Goal: Task Accomplishment & Management: Manage account settings

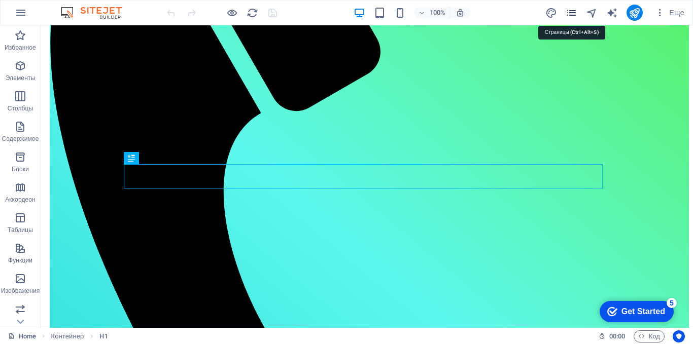
click at [571, 13] on icon "pages" at bounding box center [572, 13] width 12 height 12
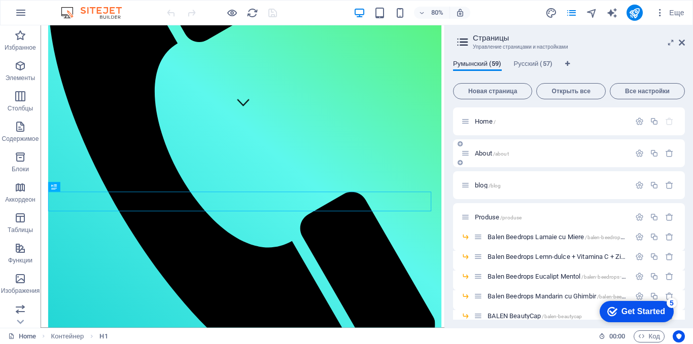
scroll to position [51, 0]
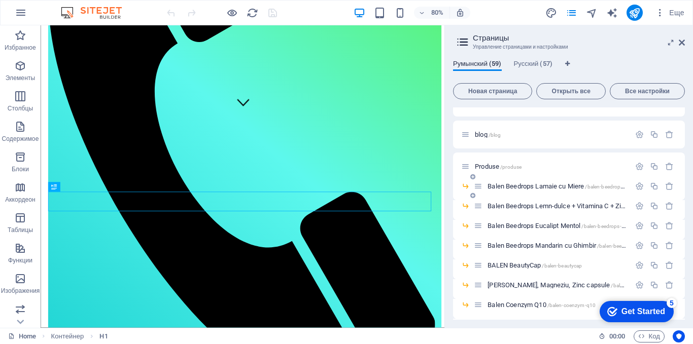
click at [513, 188] on span "Balen Beedrops Lamaie cu Miere /balen-beedrops-lamaie-cu-miere" at bounding box center [574, 187] width 173 height 8
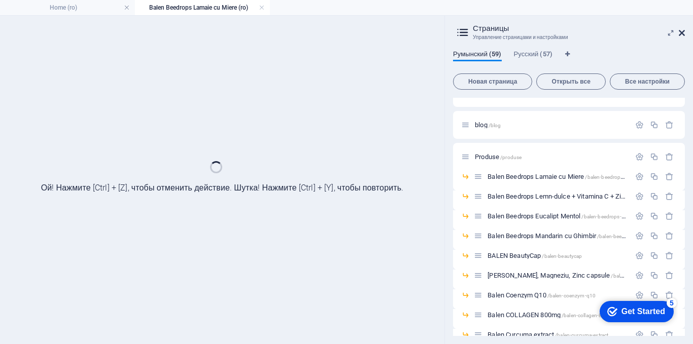
click at [683, 31] on icon at bounding box center [682, 33] width 6 height 8
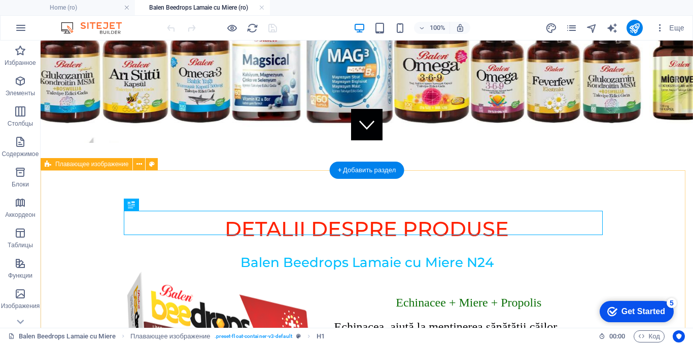
scroll to position [203, 0]
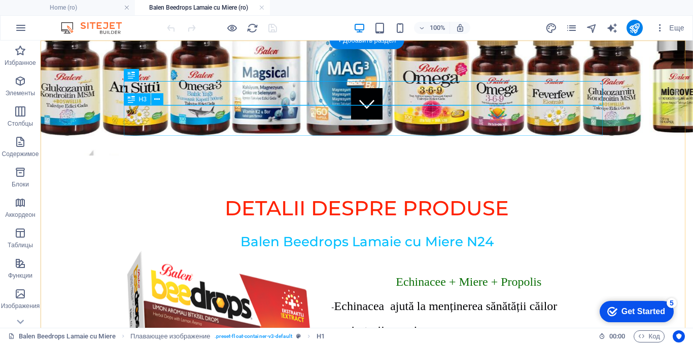
click at [355, 221] on div "​ Balen Beedrops Lamaie cu Miere N24" at bounding box center [366, 236] width 479 height 30
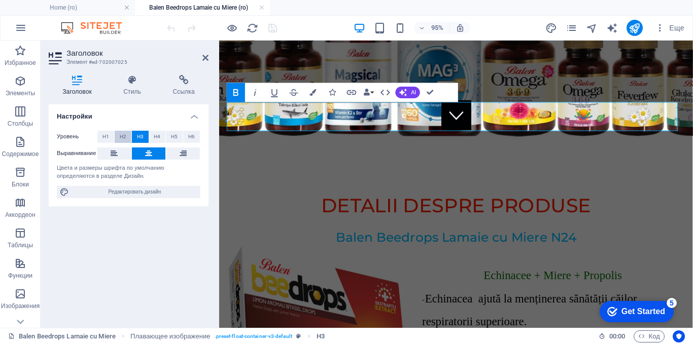
click at [124, 137] on span "H2" at bounding box center [123, 137] width 7 height 12
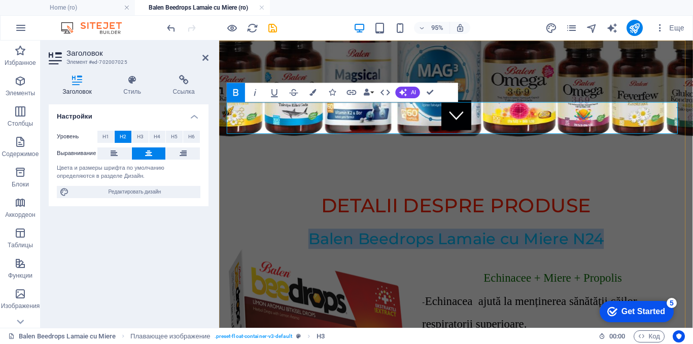
drag, startPoint x: 621, startPoint y: 131, endPoint x: 316, endPoint y: 121, distance: 305.1
click at [316, 239] on h2 "Balen Beedrops Lamaie cu Miere N24" at bounding box center [468, 249] width 479 height 21
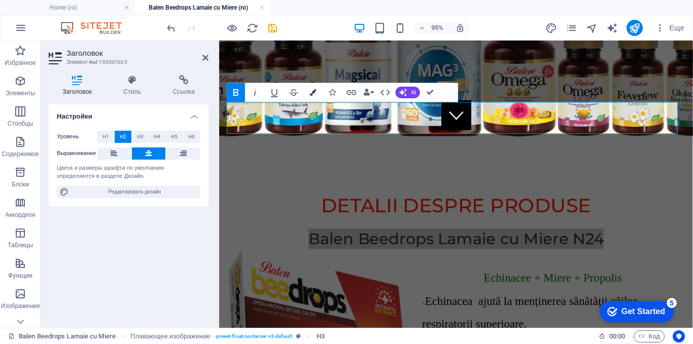
click at [314, 93] on icon "button" at bounding box center [313, 92] width 7 height 7
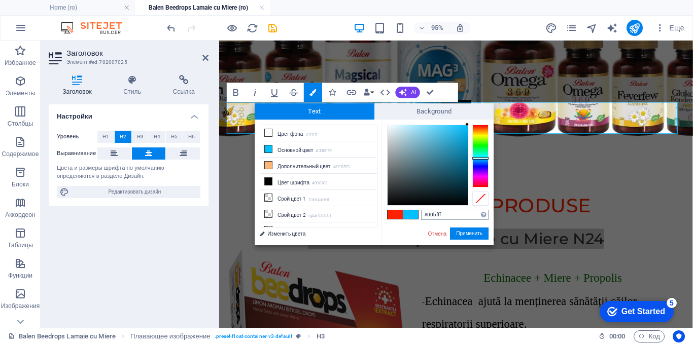
drag, startPoint x: 445, startPoint y: 214, endPoint x: 425, endPoint y: 214, distance: 20.3
click at [425, 214] on input "#00bfff" at bounding box center [454, 215] width 67 height 10
drag, startPoint x: 429, startPoint y: 213, endPoint x: 393, endPoint y: 213, distance: 36.0
click at [393, 213] on span at bounding box center [395, 215] width 15 height 9
type input "#ff2100"
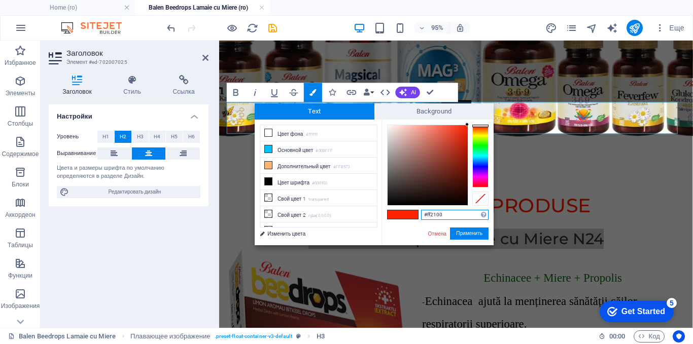
drag, startPoint x: 447, startPoint y: 218, endPoint x: 421, endPoint y: 214, distance: 26.8
click at [421, 214] on input "#ff2100" at bounding box center [454, 215] width 67 height 10
click at [475, 233] on button "Применить" at bounding box center [469, 234] width 39 height 12
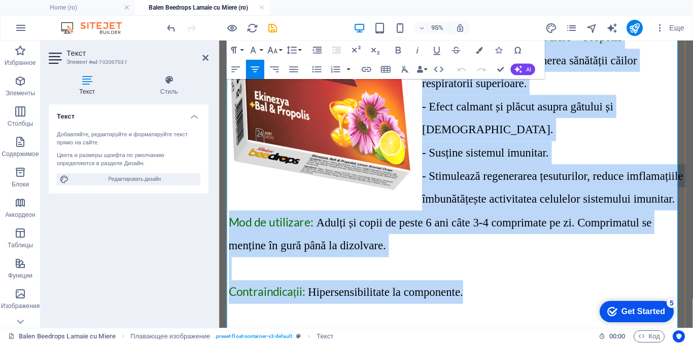
drag, startPoint x: 502, startPoint y: 157, endPoint x: 517, endPoint y: 196, distance: 41.3
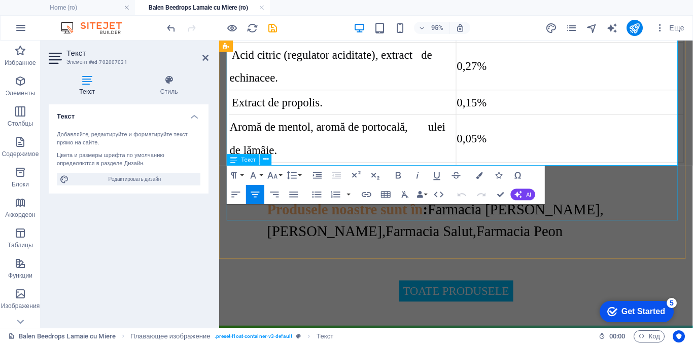
scroll to position [964, 0]
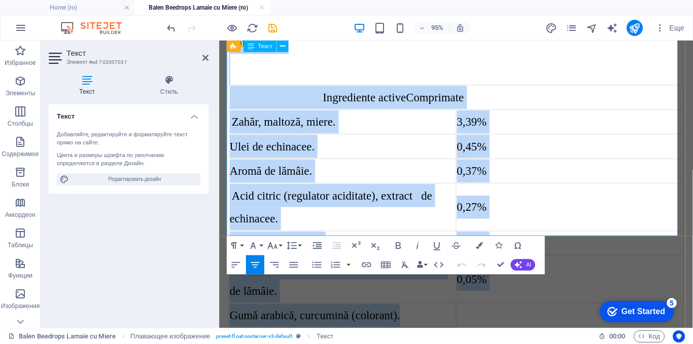
drag, startPoint x: 475, startPoint y: 202, endPoint x: 441, endPoint y: 231, distance: 44.6
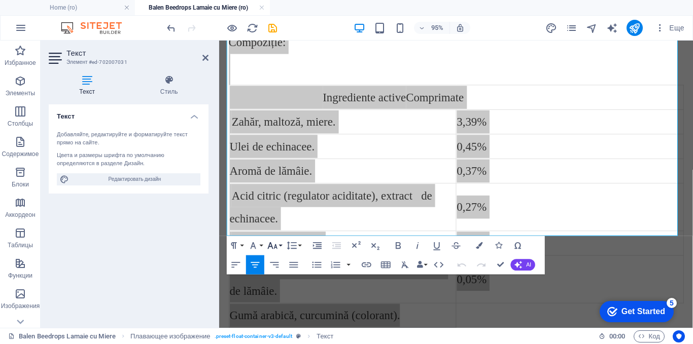
click at [275, 246] on icon "button" at bounding box center [273, 245] width 10 height 7
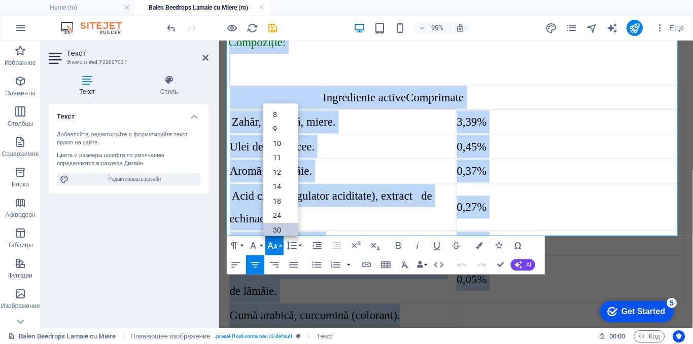
click at [276, 227] on link "30" at bounding box center [280, 230] width 34 height 15
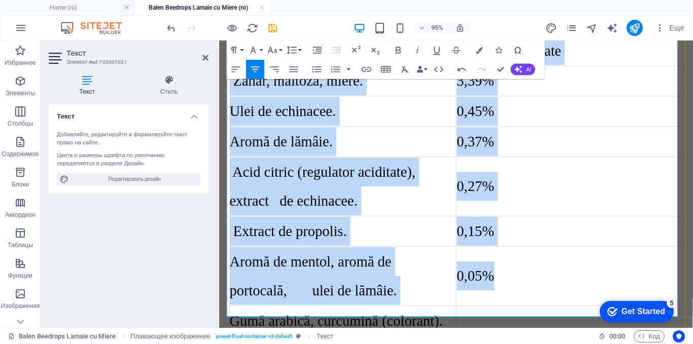
scroll to position [1379, 0]
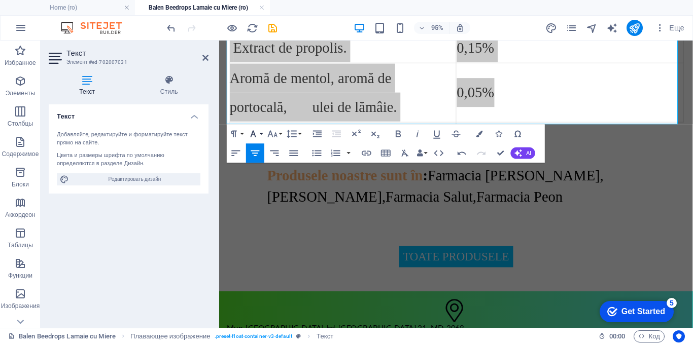
click at [257, 133] on icon "button" at bounding box center [254, 134] width 12 height 12
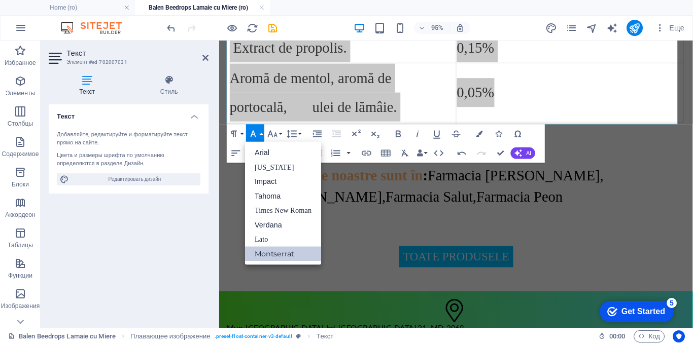
scroll to position [0, 0]
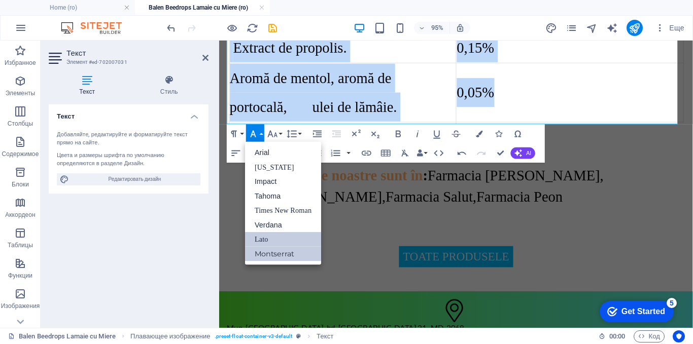
click at [262, 239] on link "Lato" at bounding box center [283, 239] width 76 height 15
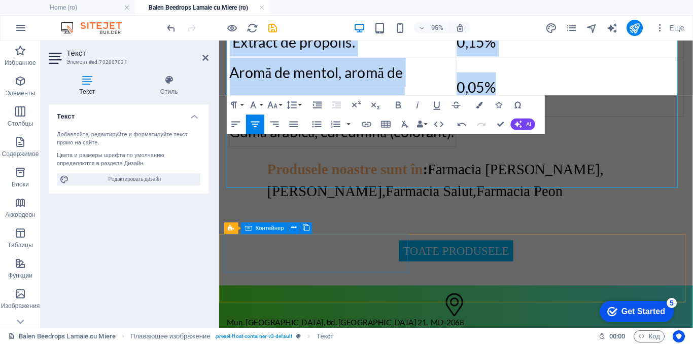
scroll to position [1312, 0]
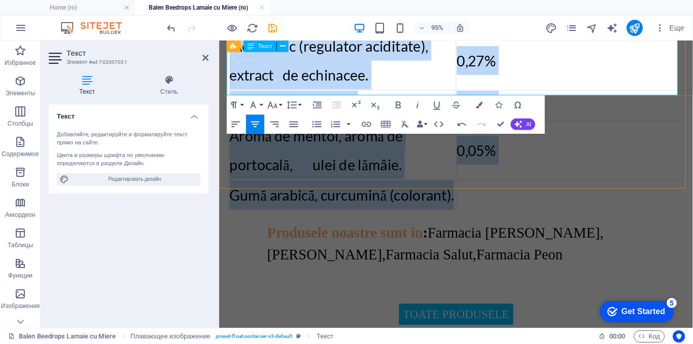
click at [498, 83] on table "Ingrediente active Comprimate [PERSON_NAME], maltoză, miere. 3,39% Ulei de echi…" at bounding box center [468, 61] width 479 height 317
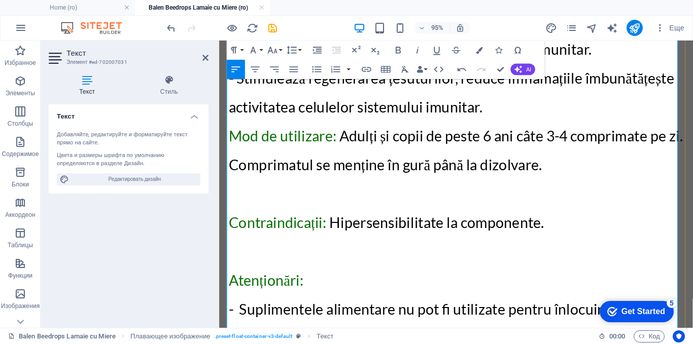
scroll to position [196, 0]
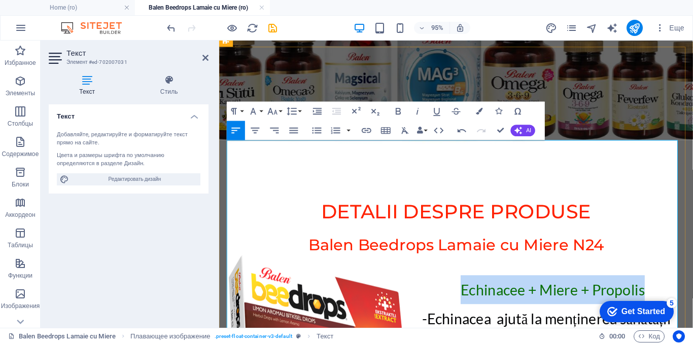
drag, startPoint x: 664, startPoint y: 184, endPoint x: 470, endPoint y: 160, distance: 195.3
click at [472, 288] on p "Echinacee + Miere + Propolis" at bounding box center [468, 303] width 479 height 30
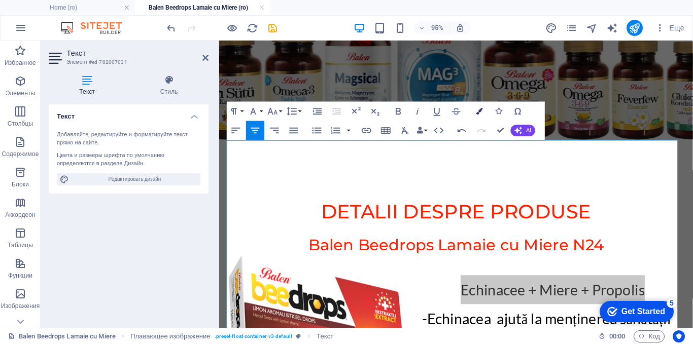
click at [479, 111] on icon "button" at bounding box center [479, 111] width 7 height 7
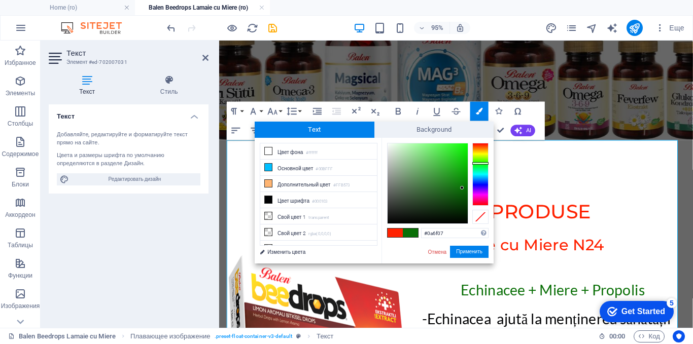
click at [391, 233] on span at bounding box center [395, 233] width 15 height 9
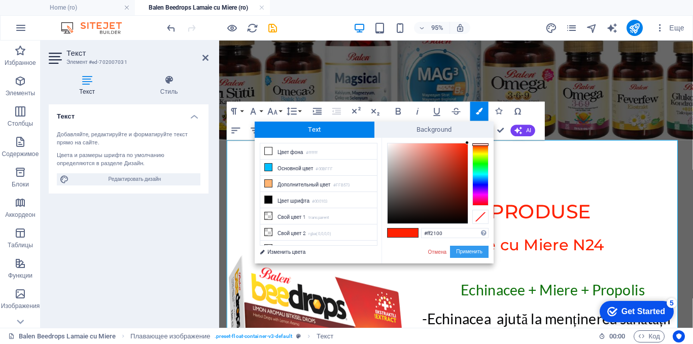
click at [461, 250] on button "Применить" at bounding box center [469, 252] width 39 height 12
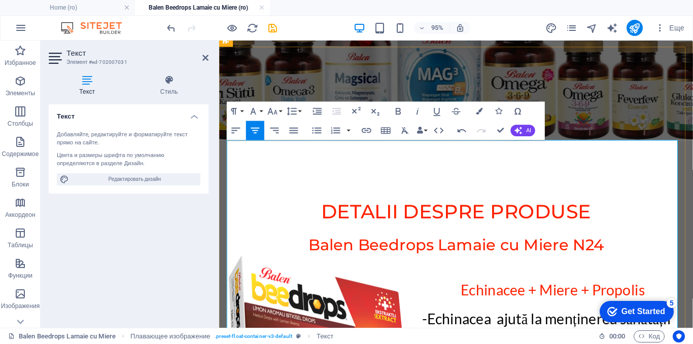
click at [531, 325] on span "Echinacea ajută la menținerea sănătății căilor respiratorii superioare." at bounding box center [564, 349] width 262 height 49
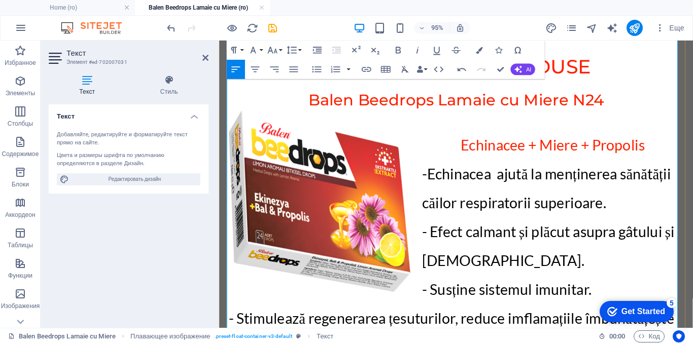
scroll to position [349, 0]
click at [509, 319] on p "- Stimulează regenerarea țesuturilor, reduce imflamațiile îmbunătățește activit…" at bounding box center [468, 349] width 479 height 61
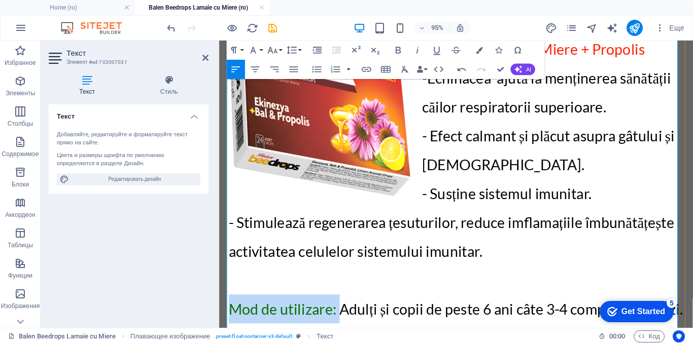
drag, startPoint x: 341, startPoint y: 206, endPoint x: 231, endPoint y: 202, distance: 110.1
click at [231, 315] on span "Mod de utilizare: Adulți și copii de peste 6 ani câte 3-4 comprimate pe zi. Com…" at bounding box center [468, 339] width 478 height 49
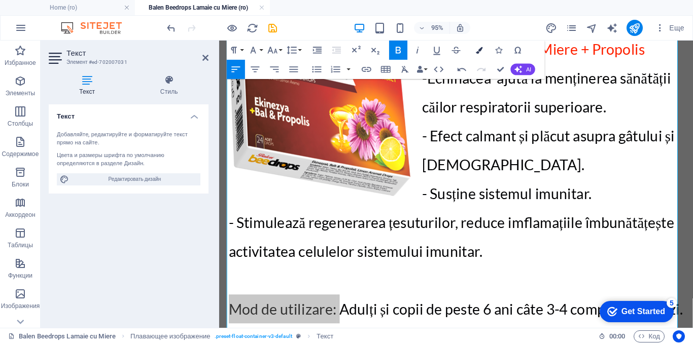
click at [481, 50] on icon "button" at bounding box center [479, 50] width 7 height 7
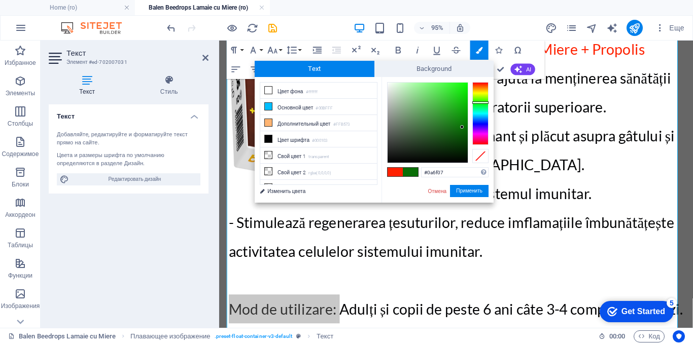
click at [394, 169] on span at bounding box center [395, 172] width 15 height 9
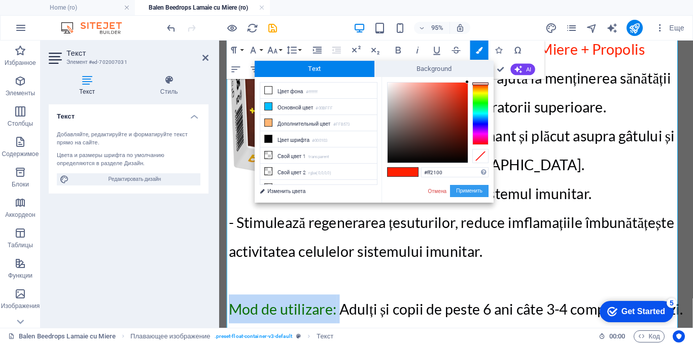
click at [458, 193] on button "Применить" at bounding box center [469, 191] width 39 height 12
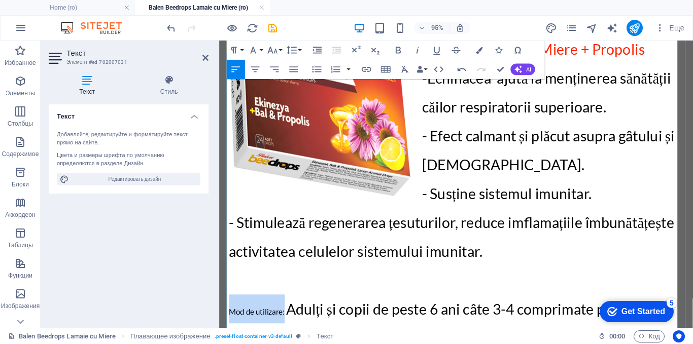
drag, startPoint x: 287, startPoint y: 205, endPoint x: 228, endPoint y: 205, distance: 58.8
click at [229, 308] on p "​ ​ Mod de utilizare: ​ Adulți și copii de peste 6 ani câte 3-4 comprimate pe z…" at bounding box center [468, 338] width 479 height 61
click at [280, 51] on button "Font Size" at bounding box center [274, 50] width 18 height 19
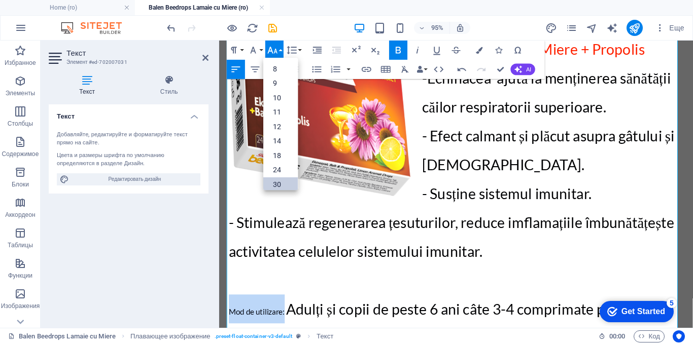
click at [274, 182] on link "30" at bounding box center [280, 185] width 34 height 15
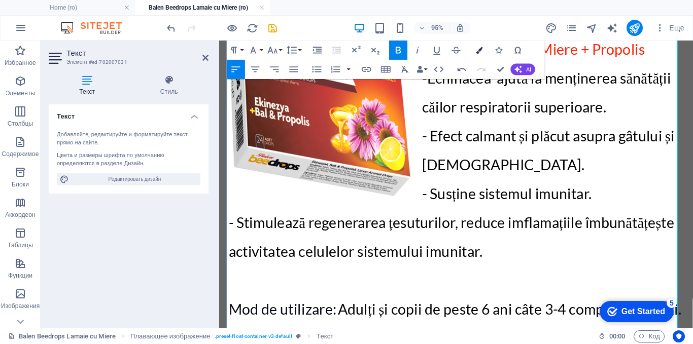
click at [474, 51] on button "Colors" at bounding box center [479, 50] width 18 height 19
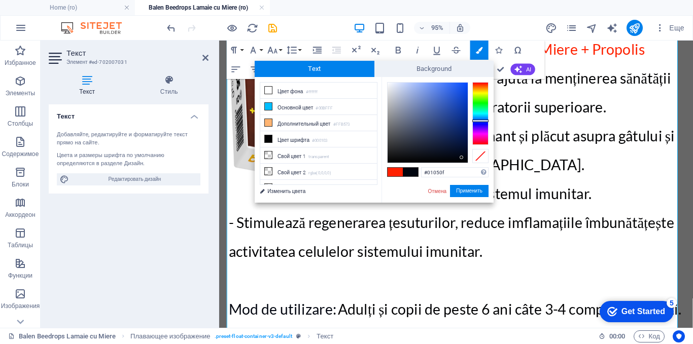
click at [394, 171] on span at bounding box center [395, 172] width 15 height 9
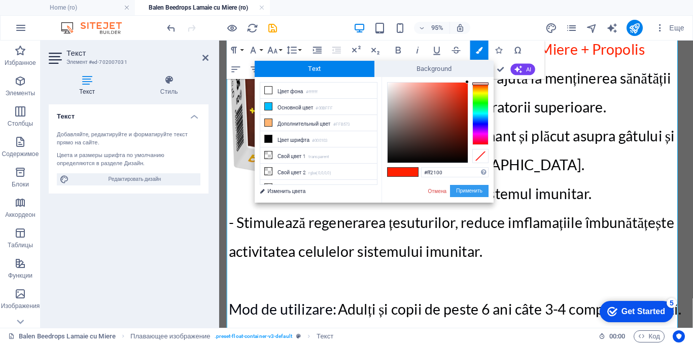
click at [458, 189] on button "Применить" at bounding box center [469, 191] width 39 height 12
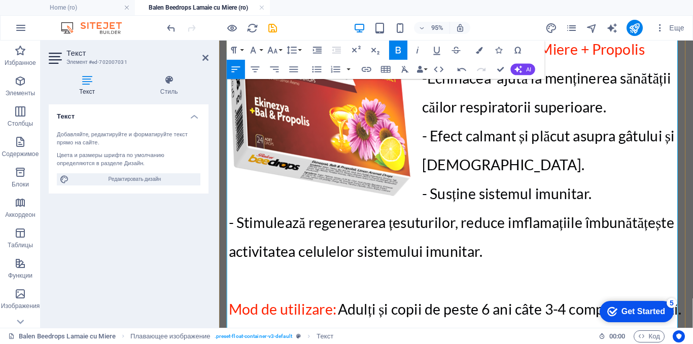
click at [368, 315] on span "Adulți și copii de peste 6 ani câte 3-4 comprimate pe zi. Comprimatul se mențin…" at bounding box center [467, 339] width 476 height 49
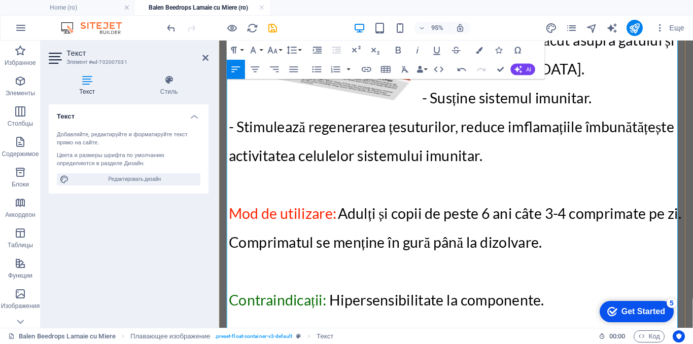
scroll to position [551, 0]
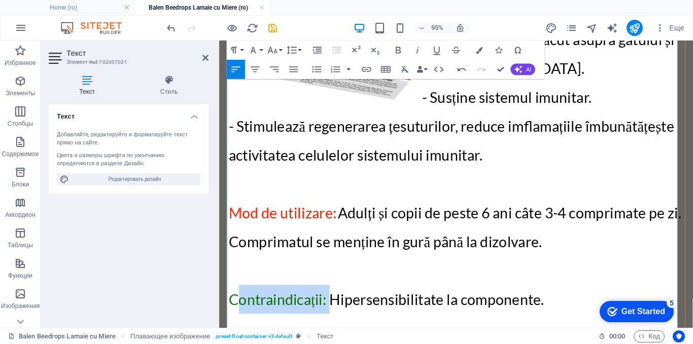
drag, startPoint x: 333, startPoint y: 192, endPoint x: 235, endPoint y: 190, distance: 97.4
click at [235, 304] on span "Contraindicații: Hipersensibilitate la componente." at bounding box center [395, 313] width 332 height 18
click at [277, 329] on p at bounding box center [468, 344] width 479 height 30
drag, startPoint x: 331, startPoint y: 191, endPoint x: 227, endPoint y: 191, distance: 104.5
click at [229, 304] on span "Contraindicații: Hipersensibilitate la componente." at bounding box center [395, 313] width 332 height 18
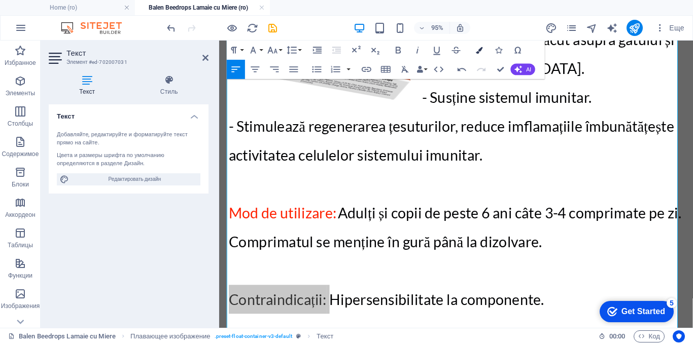
click at [477, 50] on icon "button" at bounding box center [479, 50] width 7 height 7
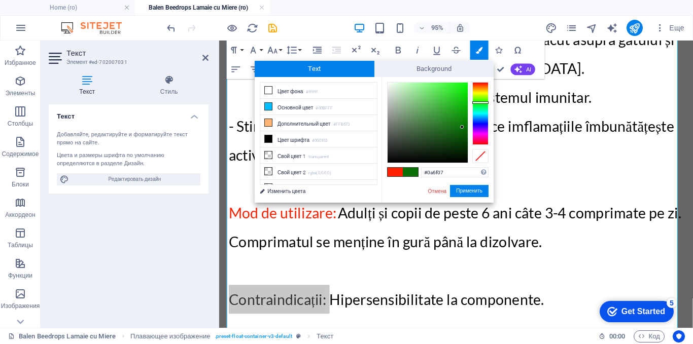
click at [394, 171] on span at bounding box center [395, 172] width 15 height 9
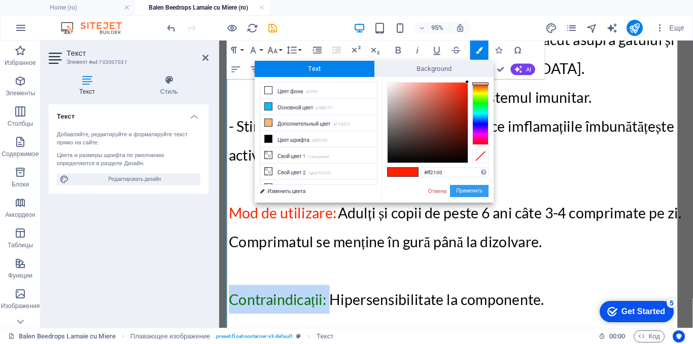
click at [453, 190] on button "Применить" at bounding box center [469, 191] width 39 height 12
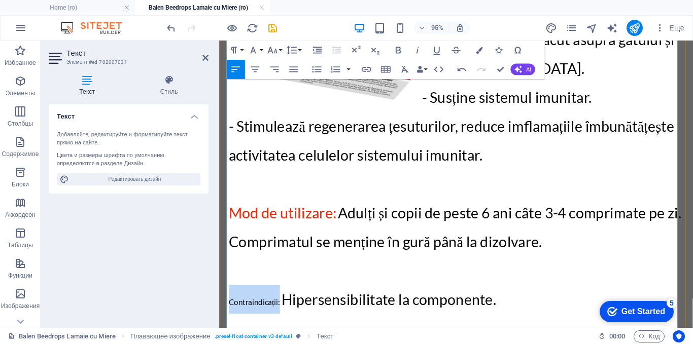
drag, startPoint x: 282, startPoint y: 196, endPoint x: 225, endPoint y: 186, distance: 57.2
click at [277, 48] on icon "button" at bounding box center [273, 51] width 12 height 12
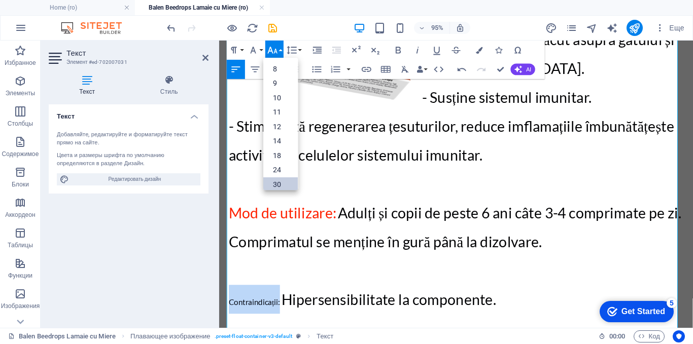
click at [273, 180] on link "30" at bounding box center [280, 185] width 34 height 15
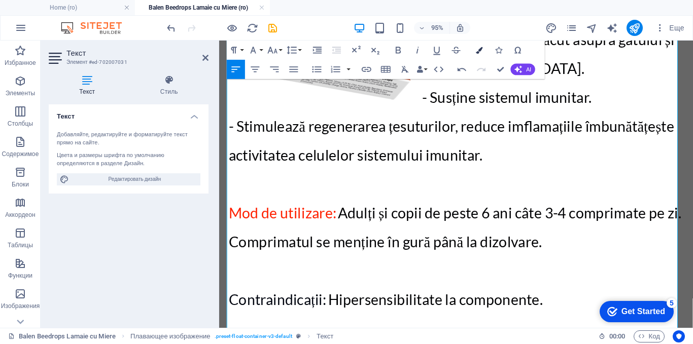
click at [479, 50] on icon "button" at bounding box center [479, 50] width 7 height 7
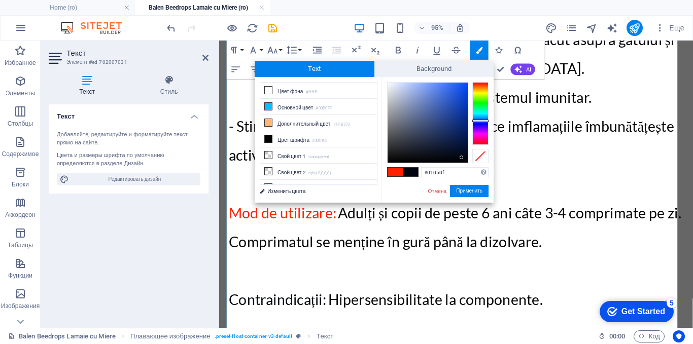
click at [392, 168] on span at bounding box center [395, 172] width 15 height 9
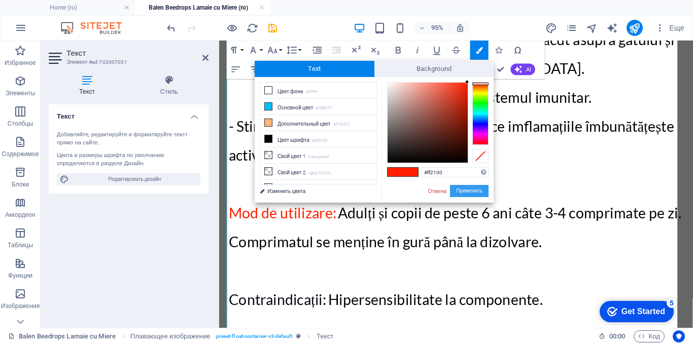
click at [462, 194] on button "Применить" at bounding box center [469, 191] width 39 height 12
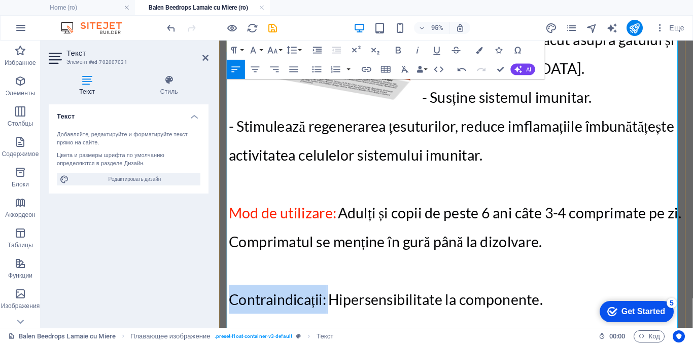
drag, startPoint x: 334, startPoint y: 194, endPoint x: 230, endPoint y: 200, distance: 104.7
click at [230, 298] on p "​ ​ ​​ Contraindicații: ​ ​ Hipersensibilitate la componente." at bounding box center [468, 313] width 479 height 30
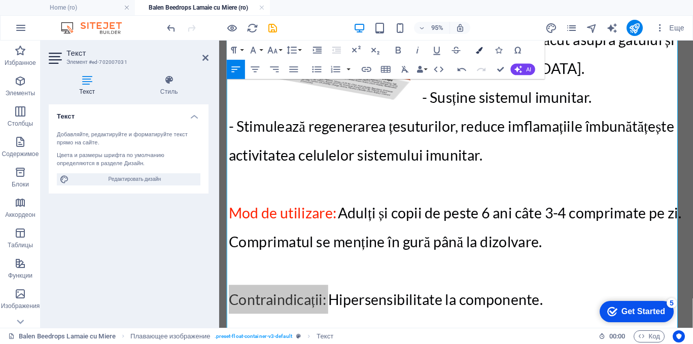
click at [476, 49] on icon "button" at bounding box center [479, 50] width 7 height 7
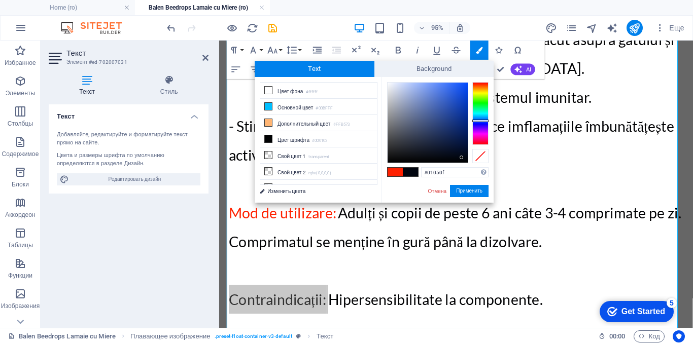
click at [396, 170] on span at bounding box center [395, 172] width 15 height 9
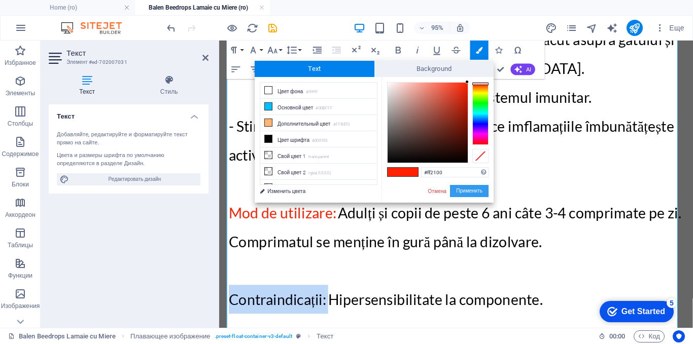
click at [461, 191] on button "Применить" at bounding box center [469, 191] width 39 height 12
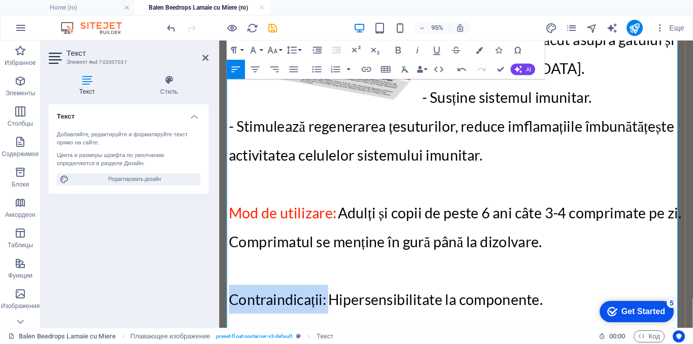
drag, startPoint x: 230, startPoint y: 192, endPoint x: 330, endPoint y: 193, distance: 100.4
click at [330, 298] on p "​ ​ ​​​​ Contraindicații: ​ ​​ Hipersensibilitate la componente." at bounding box center [468, 313] width 479 height 30
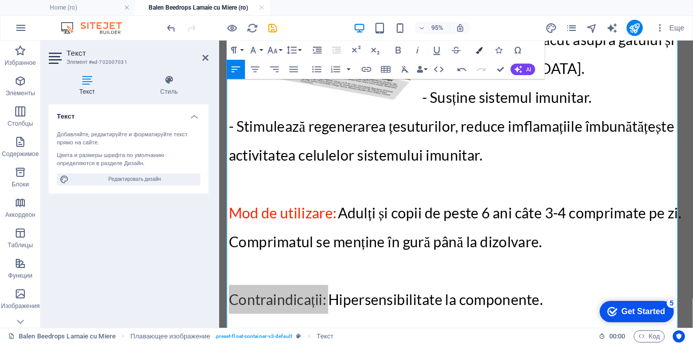
click at [482, 46] on button "Colors" at bounding box center [479, 50] width 18 height 19
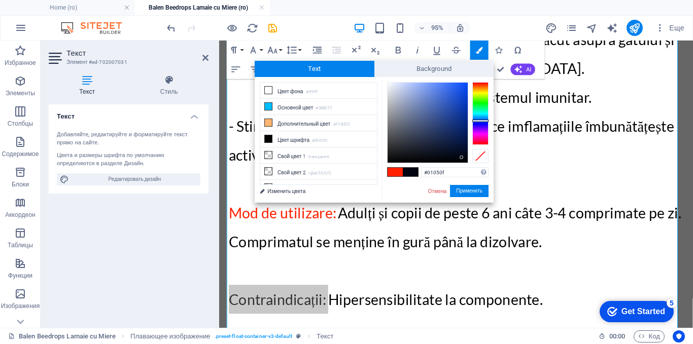
click at [392, 173] on span at bounding box center [395, 172] width 15 height 9
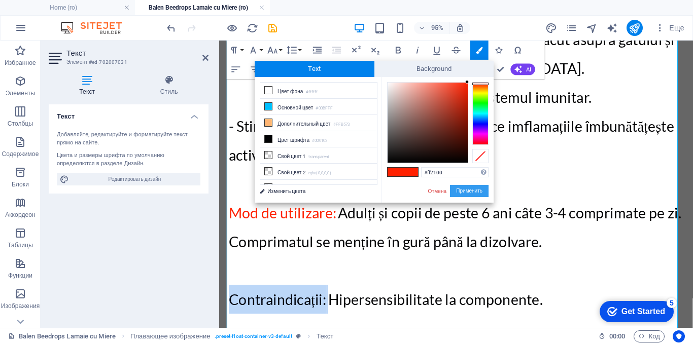
click at [458, 191] on button "Применить" at bounding box center [469, 191] width 39 height 12
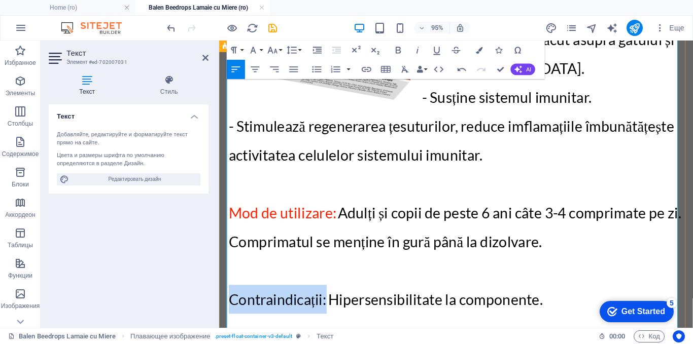
drag, startPoint x: 328, startPoint y: 194, endPoint x: 226, endPoint y: 194, distance: 101.5
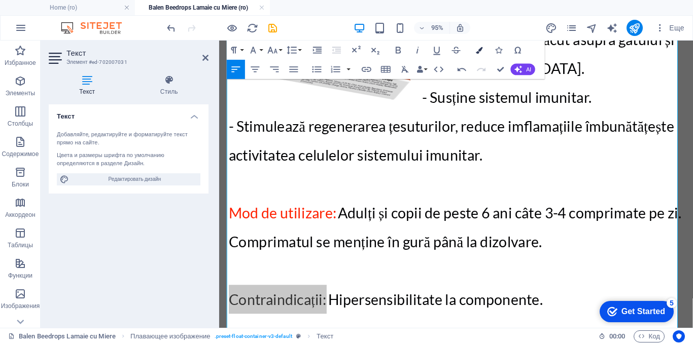
click at [483, 51] on button "Colors" at bounding box center [479, 50] width 18 height 19
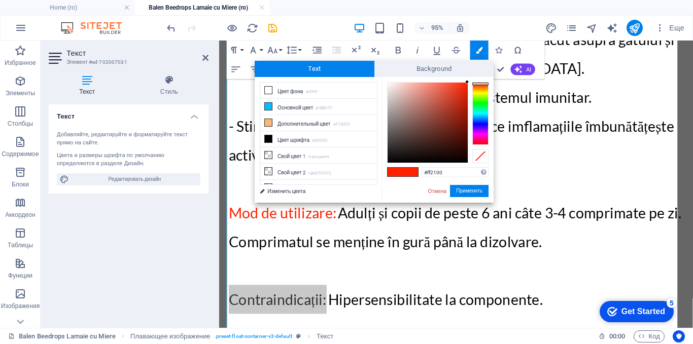
drag, startPoint x: 456, startPoint y: 174, endPoint x: 418, endPoint y: 175, distance: 37.5
click at [418, 175] on div "#ff2100 Поддерживаемые форматы #0852ed rgb(8, 82, 237) rgba(8, 82, 237, 90%) hs…" at bounding box center [437, 213] width 112 height 273
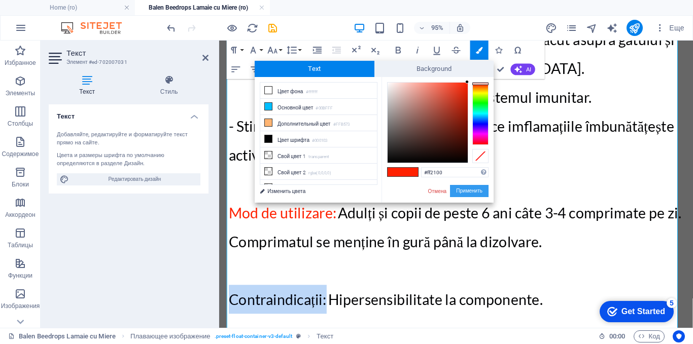
click at [458, 192] on button "Применить" at bounding box center [469, 191] width 39 height 12
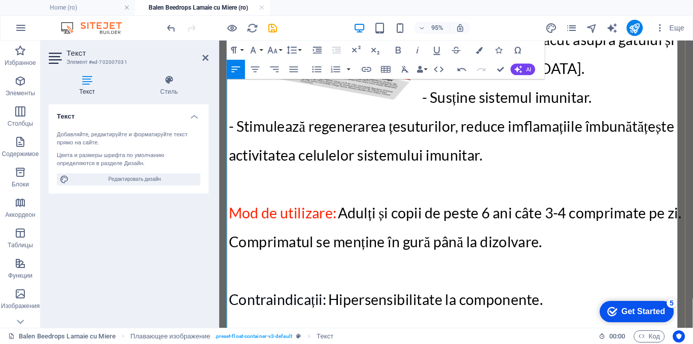
click at [249, 304] on span "Contraindicații:" at bounding box center [280, 313] width 103 height 18
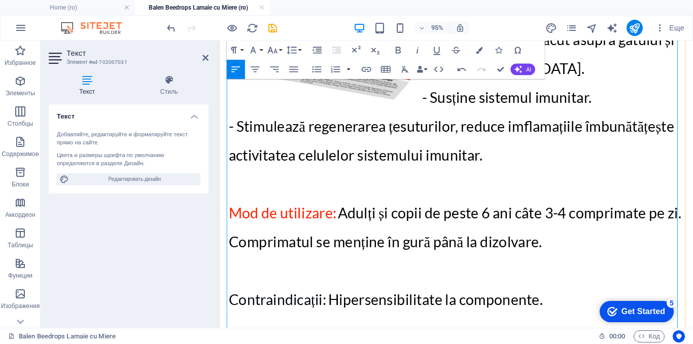
drag, startPoint x: 226, startPoint y: 190, endPoint x: 235, endPoint y: 190, distance: 8.6
drag, startPoint x: 329, startPoint y: 192, endPoint x: 255, endPoint y: 192, distance: 73.6
click at [255, 298] on p "​ ​ ​​​​​​​​ Contraindicații: ​​ ​​​ Hipersensibilitate la componente." at bounding box center [468, 313] width 479 height 30
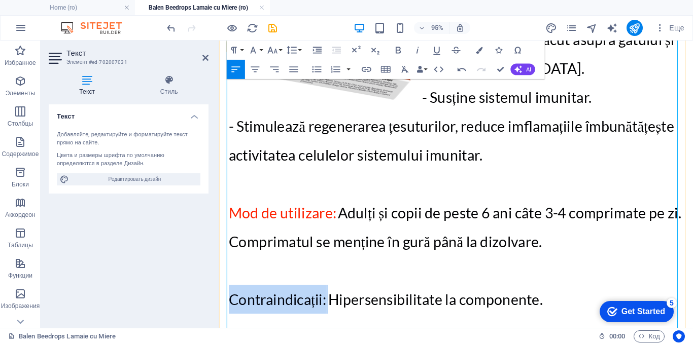
drag, startPoint x: 330, startPoint y: 193, endPoint x: 232, endPoint y: 190, distance: 98.0
click at [232, 298] on p "​ ​ ​​​​​​​​ Contraindicații: ​​ ​​​ Hipersensibilitate la componente." at bounding box center [468, 313] width 479 height 30
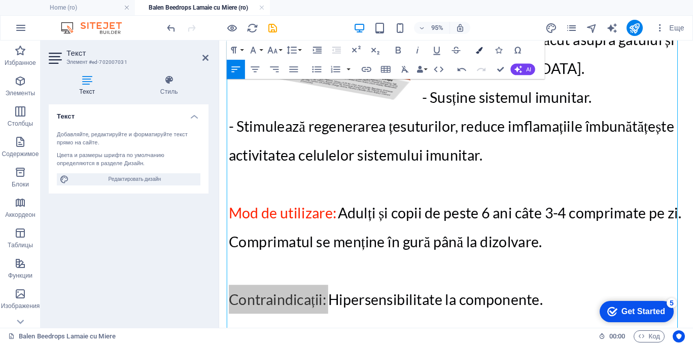
click at [480, 54] on button "Colors" at bounding box center [479, 50] width 18 height 19
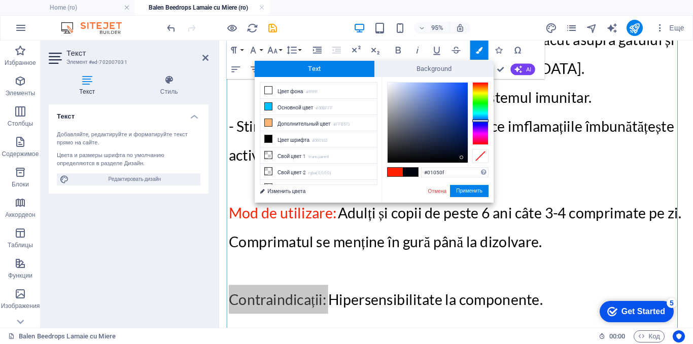
click at [399, 171] on span at bounding box center [395, 172] width 15 height 9
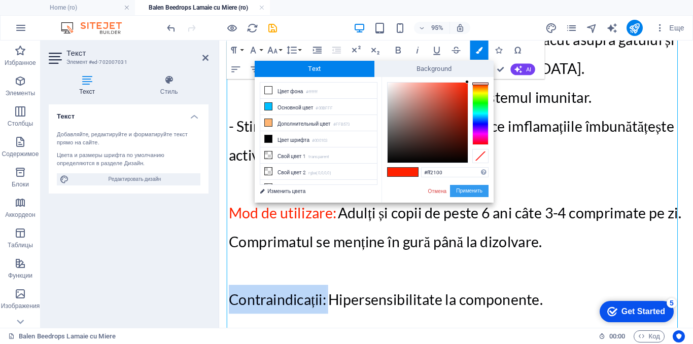
click at [456, 189] on button "Применить" at bounding box center [469, 191] width 39 height 12
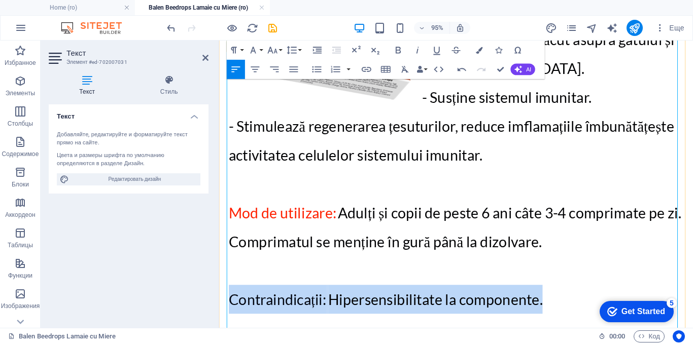
drag, startPoint x: 559, startPoint y: 188, endPoint x: 230, endPoint y: 181, distance: 328.8
click at [230, 298] on p "​ ​ ​​​​​​​​​​ Contraindicații: ​​ ​​​​ Hipersensibilitate la componente." at bounding box center [468, 313] width 479 height 30
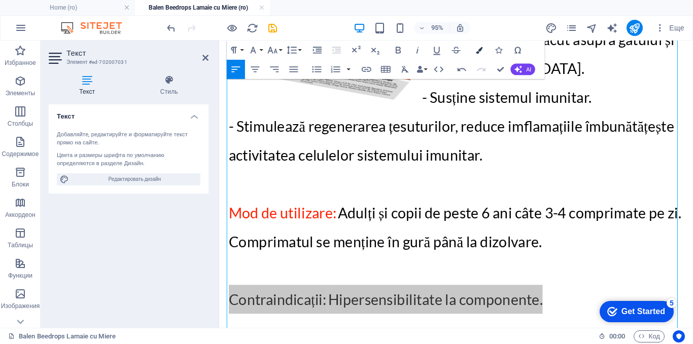
click at [481, 49] on icon "button" at bounding box center [479, 50] width 7 height 7
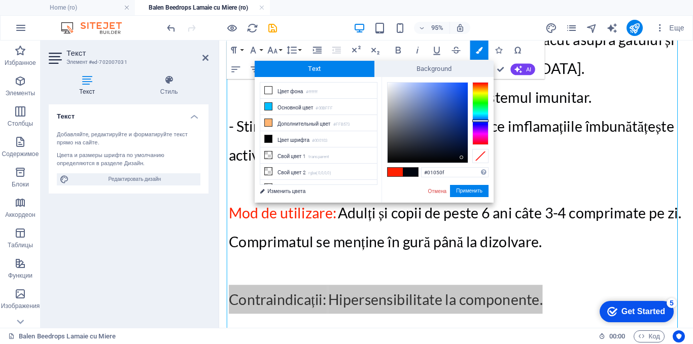
click at [396, 171] on span at bounding box center [395, 172] width 15 height 9
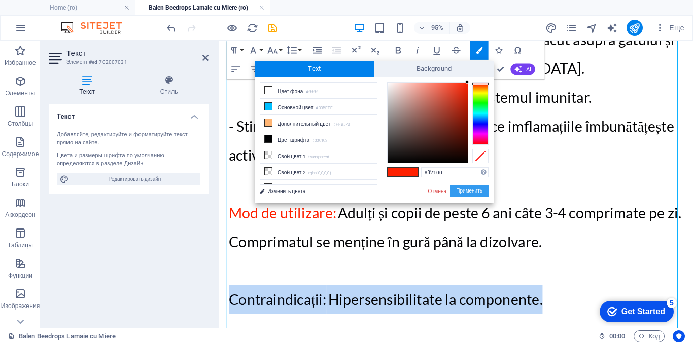
click at [472, 191] on button "Применить" at bounding box center [469, 191] width 39 height 12
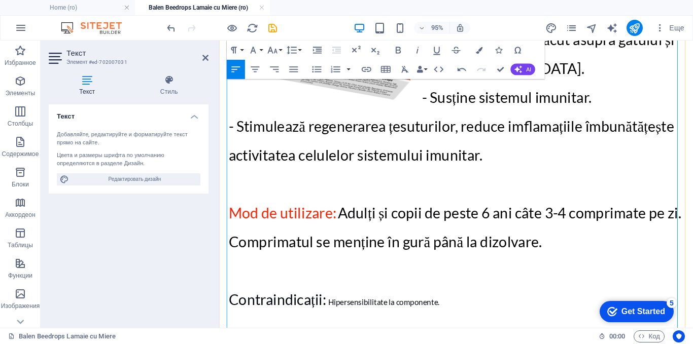
click at [429, 329] on p at bounding box center [468, 344] width 479 height 30
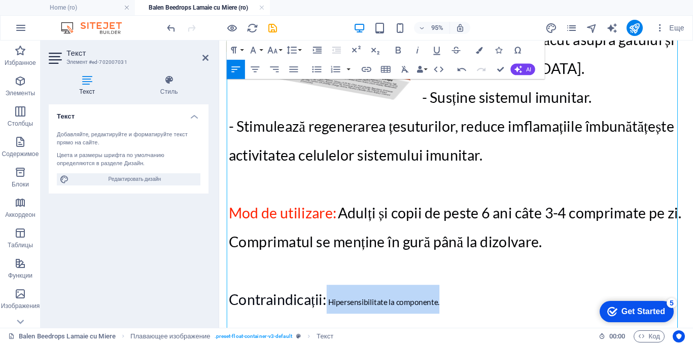
drag, startPoint x: 463, startPoint y: 196, endPoint x: 329, endPoint y: 194, distance: 133.9
click at [329, 298] on p "​ ​ ​​​​​​​​​​​​ Contraindicații: ​​ ​​​​Hipersensibilitate la componente.​" at bounding box center [468, 313] width 479 height 30
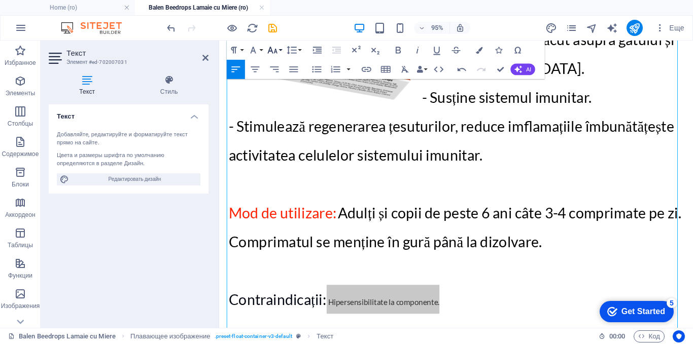
click at [272, 51] on icon "button" at bounding box center [273, 50] width 10 height 7
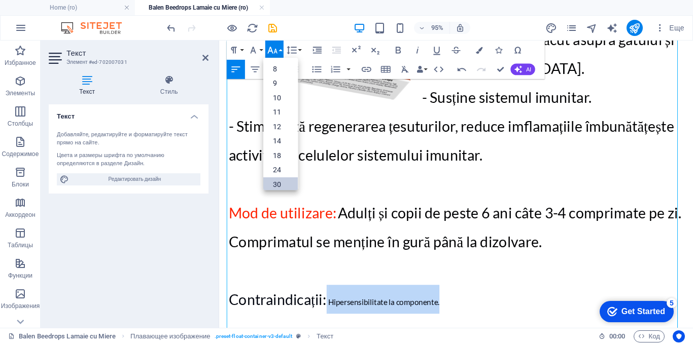
click at [276, 186] on link "30" at bounding box center [280, 185] width 34 height 15
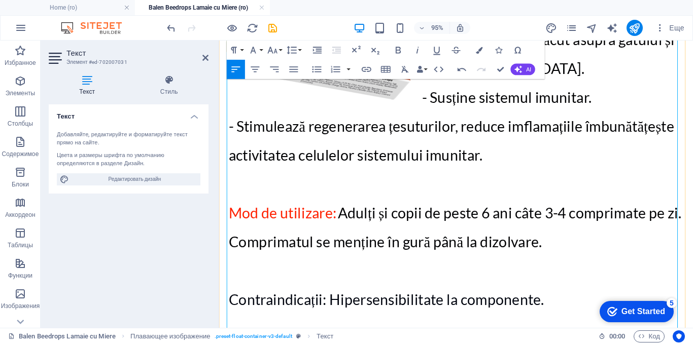
click at [462, 329] on p at bounding box center [468, 344] width 479 height 30
drag, startPoint x: 314, startPoint y: 254, endPoint x: 231, endPoint y: 251, distance: 82.7
click at [482, 49] on icon "button" at bounding box center [479, 50] width 7 height 7
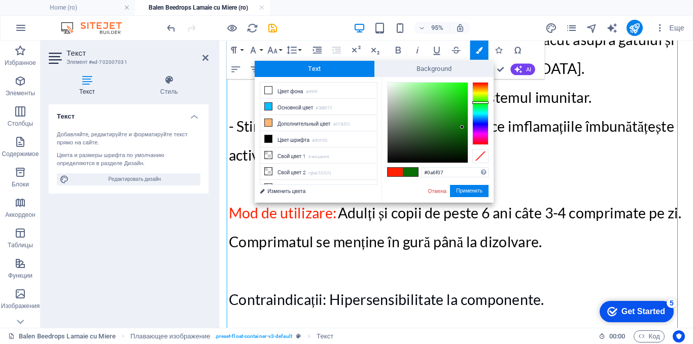
click at [392, 171] on span at bounding box center [395, 172] width 15 height 9
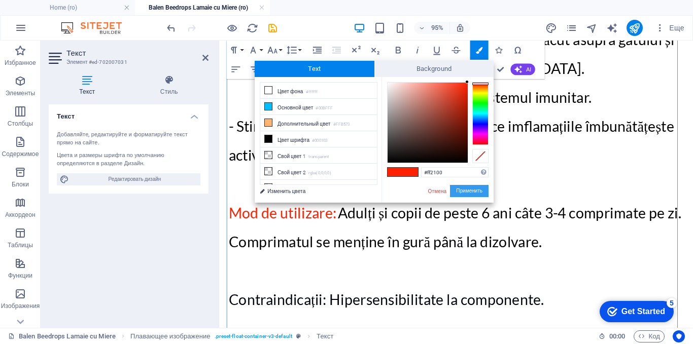
click at [467, 191] on button "Применить" at bounding box center [469, 191] width 39 height 12
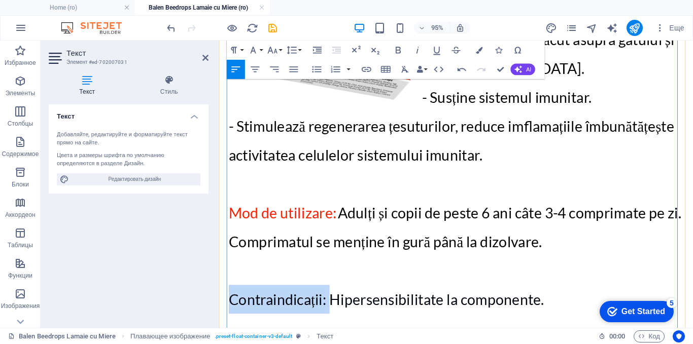
drag, startPoint x: 331, startPoint y: 194, endPoint x: 230, endPoint y: 196, distance: 101.0
click at [230, 298] on p "​ ​ ​​​​​​​​​​​​ Contraindicații: ​​ ​​​​Hipersensibilitate la componente.​" at bounding box center [468, 313] width 479 height 30
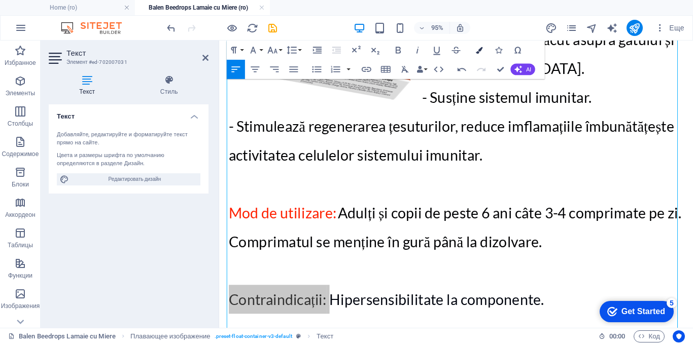
click at [479, 50] on icon "button" at bounding box center [479, 50] width 7 height 7
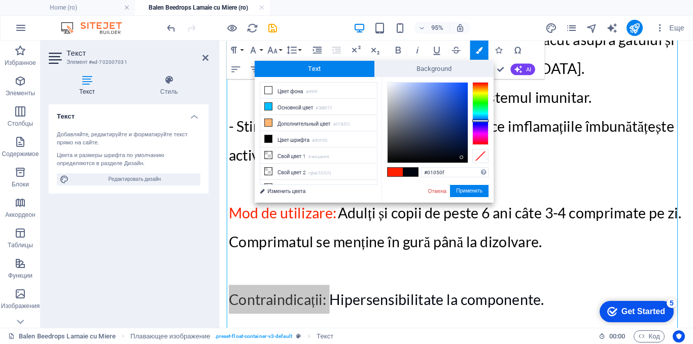
click at [389, 171] on span at bounding box center [395, 172] width 15 height 9
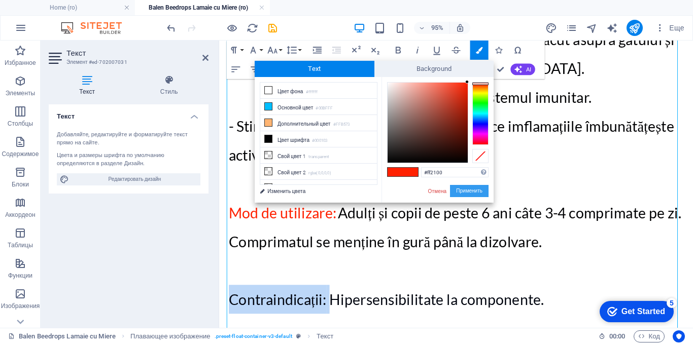
click at [469, 193] on button "Применить" at bounding box center [469, 191] width 39 height 12
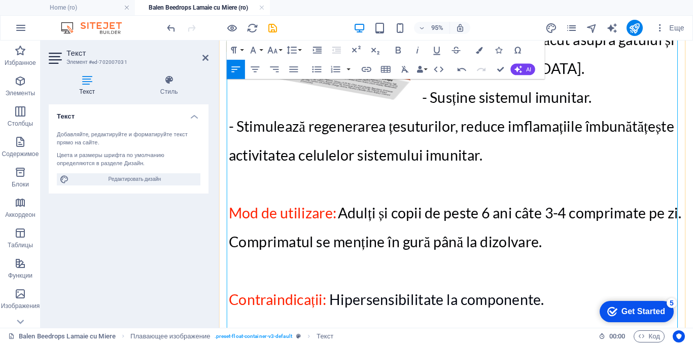
click at [346, 298] on p "​ ​ ​​​​​​​​​​​​ Contraindicații: ​​ ​​​​Hipersensibilitate la componente.​" at bounding box center [468, 313] width 479 height 30
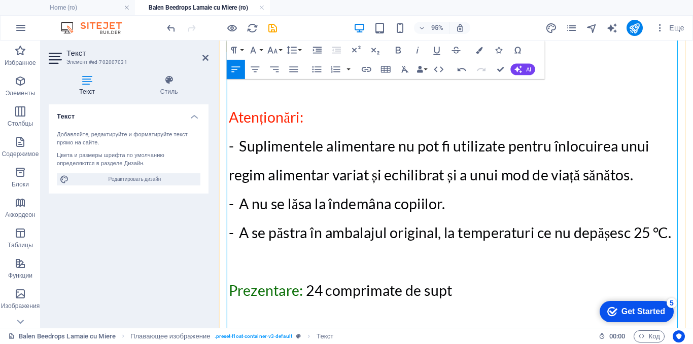
scroll to position [805, 0]
drag, startPoint x: 308, startPoint y: 181, endPoint x: 227, endPoint y: 184, distance: 80.7
click at [229, 294] on span "Prezentare: 24 comprimate de supt" at bounding box center [346, 303] width 235 height 18
click at [477, 51] on icon "button" at bounding box center [479, 50] width 7 height 7
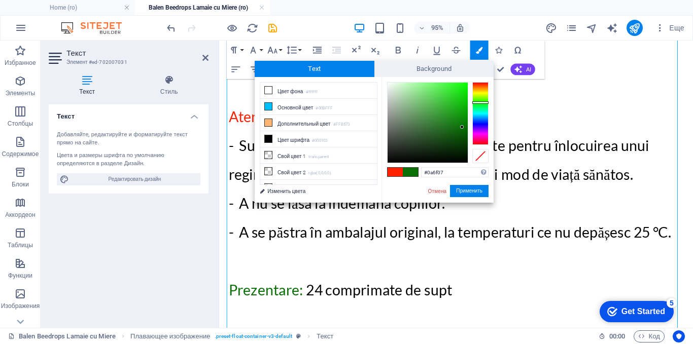
click at [396, 169] on span at bounding box center [395, 172] width 15 height 9
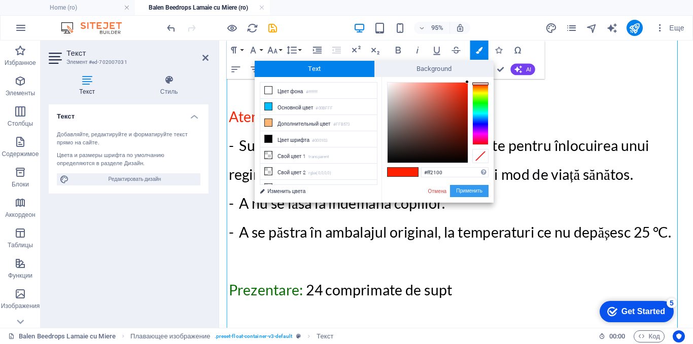
click at [470, 194] on button "Применить" at bounding box center [469, 191] width 39 height 12
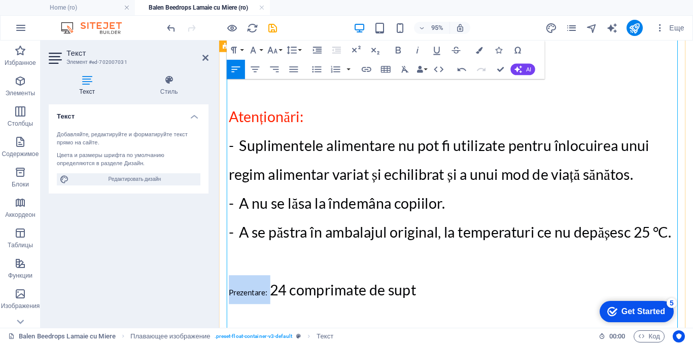
drag, startPoint x: 272, startPoint y: 183, endPoint x: 224, endPoint y: 184, distance: 48.2
click at [224, 184] on div "detalii despre produse ​ Balen Beedrops Lamaie cu Miere N24 Echinacee + Miere +…" at bounding box center [468, 208] width 499 height 1296
click at [275, 48] on icon "button" at bounding box center [273, 51] width 12 height 12
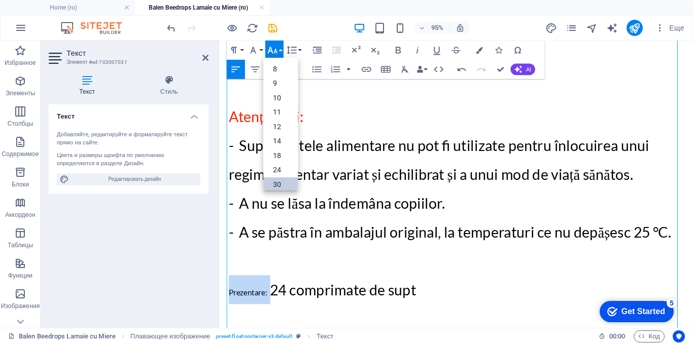
click at [276, 186] on link "30" at bounding box center [280, 185] width 34 height 15
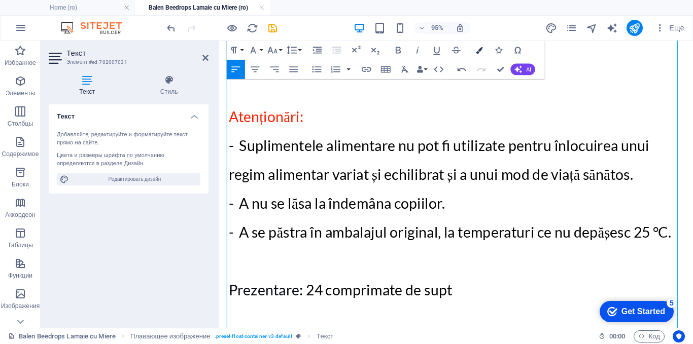
click at [477, 46] on button "Colors" at bounding box center [479, 50] width 18 height 19
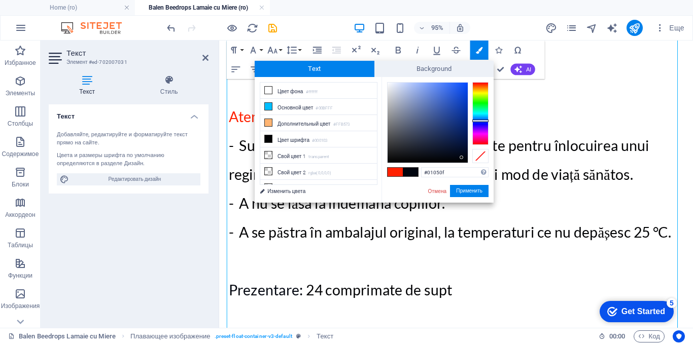
click at [396, 168] on span at bounding box center [395, 172] width 15 height 9
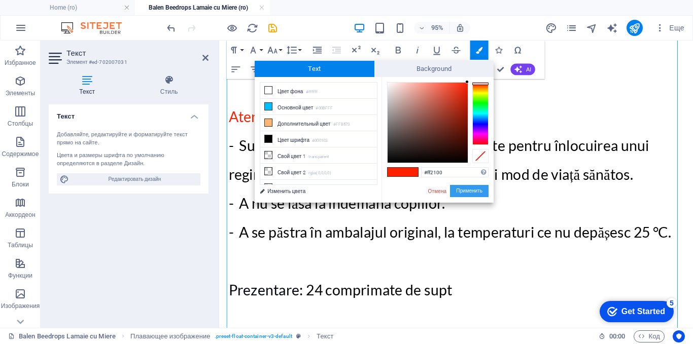
click at [459, 190] on button "Применить" at bounding box center [469, 191] width 39 height 12
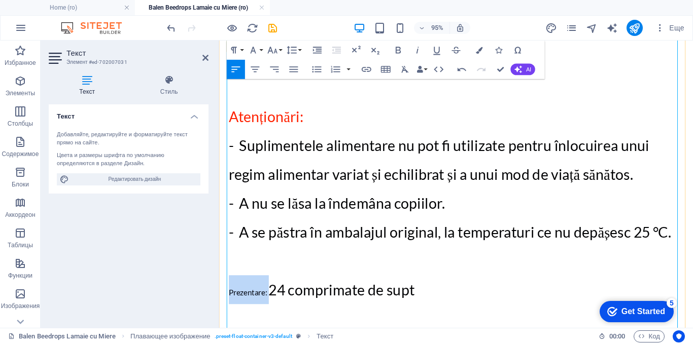
drag, startPoint x: 272, startPoint y: 186, endPoint x: 228, endPoint y: 180, distance: 44.6
click at [229, 288] on p "​ ​ ​​ Prezentare: ​ ​ 24 comprimate de supt" at bounding box center [468, 303] width 479 height 30
click at [482, 48] on icon "button" at bounding box center [479, 50] width 7 height 7
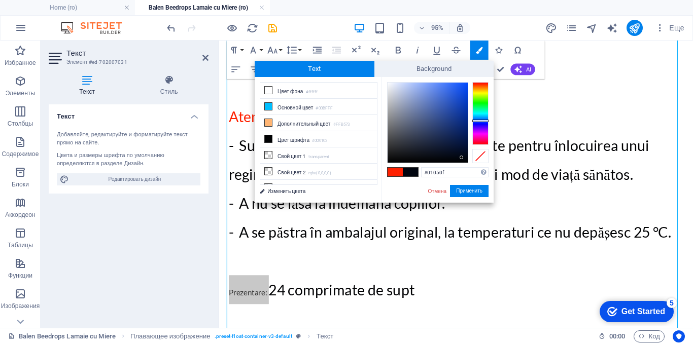
click at [391, 170] on span at bounding box center [395, 172] width 15 height 9
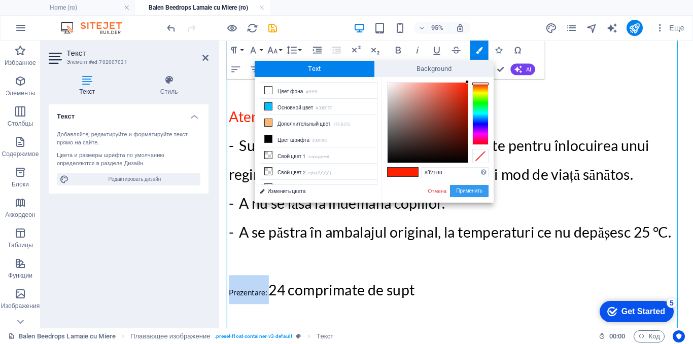
click at [459, 188] on button "Применить" at bounding box center [469, 191] width 39 height 12
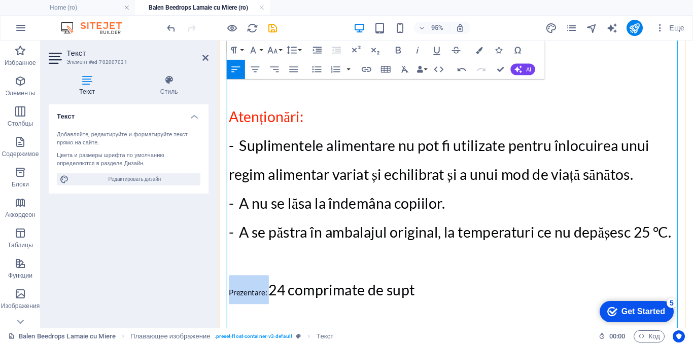
drag, startPoint x: 273, startPoint y: 186, endPoint x: 228, endPoint y: 187, distance: 45.2
click at [229, 288] on p "​ ​ ​​​​ Prezentare: ​ ​​ 24 comprimate de supt" at bounding box center [468, 303] width 479 height 30
click at [269, 50] on icon "button" at bounding box center [273, 50] width 10 height 7
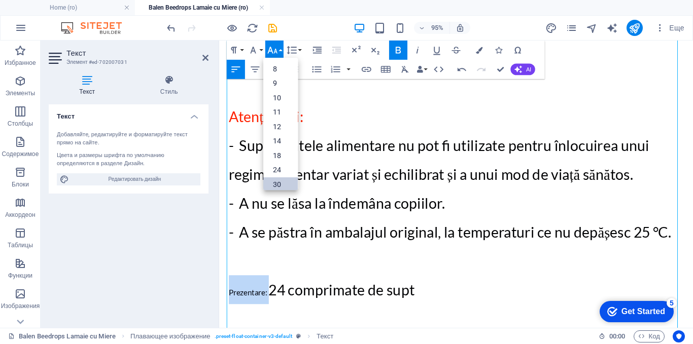
click at [277, 186] on link "30" at bounding box center [280, 185] width 34 height 15
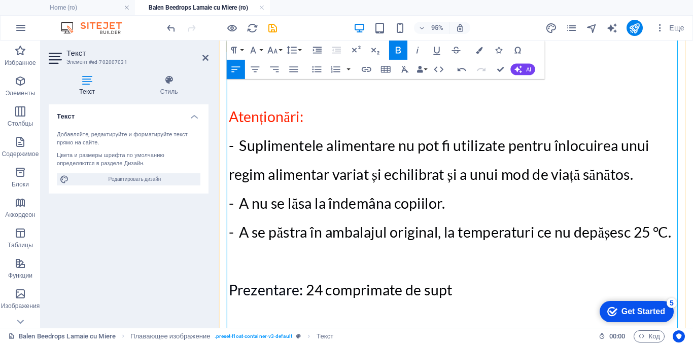
drag, startPoint x: 322, startPoint y: 247, endPoint x: 223, endPoint y: 252, distance: 99.1
click at [223, 252] on div "detalii despre produse ​ Balen Beedrops Lamaie cu Miere N24 Echinacee + Miere +…" at bounding box center [468, 208] width 499 height 1296
click at [472, 49] on button "Colors" at bounding box center [479, 50] width 18 height 19
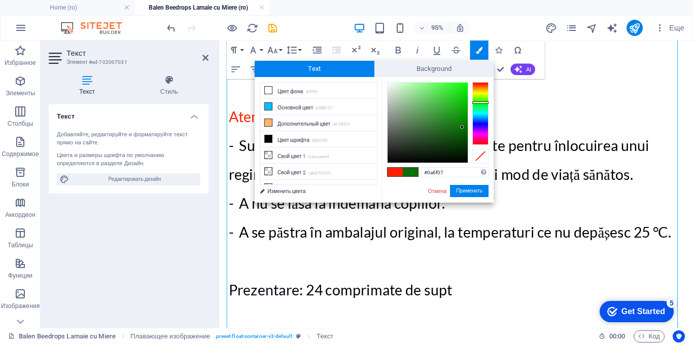
click at [396, 172] on span at bounding box center [395, 172] width 15 height 9
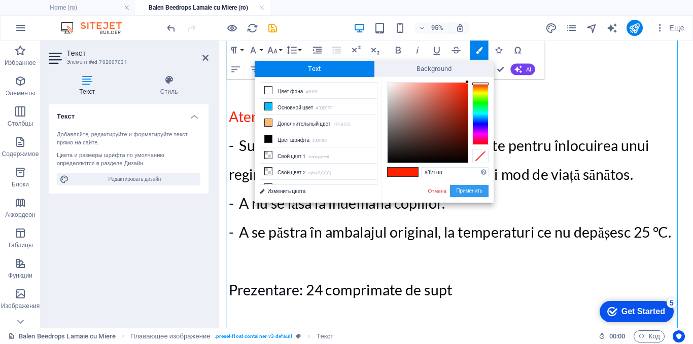
click at [456, 190] on button "Применить" at bounding box center [469, 191] width 39 height 12
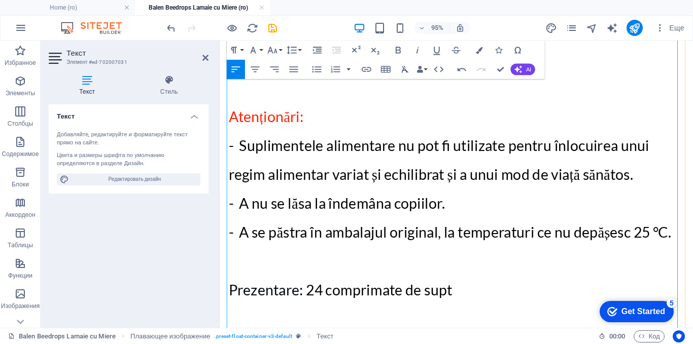
drag, startPoint x: 310, startPoint y: 184, endPoint x: 228, endPoint y: 184, distance: 82.2
click at [229, 288] on p "​ ​ ​​​​ Prezentare: ​ ​​ 24 comprimate de supt" at bounding box center [468, 303] width 479 height 30
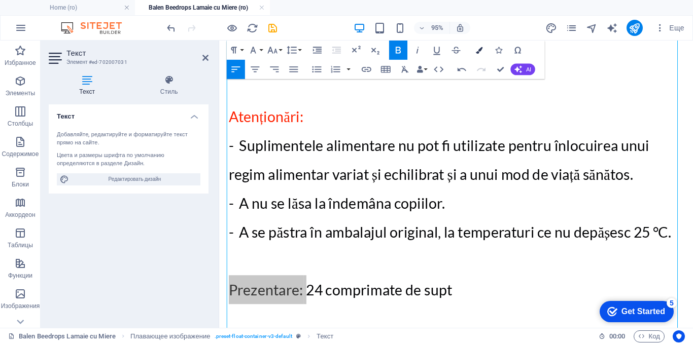
click at [479, 49] on icon "button" at bounding box center [479, 50] width 7 height 7
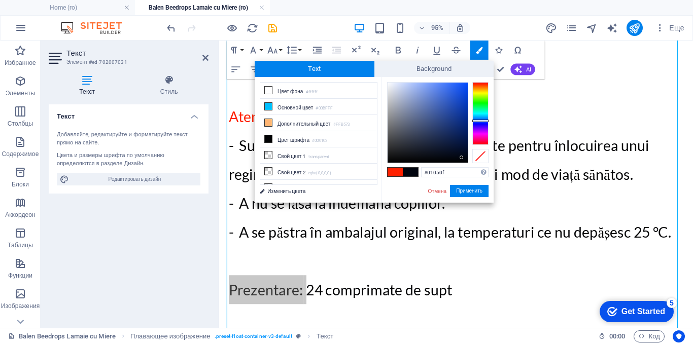
click at [395, 172] on span at bounding box center [395, 172] width 15 height 9
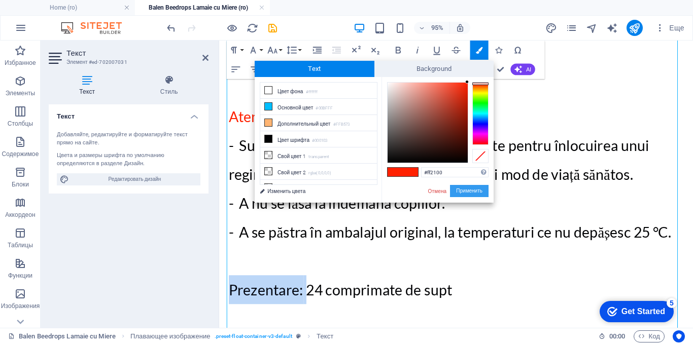
click at [466, 191] on button "Применить" at bounding box center [469, 191] width 39 height 12
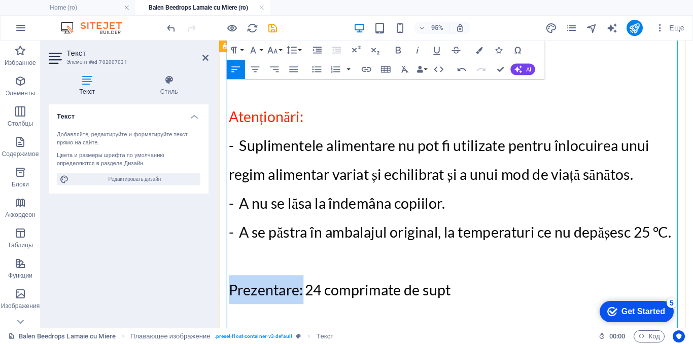
drag, startPoint x: 304, startPoint y: 183, endPoint x: 226, endPoint y: 183, distance: 78.1
click at [226, 183] on div "detalii despre produse ​ Balen Beedrops Lamaie cu Miere N24 Echinacee + Miere +…" at bounding box center [468, 208] width 499 height 1296
click at [482, 48] on icon "button" at bounding box center [479, 50] width 7 height 7
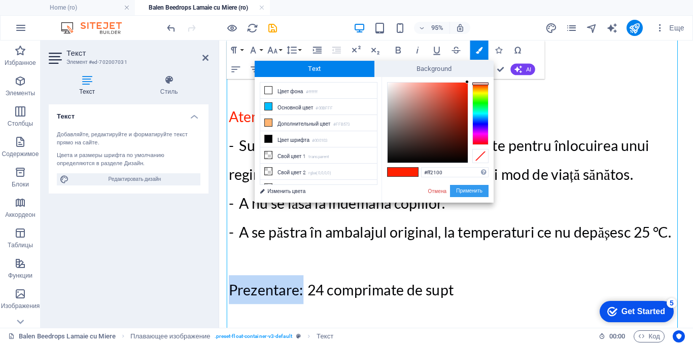
click at [469, 192] on button "Применить" at bounding box center [469, 191] width 39 height 12
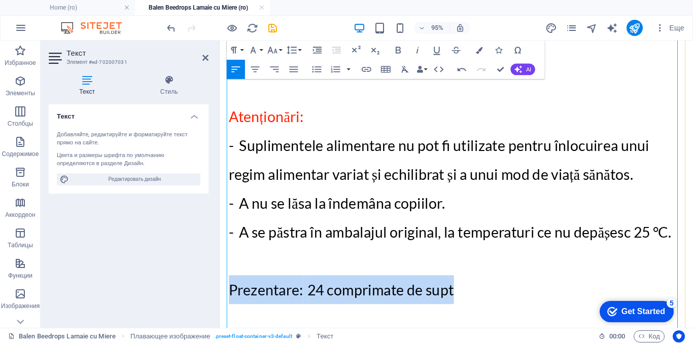
drag, startPoint x: 230, startPoint y: 182, endPoint x: 489, endPoint y: 184, distance: 259.2
click at [489, 288] on p "​ ​ ​​​ Prezentare: ​ ​ ​​​ 24 comprimate de supt" at bounding box center [468, 303] width 479 height 30
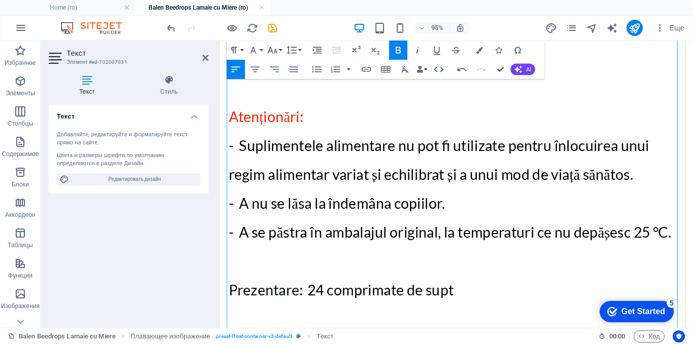
drag, startPoint x: 394, startPoint y: 207, endPoint x: 426, endPoint y: 188, distance: 37.2
click at [394, 319] on p at bounding box center [468, 334] width 479 height 30
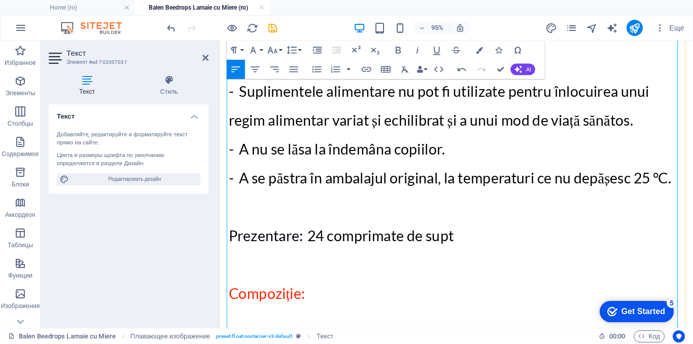
scroll to position [847, 0]
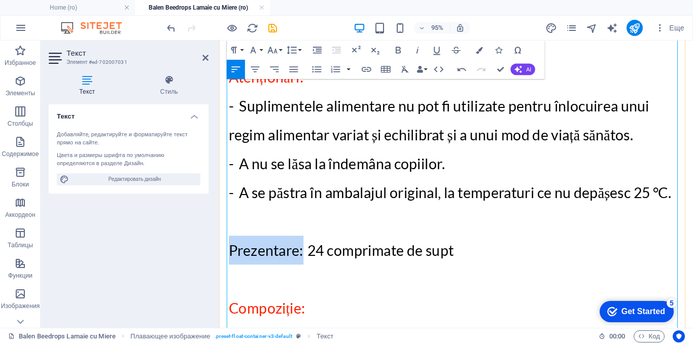
drag, startPoint x: 304, startPoint y: 144, endPoint x: 230, endPoint y: 144, distance: 73.6
click at [230, 253] on span "Prezentare:" at bounding box center [268, 262] width 79 height 18
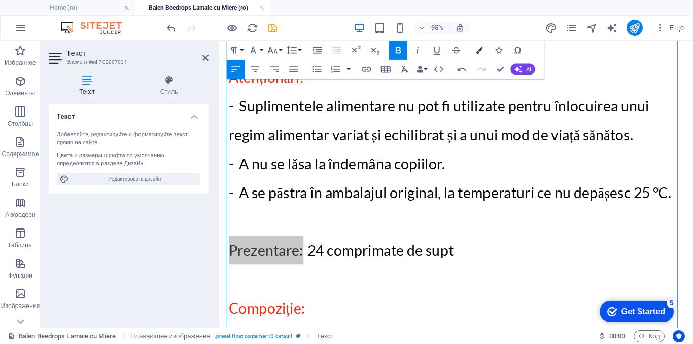
click at [475, 51] on button "Colors" at bounding box center [479, 50] width 18 height 19
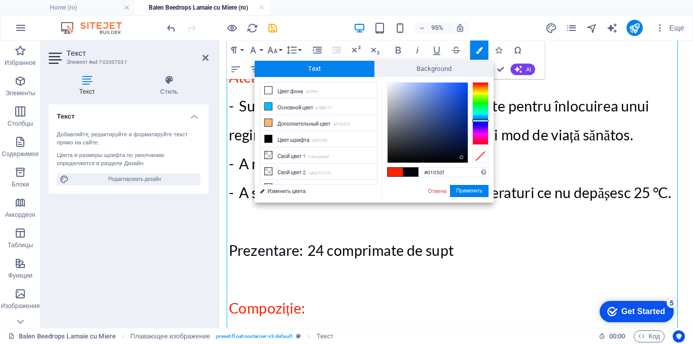
click at [394, 173] on span at bounding box center [395, 172] width 15 height 9
type input "#ff2100"
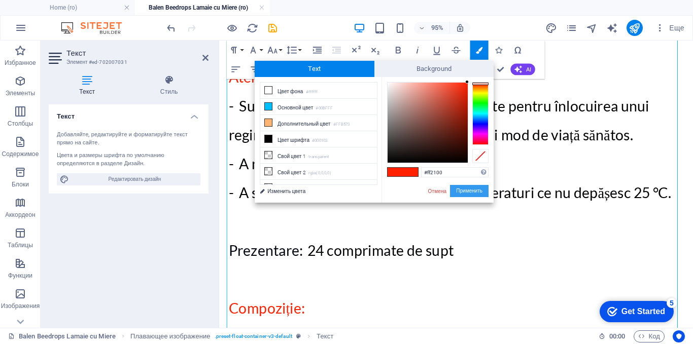
click at [475, 193] on button "Применить" at bounding box center [469, 191] width 39 height 12
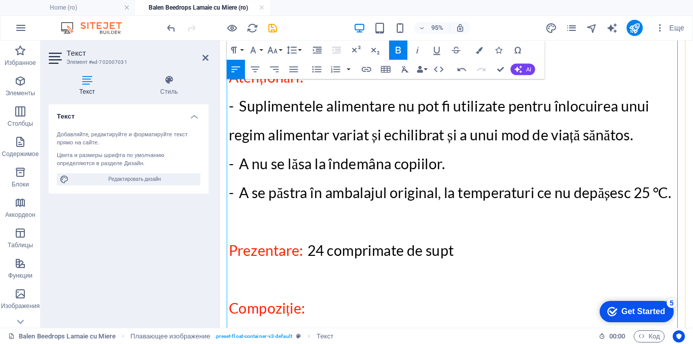
click at [338, 277] on p at bounding box center [468, 292] width 479 height 30
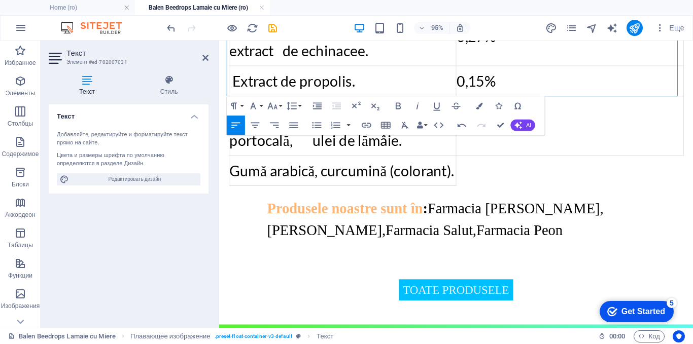
scroll to position [1303, 0]
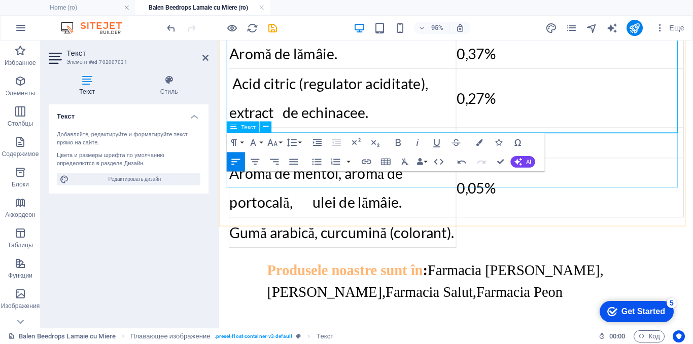
click at [591, 259] on div "Produsele noastre sunt în : Farmacia [PERSON_NAME],[PERSON_NAME],Farmacia Salut…" at bounding box center [468, 288] width 479 height 58
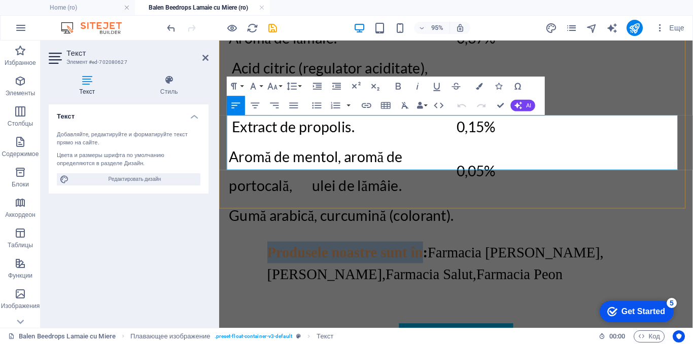
drag, startPoint x: 470, startPoint y: 143, endPoint x: 271, endPoint y: 143, distance: 198.9
click at [271, 253] on p "Produsele noastre sunt în : Farmacia [PERSON_NAME],[PERSON_NAME],Farmacia Salut…" at bounding box center [489, 276] width 438 height 46
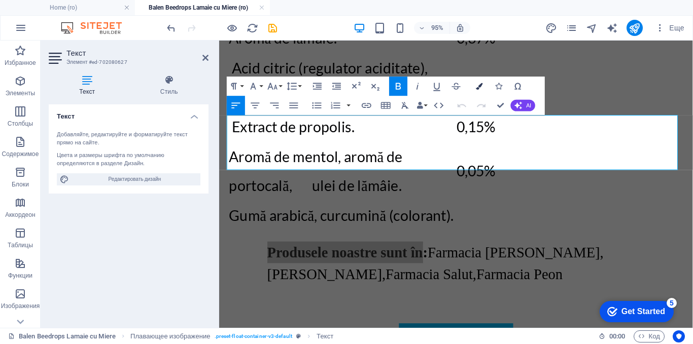
click at [479, 86] on icon "button" at bounding box center [479, 86] width 7 height 7
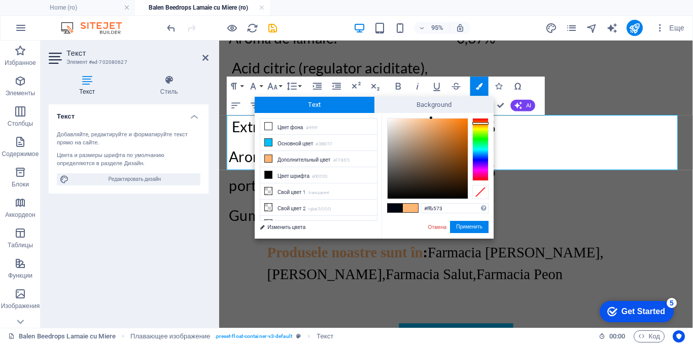
click at [398, 208] on span at bounding box center [395, 208] width 15 height 9
type input "#01050f"
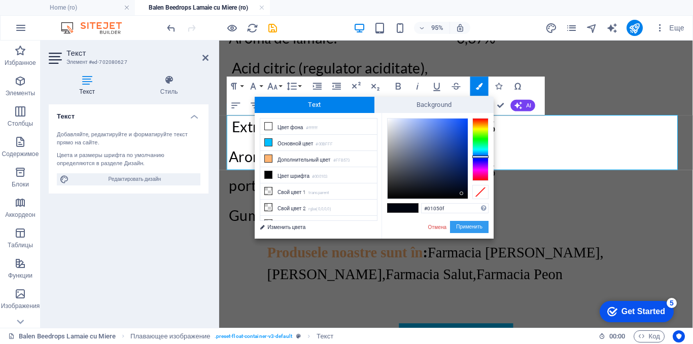
click at [463, 226] on button "Применить" at bounding box center [469, 227] width 39 height 12
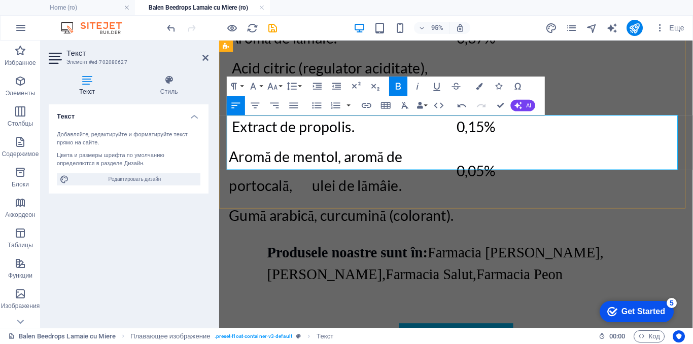
click at [567, 253] on p "Produsele noastre sunt în : Farmacia [PERSON_NAME],[PERSON_NAME],Farmacia Salut…" at bounding box center [489, 276] width 438 height 46
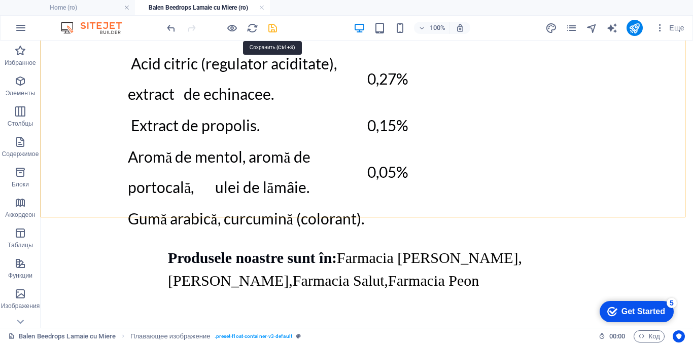
click at [271, 28] on icon "save" at bounding box center [273, 28] width 12 height 12
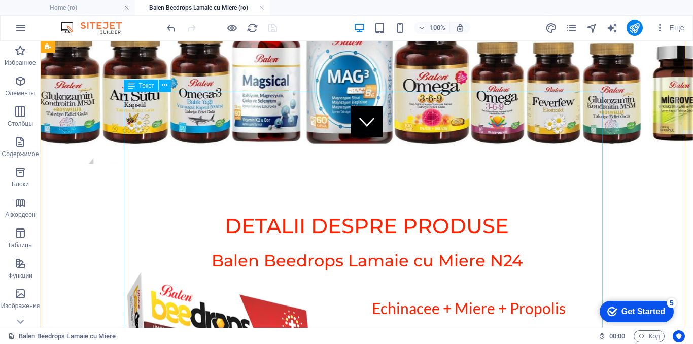
scroll to position [51, 0]
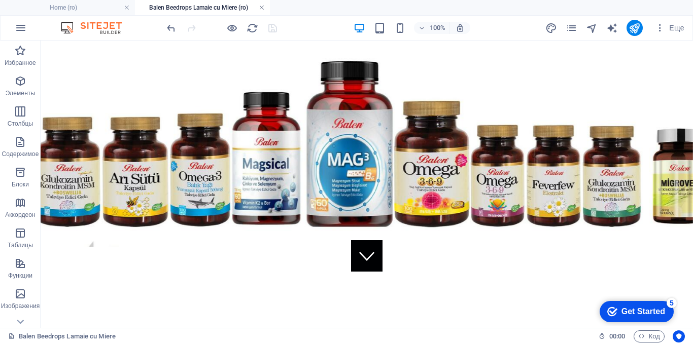
click at [263, 5] on link at bounding box center [262, 8] width 6 height 10
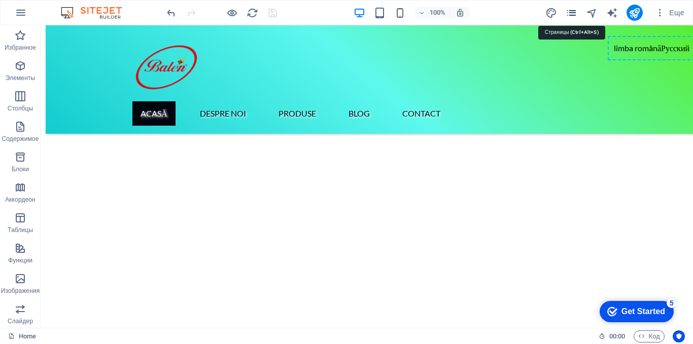
click at [572, 12] on icon "pages" at bounding box center [572, 13] width 12 height 12
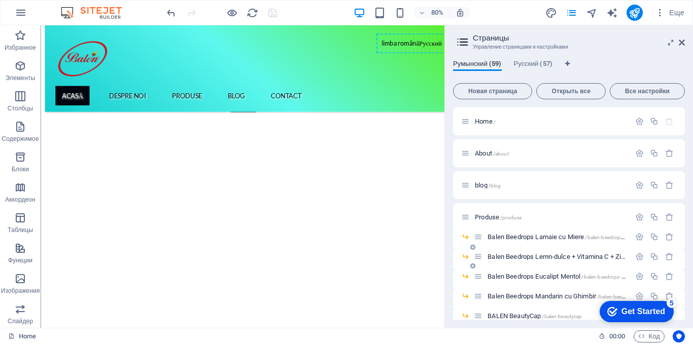
click at [521, 257] on span "Balen Beedrops Lemn-dulce + Vitamina C + Zinc /balen-beedrops-lemn-dulce-vitami…" at bounding box center [609, 257] width 243 height 8
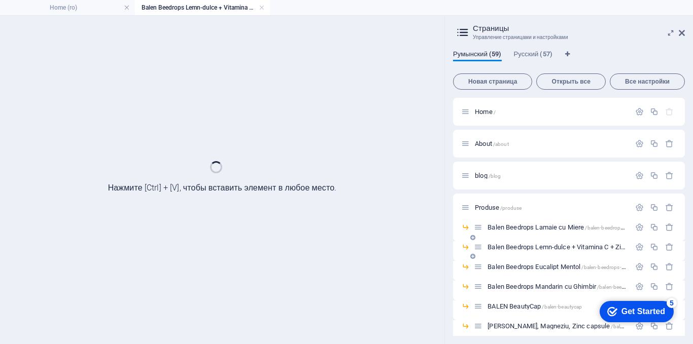
scroll to position [0, 0]
click at [681, 33] on icon at bounding box center [682, 33] width 6 height 8
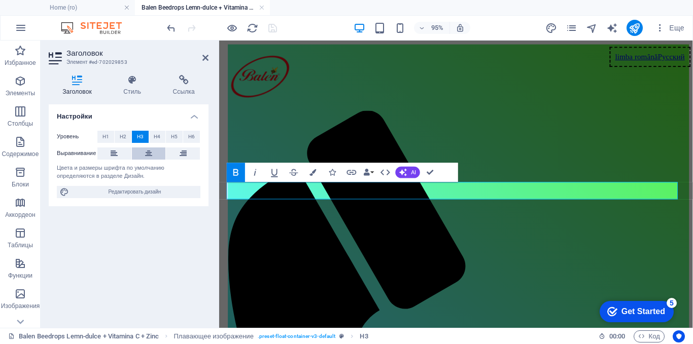
click at [144, 152] on button at bounding box center [149, 154] width 34 height 12
click at [121, 135] on span "H2" at bounding box center [123, 137] width 7 height 12
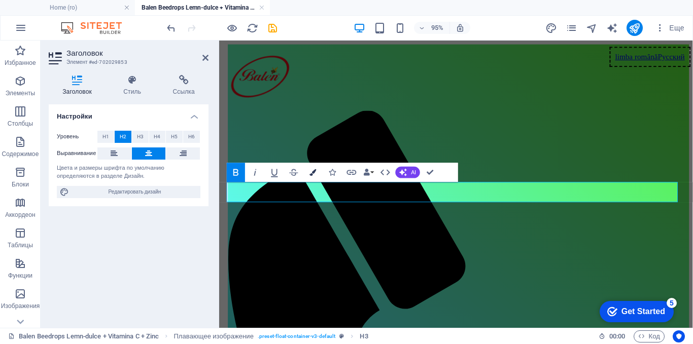
click at [312, 174] on icon "button" at bounding box center [313, 172] width 7 height 7
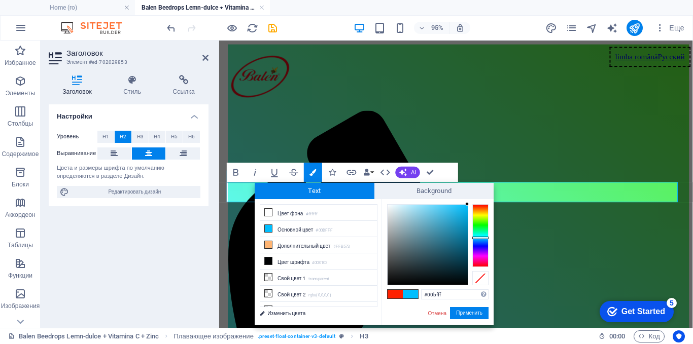
click at [397, 294] on span at bounding box center [395, 294] width 15 height 9
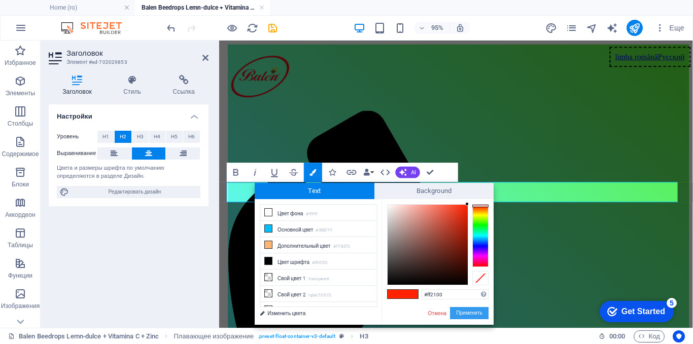
click at [461, 311] on button "Применить" at bounding box center [469, 313] width 39 height 12
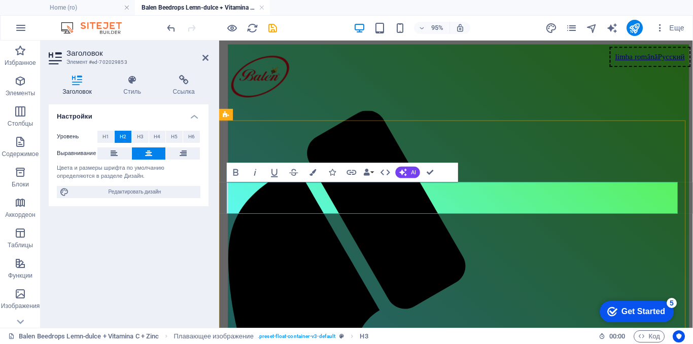
drag, startPoint x: 657, startPoint y: 217, endPoint x: 281, endPoint y: 214, distance: 376.4
click at [314, 174] on icon "button" at bounding box center [313, 172] width 7 height 7
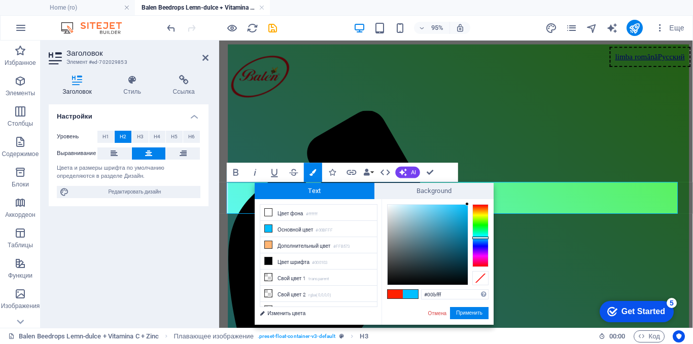
click at [397, 295] on span at bounding box center [395, 294] width 15 height 9
type input "#ff2100"
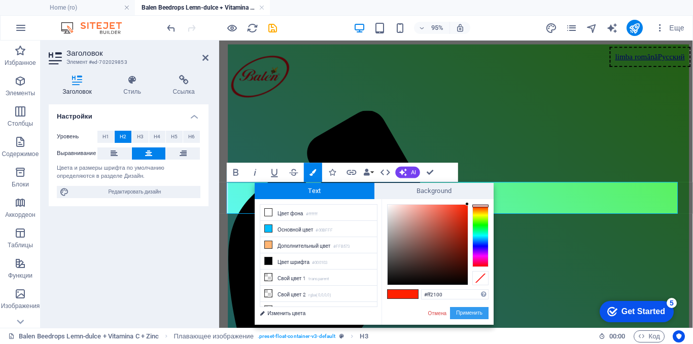
click at [465, 313] on button "Применить" at bounding box center [469, 313] width 39 height 12
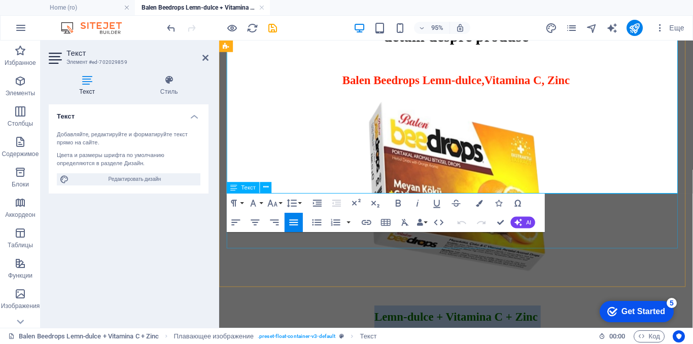
scroll to position [812, 0]
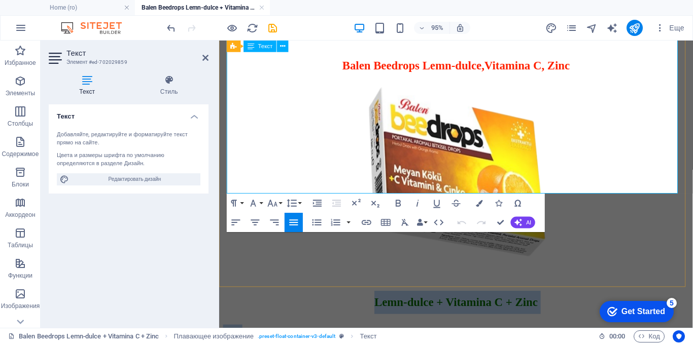
drag, startPoint x: 468, startPoint y: 237, endPoint x: 503, endPoint y: 193, distance: 56.0
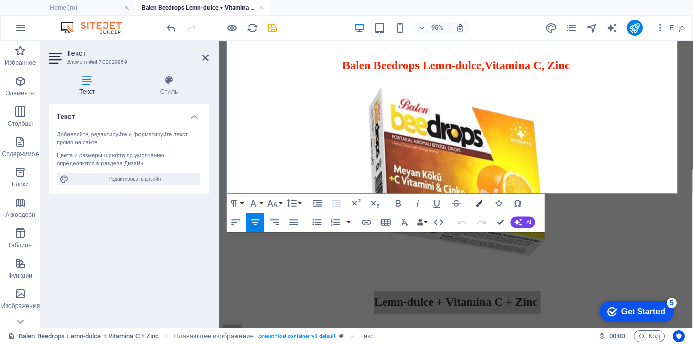
click at [479, 204] on icon "button" at bounding box center [479, 203] width 7 height 7
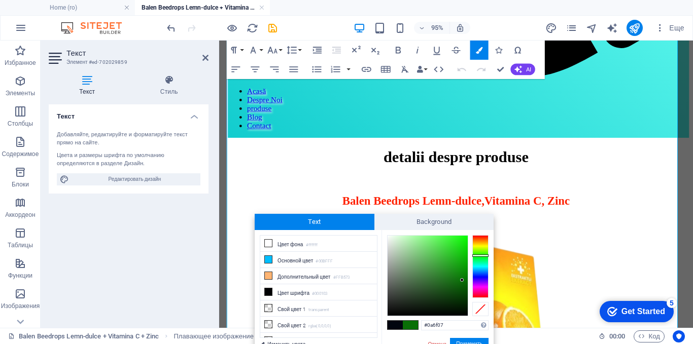
click at [397, 324] on span at bounding box center [395, 325] width 15 height 9
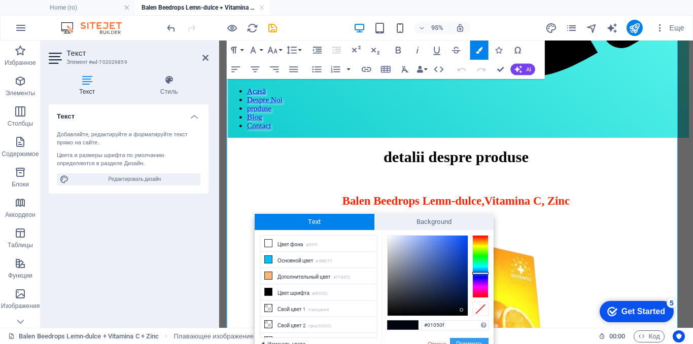
click at [467, 340] on button "Применить" at bounding box center [469, 344] width 39 height 12
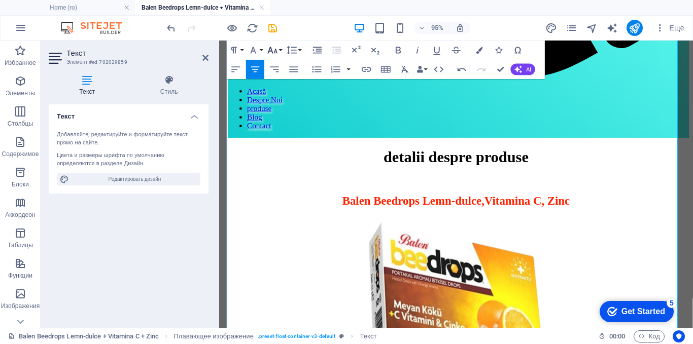
click at [271, 47] on icon "button" at bounding box center [273, 51] width 12 height 12
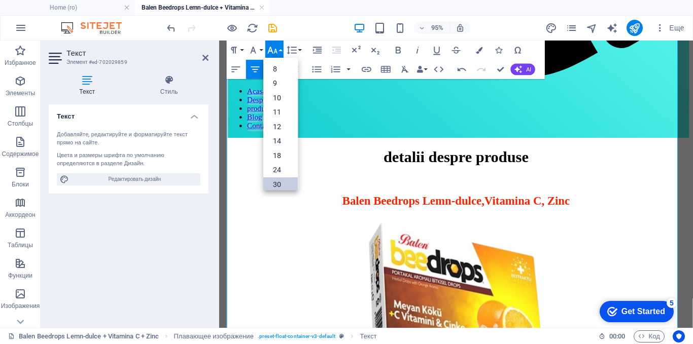
drag, startPoint x: 283, startPoint y: 182, endPoint x: 65, endPoint y: 132, distance: 223.1
click at [283, 182] on link "30" at bounding box center [280, 185] width 34 height 15
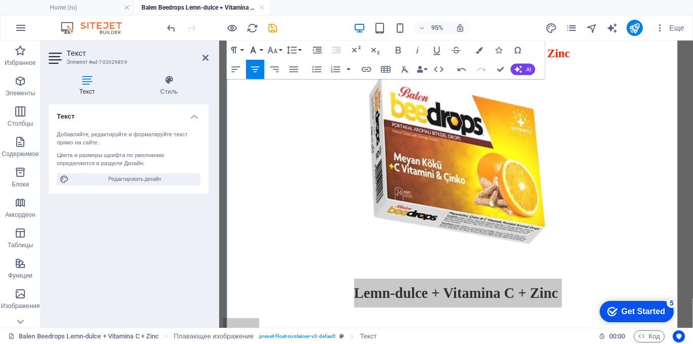
click at [255, 47] on icon "button" at bounding box center [254, 51] width 12 height 12
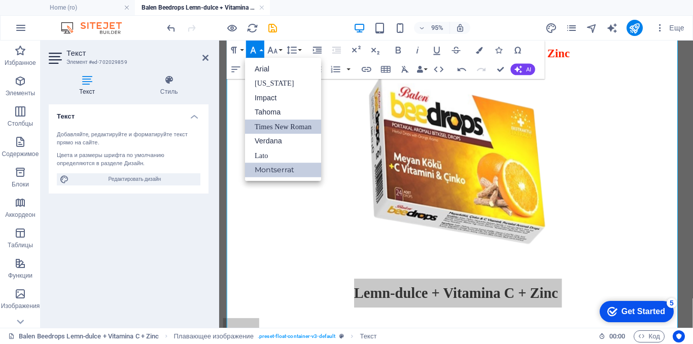
scroll to position [0, 0]
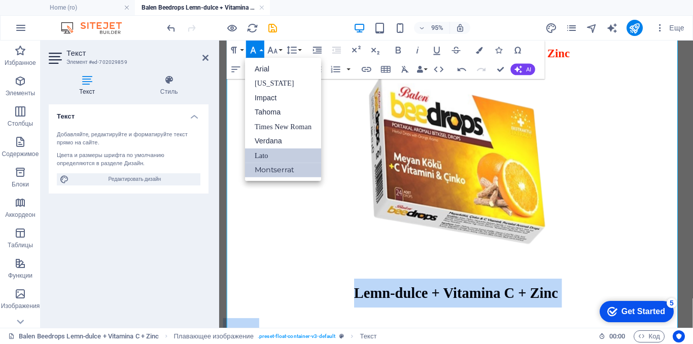
click at [263, 154] on link "Lato" at bounding box center [283, 156] width 76 height 15
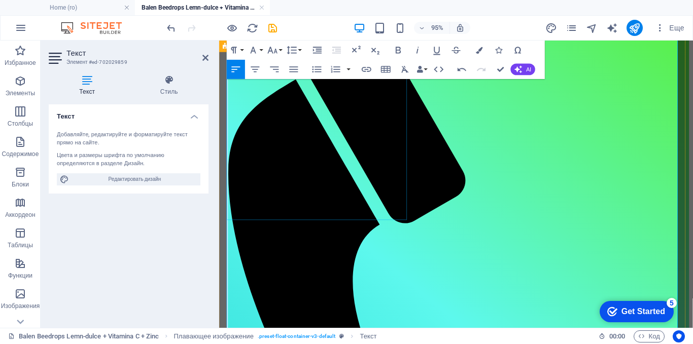
scroll to position [0, 0]
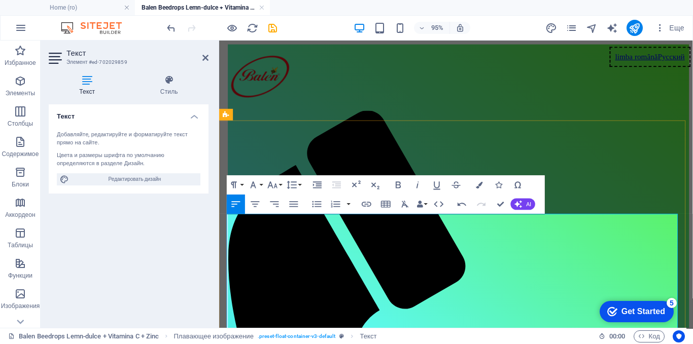
drag, startPoint x: 676, startPoint y: 253, endPoint x: 454, endPoint y: 247, distance: 222.8
click at [478, 186] on icon "button" at bounding box center [479, 185] width 7 height 7
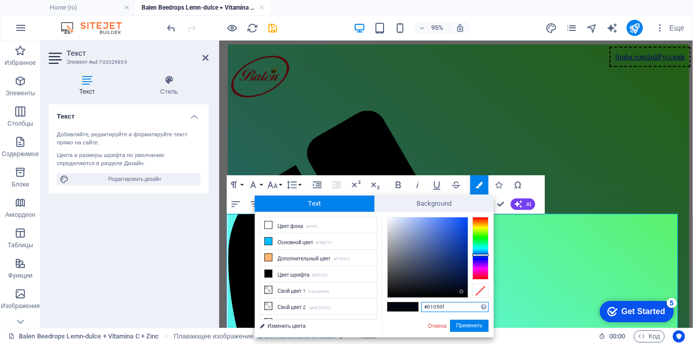
drag, startPoint x: 452, startPoint y: 304, endPoint x: 419, endPoint y: 307, distance: 33.1
click at [419, 307] on div "#01050f Поддерживаемые форматы #0852ed rgb(8, 82, 237) rgba(8, 82, 237, 90%) hs…" at bounding box center [437, 348] width 112 height 273
paste input "ff2100"
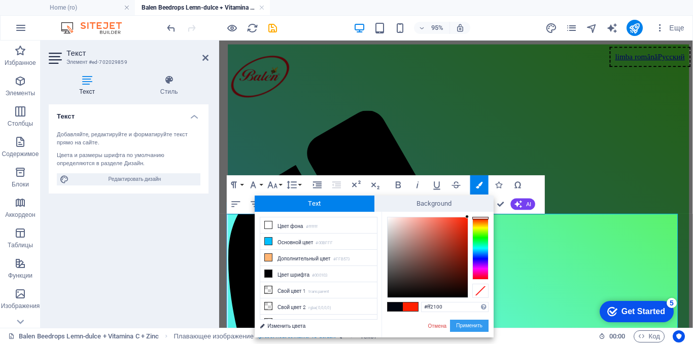
click at [465, 325] on button "Применить" at bounding box center [469, 326] width 39 height 12
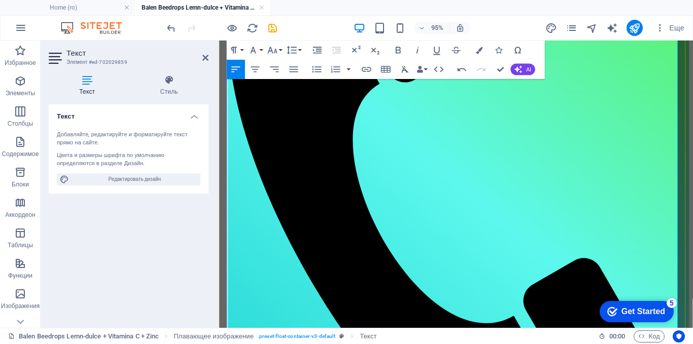
scroll to position [254, 0]
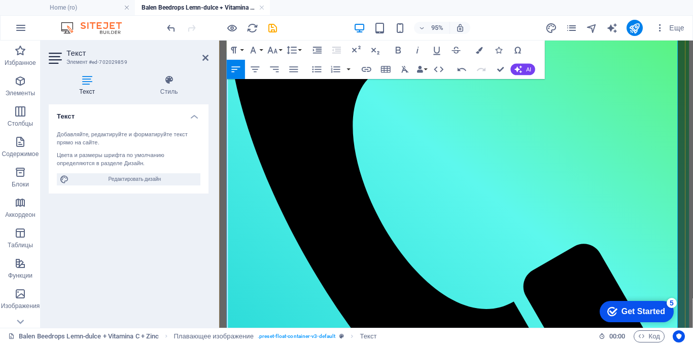
drag, startPoint x: 439, startPoint y: 177, endPoint x: 504, endPoint y: 225, distance: 80.9
click at [479, 52] on icon "button" at bounding box center [479, 50] width 7 height 7
type input "#01050f"
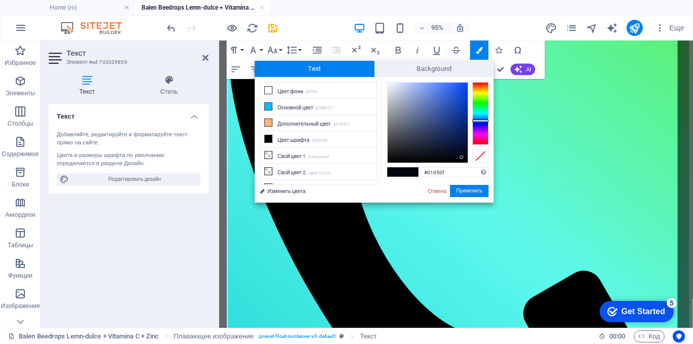
click at [404, 170] on span at bounding box center [410, 172] width 15 height 9
click at [463, 190] on button "Применить" at bounding box center [469, 191] width 39 height 12
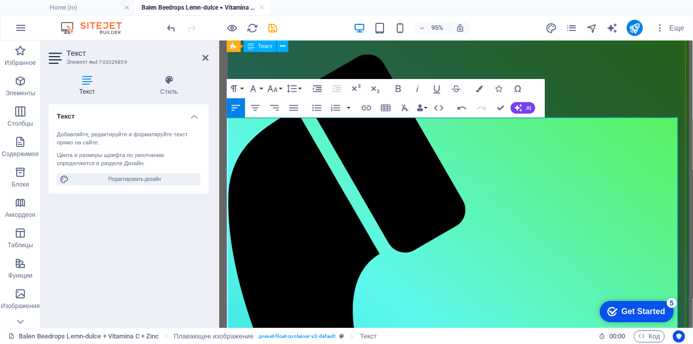
scroll to position [22, 0]
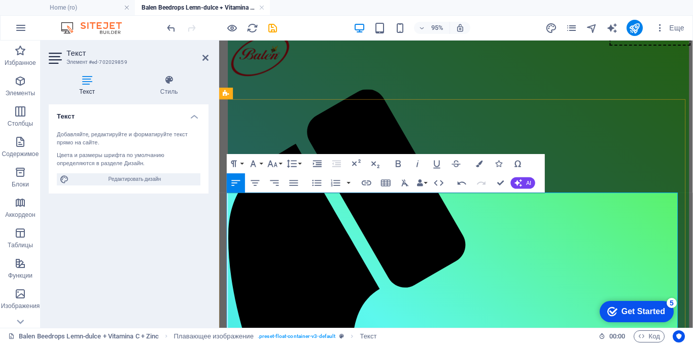
drag, startPoint x: 447, startPoint y: 260, endPoint x: 418, endPoint y: 260, distance: 28.9
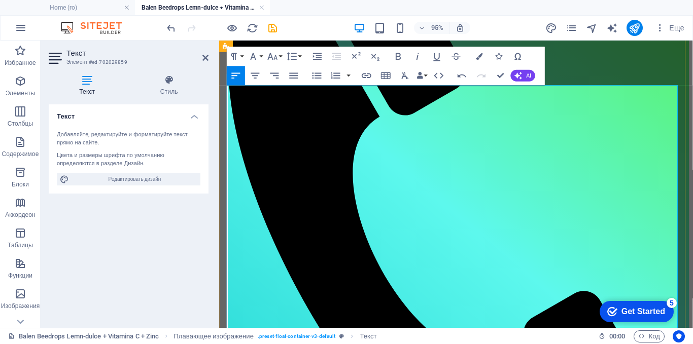
scroll to position [225, 0]
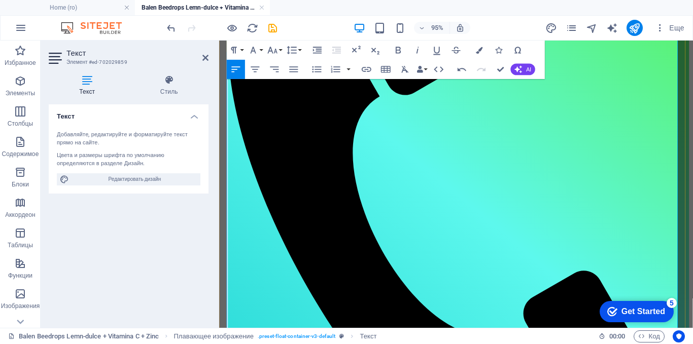
drag, startPoint x: 425, startPoint y: 259, endPoint x: 518, endPoint y: 235, distance: 96.0
click at [487, 46] on button "Colors" at bounding box center [479, 50] width 18 height 19
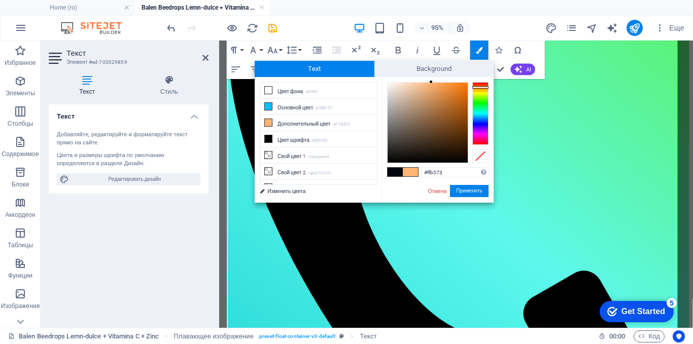
click at [393, 173] on span at bounding box center [395, 172] width 15 height 9
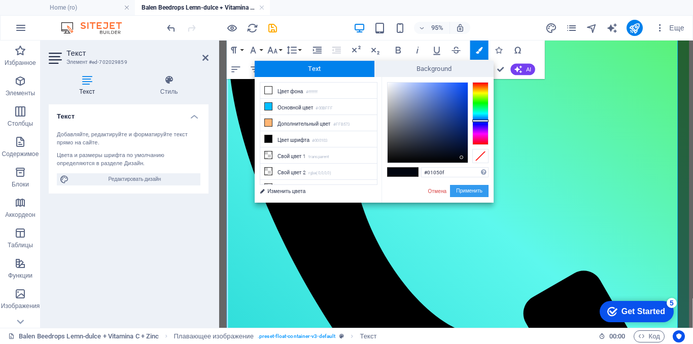
click at [460, 187] on button "Применить" at bounding box center [469, 191] width 39 height 12
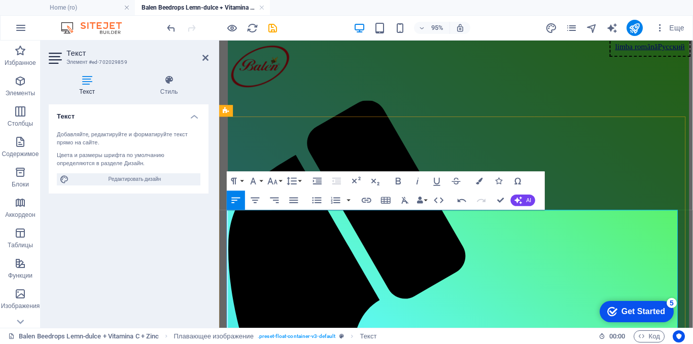
scroll to position [152, 0]
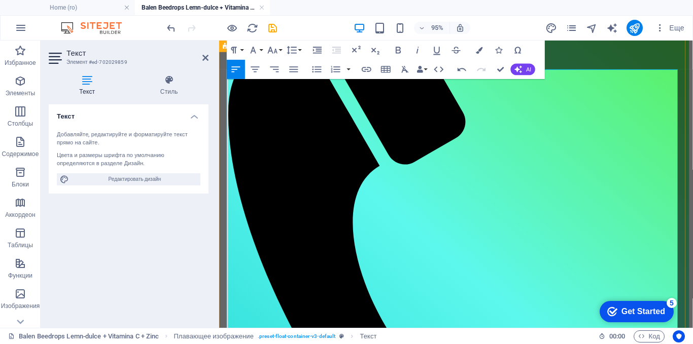
drag, startPoint x: 503, startPoint y: 311, endPoint x: 227, endPoint y: 286, distance: 276.6
click at [479, 49] on icon "button" at bounding box center [479, 50] width 7 height 7
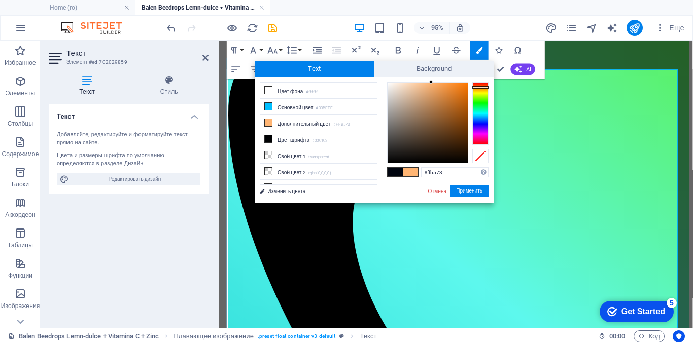
click at [395, 173] on span at bounding box center [395, 172] width 15 height 9
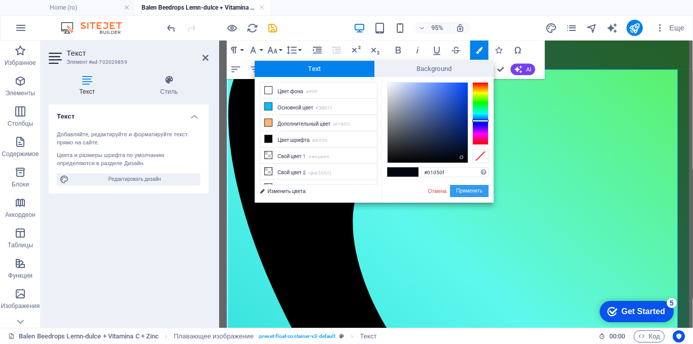
drag, startPoint x: 462, startPoint y: 190, endPoint x: 272, endPoint y: 189, distance: 189.2
click at [462, 190] on button "Применить" at bounding box center [469, 191] width 39 height 12
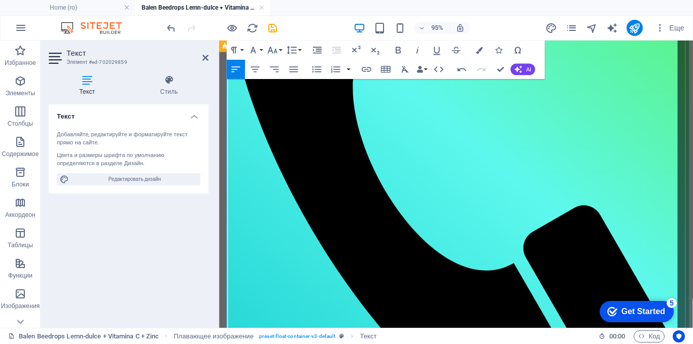
scroll to position [304, 0]
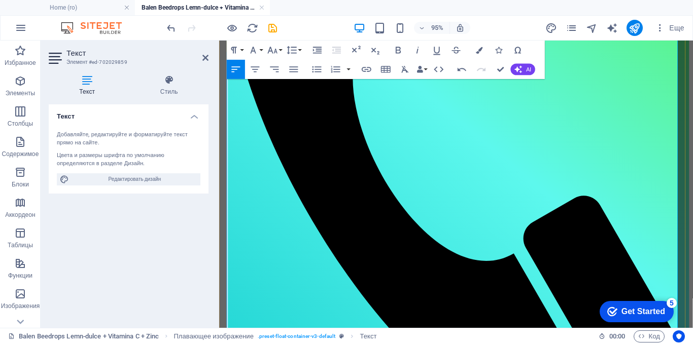
drag, startPoint x: 344, startPoint y: 192, endPoint x: 233, endPoint y: 193, distance: 110.6
drag, startPoint x: 340, startPoint y: 227, endPoint x: 236, endPoint y: 220, distance: 104.2
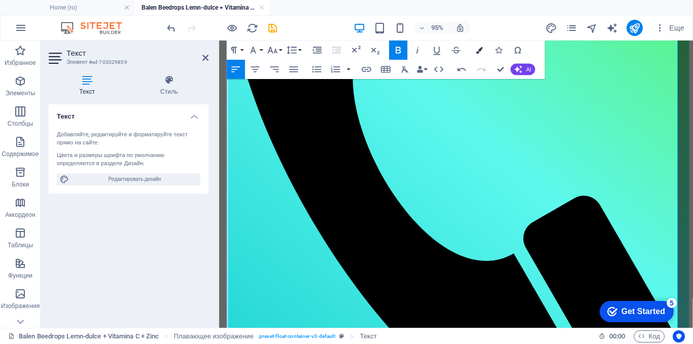
click at [480, 50] on icon "button" at bounding box center [479, 50] width 7 height 7
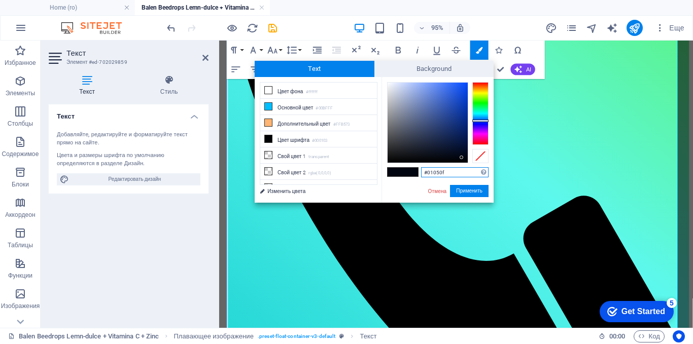
drag, startPoint x: 446, startPoint y: 171, endPoint x: 410, endPoint y: 171, distance: 36.0
click at [410, 171] on div "#01050f Поддерживаемые форматы #0852ed rgb(8, 82, 237) rgba(8, 82, 237, 90%) hs…" at bounding box center [437, 213] width 112 height 273
paste input "ff2100"
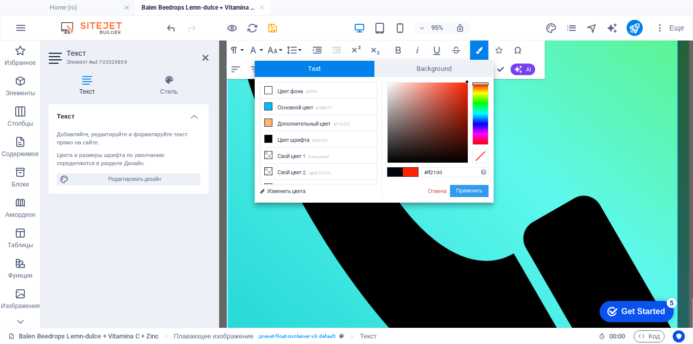
click at [462, 193] on button "Применить" at bounding box center [469, 191] width 39 height 12
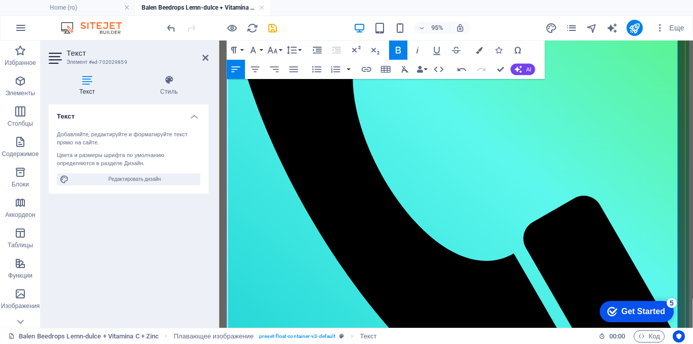
drag, startPoint x: 558, startPoint y: 251, endPoint x: 345, endPoint y: 222, distance: 214.5
click at [482, 47] on icon "button" at bounding box center [479, 50] width 7 height 7
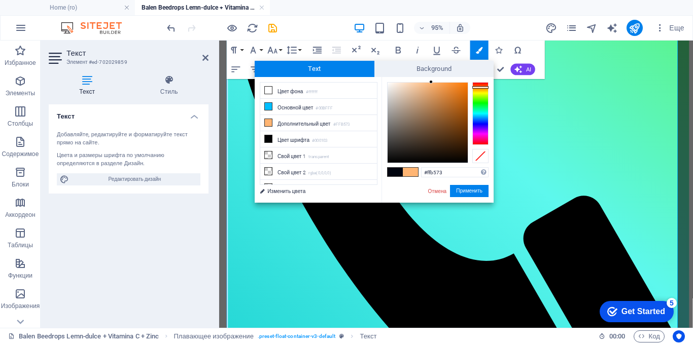
click at [395, 170] on span at bounding box center [395, 172] width 15 height 9
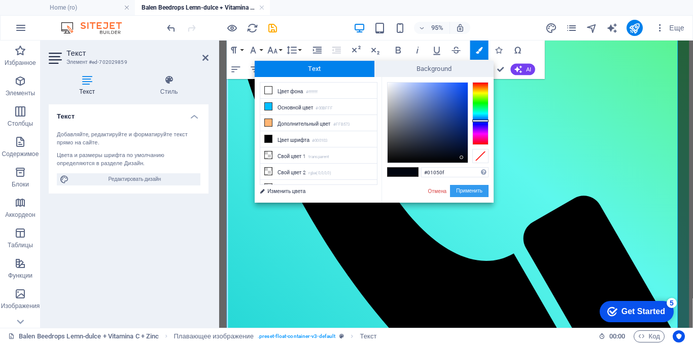
drag, startPoint x: 466, startPoint y: 187, endPoint x: 260, endPoint y: 156, distance: 207.8
click at [466, 187] on button "Применить" at bounding box center [469, 191] width 39 height 12
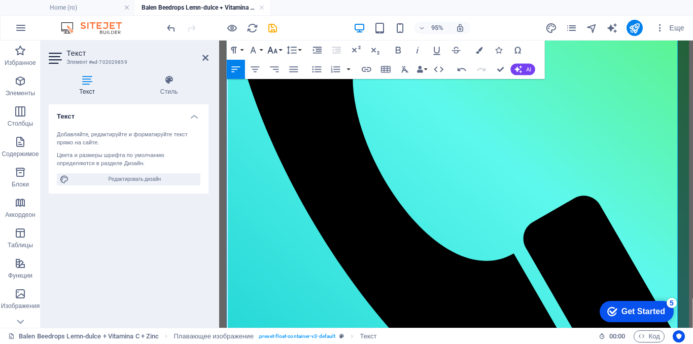
click at [274, 51] on icon "button" at bounding box center [273, 51] width 12 height 12
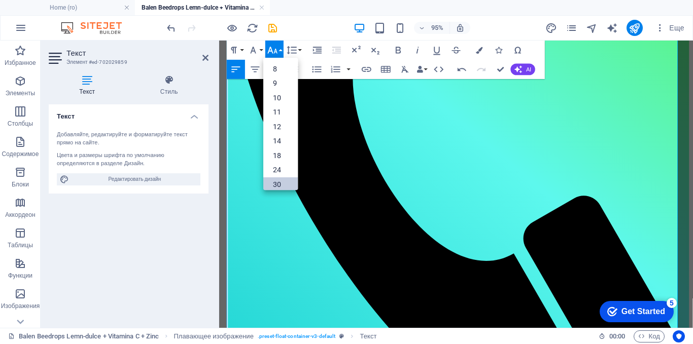
click at [277, 184] on link "30" at bounding box center [280, 185] width 34 height 15
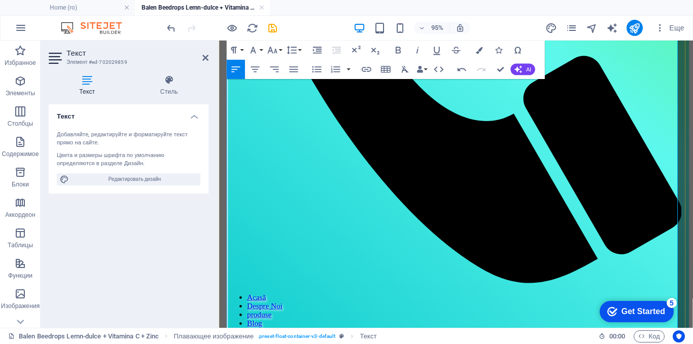
scroll to position [457, 0]
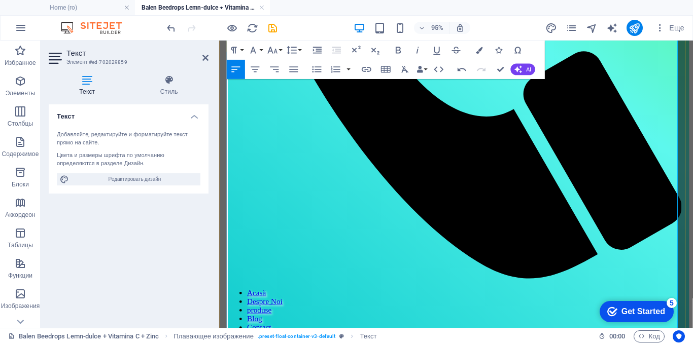
drag, startPoint x: 330, startPoint y: 161, endPoint x: 428, endPoint y: 105, distance: 112.9
click at [477, 50] on icon "button" at bounding box center [479, 50] width 7 height 7
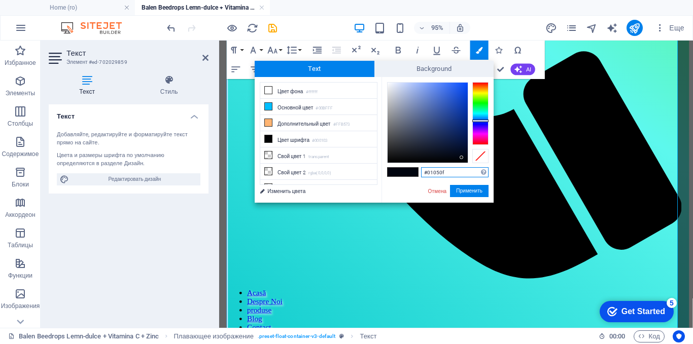
drag, startPoint x: 458, startPoint y: 174, endPoint x: 421, endPoint y: 173, distance: 37.0
click at [421, 173] on div "#01050f Поддерживаемые форматы #0852ed rgb(8, 82, 237) rgba(8, 82, 237, 90%) hs…" at bounding box center [437, 213] width 112 height 273
paste input "ff2100"
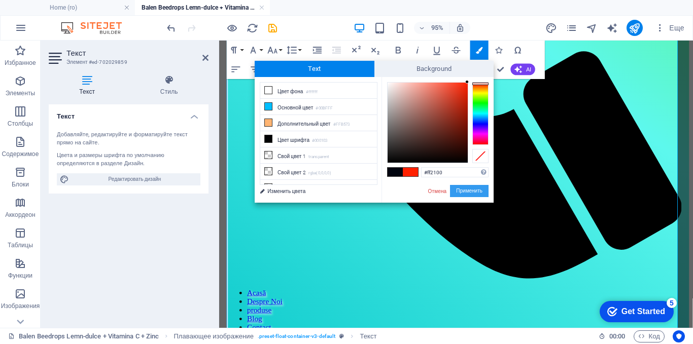
click at [455, 192] on button "Применить" at bounding box center [469, 191] width 39 height 12
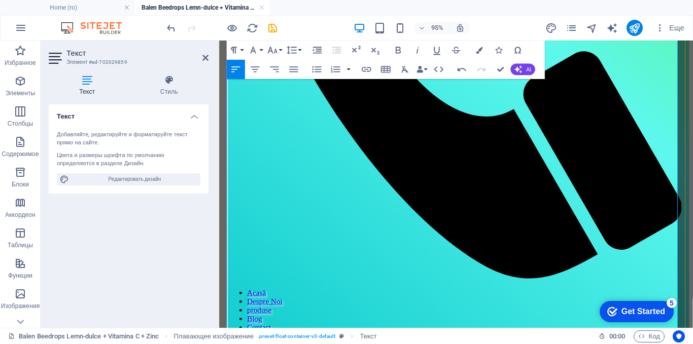
drag, startPoint x: 568, startPoint y: 161, endPoint x: 335, endPoint y: 165, distance: 232.9
click at [481, 51] on icon "button" at bounding box center [479, 50] width 7 height 7
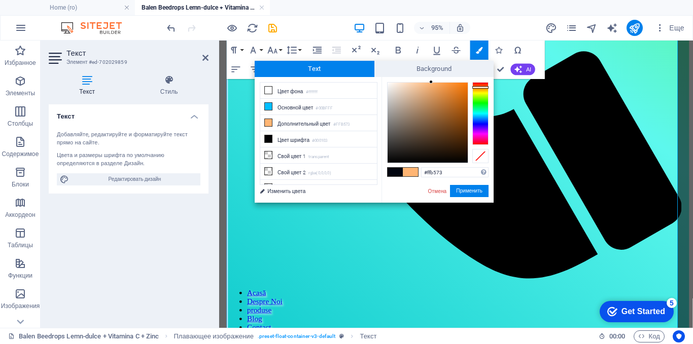
click at [396, 173] on span at bounding box center [395, 172] width 15 height 9
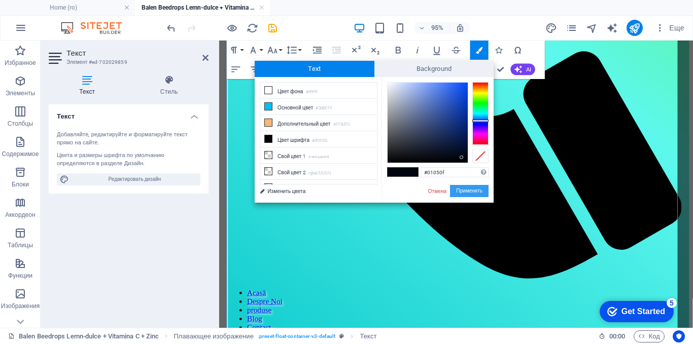
drag, startPoint x: 455, startPoint y: 187, endPoint x: 284, endPoint y: 160, distance: 173.1
click at [455, 187] on button "Применить" at bounding box center [469, 191] width 39 height 12
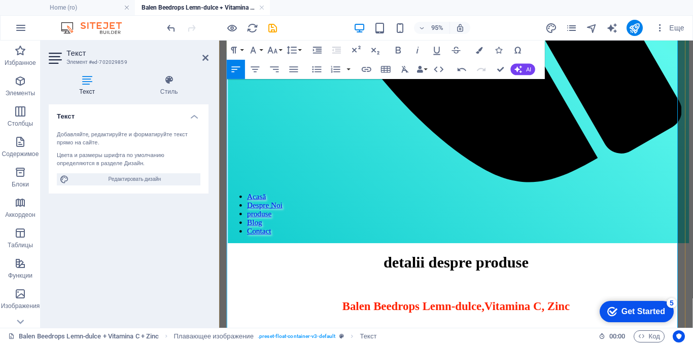
scroll to position [507, 0]
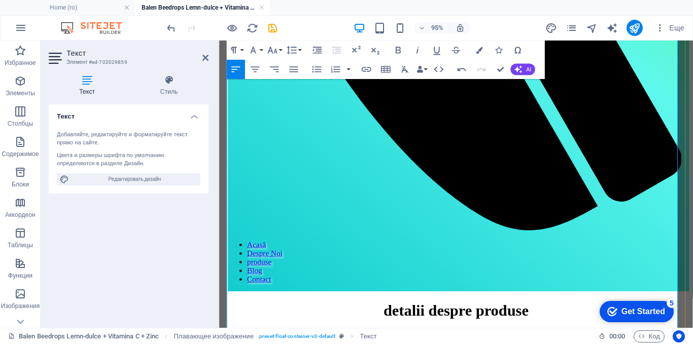
drag, startPoint x: 326, startPoint y: 173, endPoint x: 230, endPoint y: 165, distance: 96.2
click at [480, 50] on icon "button" at bounding box center [479, 50] width 7 height 7
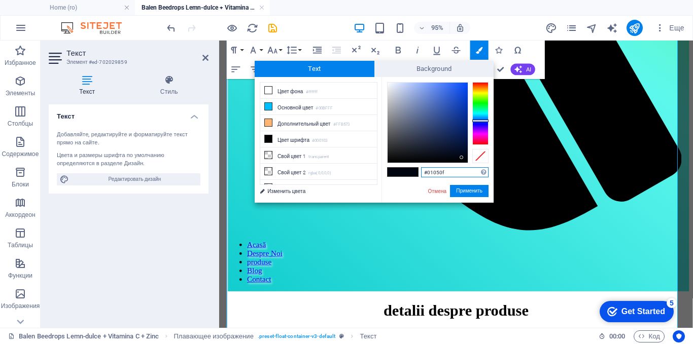
drag, startPoint x: 448, startPoint y: 169, endPoint x: 420, endPoint y: 170, distance: 28.4
click at [420, 170] on div "#01050f Поддерживаемые форматы #0852ed rgb(8, 82, 237) rgba(8, 82, 237, 90%) hs…" at bounding box center [437, 213] width 112 height 273
paste input "ff2100"
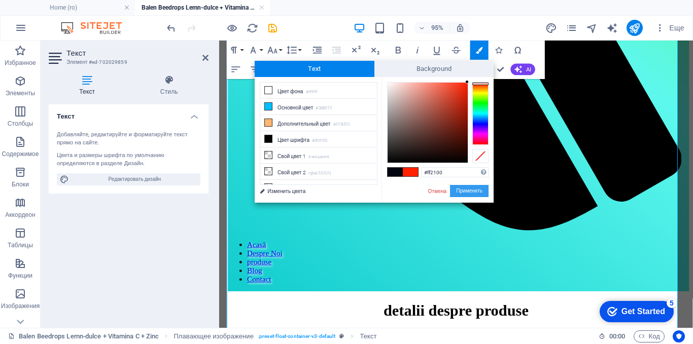
click at [456, 191] on button "Применить" at bounding box center [469, 191] width 39 height 12
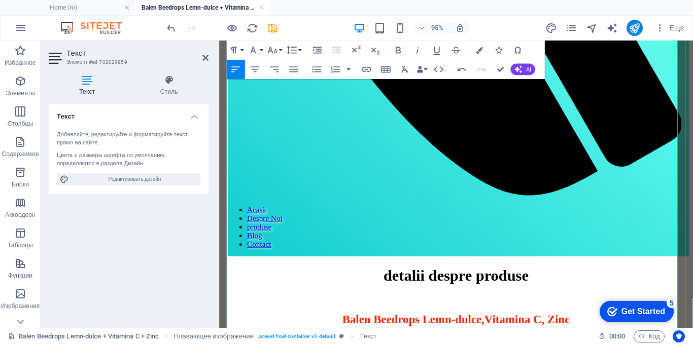
scroll to position [558, 0]
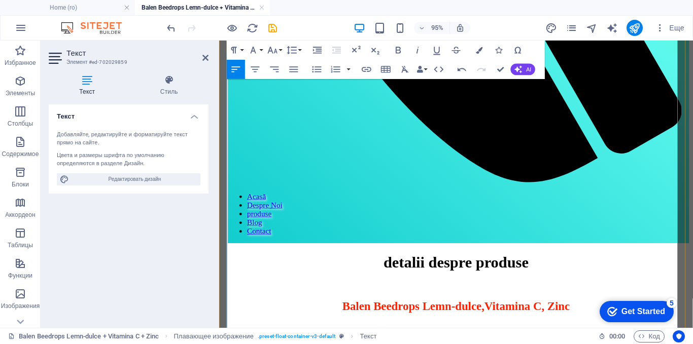
drag, startPoint x: 692, startPoint y: 241, endPoint x: 229, endPoint y: 158, distance: 470.6
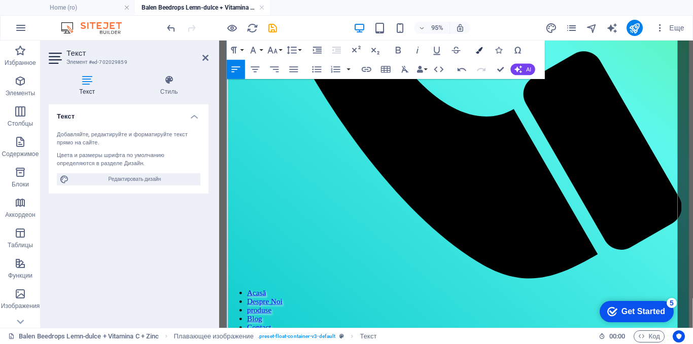
click at [477, 48] on icon "button" at bounding box center [479, 50] width 7 height 7
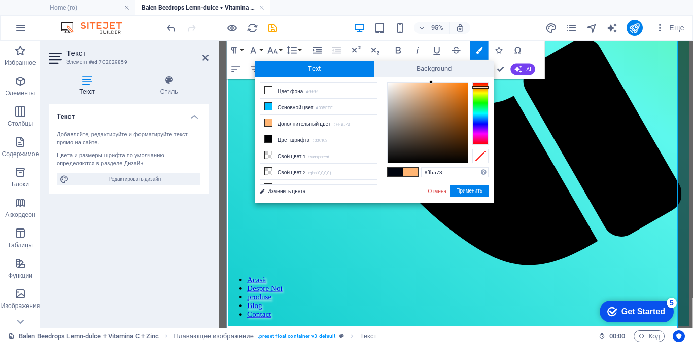
click at [392, 168] on span at bounding box center [395, 172] width 15 height 9
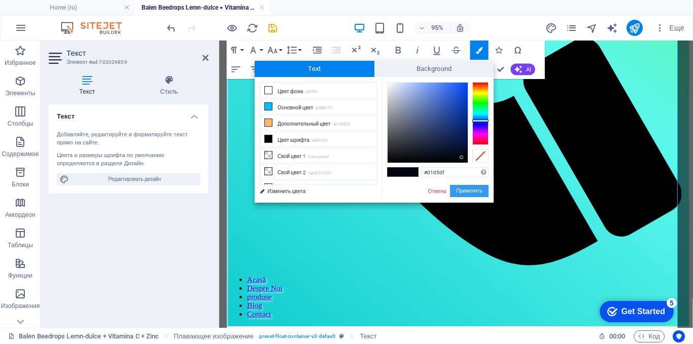
click at [463, 188] on button "Применить" at bounding box center [469, 191] width 39 height 12
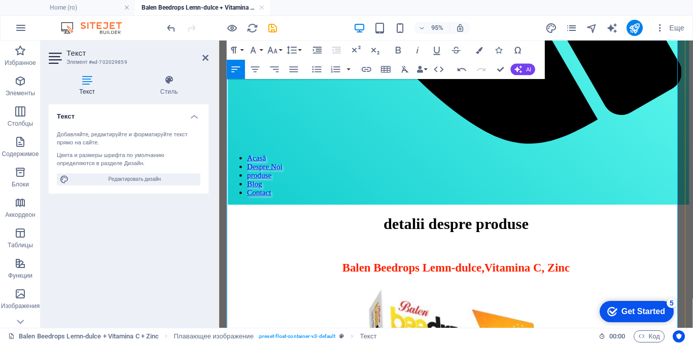
scroll to position [622, 0]
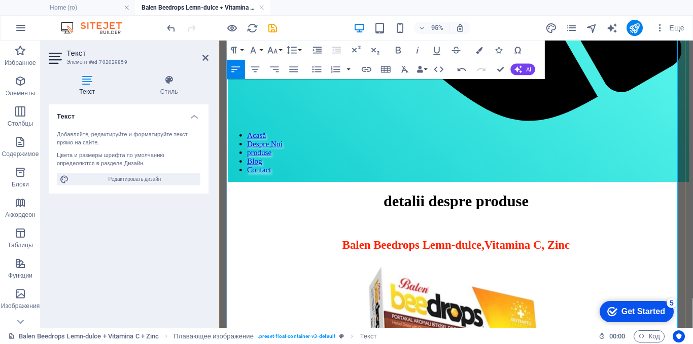
drag, startPoint x: 690, startPoint y: 181, endPoint x: 228, endPoint y: 153, distance: 463.0
click at [479, 48] on icon "button" at bounding box center [479, 50] width 7 height 7
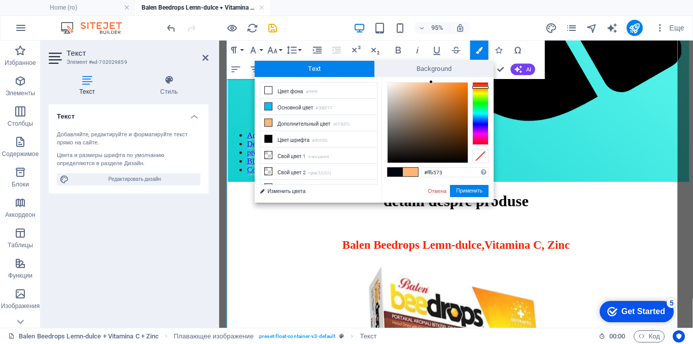
click at [397, 170] on span at bounding box center [395, 172] width 15 height 9
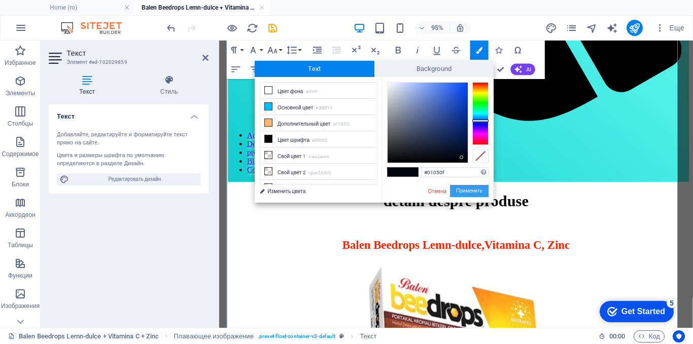
click at [469, 187] on button "Применить" at bounding box center [469, 191] width 39 height 12
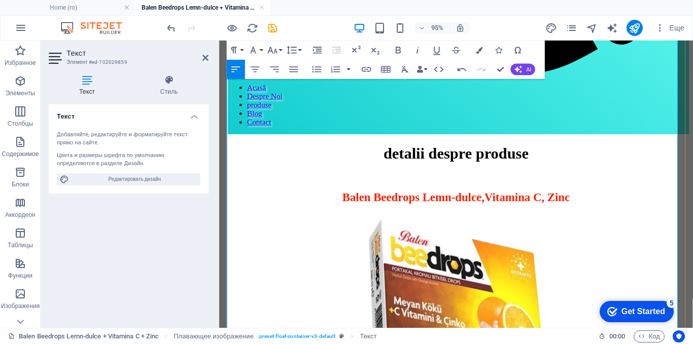
scroll to position [673, 0]
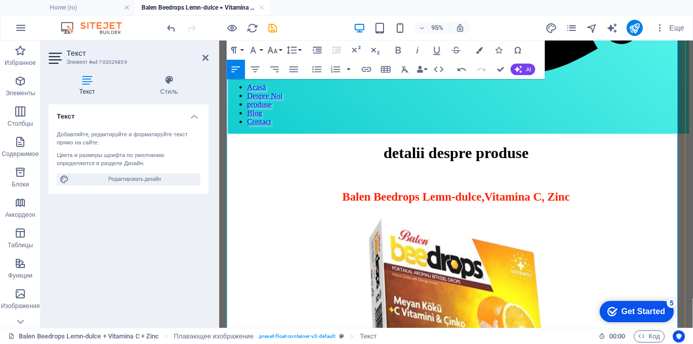
drag, startPoint x: 306, startPoint y: 187, endPoint x: 231, endPoint y: 187, distance: 75.1
click at [483, 50] on button "Colors" at bounding box center [479, 50] width 18 height 19
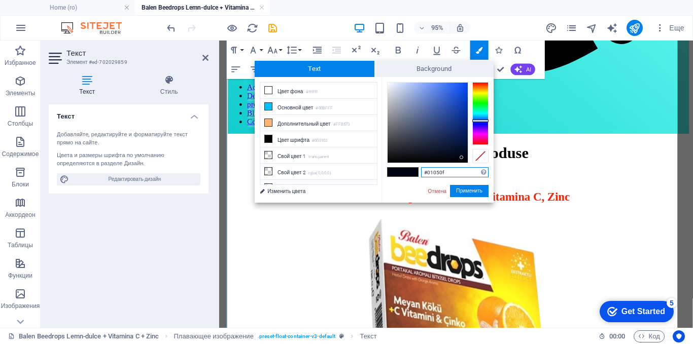
drag, startPoint x: 453, startPoint y: 173, endPoint x: 418, endPoint y: 174, distance: 35.0
click at [418, 174] on div "#01050f Поддерживаемые форматы #0852ed rgb(8, 82, 237) rgba(8, 82, 237, 90%) hs…" at bounding box center [437, 213] width 112 height 273
paste input "ff2100"
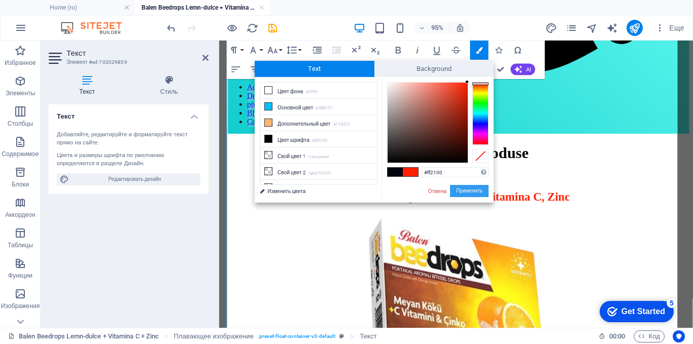
click at [456, 191] on button "Применить" at bounding box center [469, 191] width 39 height 12
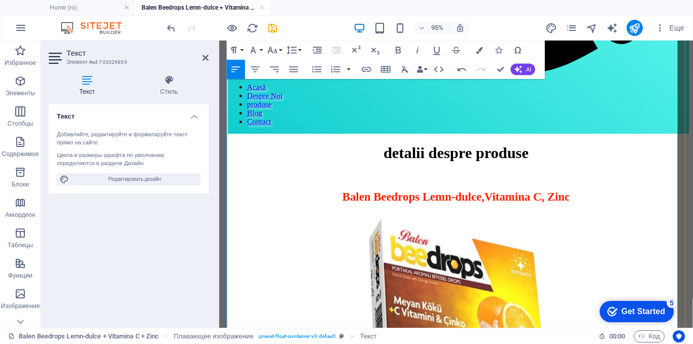
drag, startPoint x: 474, startPoint y: 191, endPoint x: 310, endPoint y: 195, distance: 164.4
click at [481, 49] on icon "button" at bounding box center [479, 50] width 7 height 7
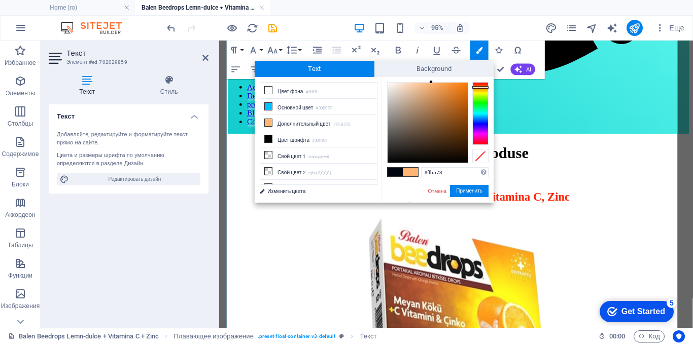
click at [396, 169] on span at bounding box center [395, 172] width 15 height 9
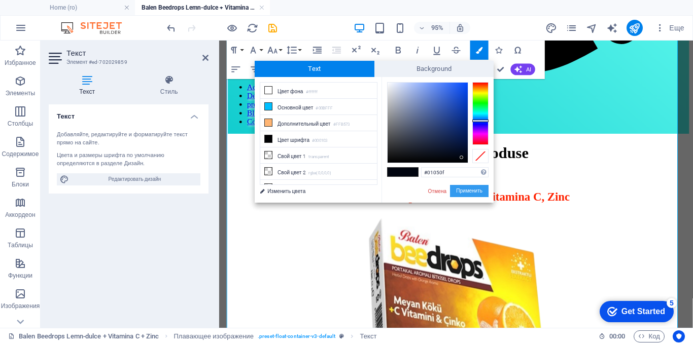
click at [459, 188] on button "Применить" at bounding box center [469, 191] width 39 height 12
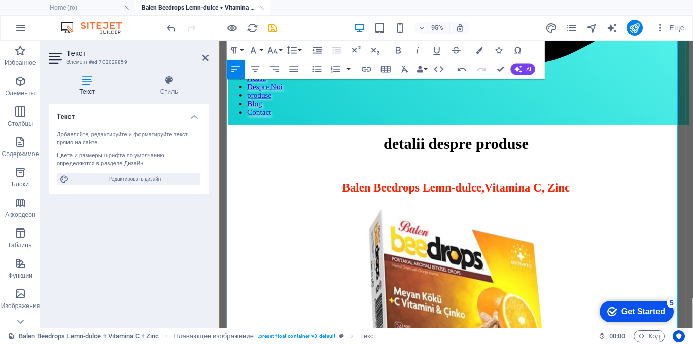
scroll to position [724, 0]
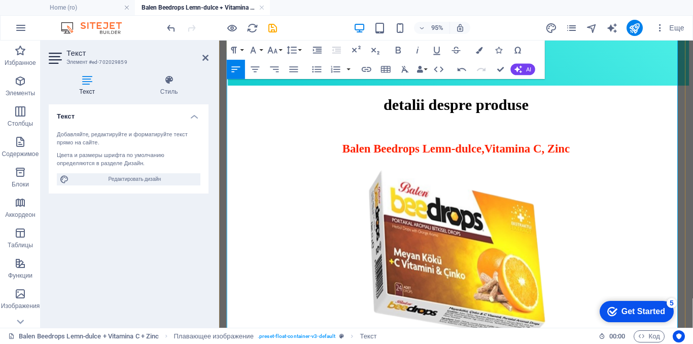
drag, startPoint x: 319, startPoint y: 198, endPoint x: 229, endPoint y: 198, distance: 89.8
click at [482, 49] on icon "button" at bounding box center [479, 50] width 7 height 7
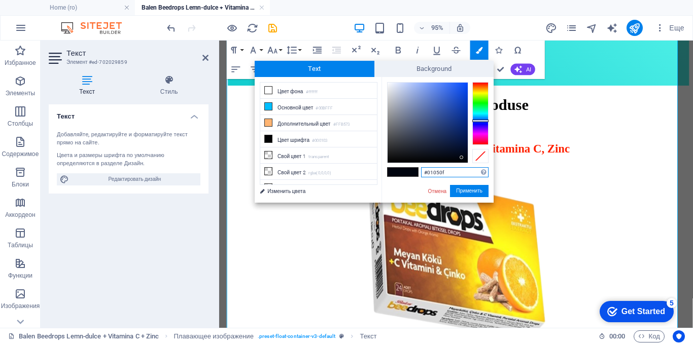
drag, startPoint x: 451, startPoint y: 173, endPoint x: 422, endPoint y: 173, distance: 29.4
click at [422, 173] on input "#01050f" at bounding box center [454, 172] width 67 height 10
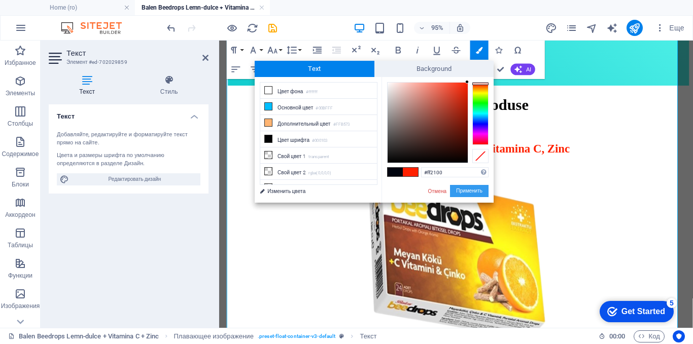
click at [462, 191] on button "Применить" at bounding box center [469, 191] width 39 height 12
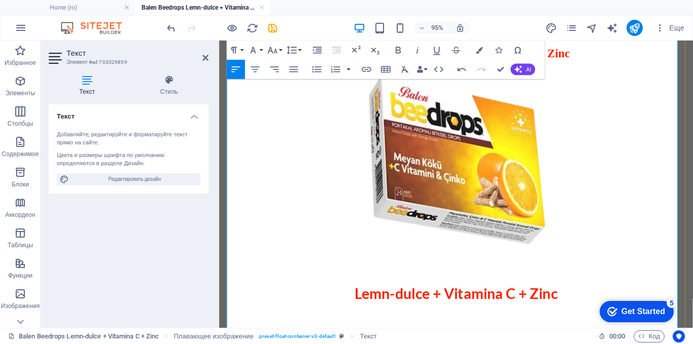
scroll to position [825, 0]
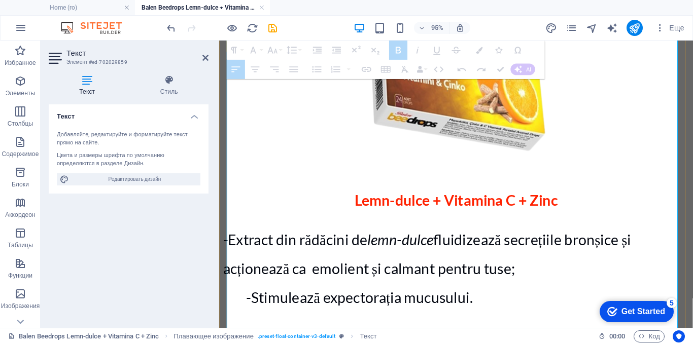
scroll to position [927, 0]
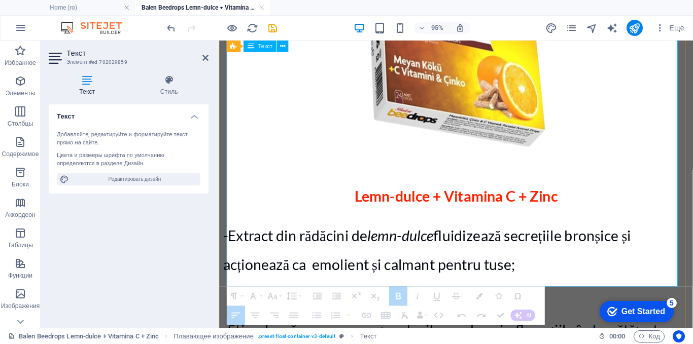
drag, startPoint x: 358, startPoint y: 158, endPoint x: 564, endPoint y: 223, distance: 215.3
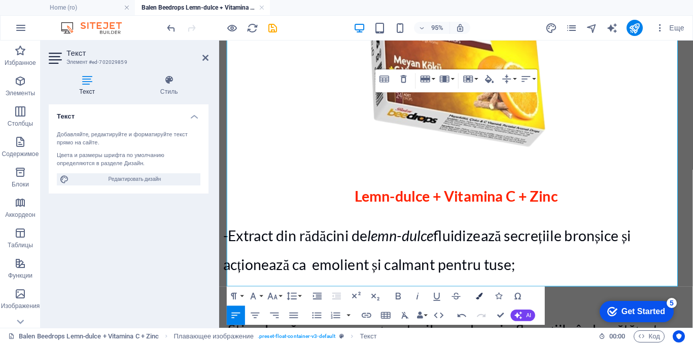
click at [481, 295] on icon "button" at bounding box center [479, 296] width 7 height 7
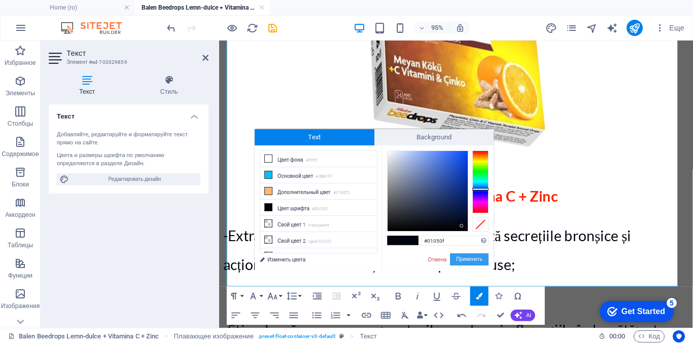
click at [460, 256] on button "Применить" at bounding box center [469, 260] width 39 height 12
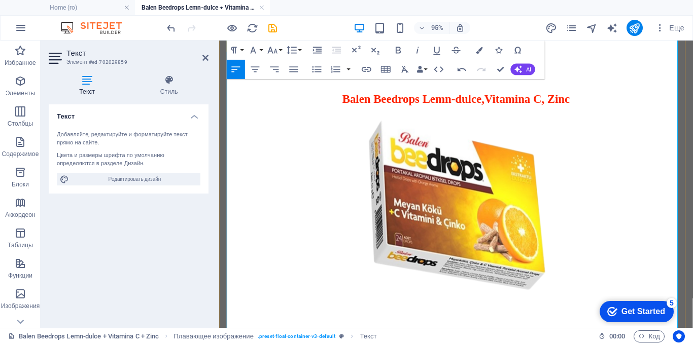
scroll to position [825, 0]
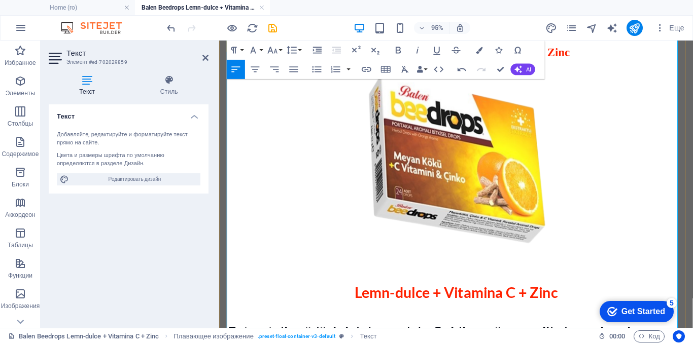
drag, startPoint x: 699, startPoint y: 159, endPoint x: 379, endPoint y: 151, distance: 319.2
click at [480, 49] on icon "button" at bounding box center [479, 50] width 7 height 7
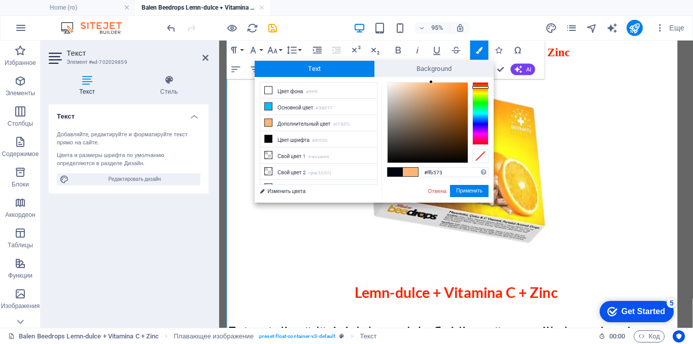
click at [395, 172] on span at bounding box center [395, 172] width 15 height 9
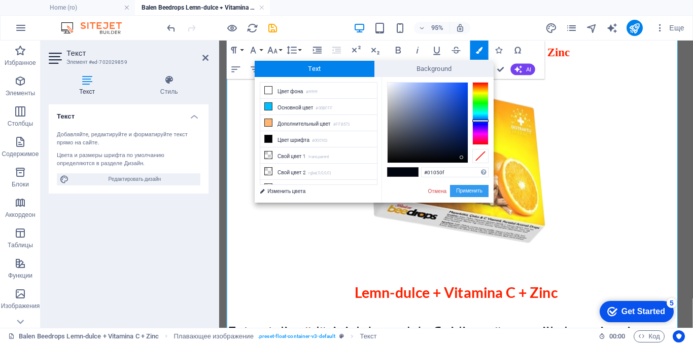
click at [468, 189] on button "Применить" at bounding box center [469, 191] width 39 height 12
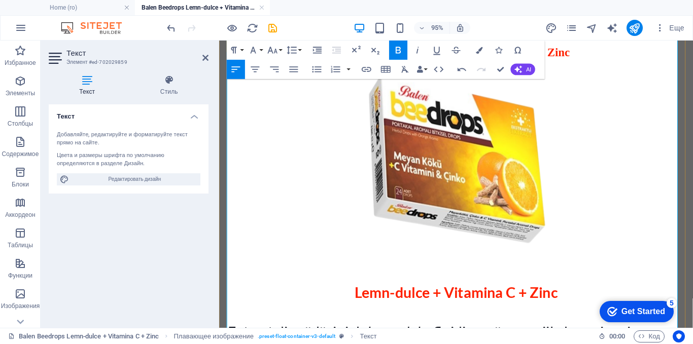
drag, startPoint x: 357, startPoint y: 153, endPoint x: 289, endPoint y: 155, distance: 68.0
drag, startPoint x: 285, startPoint y: 201, endPoint x: 230, endPoint y: 180, distance: 58.6
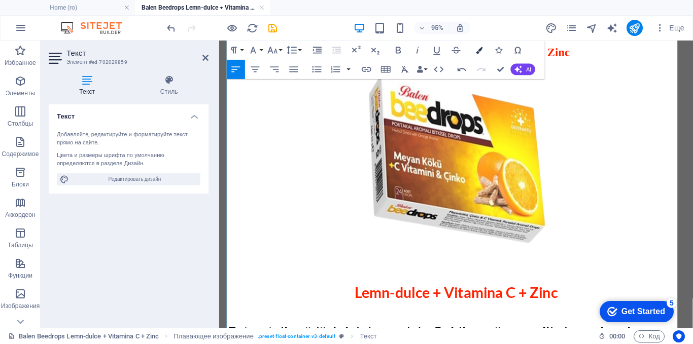
click at [478, 51] on icon "button" at bounding box center [479, 50] width 7 height 7
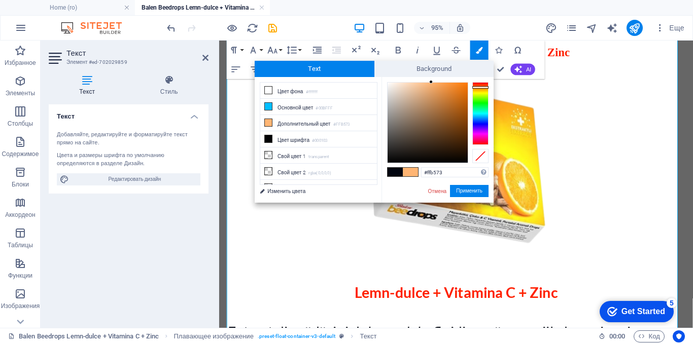
click at [398, 170] on span at bounding box center [395, 172] width 15 height 9
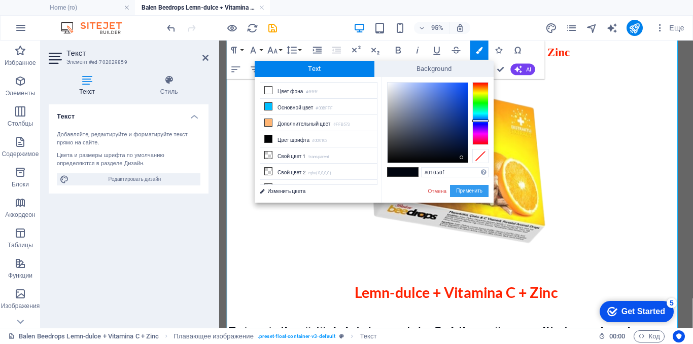
drag, startPoint x: 460, startPoint y: 187, endPoint x: 257, endPoint y: 155, distance: 205.5
click at [460, 187] on button "Применить" at bounding box center [469, 191] width 39 height 12
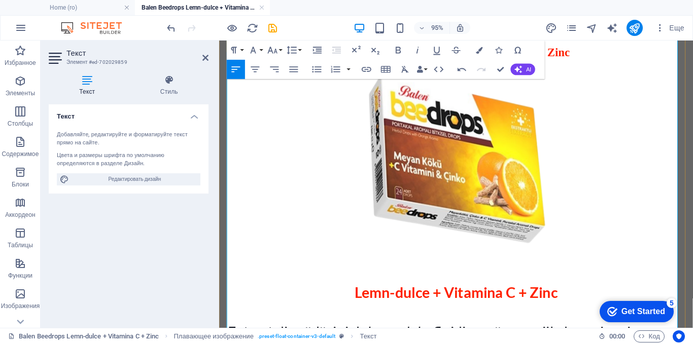
drag, startPoint x: 644, startPoint y: 189, endPoint x: 600, endPoint y: 189, distance: 43.6
click at [478, 50] on icon "button" at bounding box center [479, 50] width 7 height 7
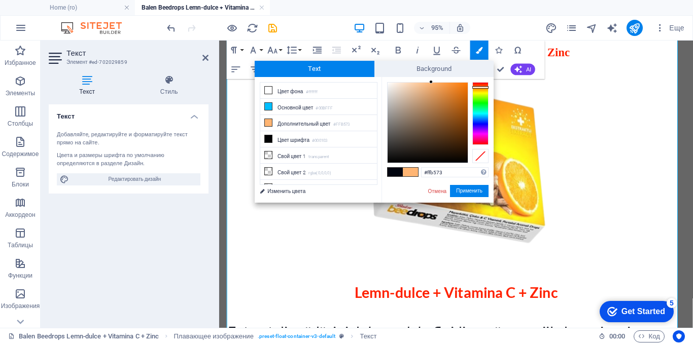
click at [397, 172] on span at bounding box center [395, 172] width 15 height 9
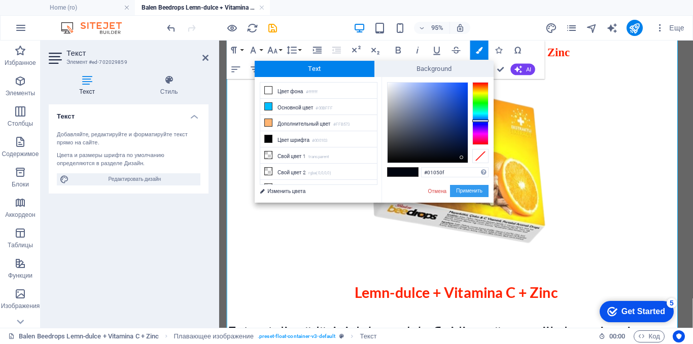
click at [459, 190] on button "Применить" at bounding box center [469, 191] width 39 height 12
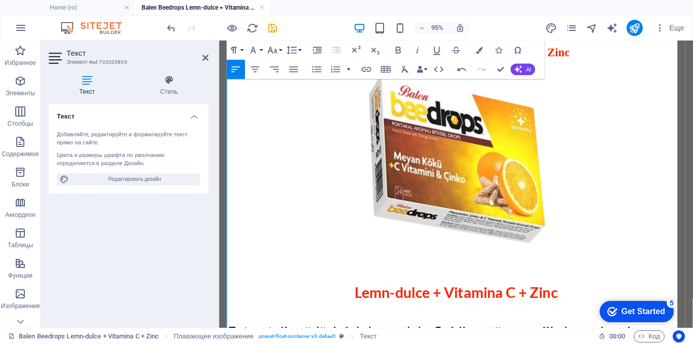
drag, startPoint x: 425, startPoint y: 232, endPoint x: 228, endPoint y: 228, distance: 197.4
click at [477, 49] on icon "button" at bounding box center [479, 50] width 7 height 7
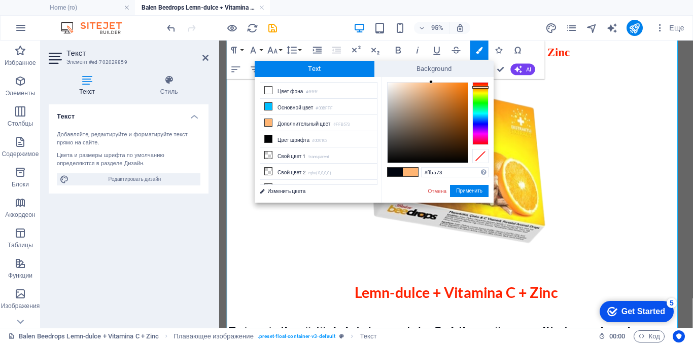
click at [392, 174] on span at bounding box center [395, 172] width 15 height 9
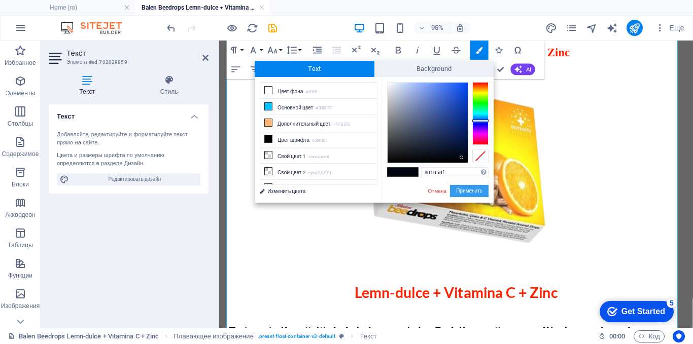
click at [457, 188] on button "Применить" at bounding box center [469, 191] width 39 height 12
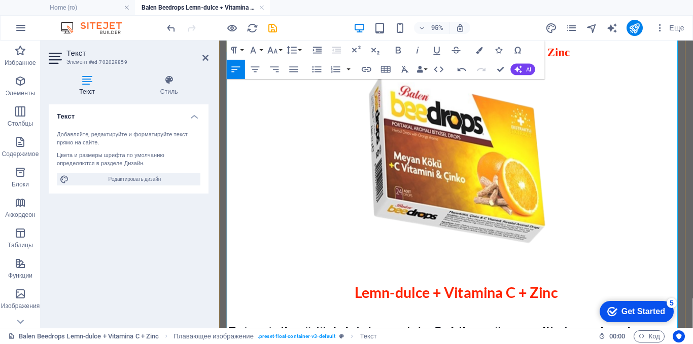
drag, startPoint x: 373, startPoint y: 292, endPoint x: 230, endPoint y: 258, distance: 147.5
click at [482, 49] on icon "button" at bounding box center [479, 50] width 7 height 7
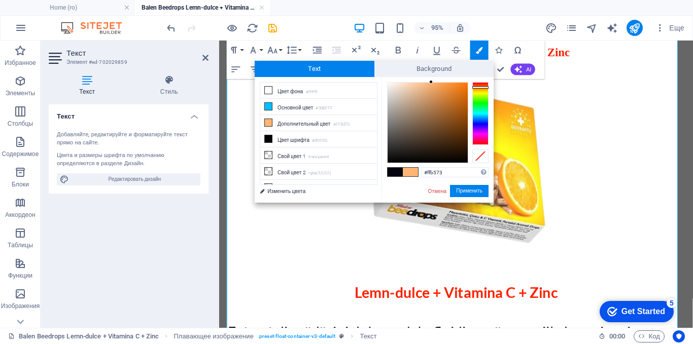
click at [391, 173] on span at bounding box center [395, 172] width 15 height 9
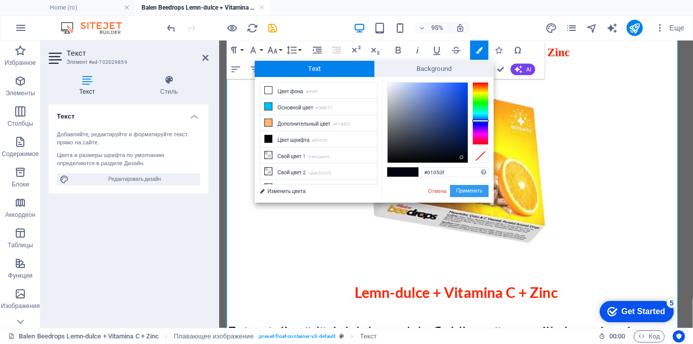
drag, startPoint x: 471, startPoint y: 193, endPoint x: 198, endPoint y: 170, distance: 273.4
click at [471, 193] on button "Применить" at bounding box center [469, 191] width 39 height 12
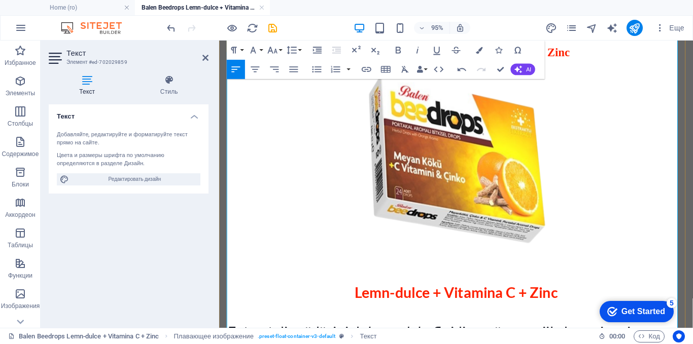
scroll to position [927, 0]
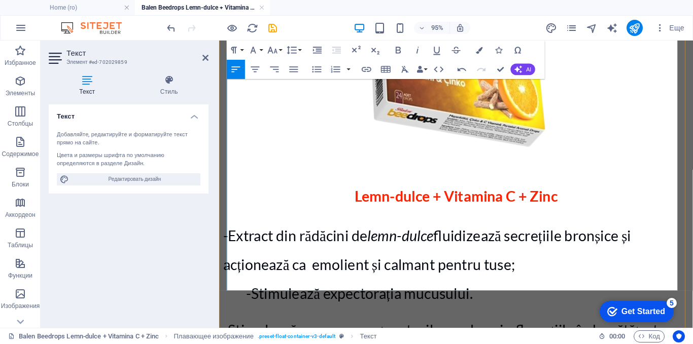
drag, startPoint x: 362, startPoint y: 225, endPoint x: 230, endPoint y: 224, distance: 131.9
click at [484, 48] on button "Colors" at bounding box center [479, 50] width 18 height 19
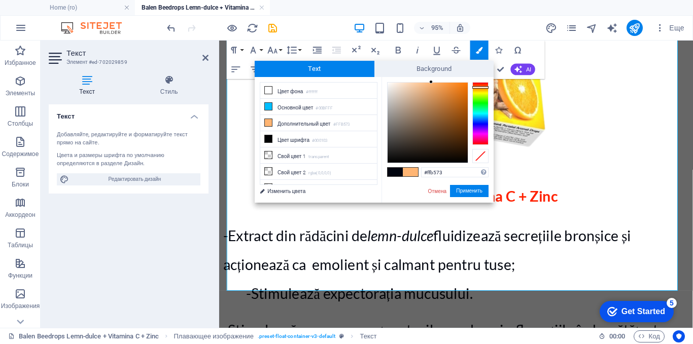
click at [397, 172] on span at bounding box center [395, 172] width 15 height 9
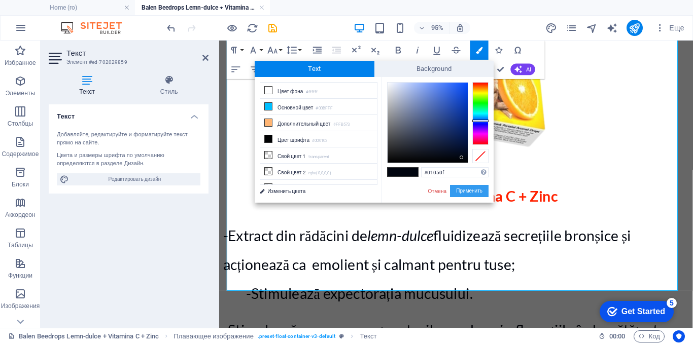
click at [464, 190] on button "Применить" at bounding box center [469, 191] width 39 height 12
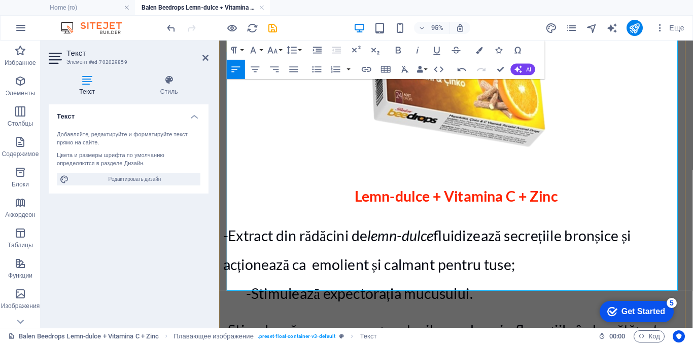
drag, startPoint x: 657, startPoint y: 220, endPoint x: 602, endPoint y: 220, distance: 55.3
click at [476, 49] on icon "button" at bounding box center [479, 50] width 7 height 7
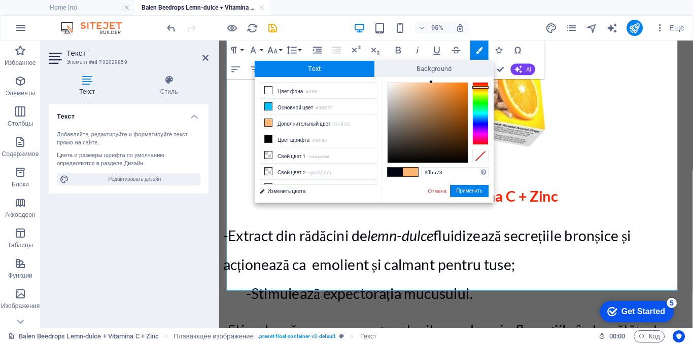
click at [399, 170] on span at bounding box center [395, 172] width 15 height 9
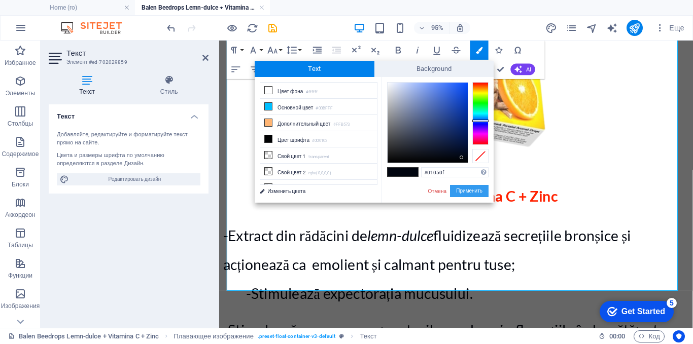
drag, startPoint x: 261, startPoint y: 159, endPoint x: 461, endPoint y: 190, distance: 201.7
click at [461, 190] on button "Применить" at bounding box center [469, 191] width 39 height 12
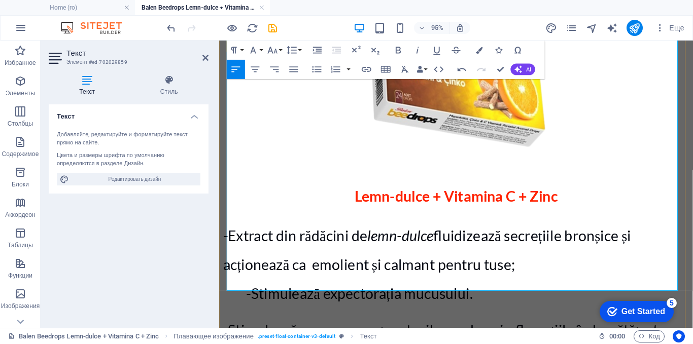
drag, startPoint x: 651, startPoint y: 172, endPoint x: 608, endPoint y: 175, distance: 43.2
click at [482, 50] on icon "button" at bounding box center [479, 50] width 7 height 7
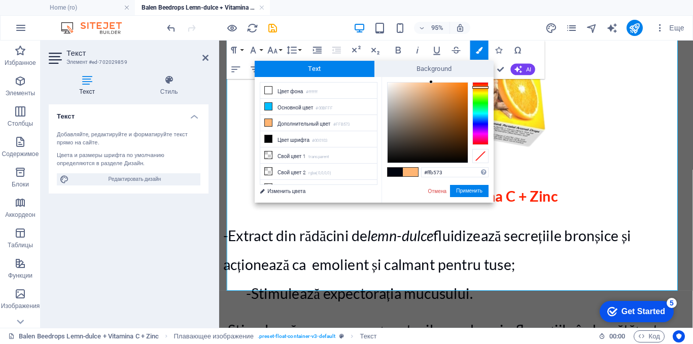
click at [392, 169] on span at bounding box center [395, 172] width 15 height 9
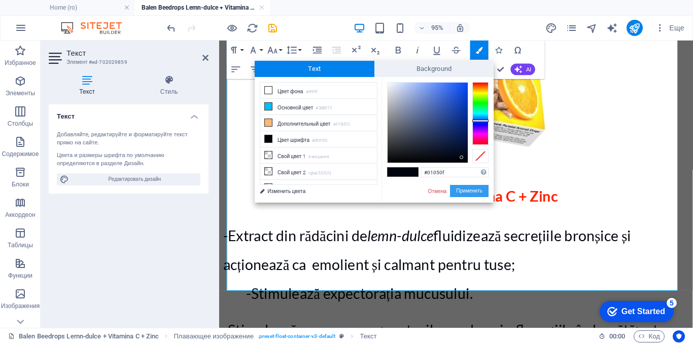
click at [465, 190] on button "Применить" at bounding box center [469, 191] width 39 height 12
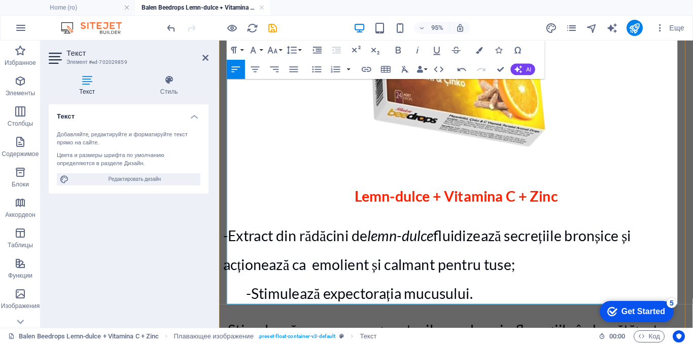
scroll to position [876, 0]
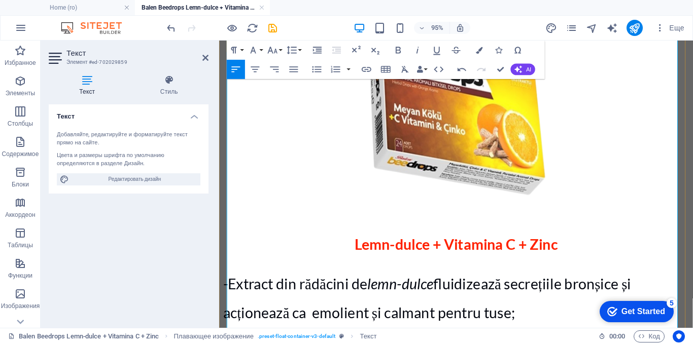
drag, startPoint x: 653, startPoint y: 178, endPoint x: 602, endPoint y: 178, distance: 51.2
click at [479, 49] on icon "button" at bounding box center [479, 50] width 7 height 7
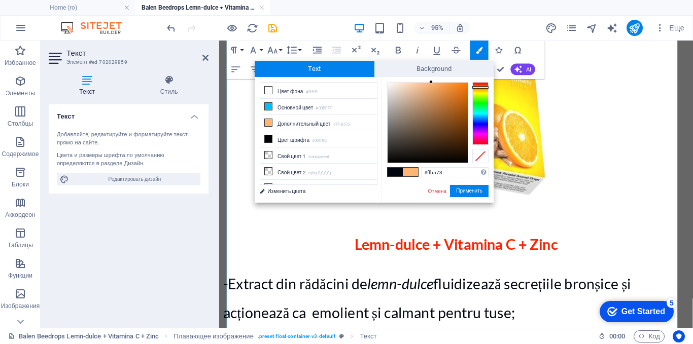
click at [391, 175] on span at bounding box center [395, 172] width 15 height 9
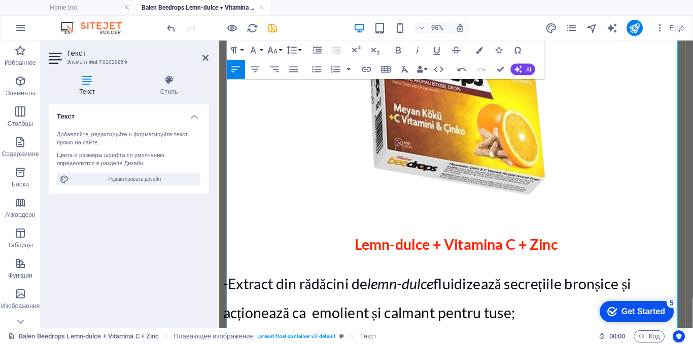
drag, startPoint x: 568, startPoint y: 230, endPoint x: 631, endPoint y: 227, distance: 63.5
drag, startPoint x: 659, startPoint y: 180, endPoint x: 585, endPoint y: 180, distance: 73.6
click at [480, 48] on icon "button" at bounding box center [479, 50] width 7 height 7
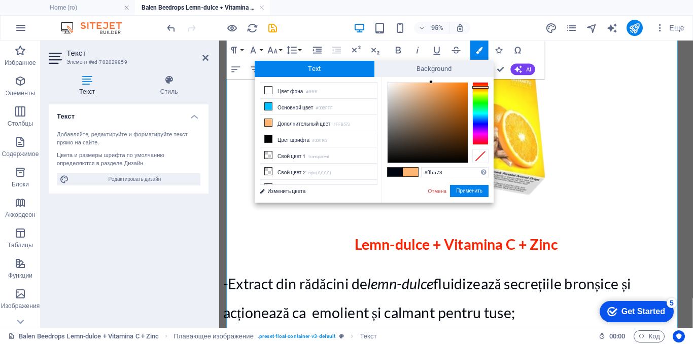
click at [392, 170] on span at bounding box center [395, 172] width 15 height 9
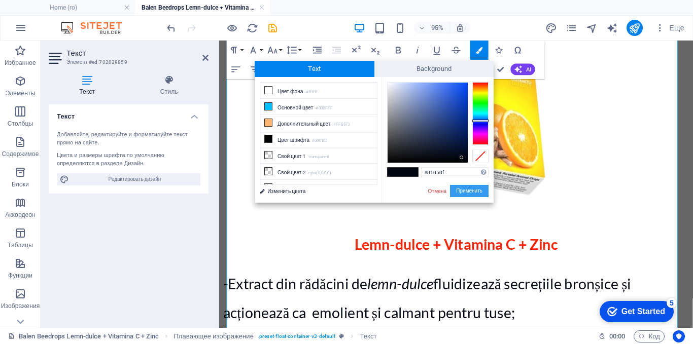
click at [466, 192] on button "Применить" at bounding box center [469, 191] width 39 height 12
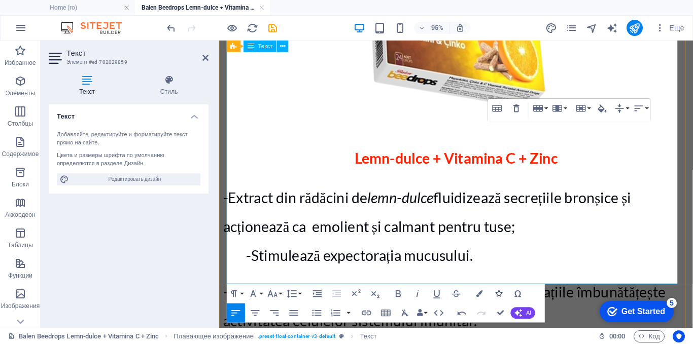
scroll to position [978, 0]
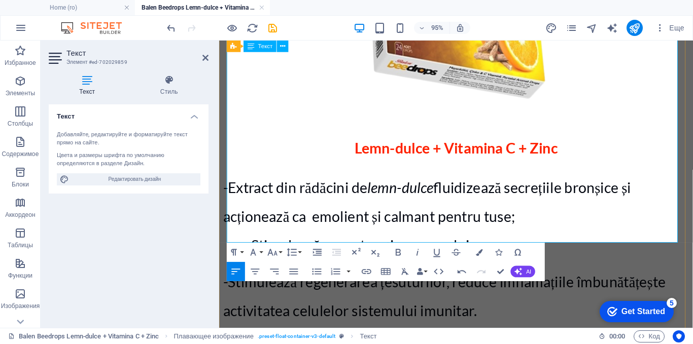
drag, startPoint x: 636, startPoint y: 238, endPoint x: 305, endPoint y: 158, distance: 339.8
click at [480, 254] on icon "button" at bounding box center [479, 252] width 7 height 7
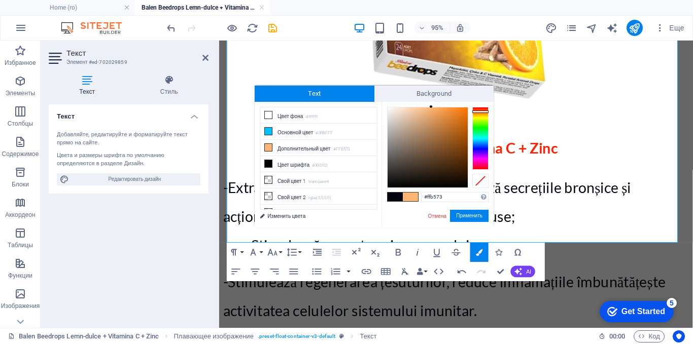
click at [390, 198] on span at bounding box center [395, 197] width 15 height 9
type input "#01050f"
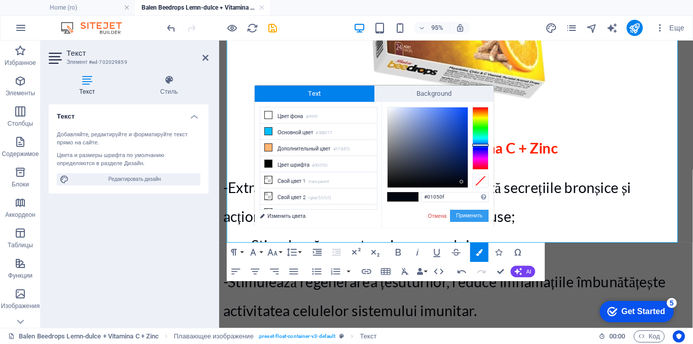
drag, startPoint x: 456, startPoint y: 213, endPoint x: 257, endPoint y: 181, distance: 201.4
click at [456, 213] on button "Применить" at bounding box center [469, 216] width 39 height 12
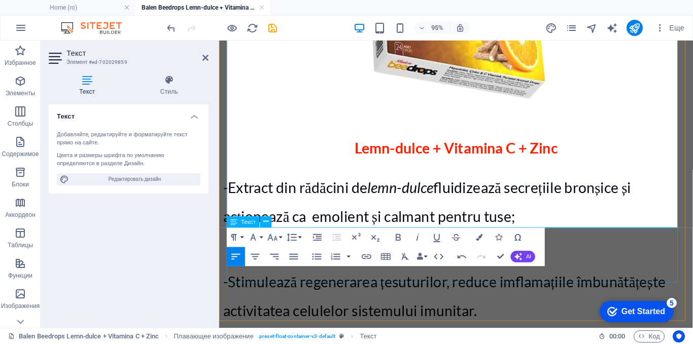
scroll to position [1079, 0]
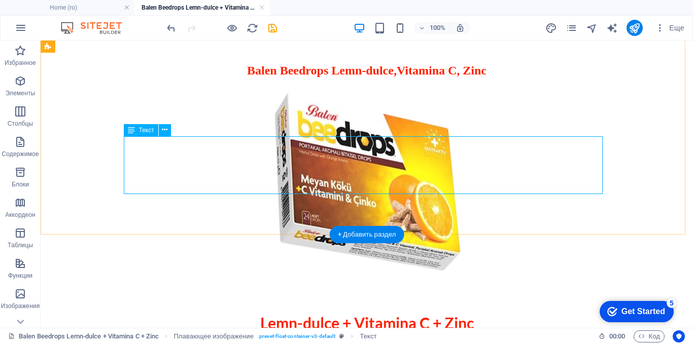
scroll to position [1009, 0]
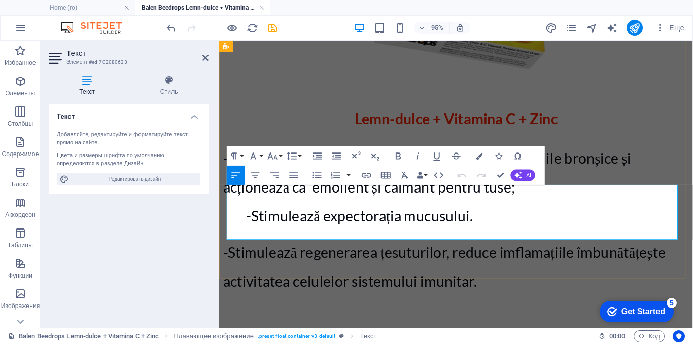
drag, startPoint x: 468, startPoint y: 219, endPoint x: 269, endPoint y: 219, distance: 198.9
click at [481, 157] on icon "button" at bounding box center [479, 156] width 7 height 7
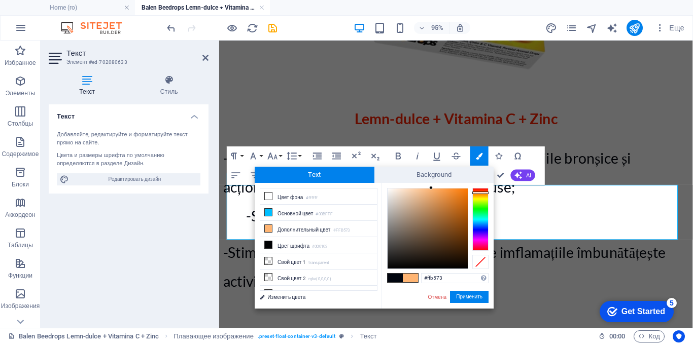
click at [393, 276] on span at bounding box center [395, 278] width 15 height 9
type input "#01050f"
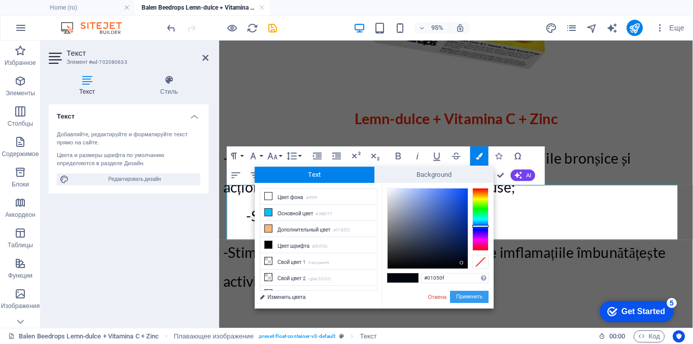
drag, startPoint x: 459, startPoint y: 295, endPoint x: 273, endPoint y: 262, distance: 189.1
click at [459, 295] on button "Применить" at bounding box center [469, 297] width 39 height 12
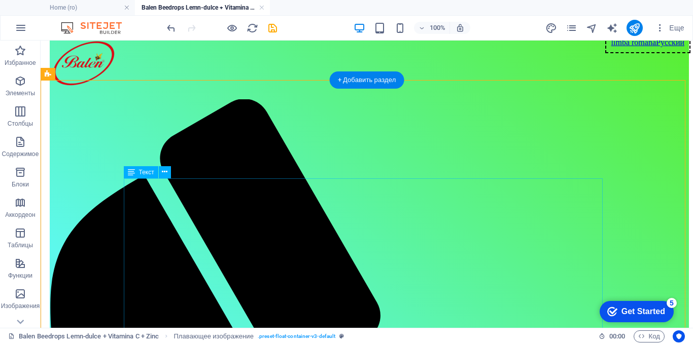
scroll to position [0, 0]
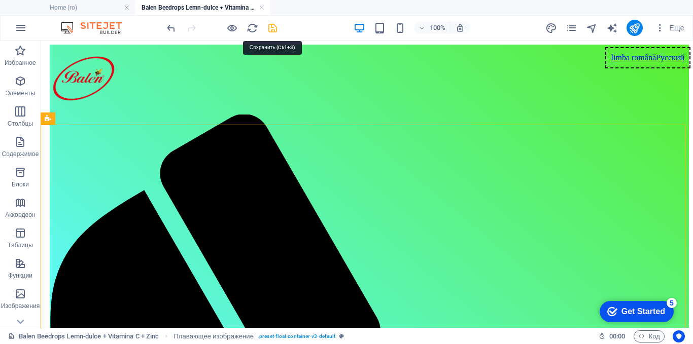
click at [272, 24] on icon "save" at bounding box center [273, 28] width 12 height 12
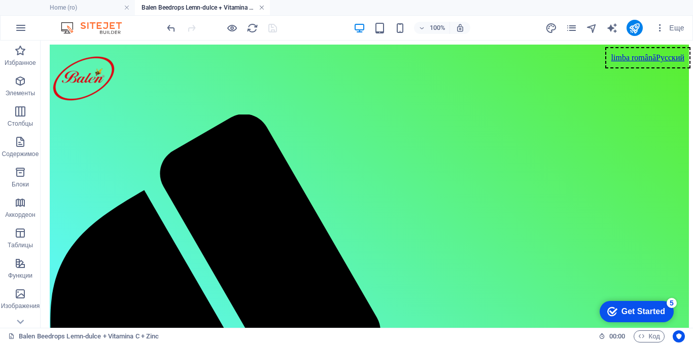
click at [262, 9] on link at bounding box center [262, 8] width 6 height 10
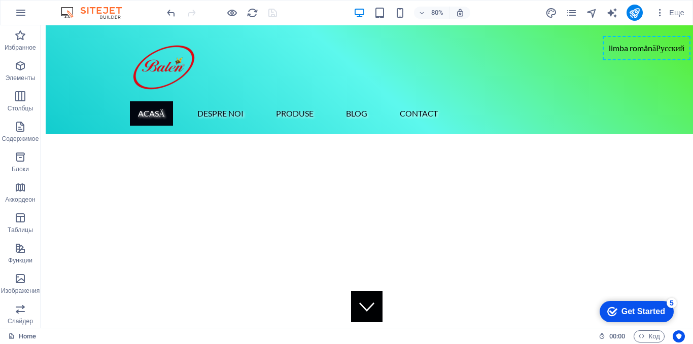
scroll to position [264, 0]
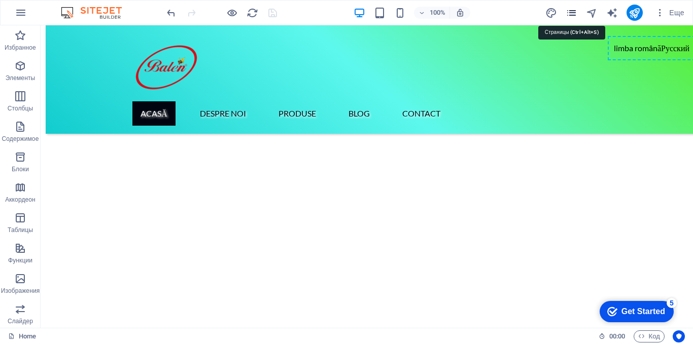
click at [574, 11] on icon "pages" at bounding box center [572, 13] width 12 height 12
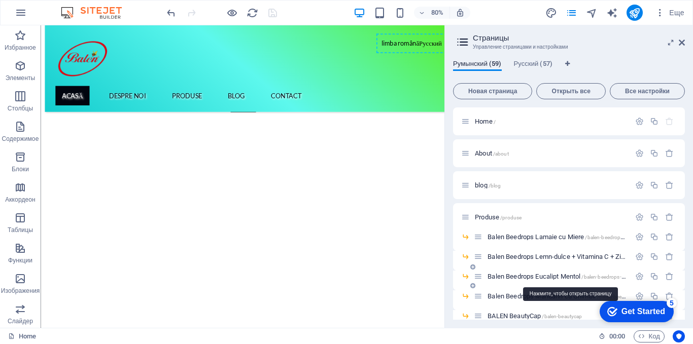
click at [501, 275] on span "Balen Beedrops Eucalipt Mentol /balen-beedrops-eucalipt-mentol" at bounding box center [572, 277] width 169 height 8
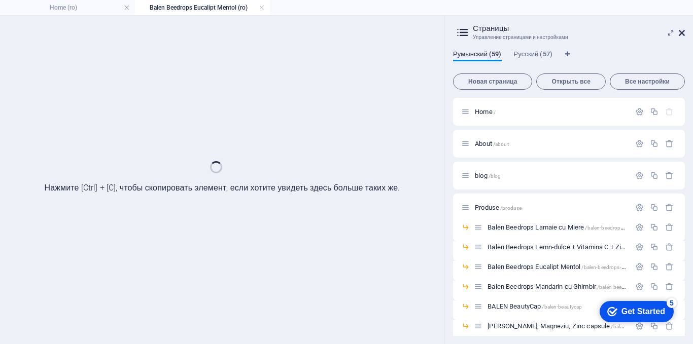
click at [682, 32] on icon at bounding box center [682, 33] width 6 height 8
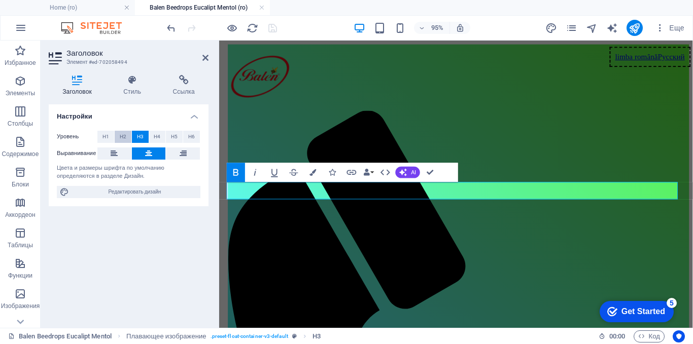
click at [120, 133] on span "H2" at bounding box center [123, 137] width 7 height 12
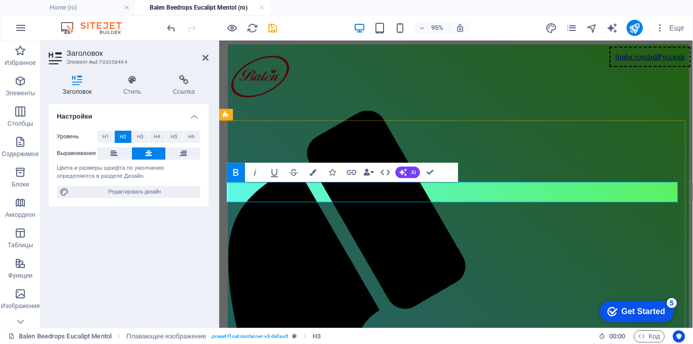
drag, startPoint x: 621, startPoint y: 203, endPoint x: 332, endPoint y: 204, distance: 289.2
click at [315, 176] on icon "button" at bounding box center [313, 172] width 7 height 7
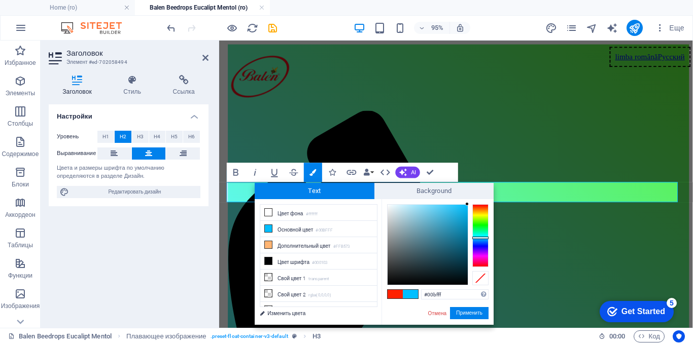
click at [392, 293] on span at bounding box center [395, 294] width 15 height 9
type input "#ff2100"
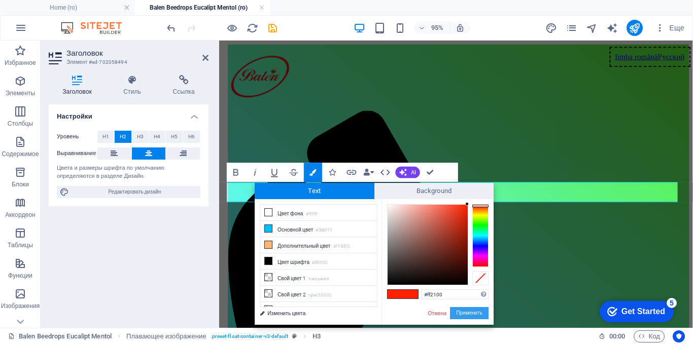
click at [470, 316] on button "Применить" at bounding box center [469, 313] width 39 height 12
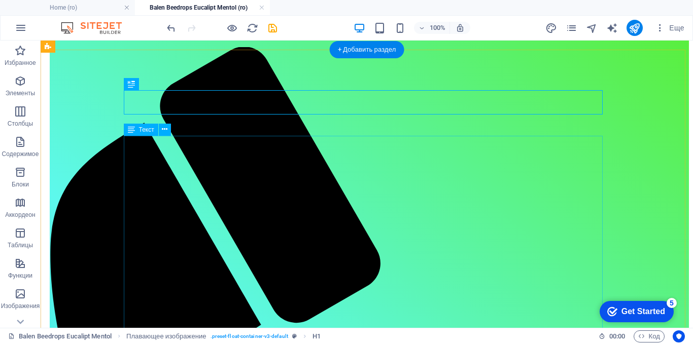
scroll to position [51, 0]
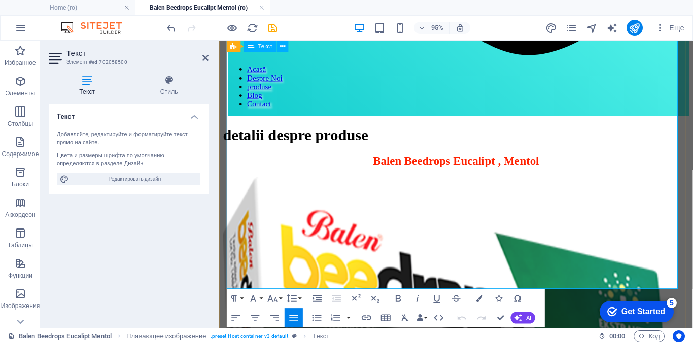
scroll to position [710, 0]
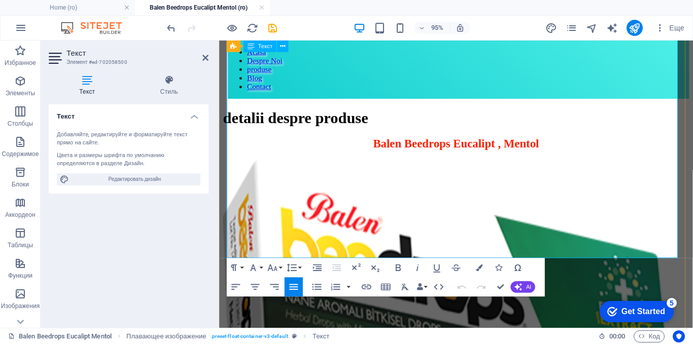
drag, startPoint x: 424, startPoint y: 169, endPoint x: 596, endPoint y: 232, distance: 183.3
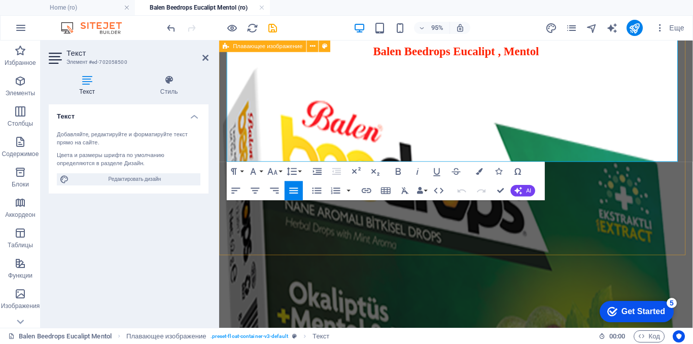
scroll to position [812, 0]
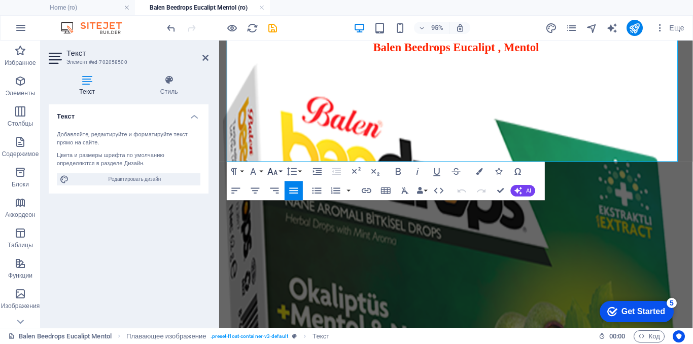
click at [277, 172] on icon "button" at bounding box center [273, 172] width 12 height 12
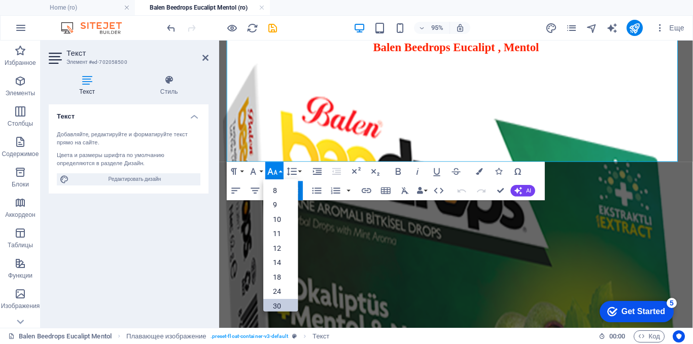
click at [274, 303] on link "30" at bounding box center [280, 306] width 34 height 14
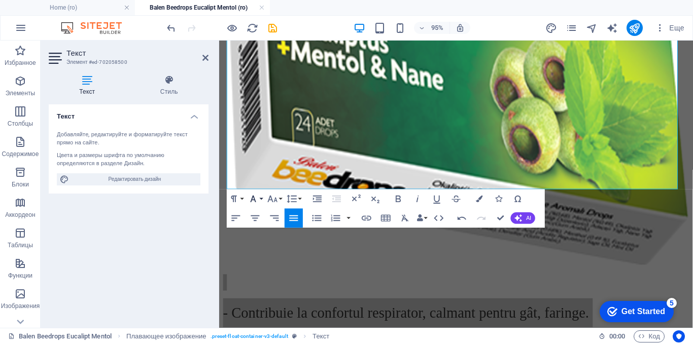
click at [259, 200] on button "Font Family" at bounding box center [255, 198] width 18 height 19
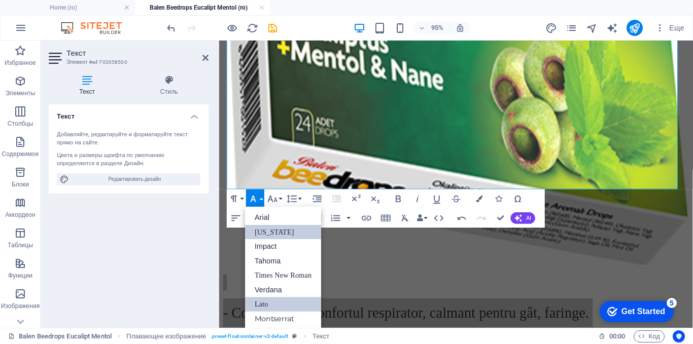
scroll to position [0, 0]
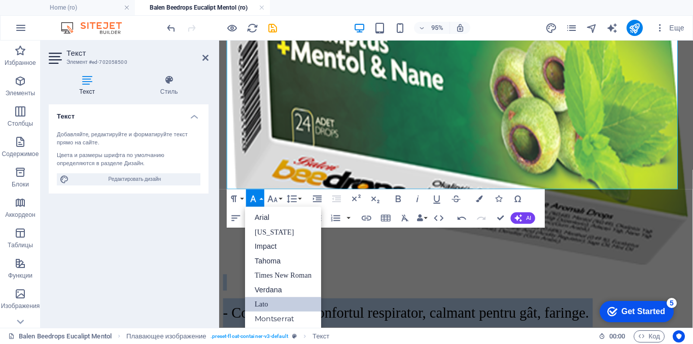
click at [259, 301] on link "Lato" at bounding box center [283, 304] width 76 height 15
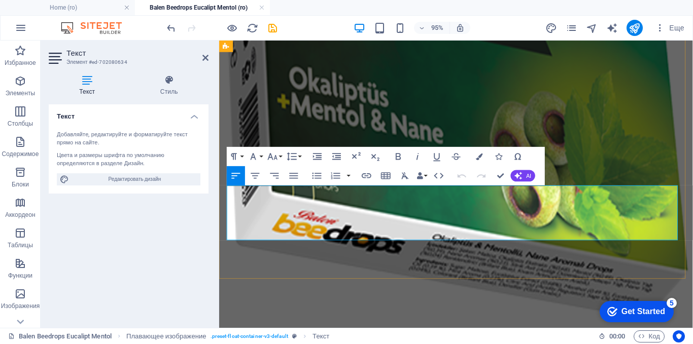
drag, startPoint x: 469, startPoint y: 219, endPoint x: 271, endPoint y: 219, distance: 197.8
click at [479, 156] on icon "button" at bounding box center [479, 156] width 7 height 7
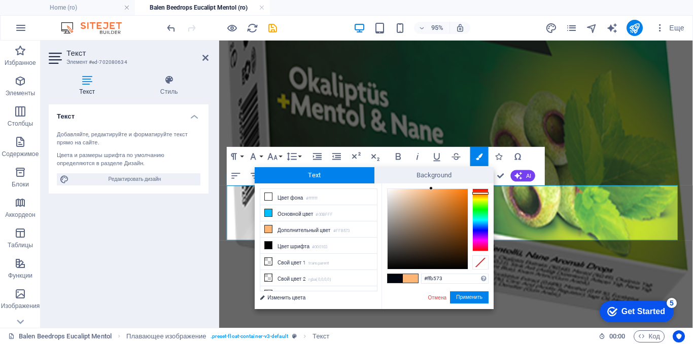
click at [392, 276] on span at bounding box center [395, 278] width 15 height 9
type input "#01050f"
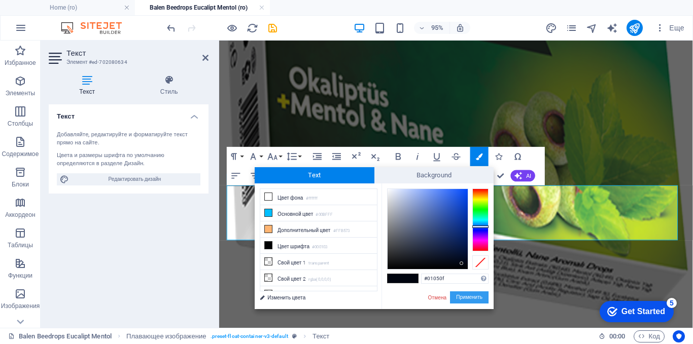
click at [466, 298] on button "Применить" at bounding box center [469, 298] width 39 height 12
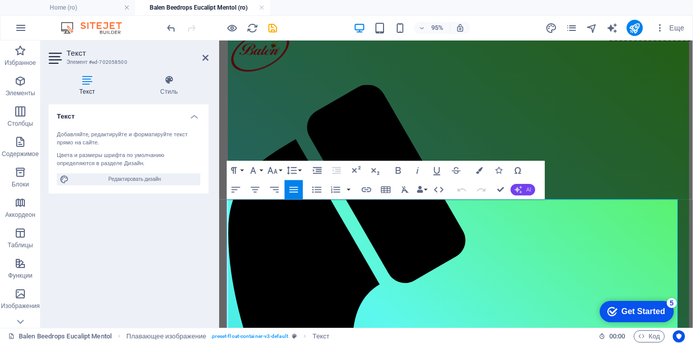
scroll to position [51, 0]
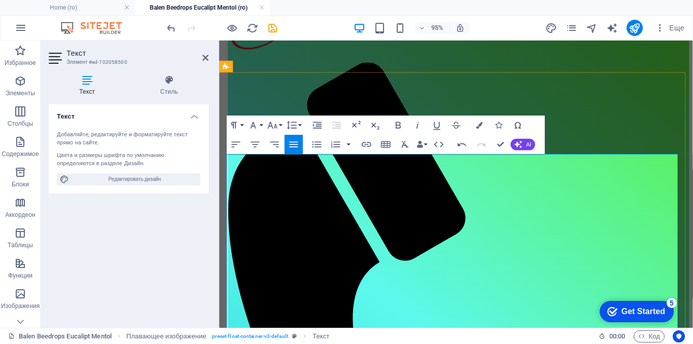
drag, startPoint x: 438, startPoint y: 174, endPoint x: 422, endPoint y: 176, distance: 16.8
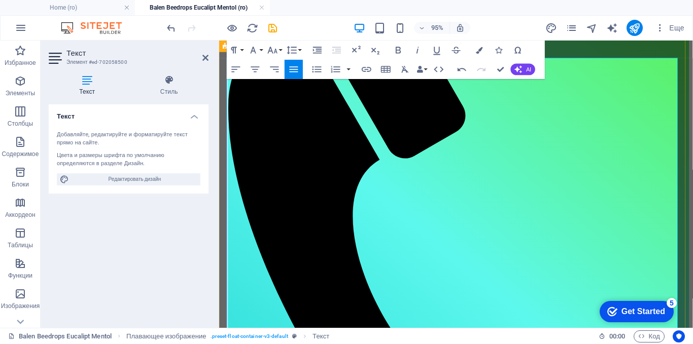
scroll to position [203, 0]
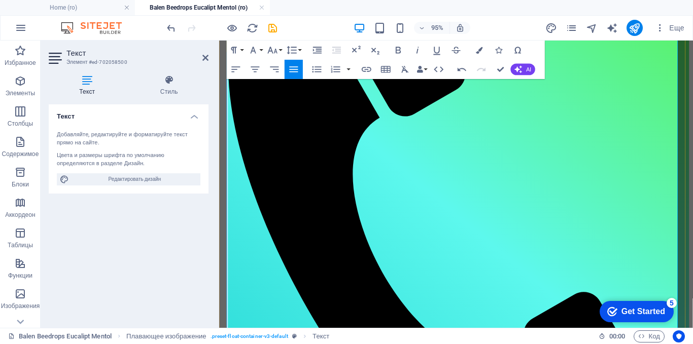
drag, startPoint x: 427, startPoint y: 173, endPoint x: 625, endPoint y: 200, distance: 200.7
click at [481, 50] on icon "button" at bounding box center [479, 50] width 7 height 7
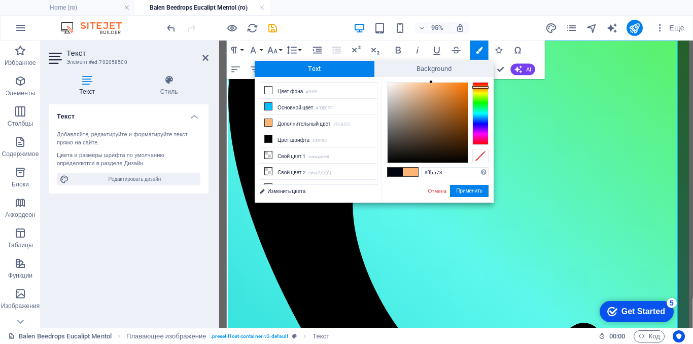
click at [394, 170] on span at bounding box center [395, 172] width 15 height 9
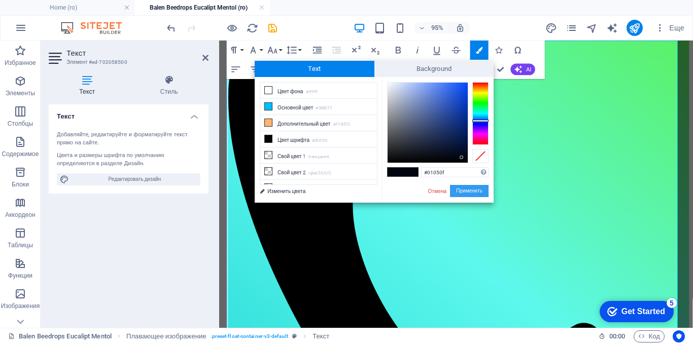
click at [468, 192] on button "Применить" at bounding box center [469, 191] width 39 height 12
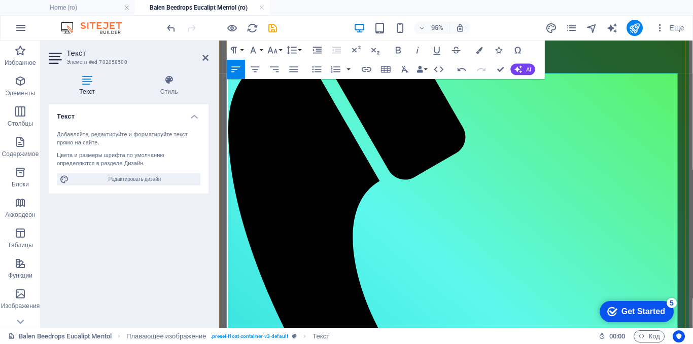
scroll to position [69, 0]
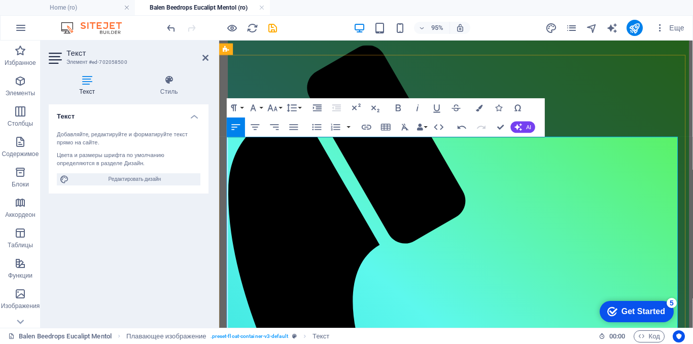
drag, startPoint x: 527, startPoint y: 235, endPoint x: 432, endPoint y: 205, distance: 100.1
click at [478, 109] on icon "button" at bounding box center [479, 108] width 7 height 7
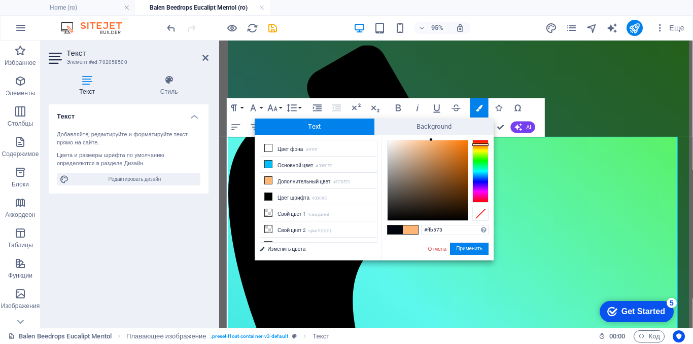
click at [396, 228] on span at bounding box center [395, 230] width 15 height 9
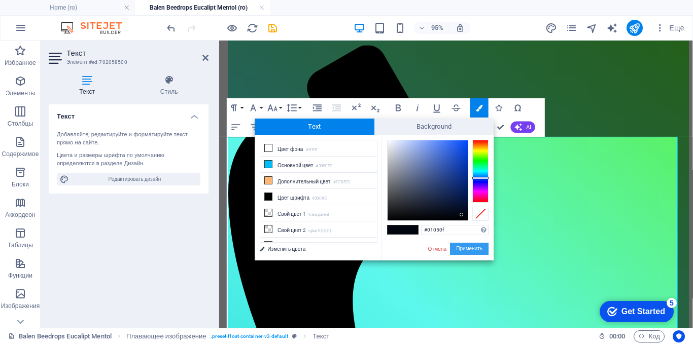
click at [457, 247] on button "Применить" at bounding box center [469, 249] width 39 height 12
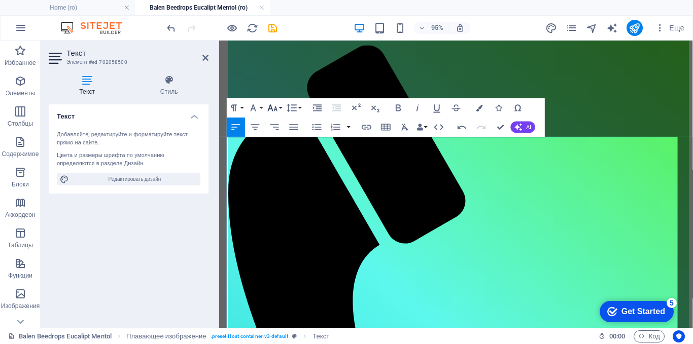
click at [279, 107] on button "Font Size" at bounding box center [274, 107] width 18 height 19
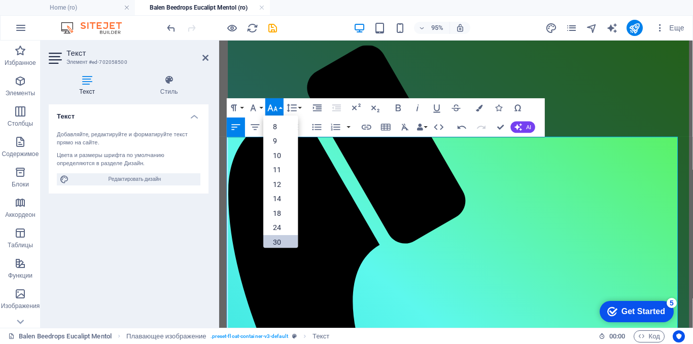
click at [273, 240] on link "30" at bounding box center [280, 242] width 34 height 15
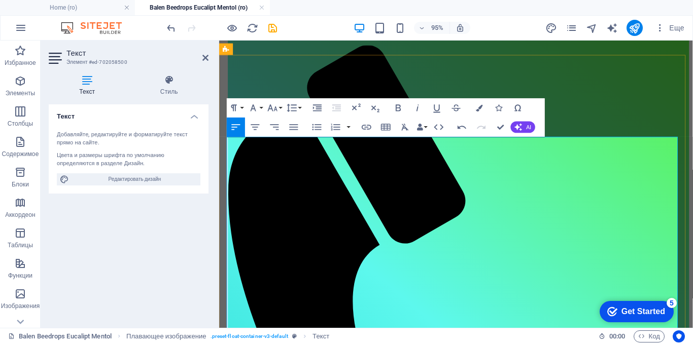
drag, startPoint x: 531, startPoint y: 228, endPoint x: 530, endPoint y: 221, distance: 7.7
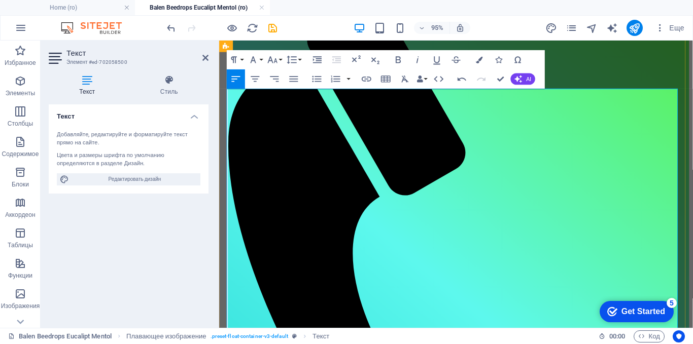
drag, startPoint x: 580, startPoint y: 249, endPoint x: 426, endPoint y: 211, distance: 159.3
click at [480, 62] on icon "button" at bounding box center [479, 59] width 7 height 7
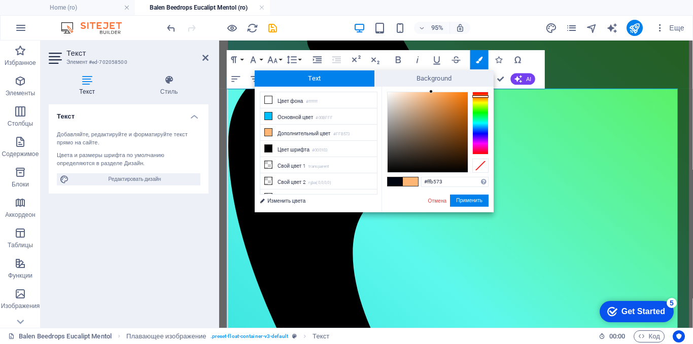
click at [393, 182] on span at bounding box center [395, 182] width 15 height 9
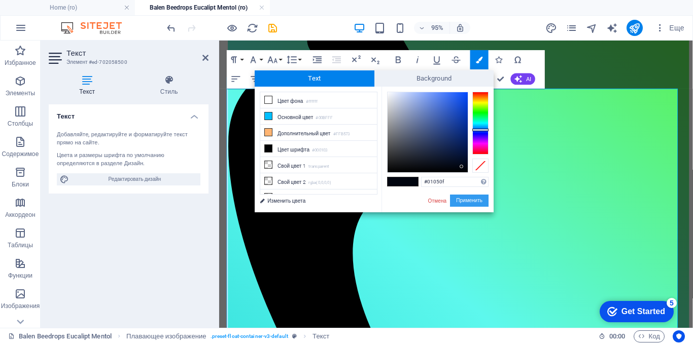
click at [473, 204] on button "Применить" at bounding box center [469, 201] width 39 height 12
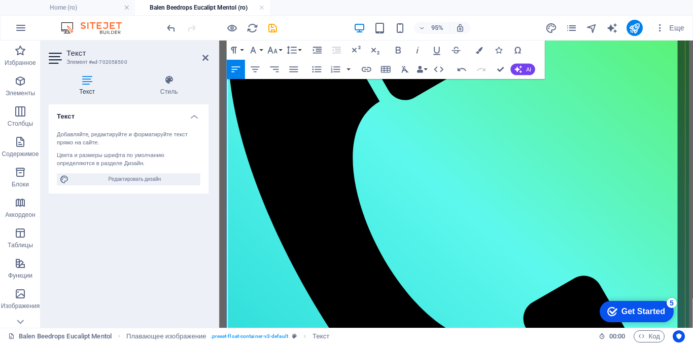
scroll to position [221, 0]
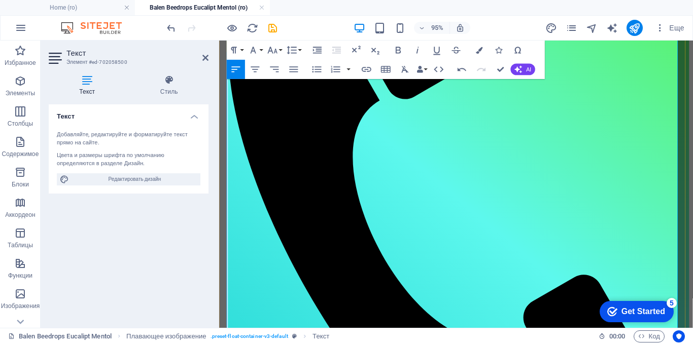
drag, startPoint x: 619, startPoint y: 175, endPoint x: 433, endPoint y: 181, distance: 186.8
click at [481, 50] on icon "button" at bounding box center [479, 50] width 7 height 7
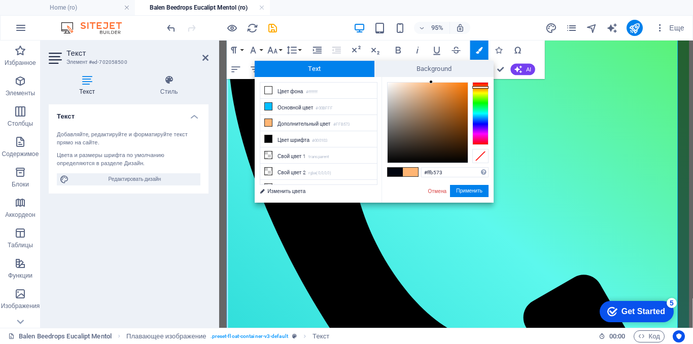
click at [395, 173] on span at bounding box center [395, 172] width 15 height 9
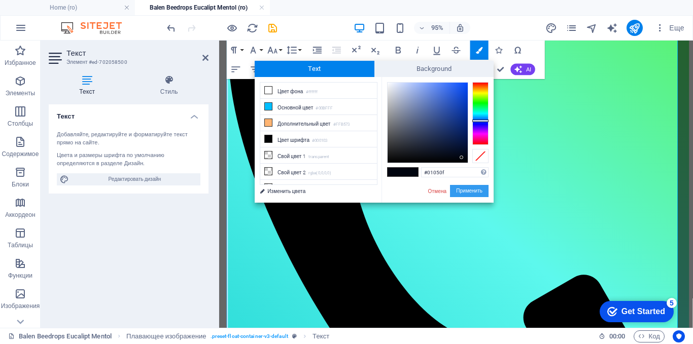
drag, startPoint x: 466, startPoint y: 190, endPoint x: 296, endPoint y: 165, distance: 171.8
click at [466, 190] on button "Применить" at bounding box center [469, 191] width 39 height 12
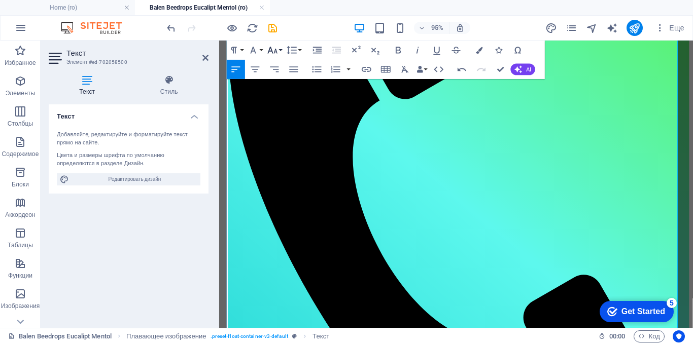
click at [271, 50] on icon "button" at bounding box center [273, 51] width 12 height 12
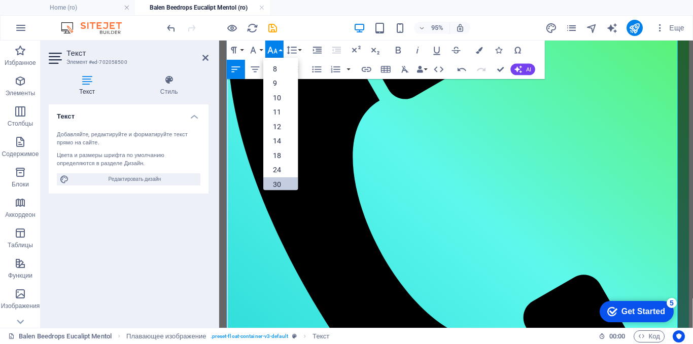
click at [280, 182] on link "30" at bounding box center [280, 185] width 34 height 15
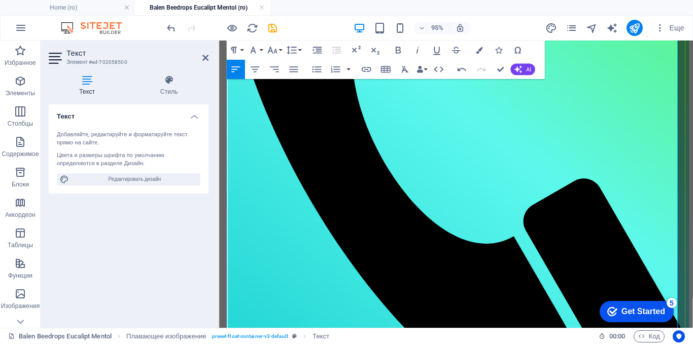
scroll to position [272, 0]
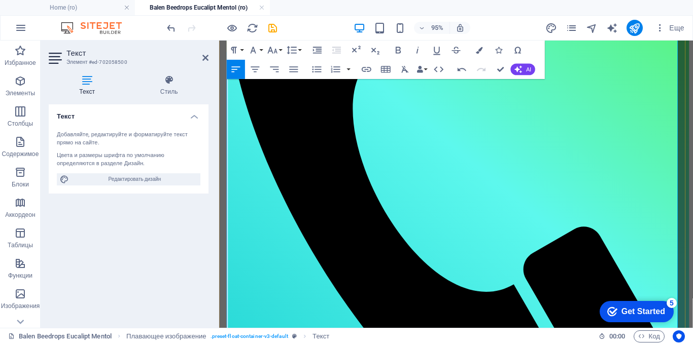
drag, startPoint x: 339, startPoint y: 188, endPoint x: 231, endPoint y: 186, distance: 107.6
click at [480, 47] on icon "button" at bounding box center [479, 50] width 7 height 7
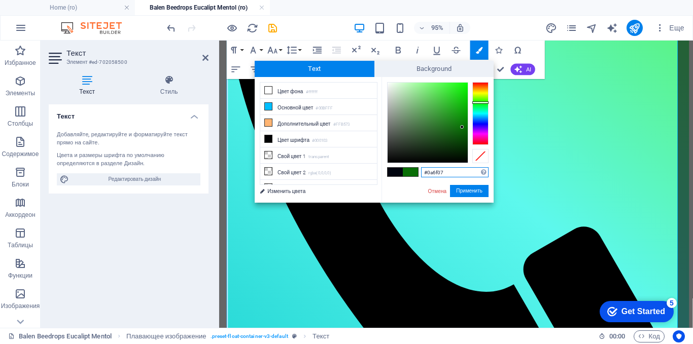
drag, startPoint x: 455, startPoint y: 169, endPoint x: 417, endPoint y: 172, distance: 38.1
click at [417, 172] on div "#0a6f07 Поддерживаемые форматы #0852ed rgb(8, 82, 237) rgba(8, 82, 237, 90%) hs…" at bounding box center [437, 213] width 112 height 273
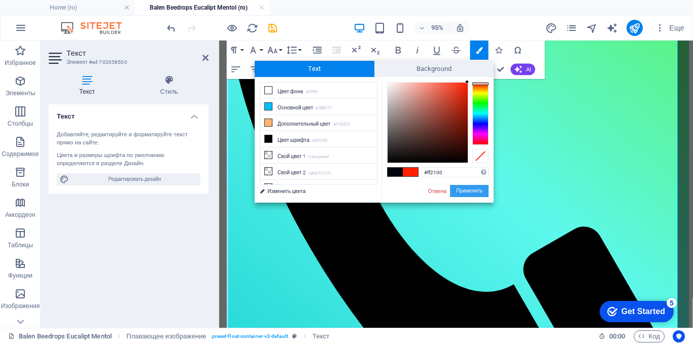
click at [465, 191] on button "Применить" at bounding box center [469, 191] width 39 height 12
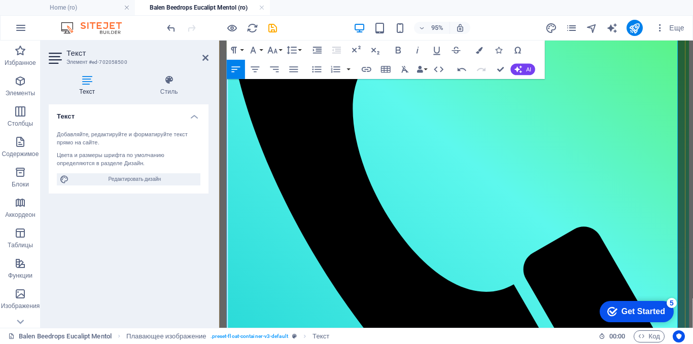
drag, startPoint x: 553, startPoint y: 216, endPoint x: 346, endPoint y: 185, distance: 209.7
click at [481, 51] on icon "button" at bounding box center [479, 50] width 7 height 7
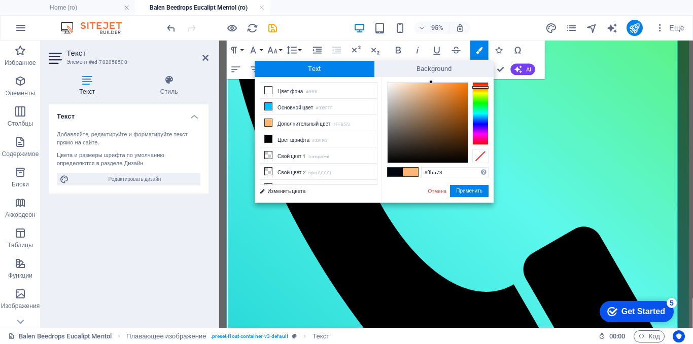
click at [392, 172] on span at bounding box center [395, 172] width 15 height 9
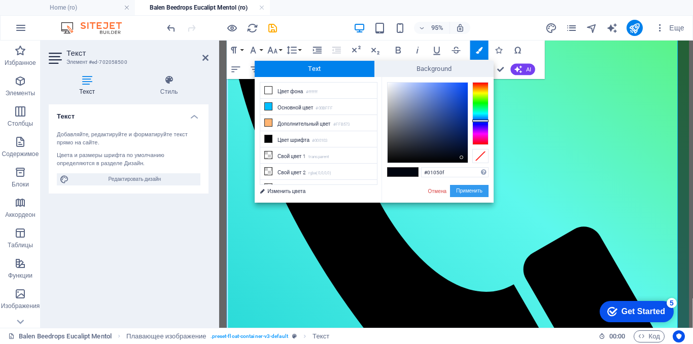
click at [464, 190] on button "Применить" at bounding box center [469, 191] width 39 height 12
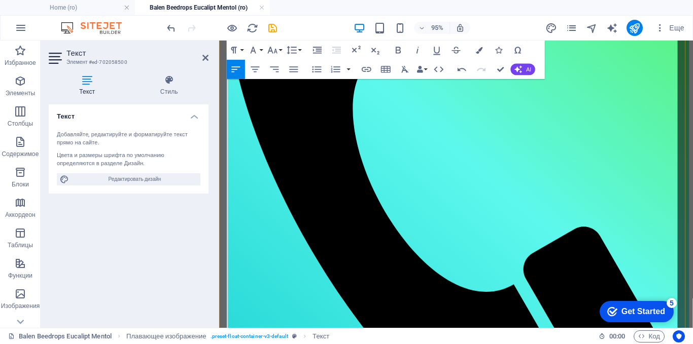
drag, startPoint x: 565, startPoint y: 217, endPoint x: 551, endPoint y: 220, distance: 14.1
click at [476, 50] on icon "button" at bounding box center [479, 50] width 7 height 7
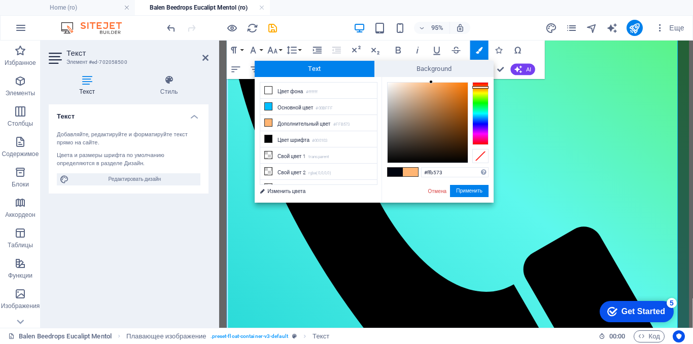
click at [397, 173] on span at bounding box center [395, 172] width 15 height 9
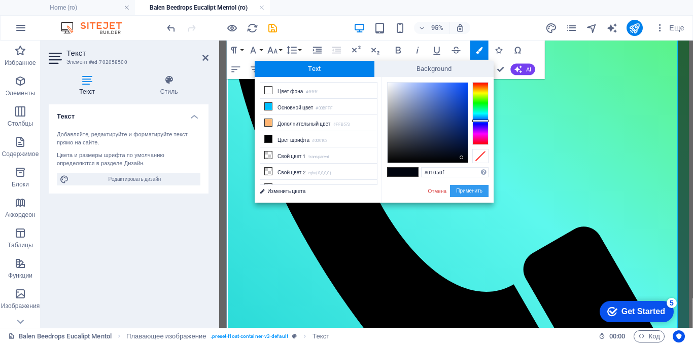
drag, startPoint x: 270, startPoint y: 160, endPoint x: 462, endPoint y: 189, distance: 194.0
click at [462, 189] on button "Применить" at bounding box center [469, 191] width 39 height 12
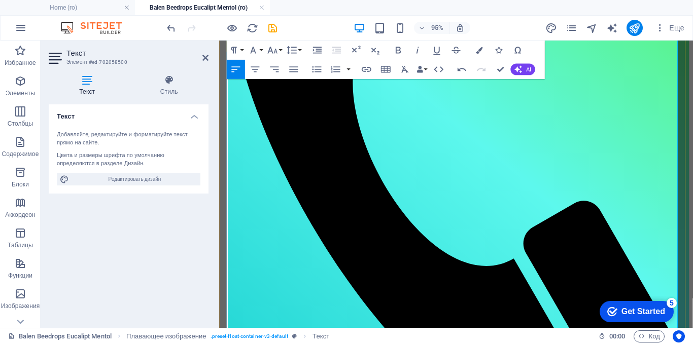
scroll to position [323, 0]
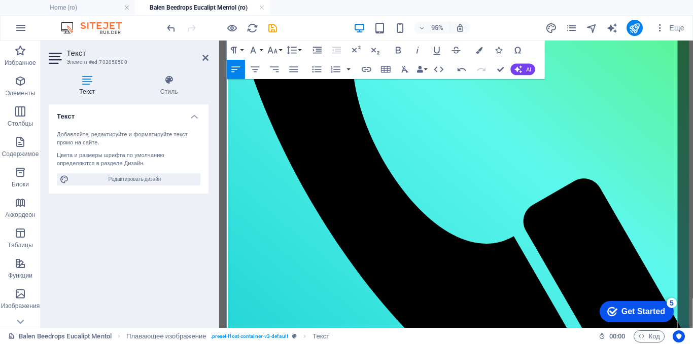
drag, startPoint x: 335, startPoint y: 226, endPoint x: 205, endPoint y: 227, distance: 129.9
click at [480, 52] on icon "button" at bounding box center [479, 50] width 7 height 7
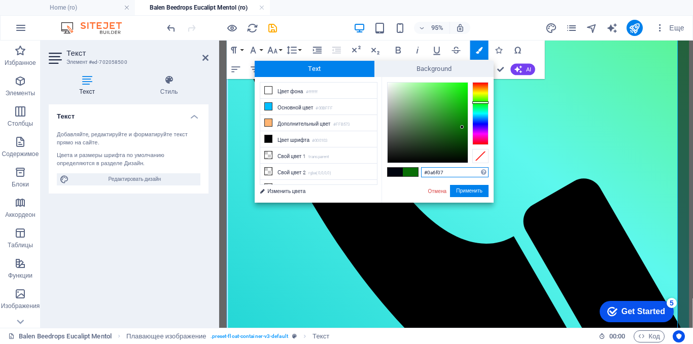
drag, startPoint x: 462, startPoint y: 174, endPoint x: 423, endPoint y: 175, distance: 38.6
click at [423, 175] on input "#0a6f07" at bounding box center [454, 172] width 67 height 10
paste input "ff2100"
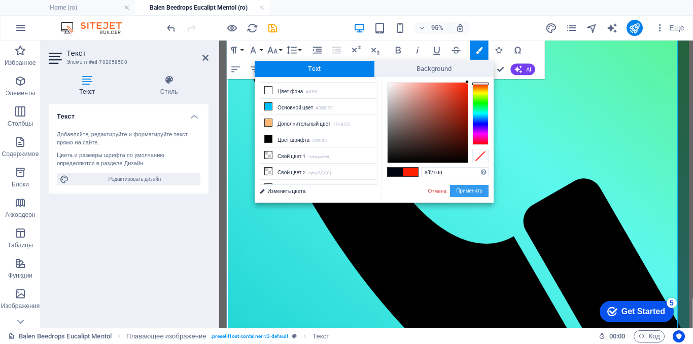
click at [465, 194] on button "Применить" at bounding box center [469, 191] width 39 height 12
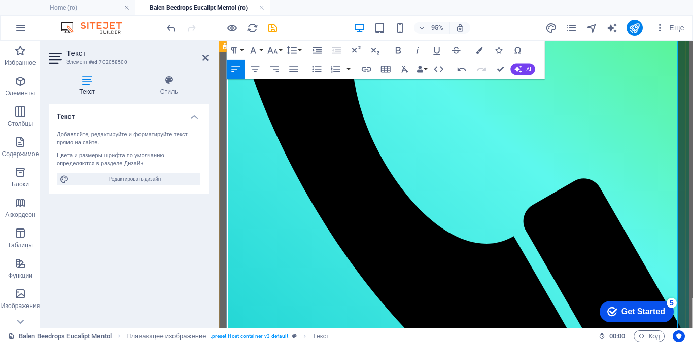
drag, startPoint x: 284, startPoint y: 227, endPoint x: 225, endPoint y: 226, distance: 58.9
click at [278, 50] on icon "button" at bounding box center [273, 51] width 12 height 12
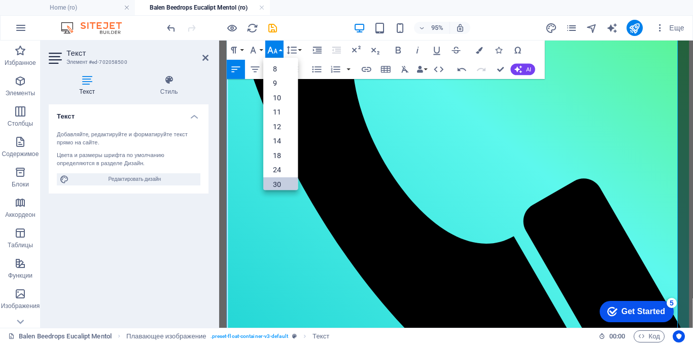
click at [271, 187] on link "30" at bounding box center [280, 185] width 34 height 15
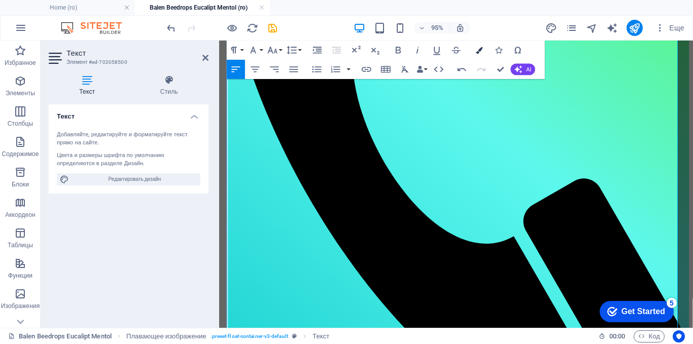
click at [477, 47] on icon "button" at bounding box center [479, 50] width 7 height 7
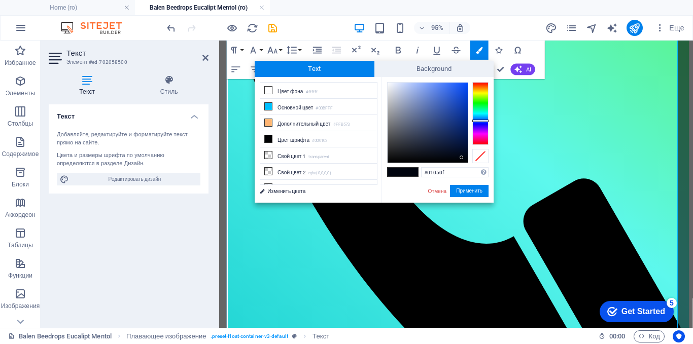
drag, startPoint x: 452, startPoint y: 171, endPoint x: 421, endPoint y: 172, distance: 31.5
click at [421, 172] on div "#01050f Поддерживаемые форматы #0852ed rgb(8, 82, 237) rgba(8, 82, 237, 90%) hs…" at bounding box center [437, 213] width 112 height 273
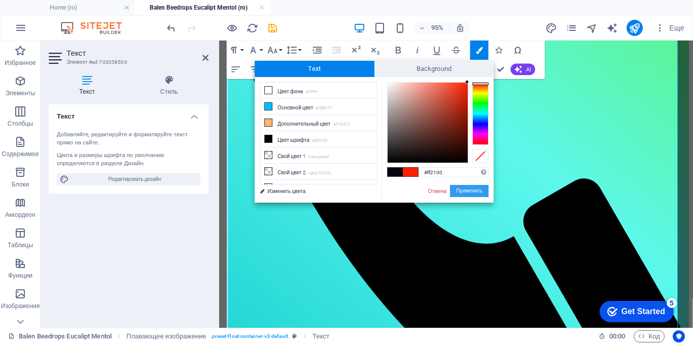
click at [468, 191] on button "Применить" at bounding box center [469, 191] width 39 height 12
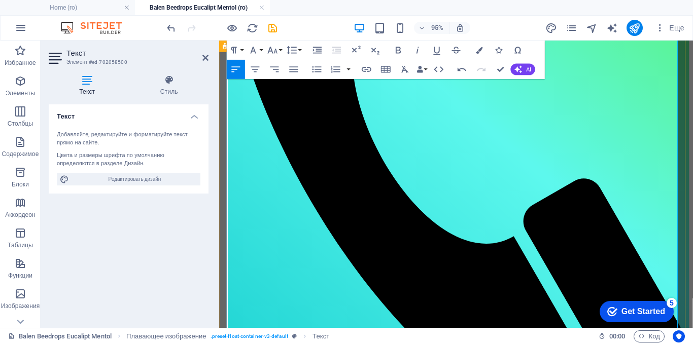
drag, startPoint x: 409, startPoint y: 254, endPoint x: 401, endPoint y: 244, distance: 13.3
drag, startPoint x: 312, startPoint y: 286, endPoint x: 228, endPoint y: 286, distance: 84.7
click at [484, 48] on button "Colors" at bounding box center [479, 50] width 18 height 19
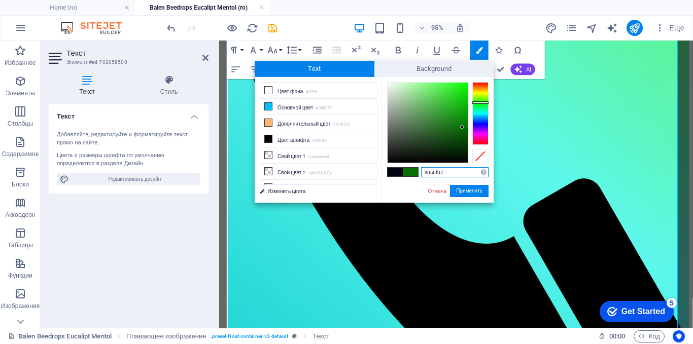
drag, startPoint x: 451, startPoint y: 173, endPoint x: 422, endPoint y: 173, distance: 29.9
click at [422, 173] on input "#0a6f07" at bounding box center [454, 172] width 67 height 10
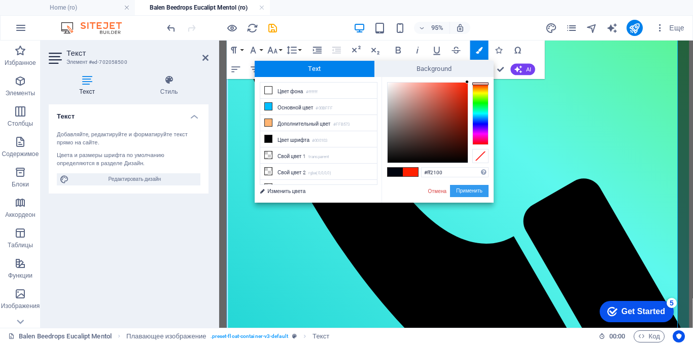
click at [473, 191] on button "Применить" at bounding box center [469, 191] width 39 height 12
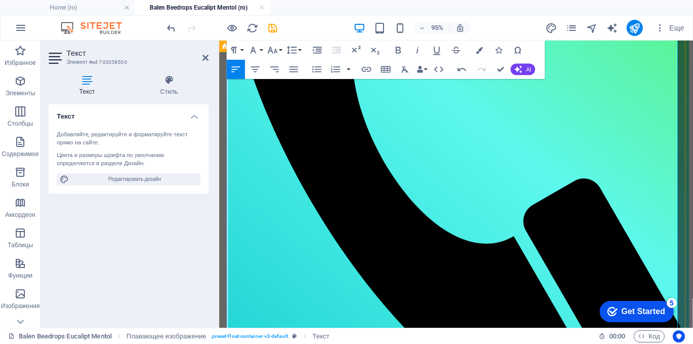
drag, startPoint x: 334, startPoint y: 227, endPoint x: 231, endPoint y: 227, distance: 102.5
click at [477, 51] on icon "button" at bounding box center [479, 50] width 7 height 7
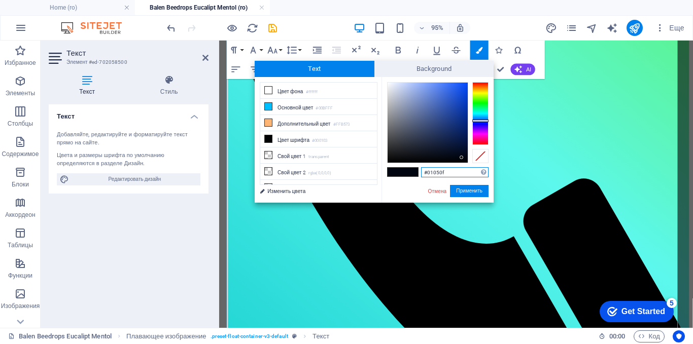
drag, startPoint x: 459, startPoint y: 173, endPoint x: 418, endPoint y: 173, distance: 41.6
click at [418, 173] on div "#01050f Поддерживаемые форматы #0852ed rgb(8, 82, 237) rgba(8, 82, 237, 90%) hs…" at bounding box center [437, 213] width 112 height 273
paste input "ff2100"
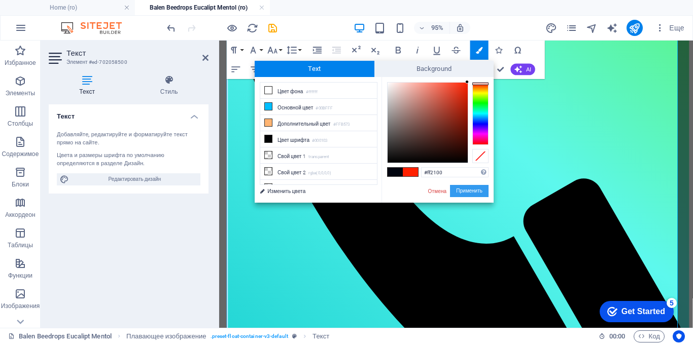
click at [457, 190] on button "Применить" at bounding box center [469, 191] width 39 height 12
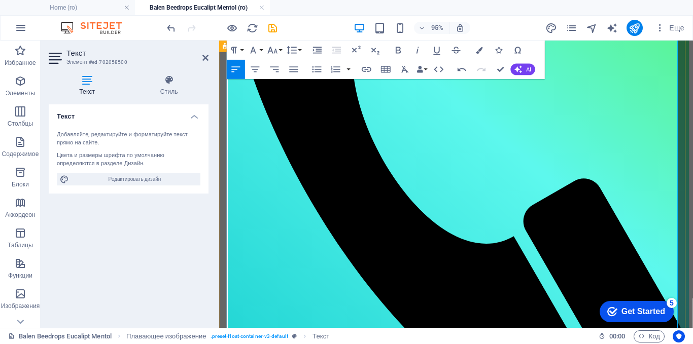
drag, startPoint x: 563, startPoint y: 224, endPoint x: 336, endPoint y: 224, distance: 226.8
click at [482, 49] on icon "button" at bounding box center [479, 50] width 7 height 7
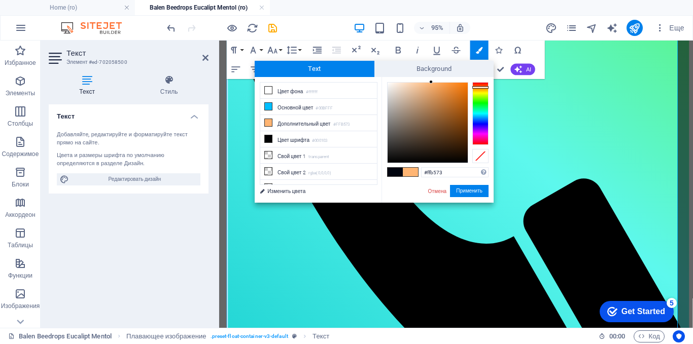
click at [397, 171] on span at bounding box center [395, 172] width 15 height 9
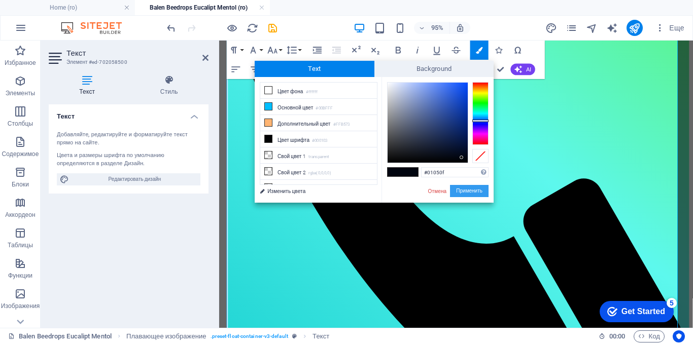
click at [469, 189] on button "Применить" at bounding box center [469, 191] width 39 height 12
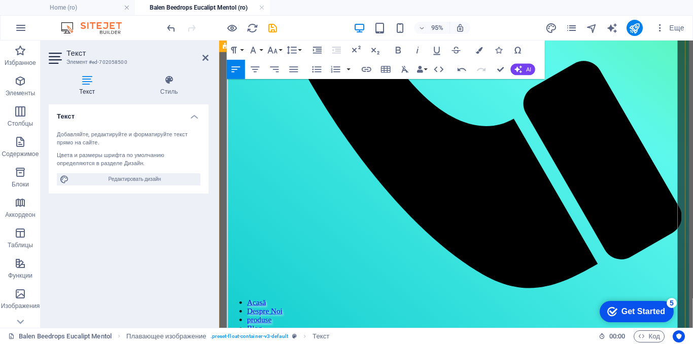
scroll to position [475, 0]
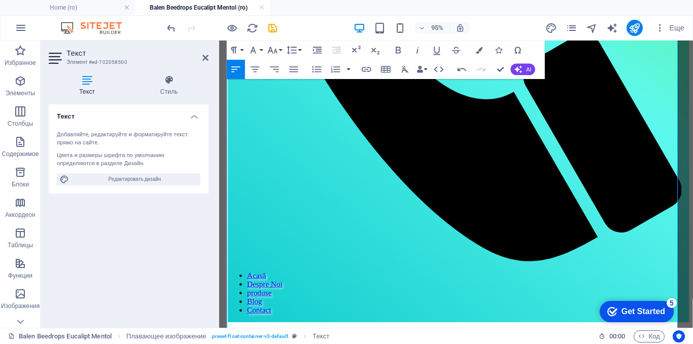
drag, startPoint x: 694, startPoint y: 256, endPoint x: 217, endPoint y: 164, distance: 486.1
click at [479, 50] on icon "button" at bounding box center [479, 50] width 7 height 7
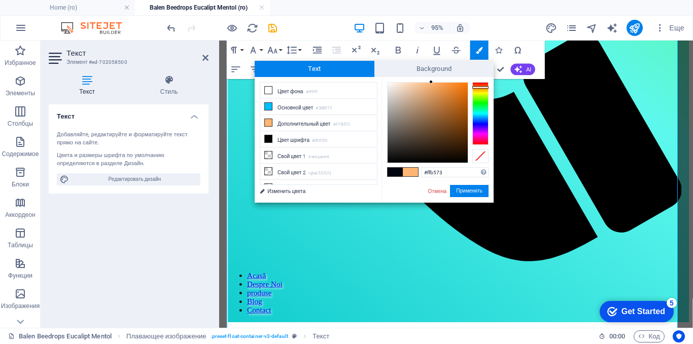
click at [396, 172] on span at bounding box center [395, 172] width 15 height 9
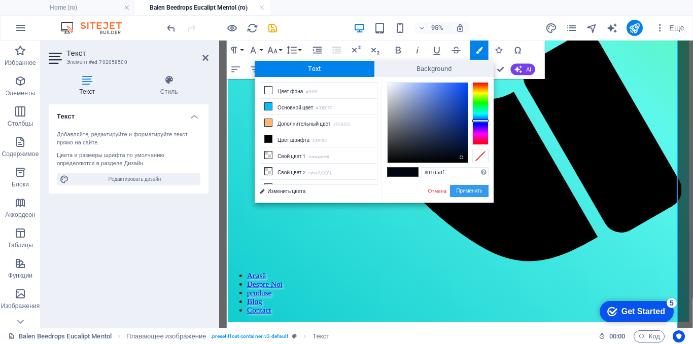
click at [463, 189] on button "Применить" at bounding box center [469, 191] width 39 height 12
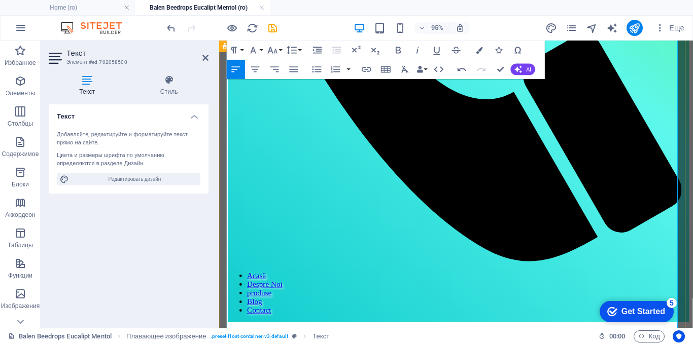
drag, startPoint x: 692, startPoint y: 257, endPoint x: 217, endPoint y: 231, distance: 476.0
click at [481, 51] on icon "button" at bounding box center [479, 50] width 7 height 7
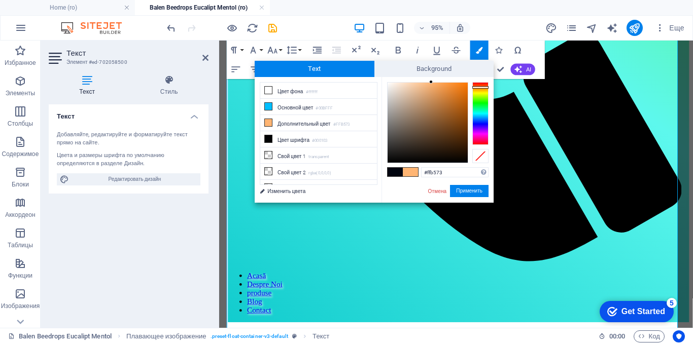
click at [396, 170] on span at bounding box center [395, 172] width 15 height 9
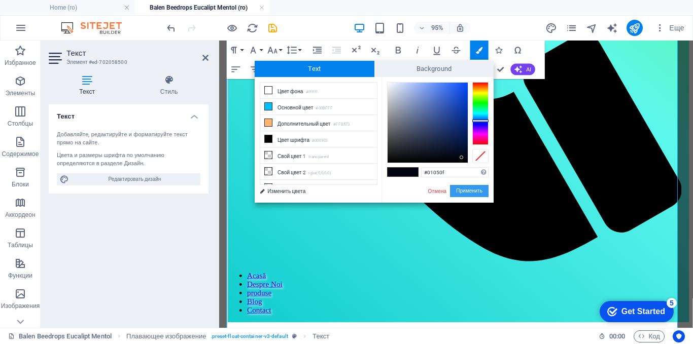
click at [467, 192] on button "Применить" at bounding box center [469, 191] width 39 height 12
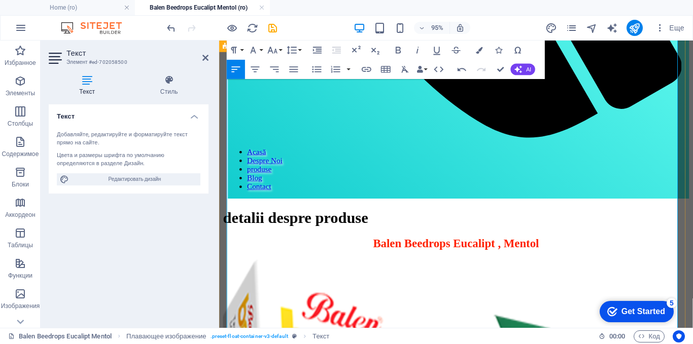
scroll to position [627, 0]
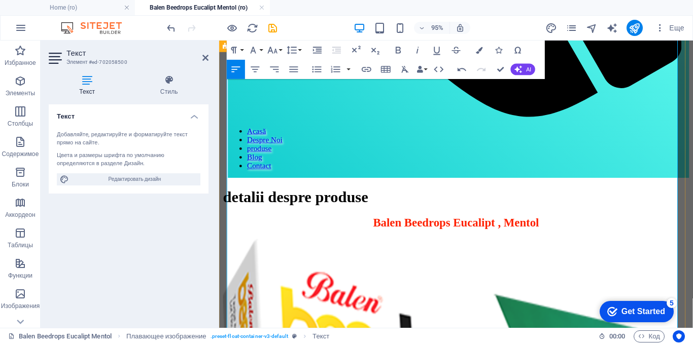
drag, startPoint x: 482, startPoint y: 164, endPoint x: 376, endPoint y: 137, distance: 110.0
click at [479, 49] on icon "button" at bounding box center [479, 50] width 7 height 7
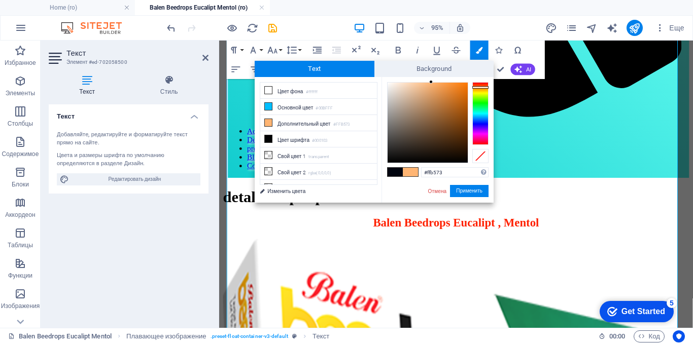
click at [392, 172] on span at bounding box center [395, 172] width 15 height 9
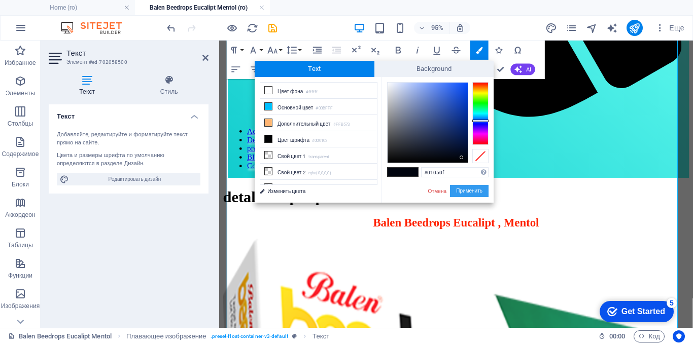
click at [455, 190] on button "Применить" at bounding box center [469, 191] width 39 height 12
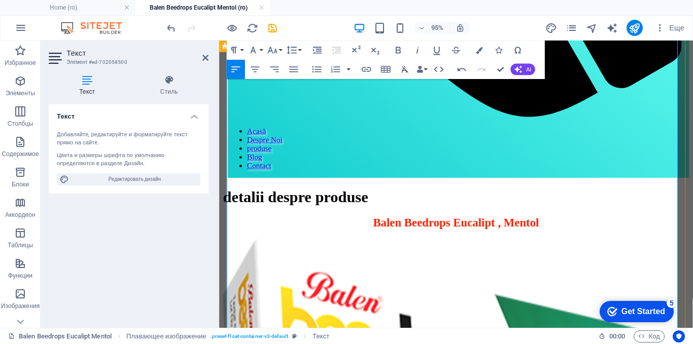
drag, startPoint x: 396, startPoint y: 200, endPoint x: 377, endPoint y: 201, distance: 18.8
drag, startPoint x: 305, startPoint y: 161, endPoint x: 227, endPoint y: 166, distance: 78.3
click at [480, 51] on icon "button" at bounding box center [479, 50] width 7 height 7
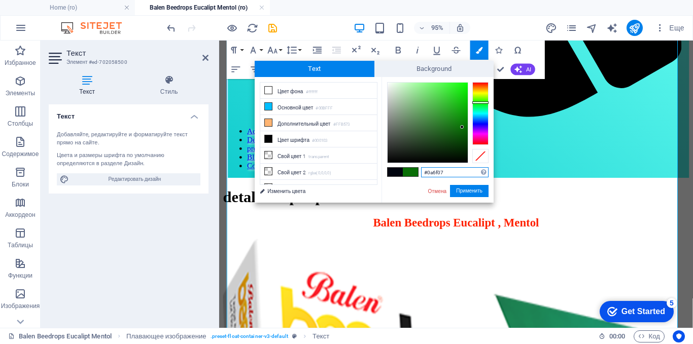
drag, startPoint x: 451, startPoint y: 174, endPoint x: 420, endPoint y: 174, distance: 31.5
click at [420, 174] on div "#0a6f07 Поддерживаемые форматы #0852ed rgb(8, 82, 237) rgba(8, 82, 237, 90%) hs…" at bounding box center [437, 213] width 112 height 273
paste input "ff2100"
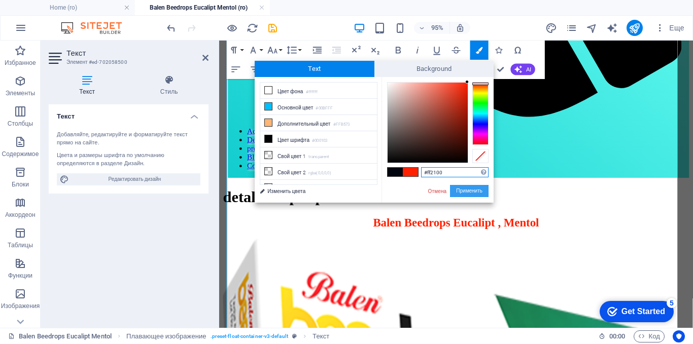
drag, startPoint x: 466, startPoint y: 194, endPoint x: 259, endPoint y: 160, distance: 209.2
click at [466, 194] on button "Применить" at bounding box center [469, 191] width 39 height 12
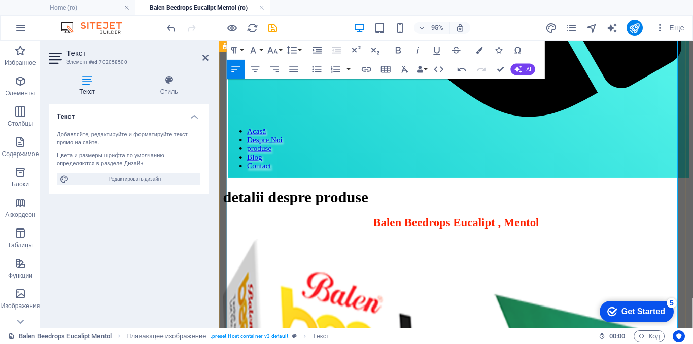
drag, startPoint x: 269, startPoint y: 166, endPoint x: 265, endPoint y: 152, distance: 15.4
click at [277, 51] on icon "button" at bounding box center [273, 51] width 12 height 12
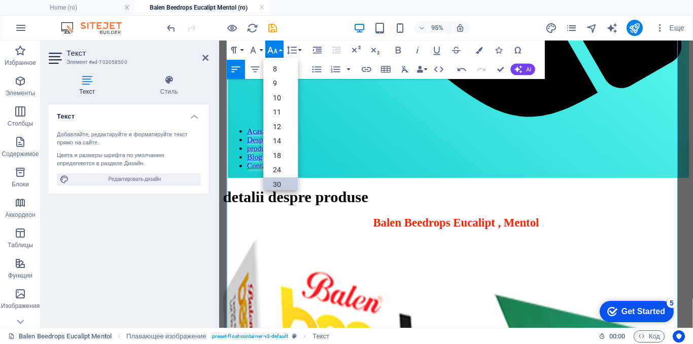
click at [274, 184] on link "30" at bounding box center [280, 185] width 34 height 15
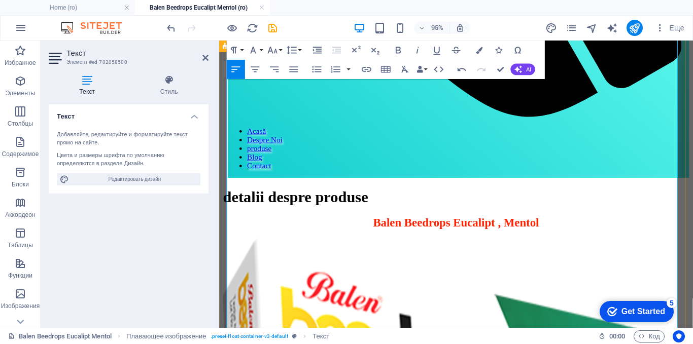
drag, startPoint x: 319, startPoint y: 224, endPoint x: 223, endPoint y: 224, distance: 95.9
click at [481, 49] on icon "button" at bounding box center [479, 50] width 7 height 7
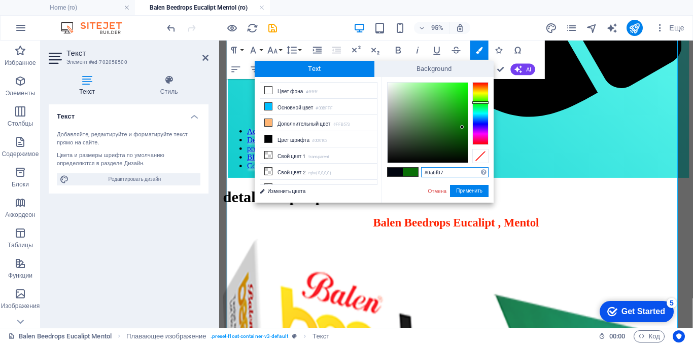
drag, startPoint x: 447, startPoint y: 172, endPoint x: 421, endPoint y: 172, distance: 25.9
click at [415, 172] on div "#0a6f07 Поддерживаемые форматы #0852ed rgb(8, 82, 237) rgba(8, 82, 237, 90%) hs…" at bounding box center [437, 213] width 112 height 273
paste input "ff2100"
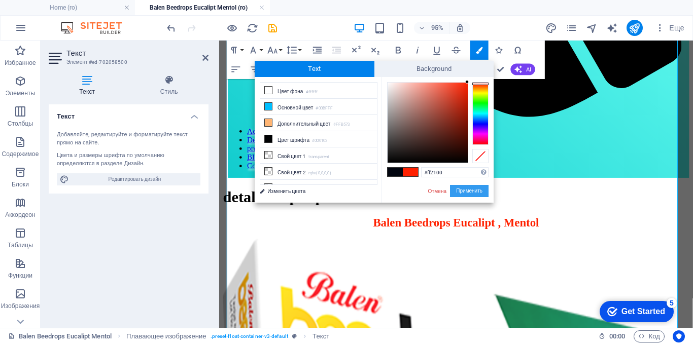
click at [456, 191] on button "Применить" at bounding box center [469, 191] width 39 height 12
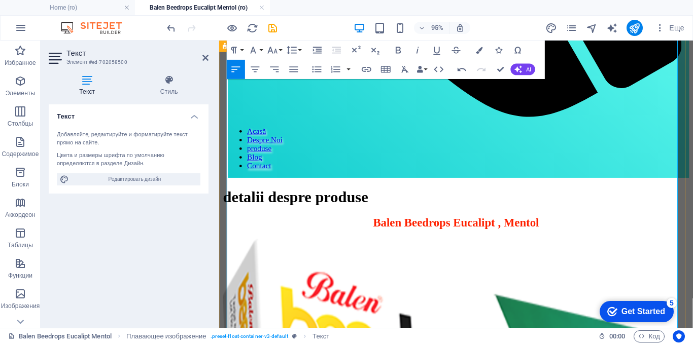
drag, startPoint x: 243, startPoint y: 251, endPoint x: 289, endPoint y: 270, distance: 49.4
drag, startPoint x: 308, startPoint y: 161, endPoint x: 335, endPoint y: 146, distance: 31.3
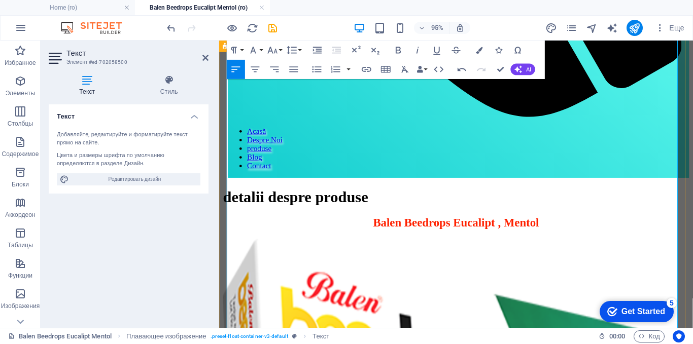
click at [484, 48] on button "Colors" at bounding box center [479, 50] width 18 height 19
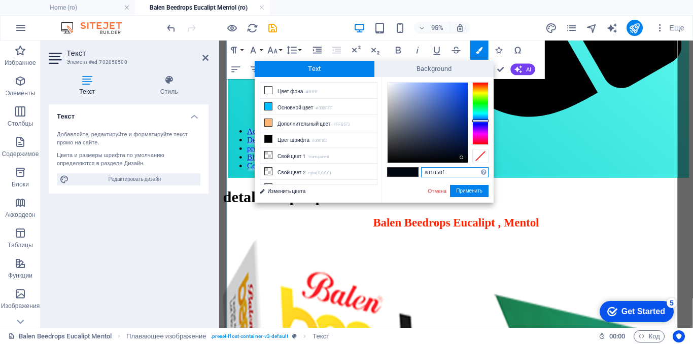
drag, startPoint x: 451, startPoint y: 168, endPoint x: 433, endPoint y: 171, distance: 18.5
click at [424, 171] on input "#01050f" at bounding box center [454, 172] width 67 height 10
paste input "ff2100"
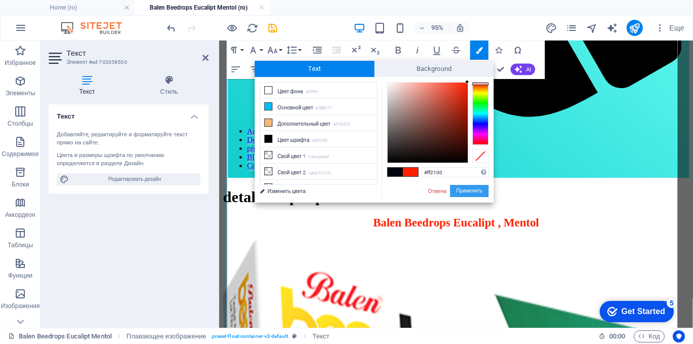
click at [462, 192] on button "Применить" at bounding box center [469, 191] width 39 height 12
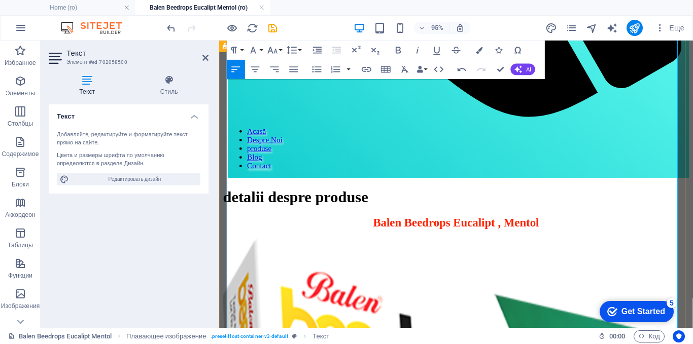
drag, startPoint x: 270, startPoint y: 167, endPoint x: 296, endPoint y: 135, distance: 40.8
click at [479, 49] on icon "button" at bounding box center [479, 50] width 7 height 7
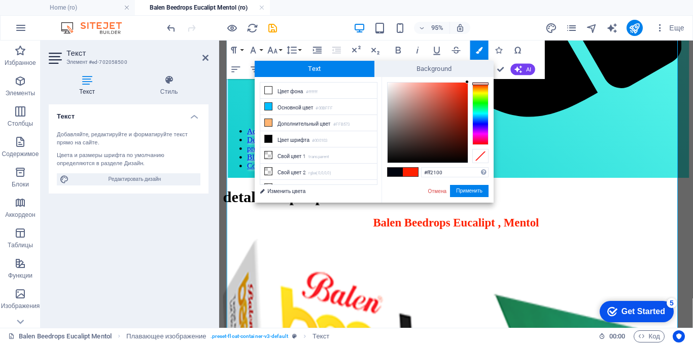
click at [414, 170] on span at bounding box center [410, 172] width 15 height 9
click at [461, 192] on button "Применить" at bounding box center [469, 191] width 39 height 12
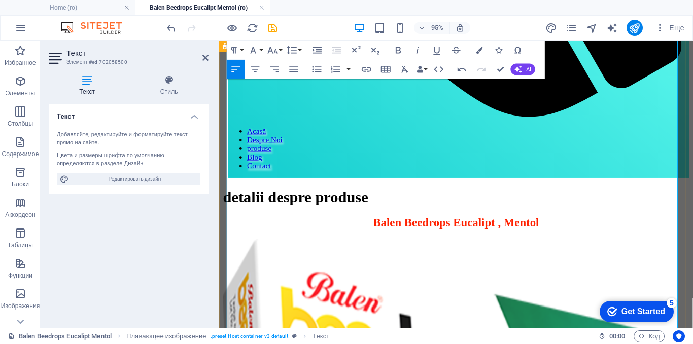
drag, startPoint x: 271, startPoint y: 166, endPoint x: 225, endPoint y: 166, distance: 46.2
click at [276, 49] on icon "button" at bounding box center [273, 51] width 12 height 12
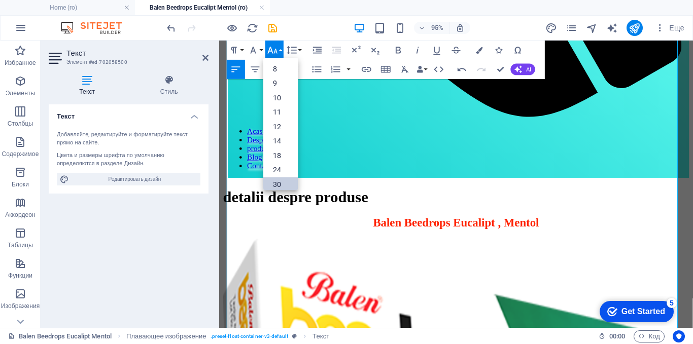
click at [274, 181] on link "30" at bounding box center [280, 185] width 34 height 15
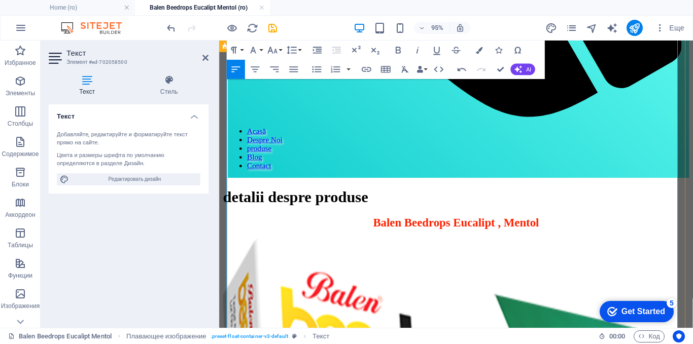
drag, startPoint x: 229, startPoint y: 164, endPoint x: 335, endPoint y: 166, distance: 106.6
click at [483, 52] on button "Colors" at bounding box center [479, 50] width 18 height 19
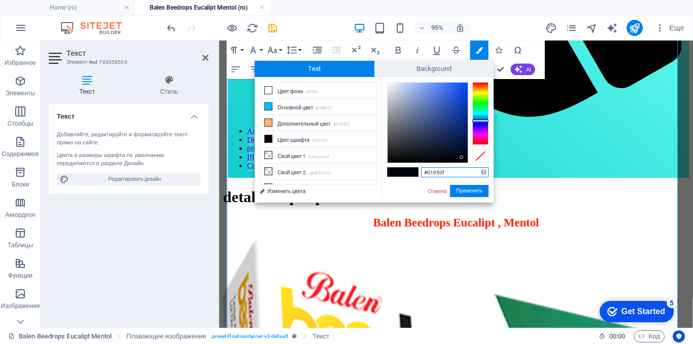
drag, startPoint x: 447, startPoint y: 175, endPoint x: 419, endPoint y: 173, distance: 28.0
click at [419, 173] on div "#01050f Поддерживаемые форматы #0852ed rgb(8, 82, 237) rgba(8, 82, 237, 90%) hs…" at bounding box center [437, 213] width 112 height 273
paste input "ff2100"
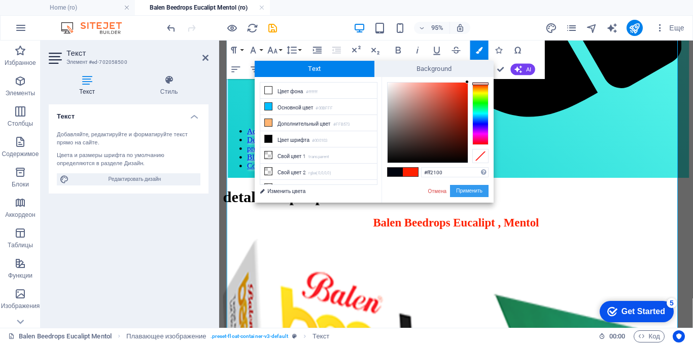
click at [460, 189] on button "Применить" at bounding box center [469, 191] width 39 height 12
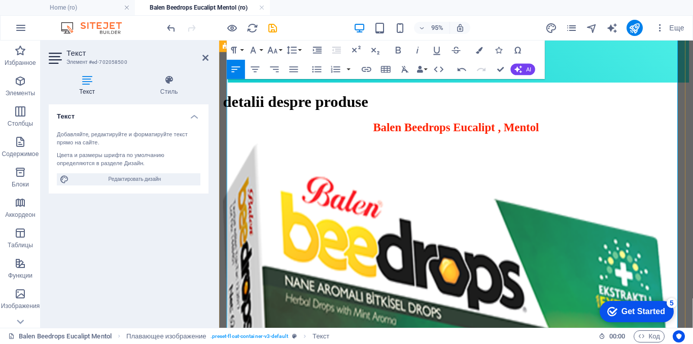
scroll to position [728, 0]
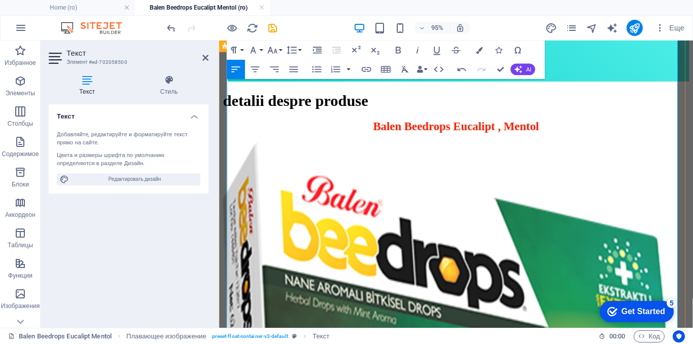
drag, startPoint x: 612, startPoint y: 170, endPoint x: 231, endPoint y: 177, distance: 381.0
click at [481, 48] on icon "button" at bounding box center [479, 50] width 7 height 7
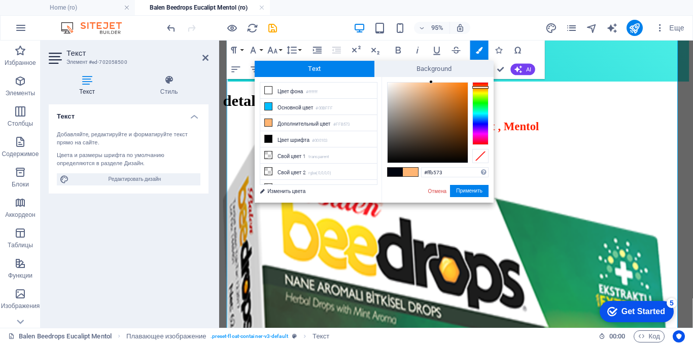
click at [399, 171] on span at bounding box center [395, 172] width 15 height 9
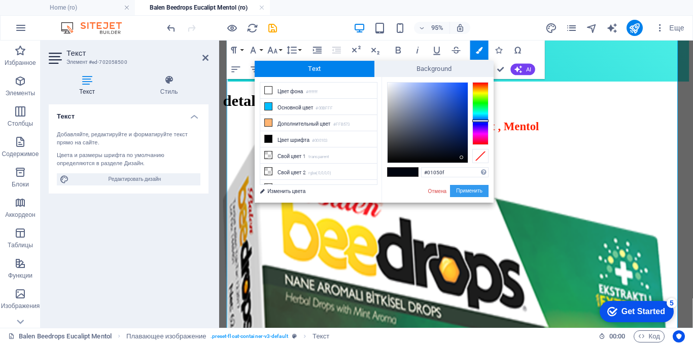
click at [467, 190] on button "Применить" at bounding box center [469, 191] width 39 height 12
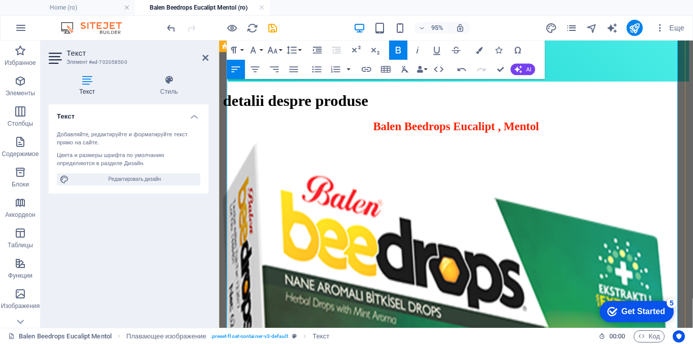
drag, startPoint x: 594, startPoint y: 197, endPoint x: 532, endPoint y: 202, distance: 62.1
click at [481, 47] on icon "button" at bounding box center [479, 50] width 7 height 7
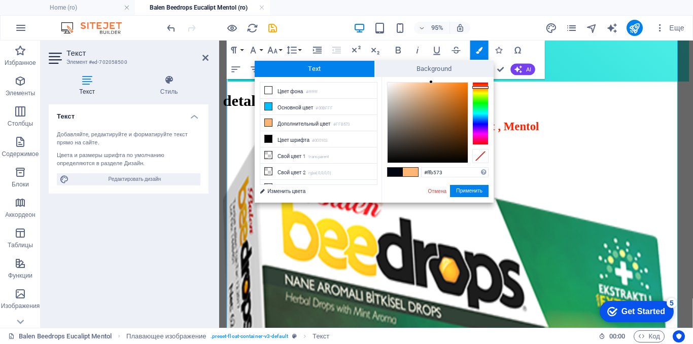
click at [393, 171] on span at bounding box center [395, 172] width 15 height 9
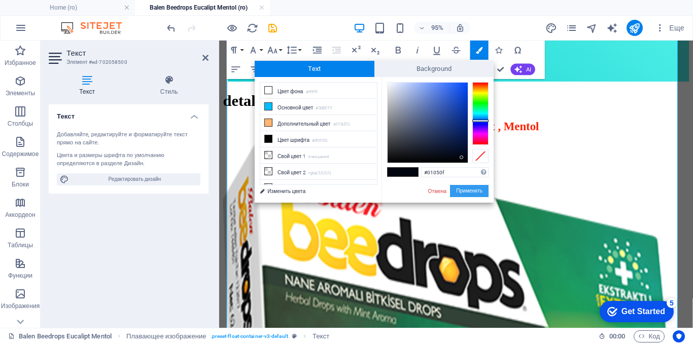
click at [472, 190] on button "Применить" at bounding box center [469, 191] width 39 height 12
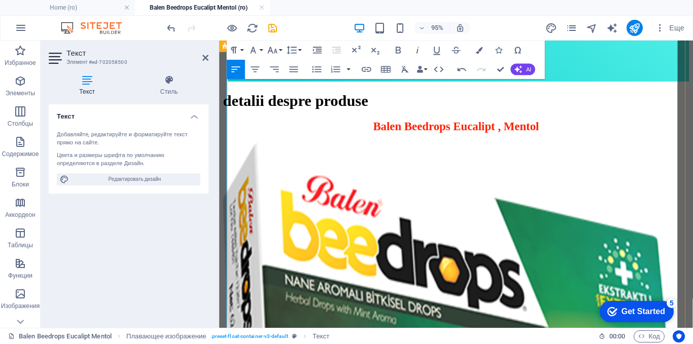
drag, startPoint x: 585, startPoint y: 220, endPoint x: 538, endPoint y: 229, distance: 48.6
click at [480, 51] on icon "button" at bounding box center [479, 50] width 7 height 7
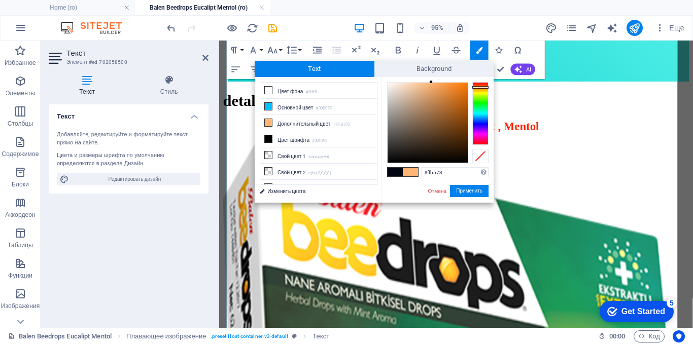
click at [398, 172] on span at bounding box center [395, 172] width 15 height 9
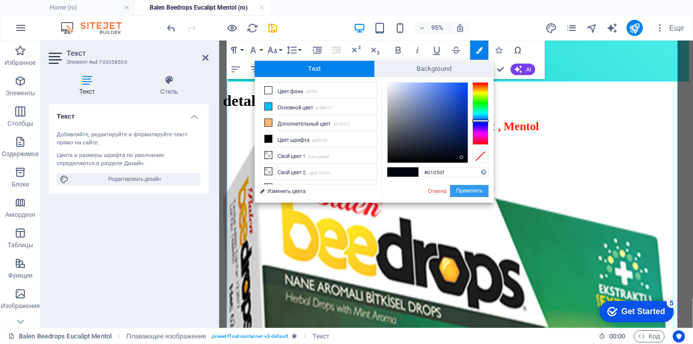
click at [459, 188] on button "Применить" at bounding box center [469, 191] width 39 height 12
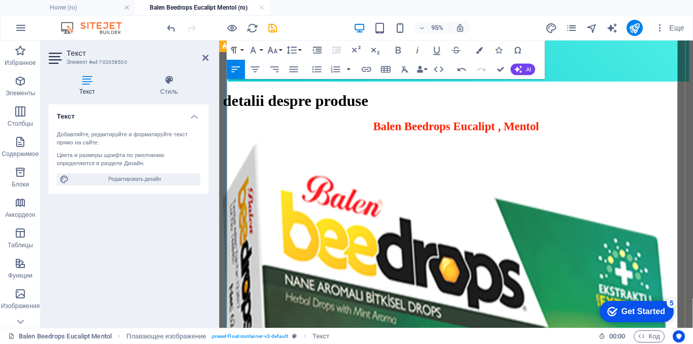
drag, startPoint x: 579, startPoint y: 246, endPoint x: 537, endPoint y: 250, distance: 42.8
click at [481, 48] on icon "button" at bounding box center [479, 50] width 7 height 7
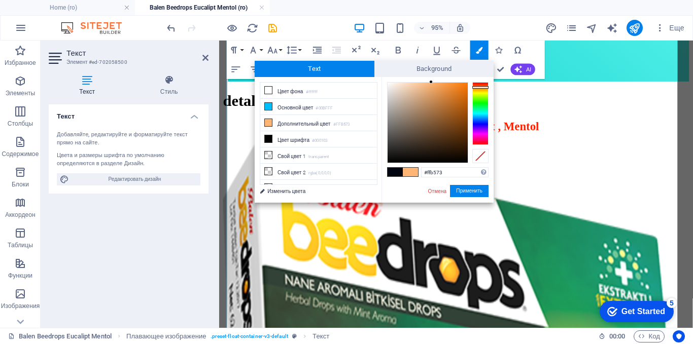
click at [396, 171] on span at bounding box center [395, 172] width 15 height 9
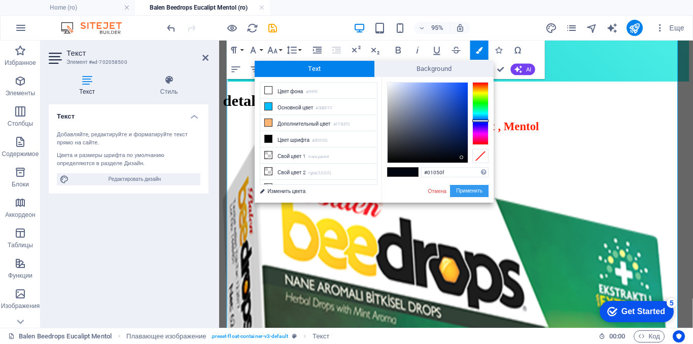
click at [470, 190] on button "Применить" at bounding box center [469, 191] width 39 height 12
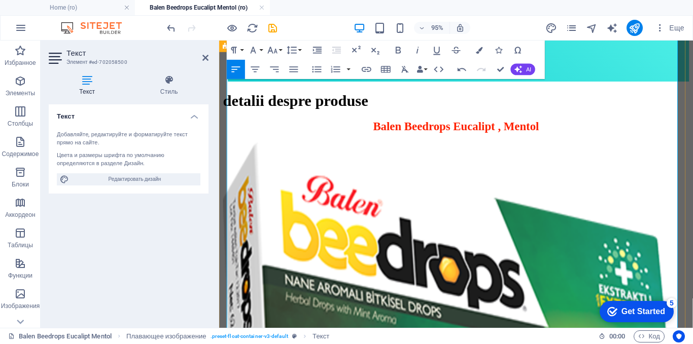
drag, startPoint x: 572, startPoint y: 275, endPoint x: 528, endPoint y: 275, distance: 43.6
click at [477, 51] on icon "button" at bounding box center [479, 50] width 7 height 7
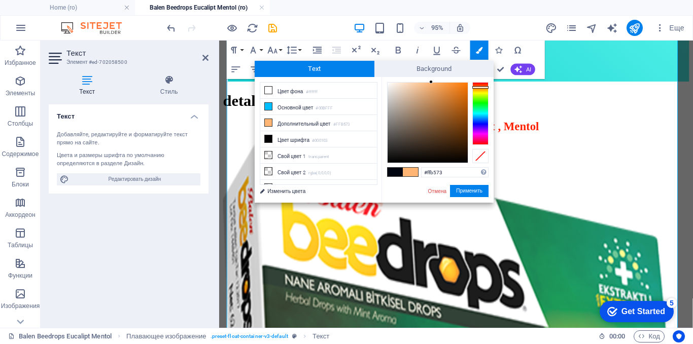
click at [390, 171] on span at bounding box center [395, 172] width 15 height 9
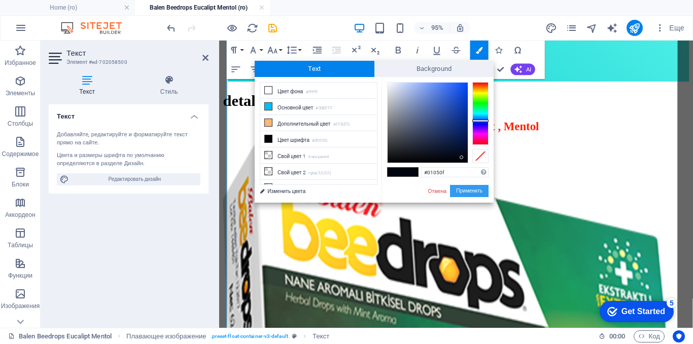
drag, startPoint x: 465, startPoint y: 191, endPoint x: 266, endPoint y: 160, distance: 201.3
click at [465, 191] on button "Применить" at bounding box center [469, 191] width 39 height 12
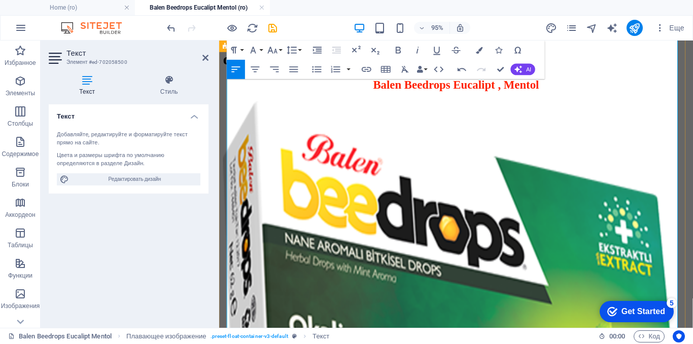
scroll to position [881, 0]
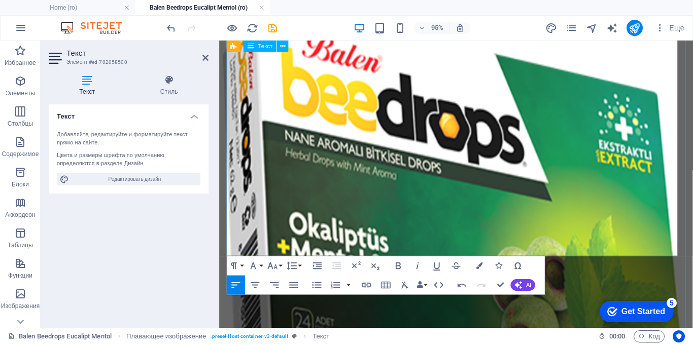
drag, startPoint x: 627, startPoint y: 229, endPoint x: 571, endPoint y: 226, distance: 55.9
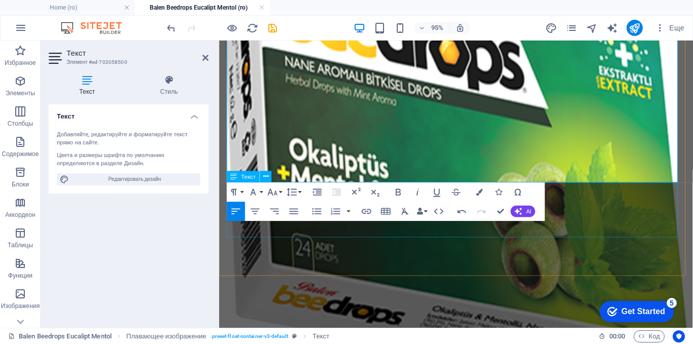
scroll to position [982, 0]
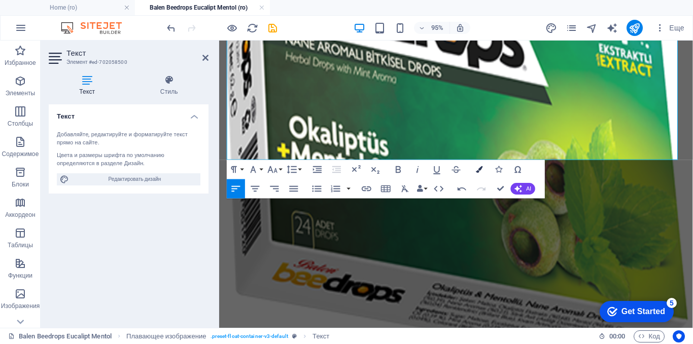
click at [479, 169] on icon "button" at bounding box center [479, 169] width 7 height 7
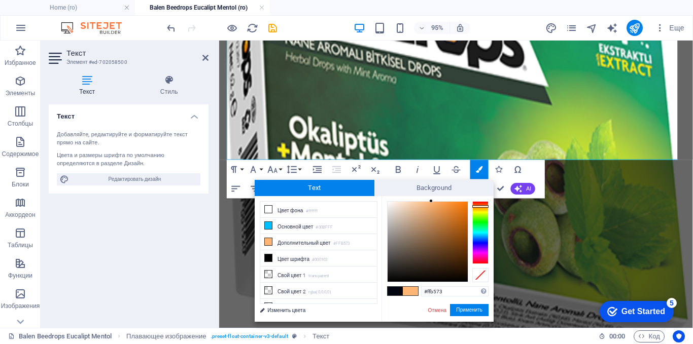
click at [394, 293] on span at bounding box center [395, 291] width 15 height 9
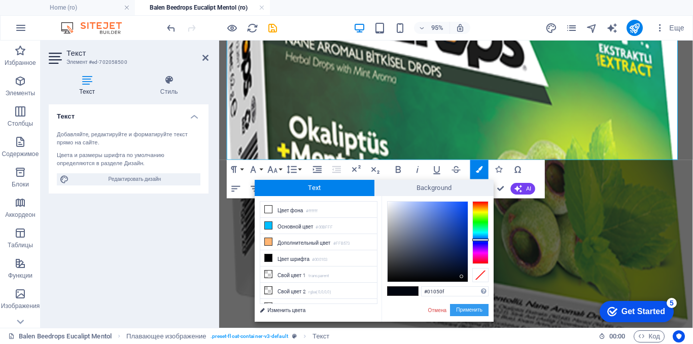
click at [463, 310] on button "Применить" at bounding box center [469, 310] width 39 height 12
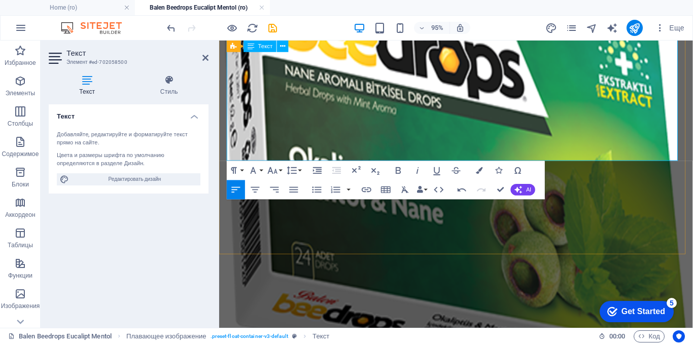
scroll to position [931, 0]
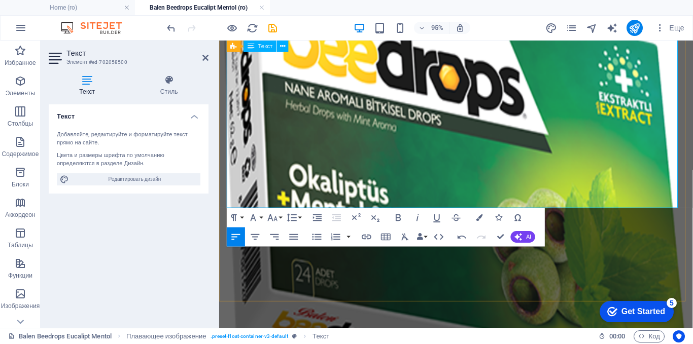
drag, startPoint x: 448, startPoint y: 191, endPoint x: 399, endPoint y: 194, distance: 49.8
click at [478, 216] on icon "button" at bounding box center [479, 218] width 7 height 7
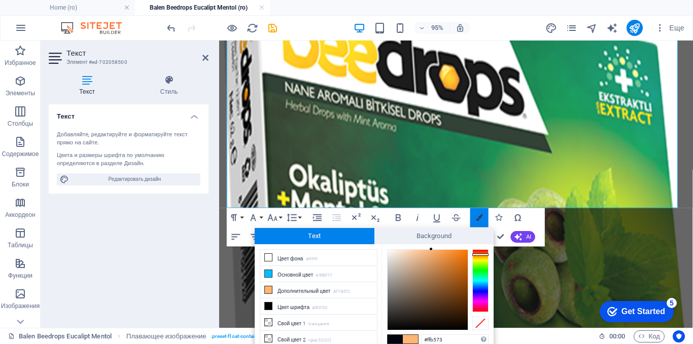
scroll to position [1, 0]
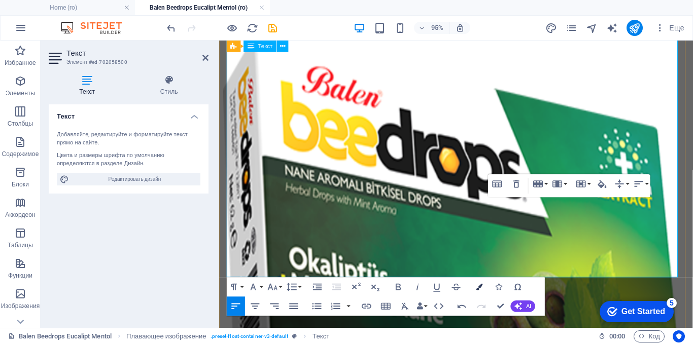
scroll to position [830, 0]
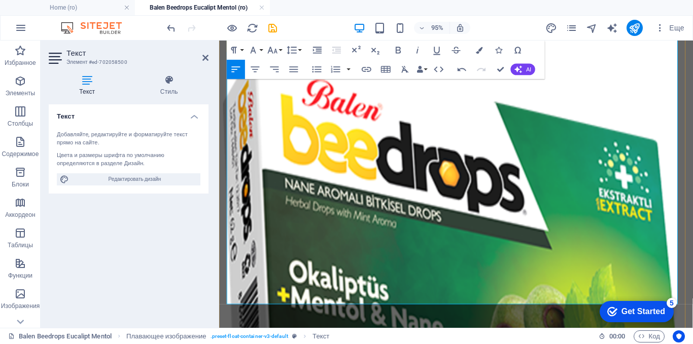
drag, startPoint x: 449, startPoint y: 293, endPoint x: 228, endPoint y: 253, distance: 225.3
click at [482, 52] on icon "button" at bounding box center [479, 50] width 7 height 7
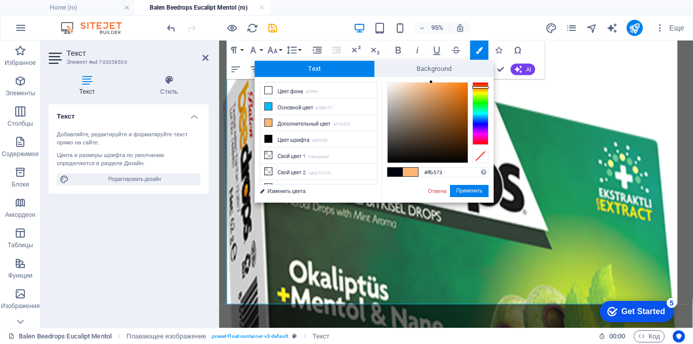
click at [399, 172] on span at bounding box center [395, 172] width 15 height 9
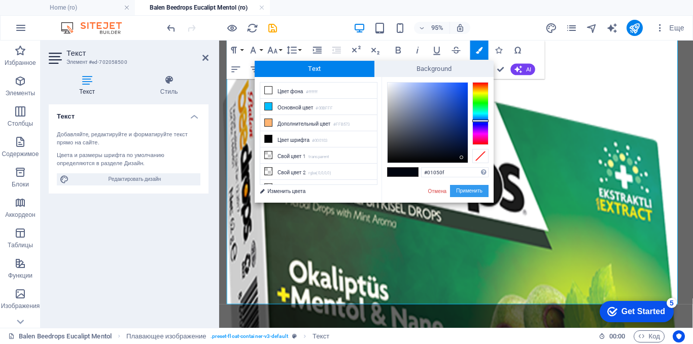
click at [461, 187] on button "Применить" at bounding box center [469, 191] width 39 height 12
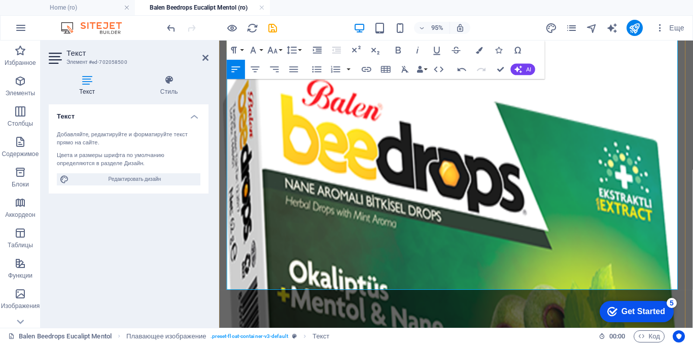
drag, startPoint x: 315, startPoint y: 235, endPoint x: 228, endPoint y: 198, distance: 94.1
click at [483, 49] on button "Colors" at bounding box center [479, 50] width 18 height 19
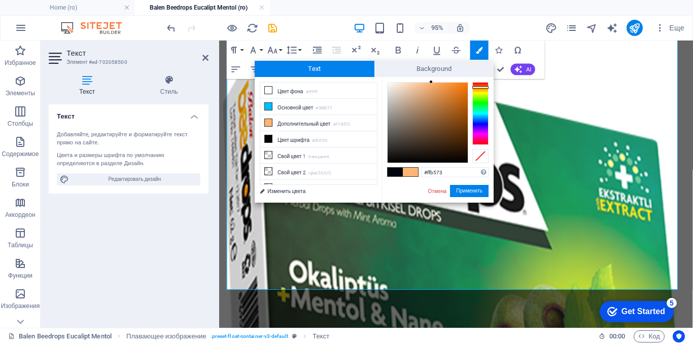
click at [398, 172] on span at bounding box center [395, 172] width 15 height 9
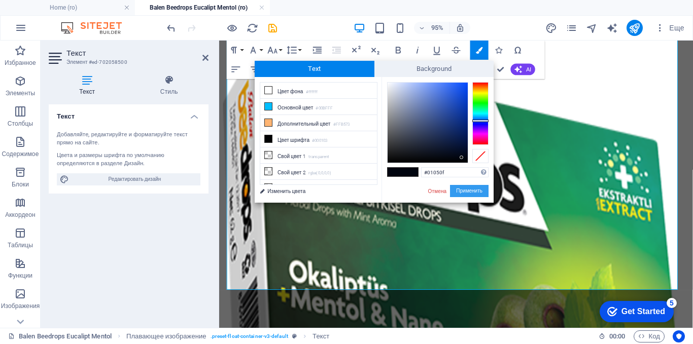
click at [464, 190] on button "Применить" at bounding box center [469, 191] width 39 height 12
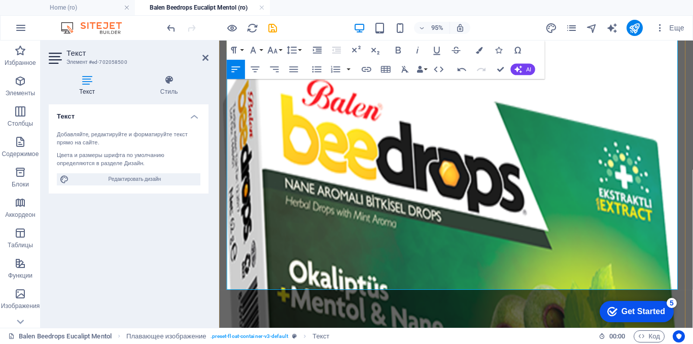
scroll to position [779, 0]
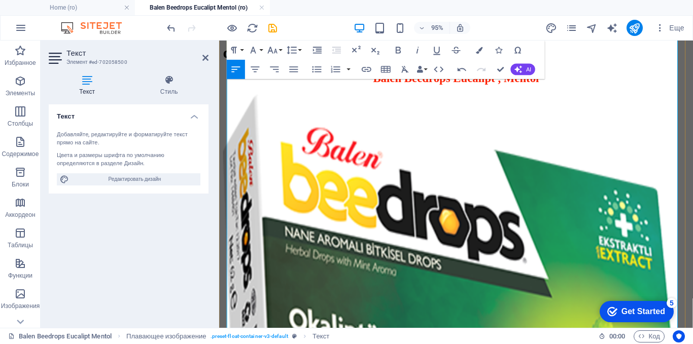
drag, startPoint x: 384, startPoint y: 221, endPoint x: 471, endPoint y: 96, distance: 152.4
click at [480, 53] on icon "button" at bounding box center [479, 50] width 7 height 7
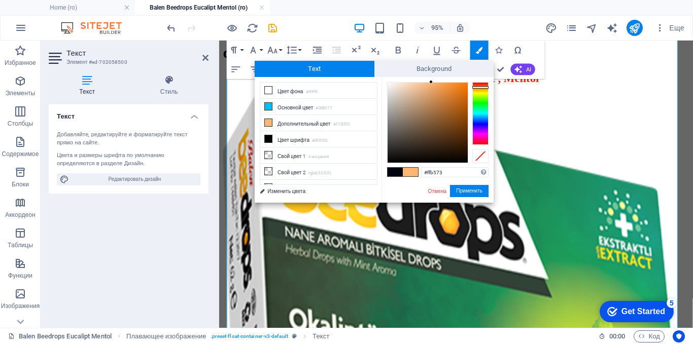
click at [396, 174] on span at bounding box center [395, 172] width 15 height 9
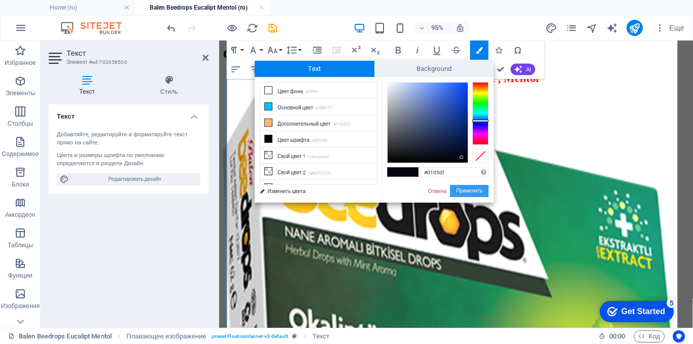
click at [466, 191] on button "Применить" at bounding box center [469, 191] width 39 height 12
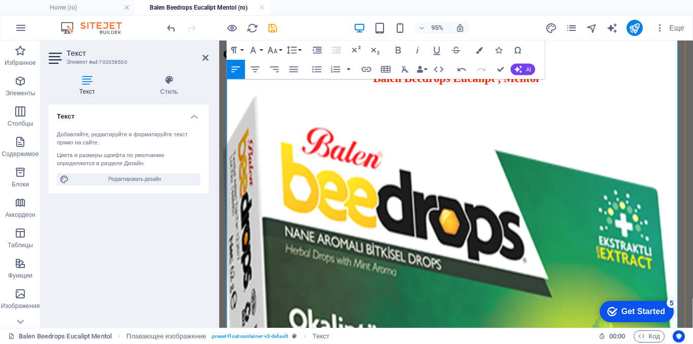
drag, startPoint x: 347, startPoint y: 200, endPoint x: 232, endPoint y: 199, distance: 115.2
click at [479, 47] on icon "button" at bounding box center [479, 50] width 7 height 7
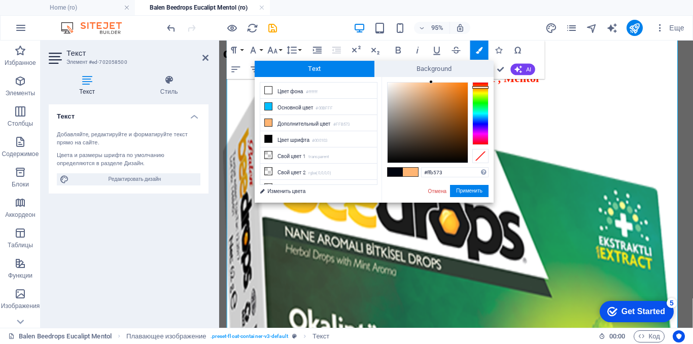
click at [393, 170] on span at bounding box center [395, 172] width 15 height 9
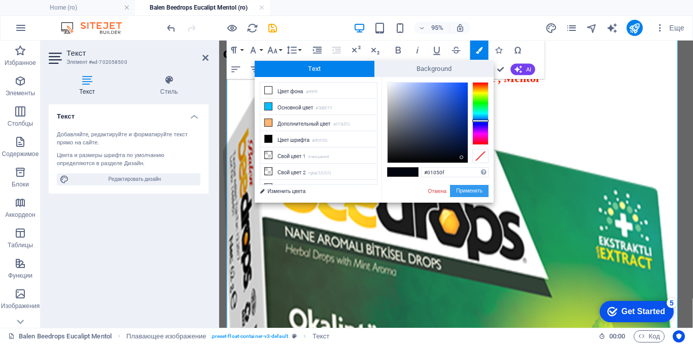
click at [464, 187] on button "Применить" at bounding box center [469, 191] width 39 height 12
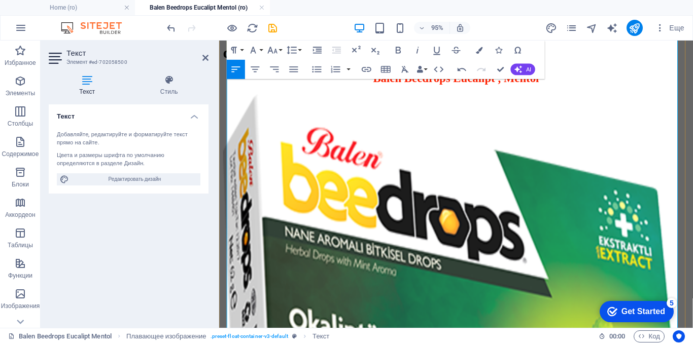
drag, startPoint x: 314, startPoint y: 175, endPoint x: 228, endPoint y: 169, distance: 85.9
click at [480, 51] on icon "button" at bounding box center [479, 50] width 7 height 7
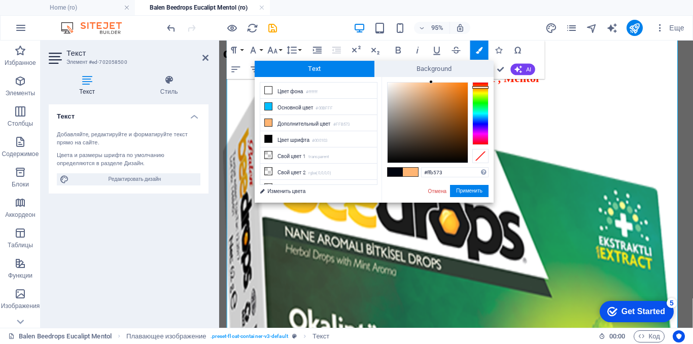
click at [394, 170] on span at bounding box center [395, 172] width 15 height 9
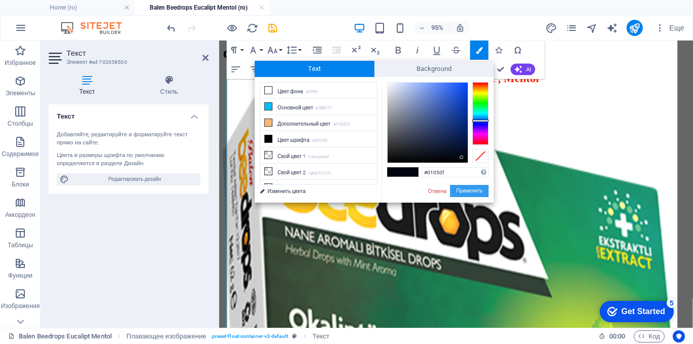
drag, startPoint x: 469, startPoint y: 191, endPoint x: 263, endPoint y: 158, distance: 208.6
click at [469, 191] on button "Применить" at bounding box center [469, 191] width 39 height 12
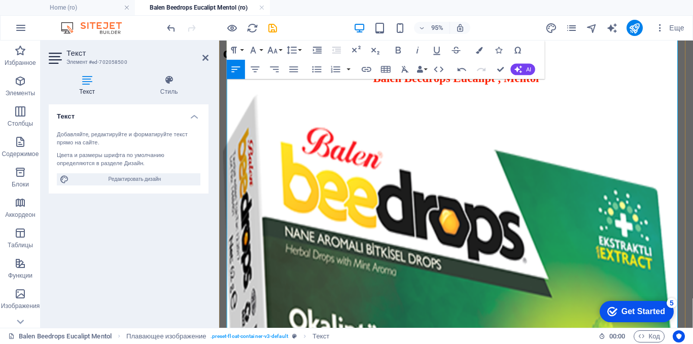
drag, startPoint x: 462, startPoint y: 151, endPoint x: 233, endPoint y: 150, distance: 229.3
click at [484, 50] on button "Colors" at bounding box center [479, 50] width 18 height 19
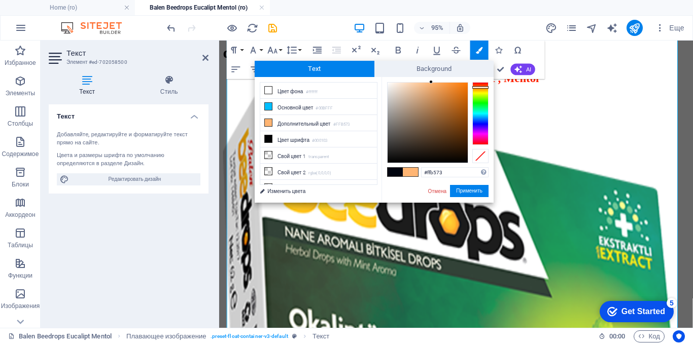
click at [393, 171] on span at bounding box center [395, 172] width 15 height 9
type input "#01050f"
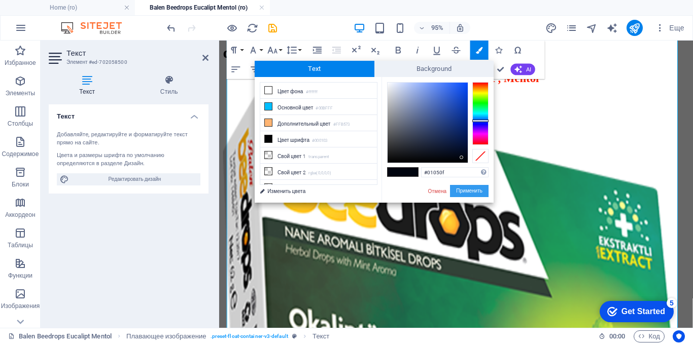
click at [463, 190] on button "Применить" at bounding box center [469, 191] width 39 height 12
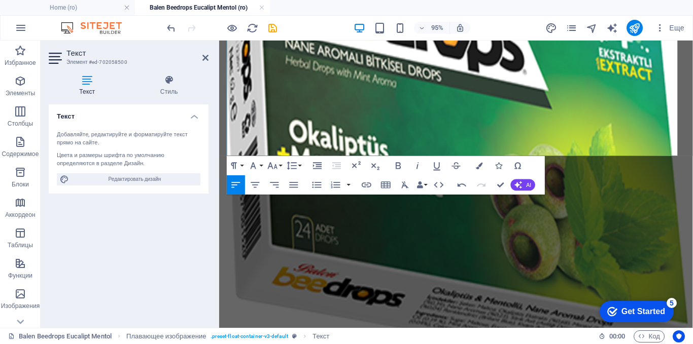
scroll to position [982, 0]
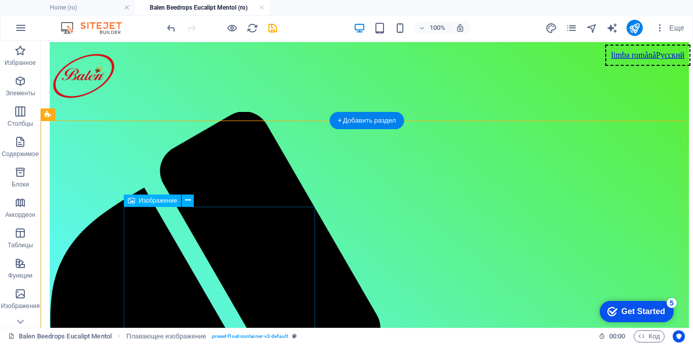
scroll to position [0, 0]
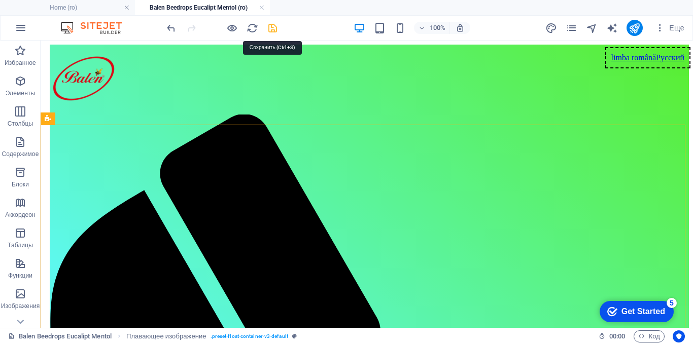
click at [271, 25] on icon "save" at bounding box center [273, 28] width 12 height 12
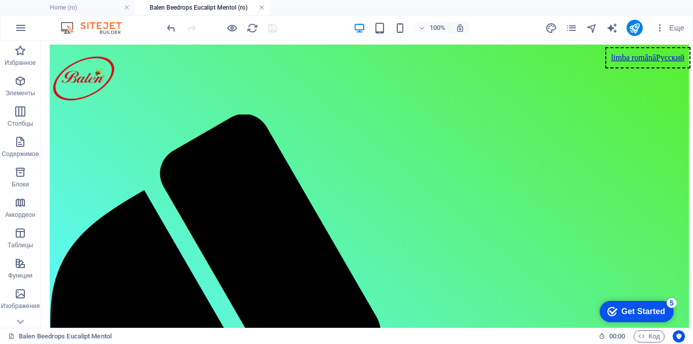
click at [260, 9] on link at bounding box center [262, 8] width 6 height 10
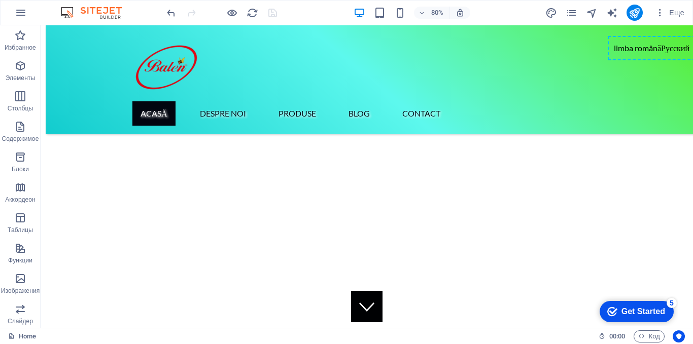
scroll to position [264, 0]
click at [572, 11] on icon "pages" at bounding box center [572, 13] width 12 height 12
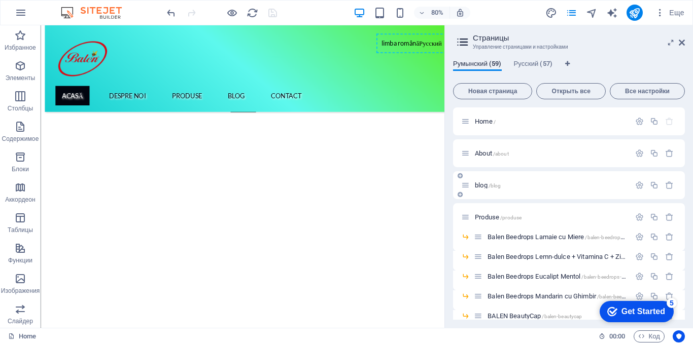
scroll to position [51, 0]
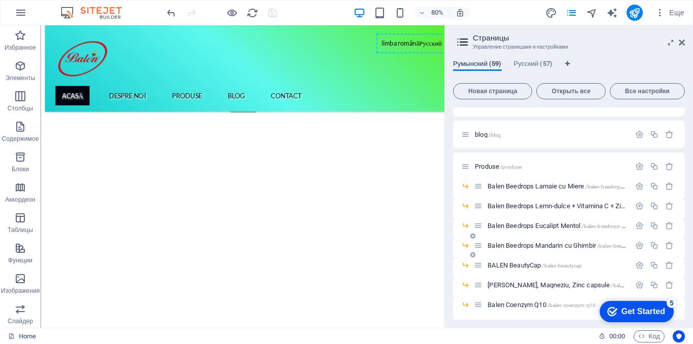
click at [497, 246] on span "Balen Beedrops Mandarin cu Ghimbir /balen-beedrops-mandarin-cu-ghimbir" at bounding box center [587, 246] width 198 height 8
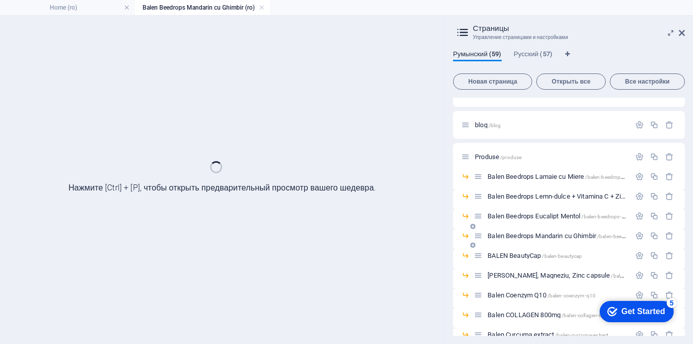
scroll to position [0, 0]
click at [683, 33] on icon at bounding box center [682, 33] width 6 height 8
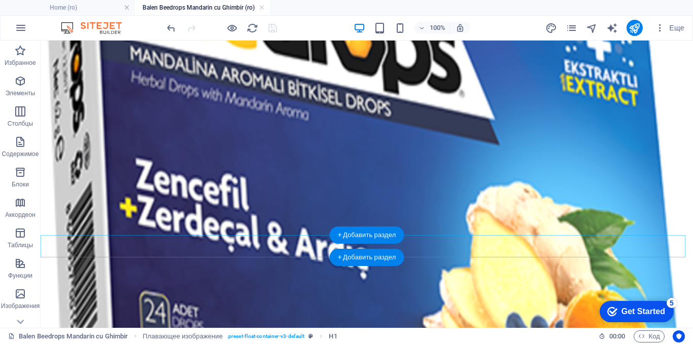
scroll to position [1218, 0]
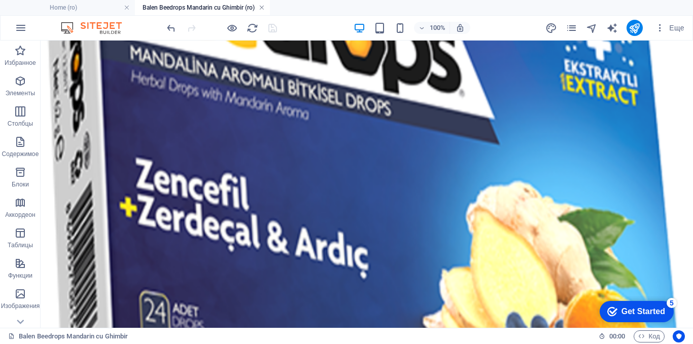
click at [261, 9] on link at bounding box center [262, 8] width 6 height 10
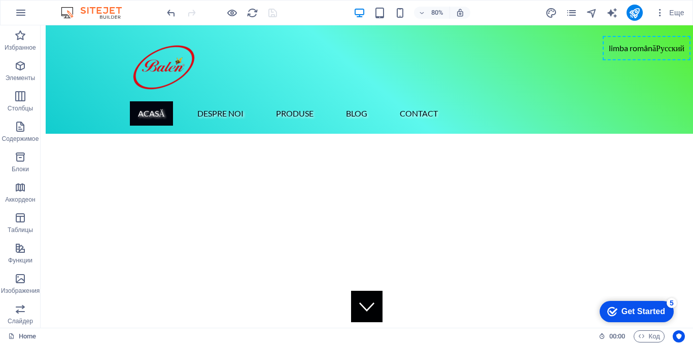
scroll to position [264, 0]
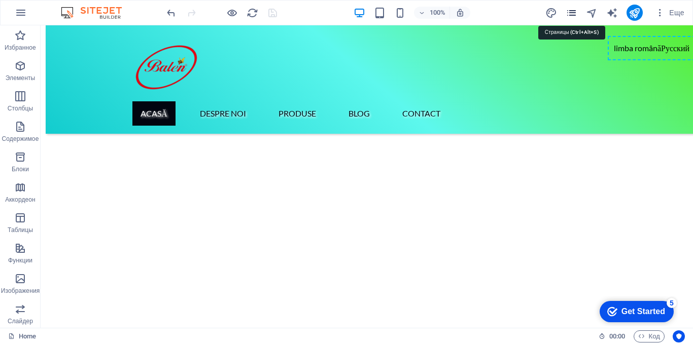
click at [574, 11] on icon "pages" at bounding box center [572, 13] width 12 height 12
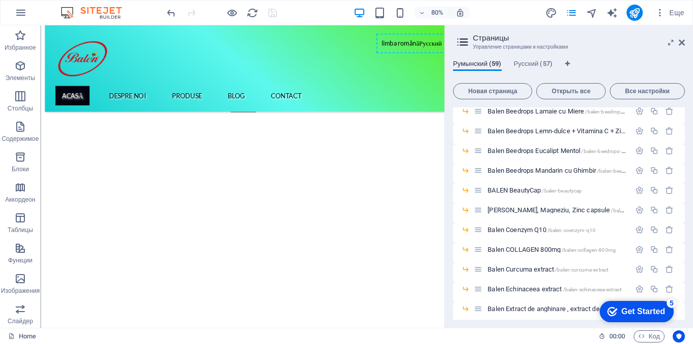
scroll to position [152, 0]
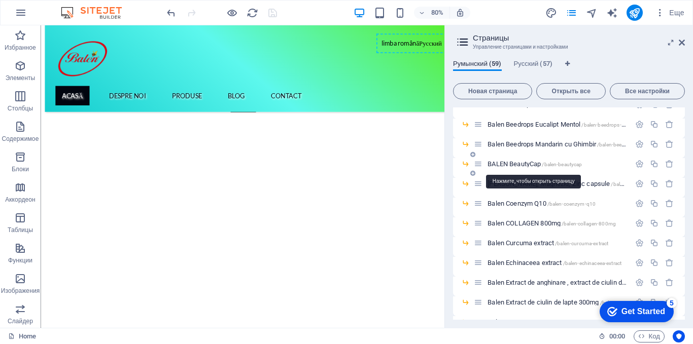
click at [524, 163] on span "BALEN BeautyCap /balen-beautycap" at bounding box center [535, 164] width 94 height 8
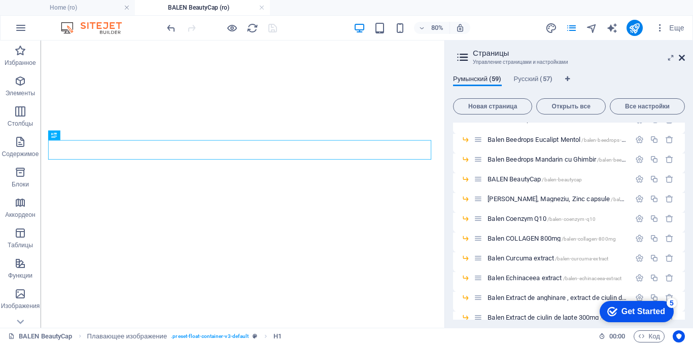
click at [683, 58] on icon at bounding box center [682, 58] width 6 height 8
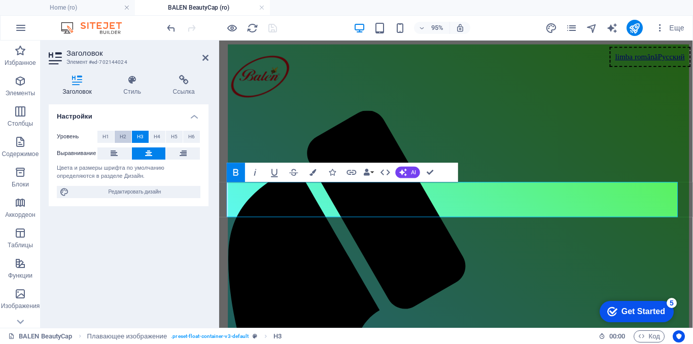
click at [124, 137] on span "H2" at bounding box center [123, 137] width 7 height 12
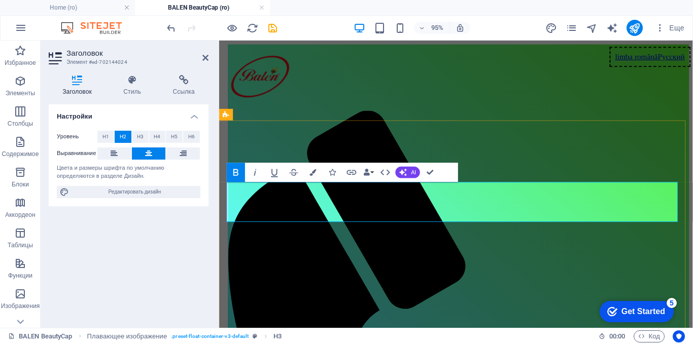
drag, startPoint x: 545, startPoint y: 201, endPoint x: 389, endPoint y: 205, distance: 156.3
click at [310, 172] on icon "button" at bounding box center [313, 172] width 7 height 7
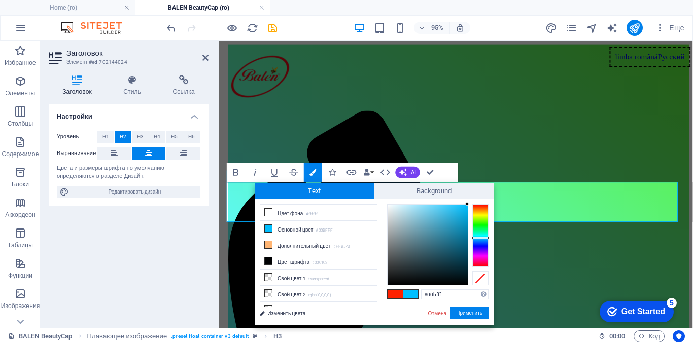
click at [393, 293] on span at bounding box center [395, 294] width 15 height 9
type input "#ff2100"
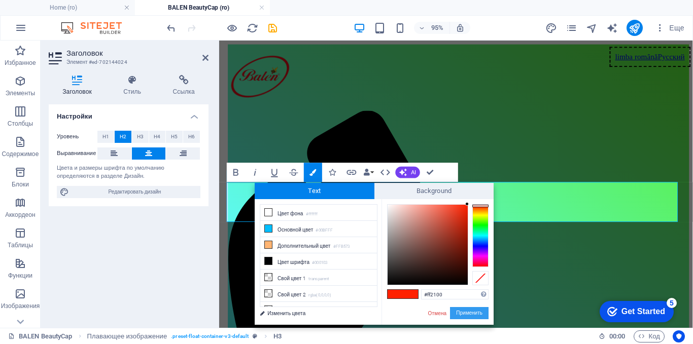
click at [467, 311] on button "Применить" at bounding box center [469, 313] width 39 height 12
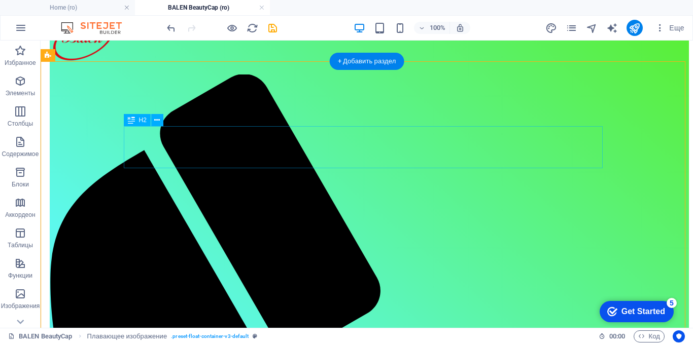
scroll to position [101, 0]
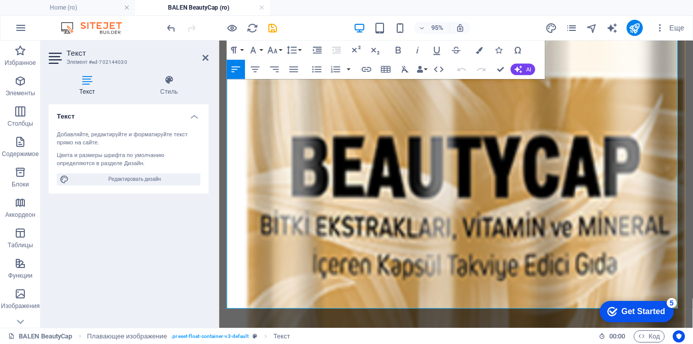
scroll to position [1370, 0]
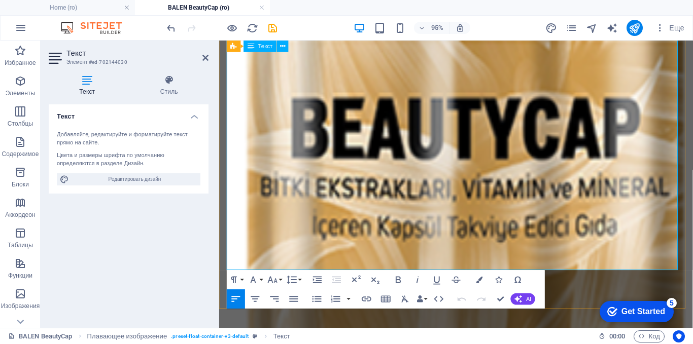
drag, startPoint x: 426, startPoint y: 139, endPoint x: 359, endPoint y: 210, distance: 97.6
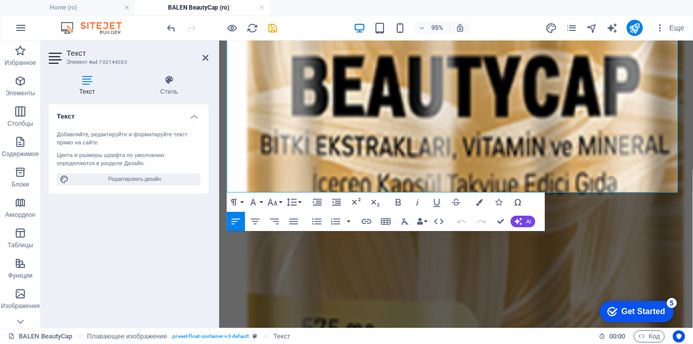
scroll to position [1471, 0]
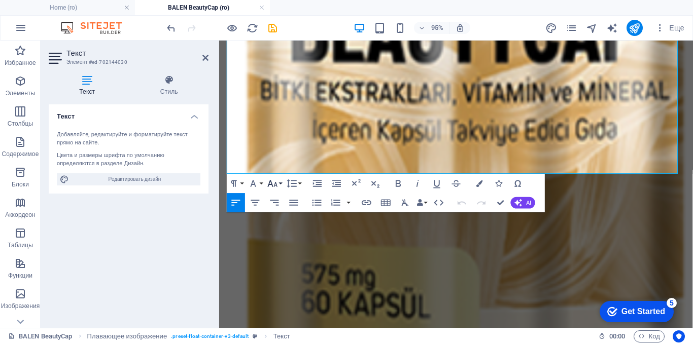
click at [273, 180] on icon "button" at bounding box center [273, 184] width 12 height 12
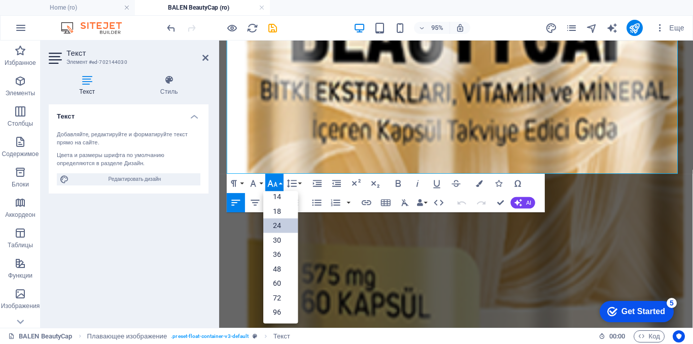
scroll to position [82, 0]
click at [272, 239] on link "30" at bounding box center [280, 240] width 34 height 15
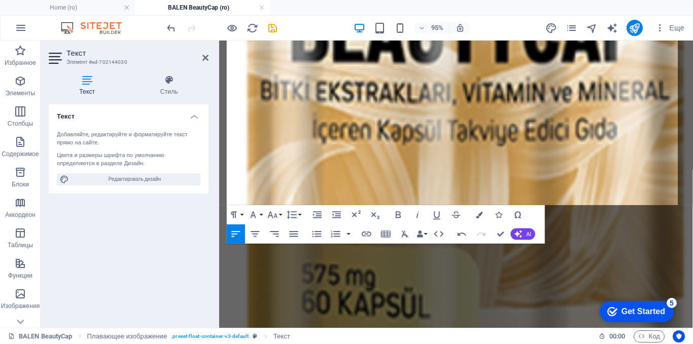
scroll to position [1911, 0]
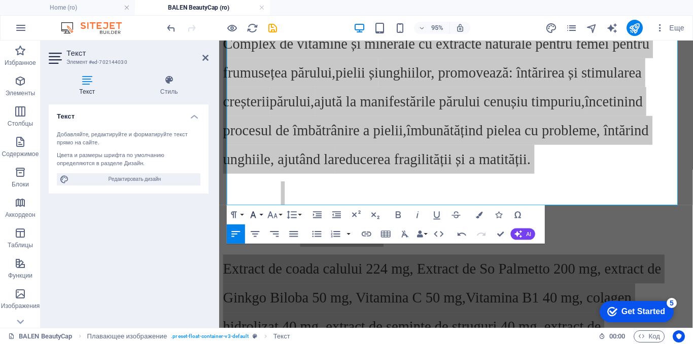
click at [261, 213] on button "Font Family" at bounding box center [255, 214] width 18 height 19
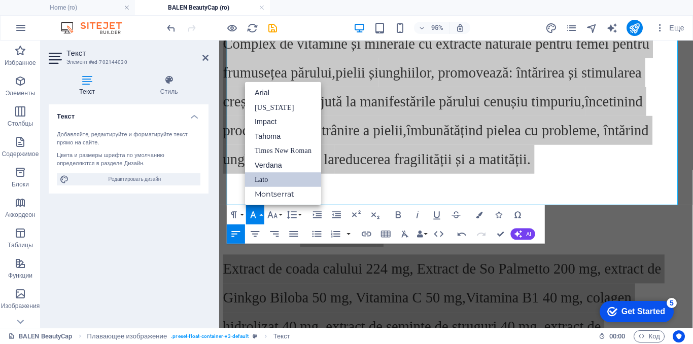
scroll to position [0, 0]
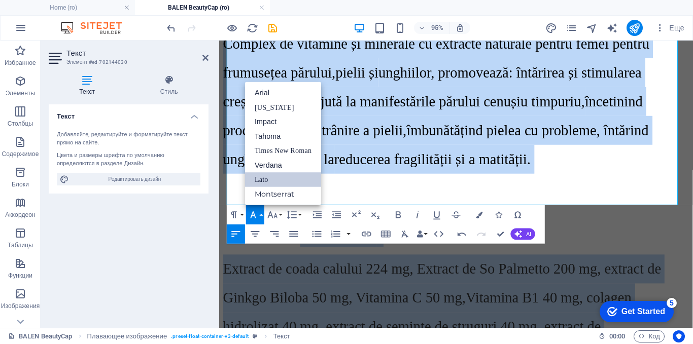
click at [263, 181] on link "Lato" at bounding box center [283, 179] width 76 height 15
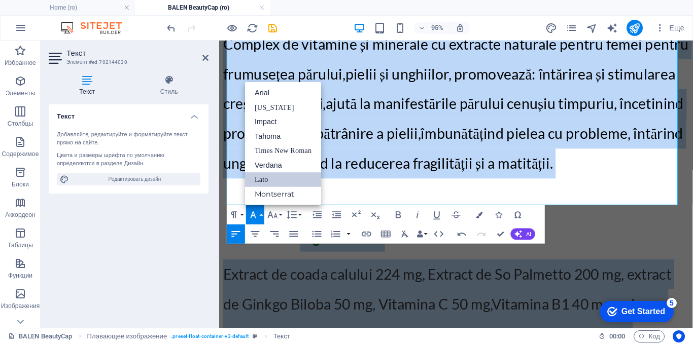
scroll to position [1906, 0]
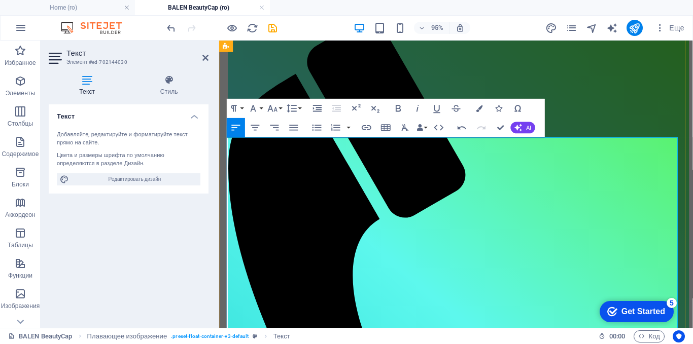
scroll to position [80, 0]
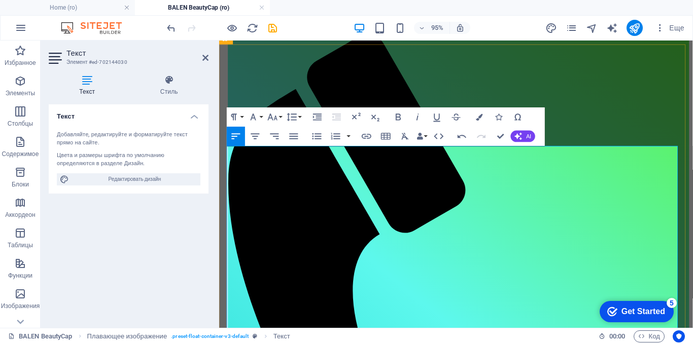
drag, startPoint x: 606, startPoint y: 203, endPoint x: 431, endPoint y: 165, distance: 179.7
click at [479, 119] on icon "button" at bounding box center [479, 117] width 7 height 7
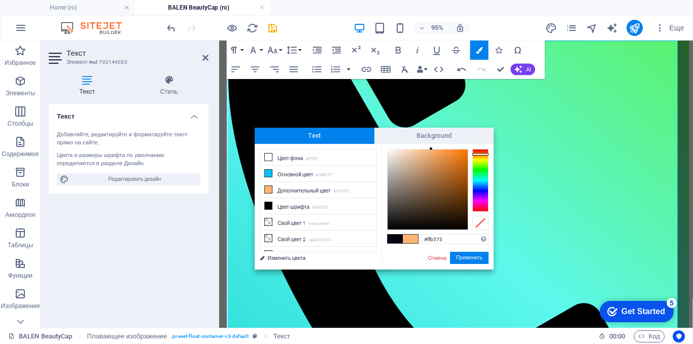
click at [395, 238] on span at bounding box center [395, 239] width 15 height 9
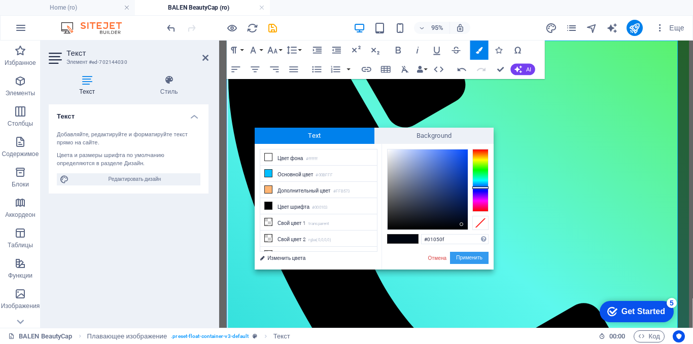
click at [461, 255] on button "Применить" at bounding box center [469, 258] width 39 height 12
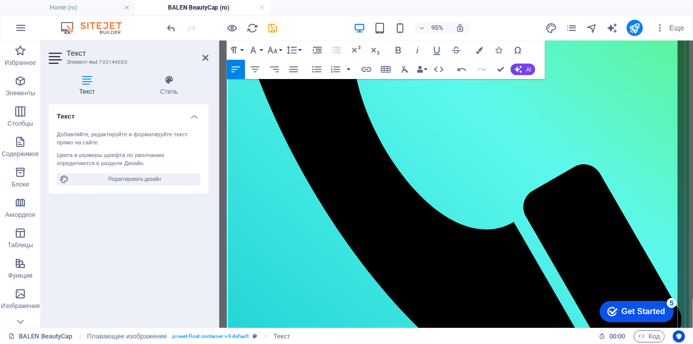
scroll to position [355, 0]
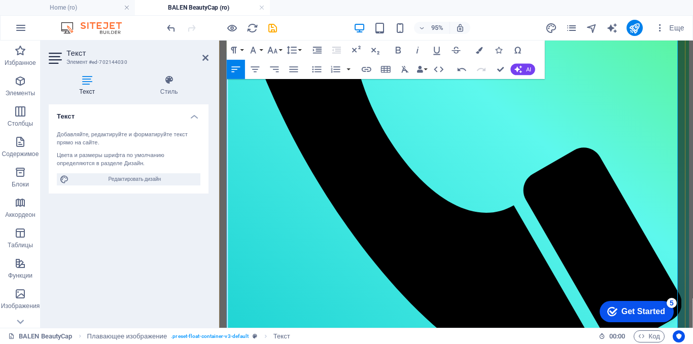
drag, startPoint x: 518, startPoint y: 228, endPoint x: 431, endPoint y: 229, distance: 87.8
click at [481, 51] on icon "button" at bounding box center [479, 50] width 7 height 7
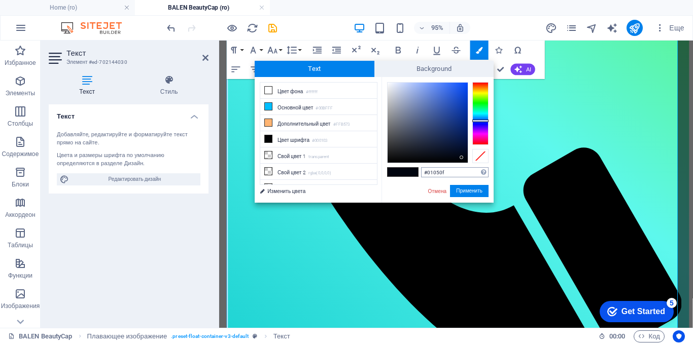
drag, startPoint x: 449, startPoint y: 171, endPoint x: 421, endPoint y: 172, distance: 27.9
click at [421, 172] on input "#01050f" at bounding box center [454, 172] width 67 height 10
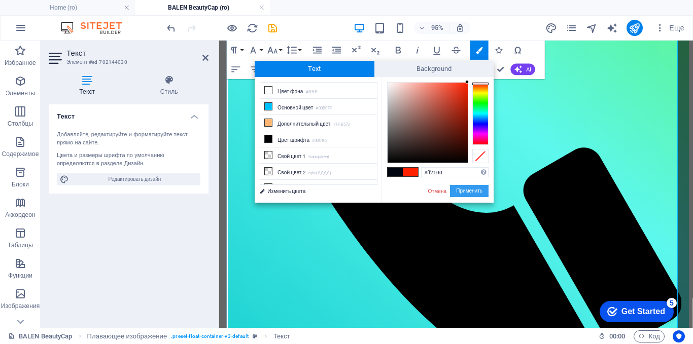
click at [470, 191] on button "Применить" at bounding box center [469, 191] width 39 height 12
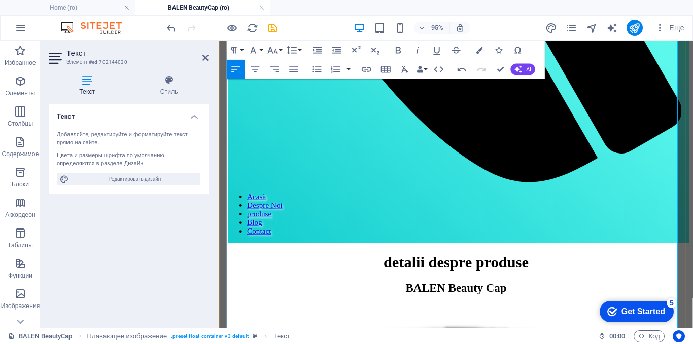
scroll to position [609, 0]
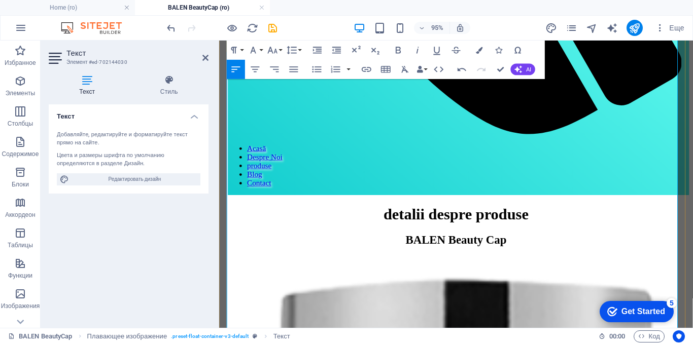
drag, startPoint x: 429, startPoint y: 156, endPoint x: 407, endPoint y: 243, distance: 89.3
click at [481, 51] on icon "button" at bounding box center [479, 50] width 7 height 7
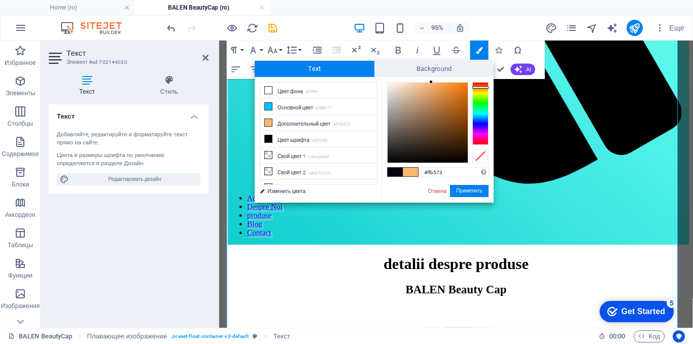
click at [399, 171] on span at bounding box center [395, 172] width 15 height 9
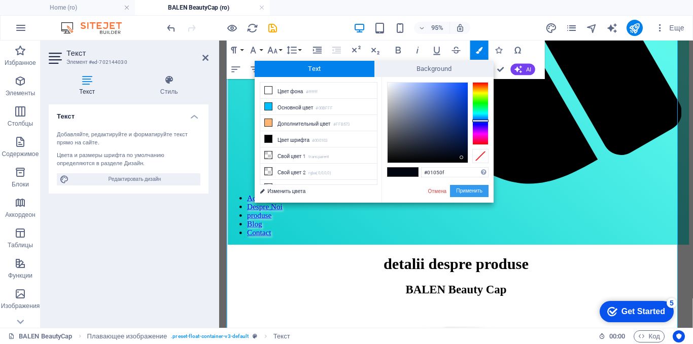
drag, startPoint x: 463, startPoint y: 190, endPoint x: 265, endPoint y: 199, distance: 197.5
click at [463, 190] on button "Применить" at bounding box center [469, 191] width 39 height 12
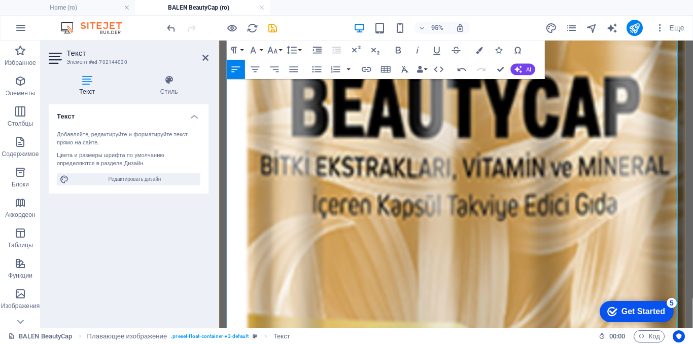
scroll to position [1419, 0]
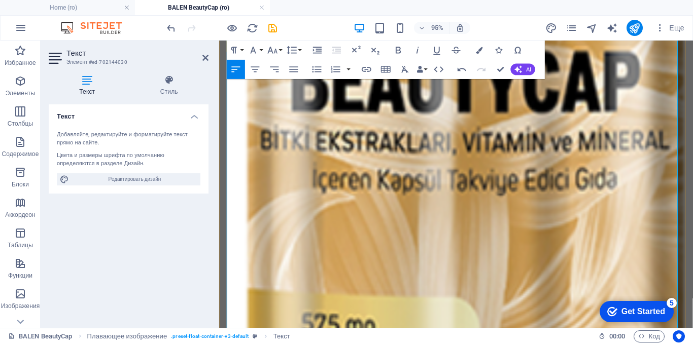
drag, startPoint x: 479, startPoint y: 238, endPoint x: 343, endPoint y: 214, distance: 138.1
click at [481, 50] on icon "button" at bounding box center [479, 50] width 7 height 7
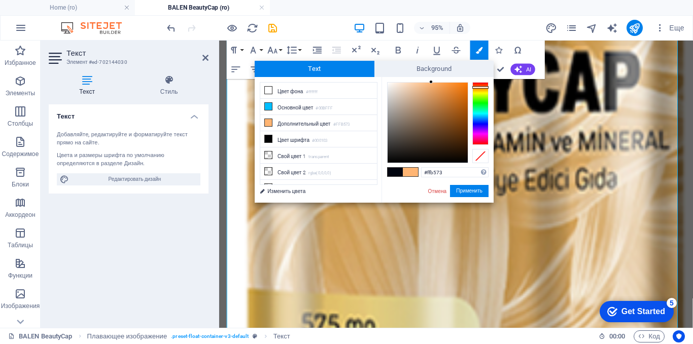
click at [395, 173] on span at bounding box center [395, 172] width 15 height 9
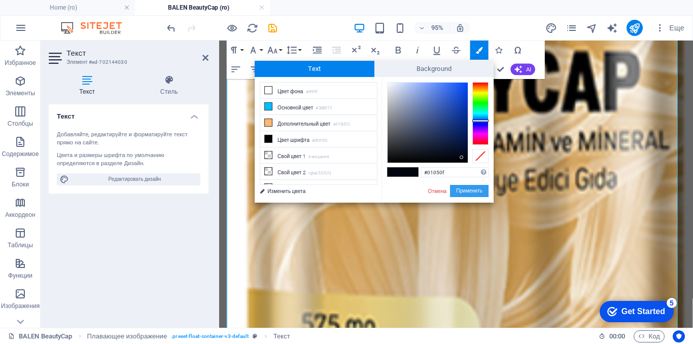
drag, startPoint x: 472, startPoint y: 189, endPoint x: 99, endPoint y: 179, distance: 372.5
click at [472, 189] on button "Применить" at bounding box center [469, 191] width 39 height 12
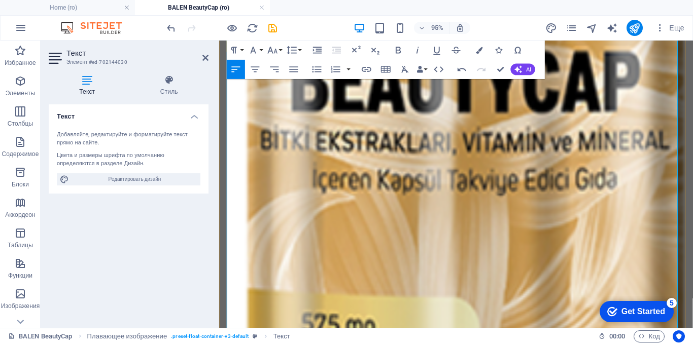
click at [235, 68] on icon "button" at bounding box center [236, 70] width 12 height 12
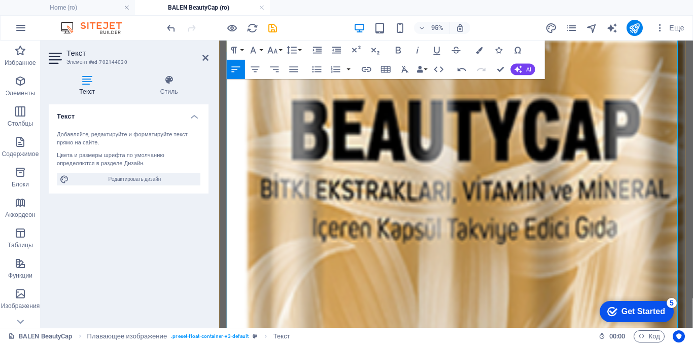
scroll to position [1368, 0]
click at [464, 69] on icon "button" at bounding box center [462, 70] width 9 height 4
click at [463, 69] on icon "button" at bounding box center [462, 70] width 12 height 12
drag, startPoint x: 340, startPoint y: 265, endPoint x: 231, endPoint y: 261, distance: 109.6
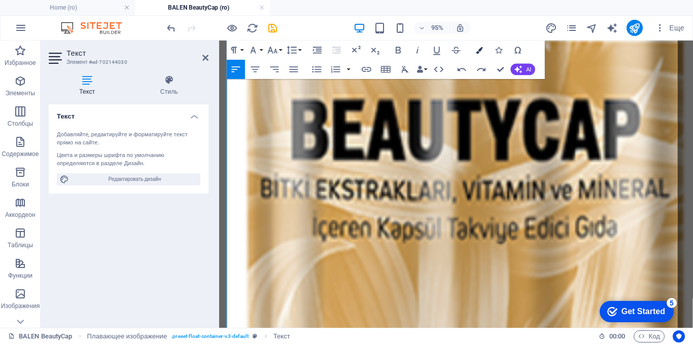
click at [483, 50] on button "Colors" at bounding box center [479, 50] width 18 height 19
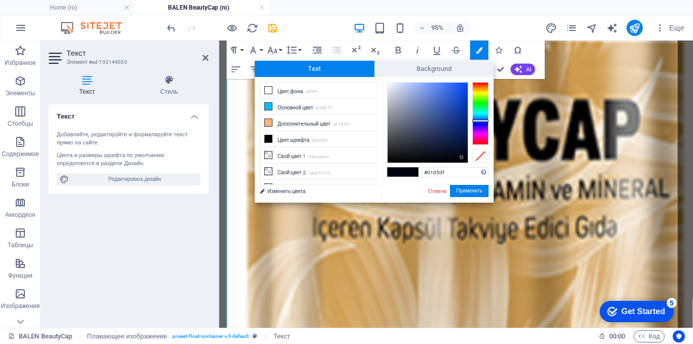
drag, startPoint x: 453, startPoint y: 170, endPoint x: 420, endPoint y: 171, distance: 32.5
click at [420, 171] on div "#01050f Поддерживаемые форматы #0852ed rgb(8, 82, 237) rgba(8, 82, 237, 90%) hs…" at bounding box center [437, 213] width 112 height 273
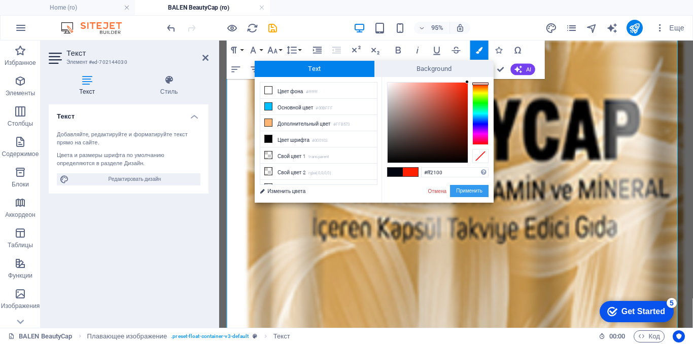
click at [460, 189] on button "Применить" at bounding box center [469, 191] width 39 height 12
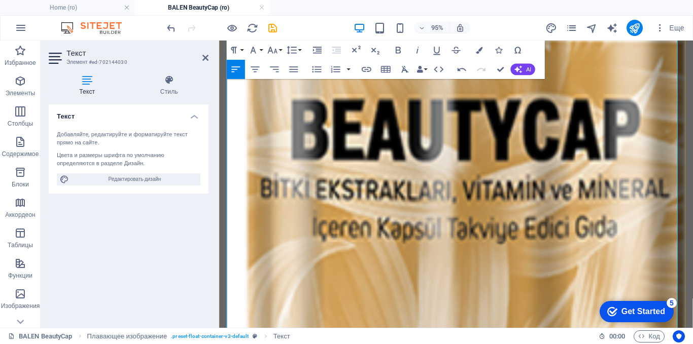
drag, startPoint x: 289, startPoint y: 265, endPoint x: 226, endPoint y: 265, distance: 63.4
click at [275, 47] on icon "button" at bounding box center [273, 51] width 12 height 12
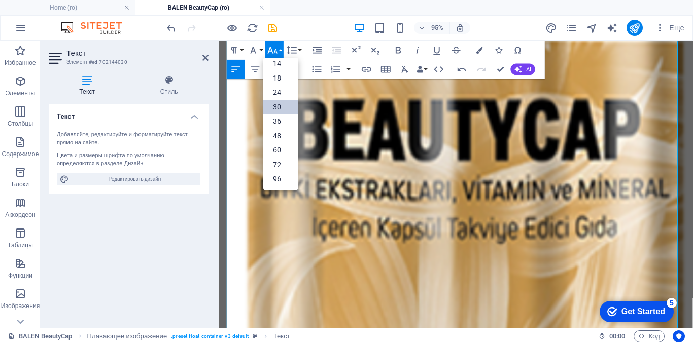
click at [275, 107] on link "30" at bounding box center [280, 107] width 34 height 14
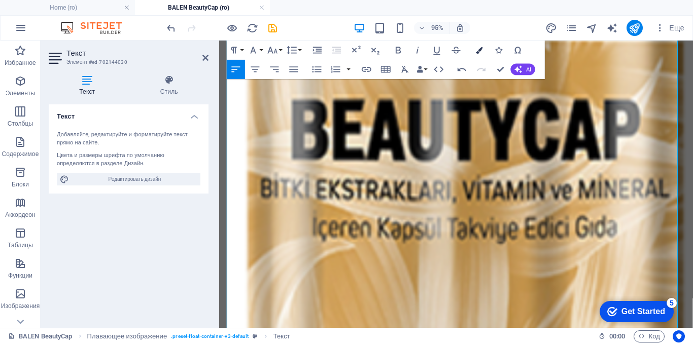
click at [484, 48] on button "Colors" at bounding box center [479, 50] width 18 height 19
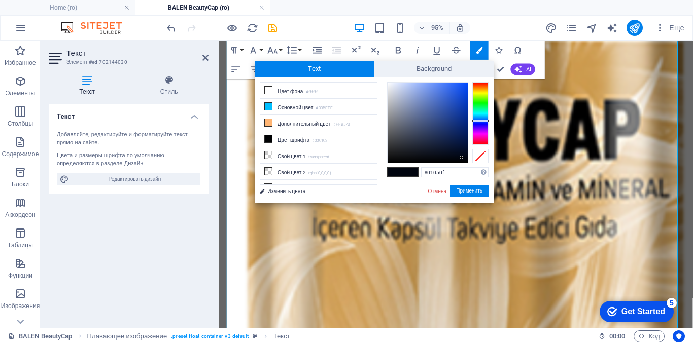
drag, startPoint x: 453, startPoint y: 175, endPoint x: 415, endPoint y: 175, distance: 38.0
click at [415, 175] on div "#01050f Поддерживаемые форматы #0852ed rgb(8, 82, 237) rgba(8, 82, 237, 90%) hs…" at bounding box center [437, 213] width 112 height 273
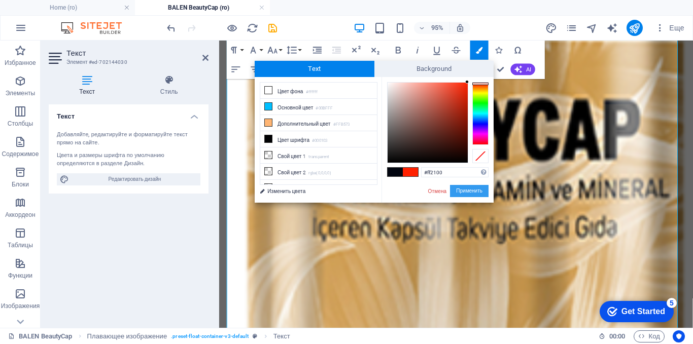
click at [461, 193] on button "Применить" at bounding box center [469, 191] width 39 height 12
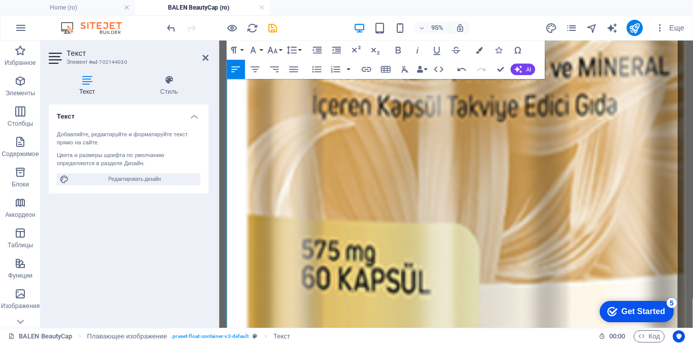
scroll to position [1520, 0]
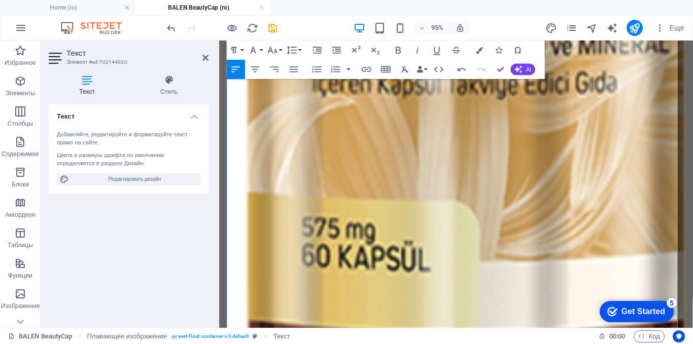
drag, startPoint x: 352, startPoint y: 230, endPoint x: 333, endPoint y: 208, distance: 29.2
click at [481, 50] on icon "button" at bounding box center [479, 50] width 7 height 7
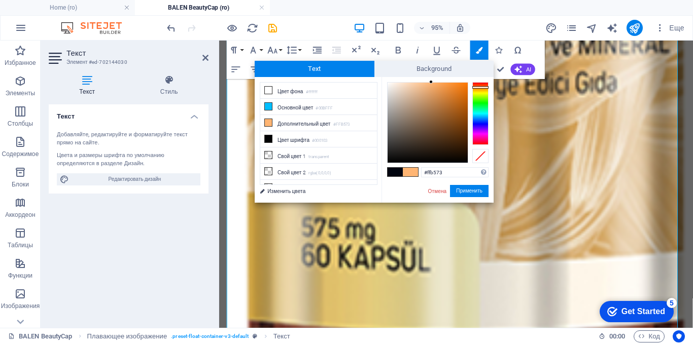
click at [398, 170] on span at bounding box center [395, 172] width 15 height 9
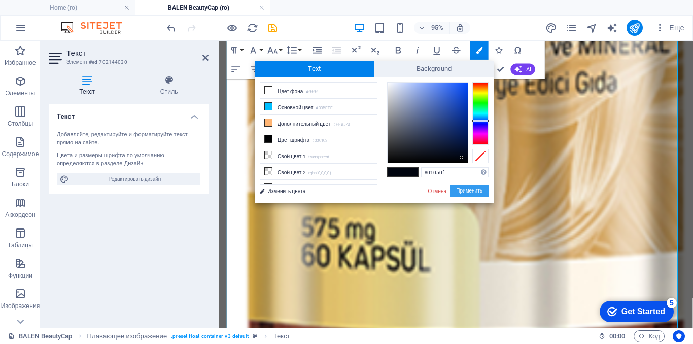
click at [479, 191] on button "Применить" at bounding box center [469, 191] width 39 height 12
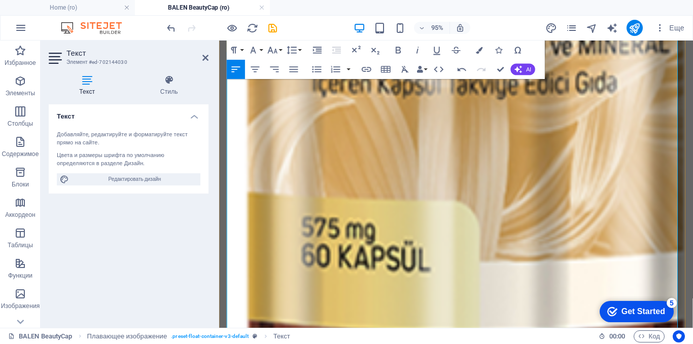
drag, startPoint x: 335, startPoint y: 202, endPoint x: 360, endPoint y: 229, distance: 36.2
click at [482, 49] on icon "button" at bounding box center [479, 50] width 7 height 7
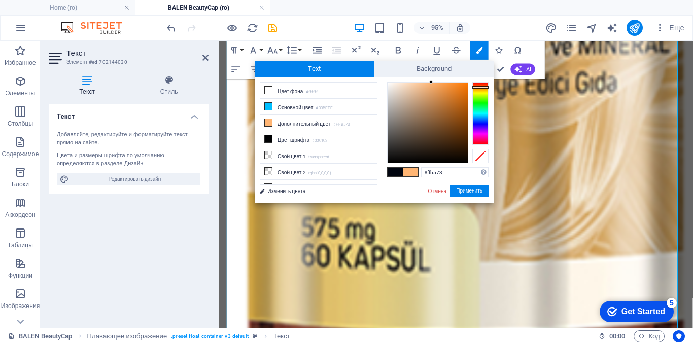
drag, startPoint x: 394, startPoint y: 172, endPoint x: 441, endPoint y: 185, distance: 49.3
click at [394, 172] on span at bounding box center [395, 172] width 15 height 9
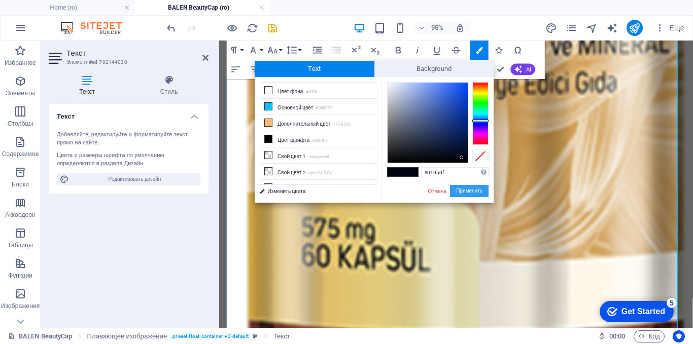
click at [459, 191] on button "Применить" at bounding box center [469, 191] width 39 height 12
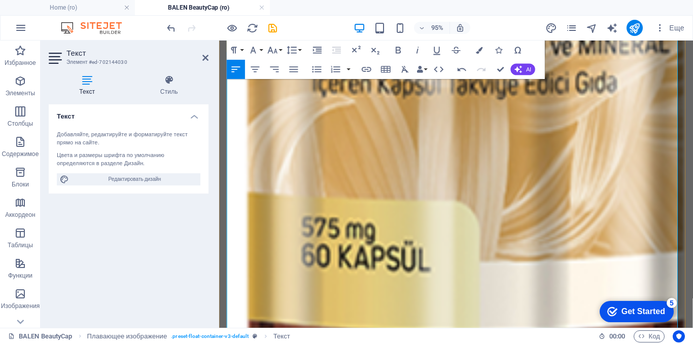
drag, startPoint x: 330, startPoint y: 203, endPoint x: 230, endPoint y: 201, distance: 100.0
click at [482, 51] on icon "button" at bounding box center [479, 50] width 7 height 7
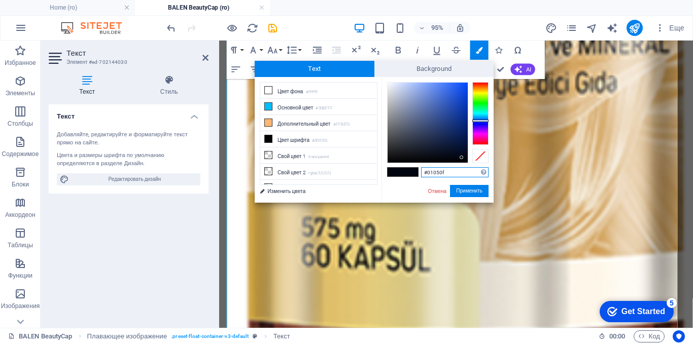
drag, startPoint x: 457, startPoint y: 173, endPoint x: 421, endPoint y: 174, distance: 36.5
click at [421, 174] on div "#01050f Поддерживаемые форматы #0852ed rgb(8, 82, 237) rgba(8, 82, 237, 90%) hs…" at bounding box center [437, 213] width 112 height 273
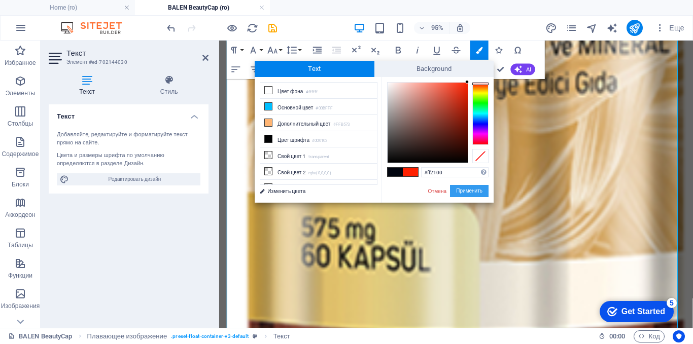
click at [464, 191] on button "Применить" at bounding box center [469, 191] width 39 height 12
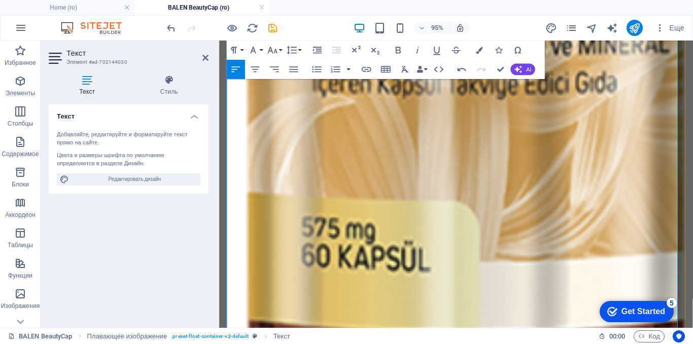
drag, startPoint x: 228, startPoint y: 201, endPoint x: 282, endPoint y: 200, distance: 53.8
click at [481, 49] on icon "button" at bounding box center [479, 50] width 7 height 7
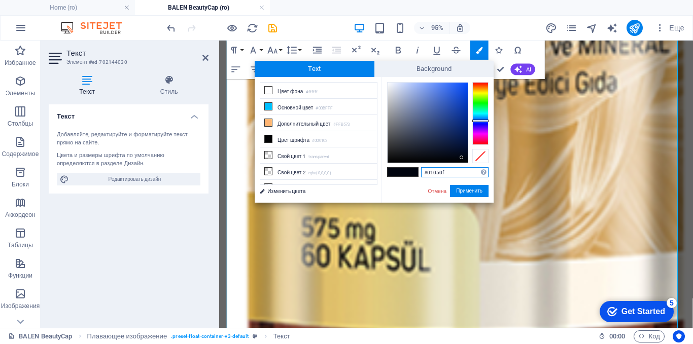
drag, startPoint x: 453, startPoint y: 174, endPoint x: 418, endPoint y: 174, distance: 34.5
click at [418, 174] on div "#01050f Поддерживаемые форматы #0852ed rgb(8, 82, 237) rgba(8, 82, 237, 90%) hs…" at bounding box center [437, 213] width 112 height 273
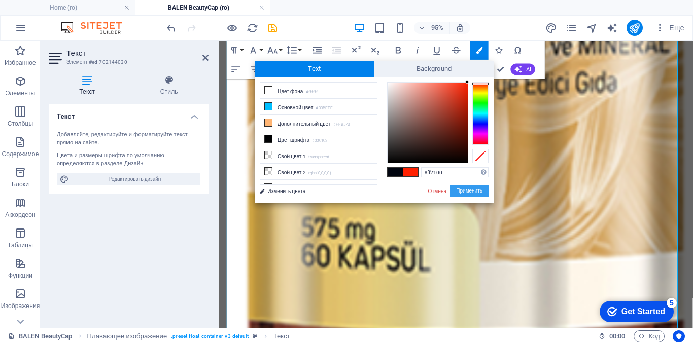
click at [466, 193] on button "Применить" at bounding box center [469, 191] width 39 height 12
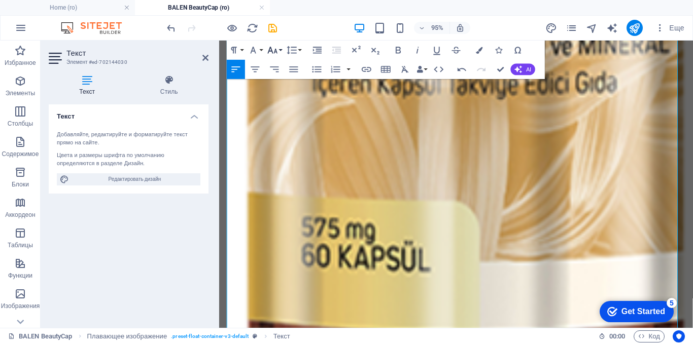
click at [274, 50] on icon "button" at bounding box center [273, 51] width 12 height 12
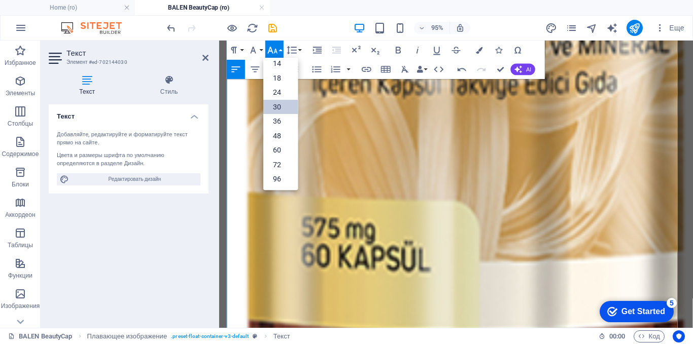
click at [274, 107] on link "30" at bounding box center [280, 107] width 34 height 14
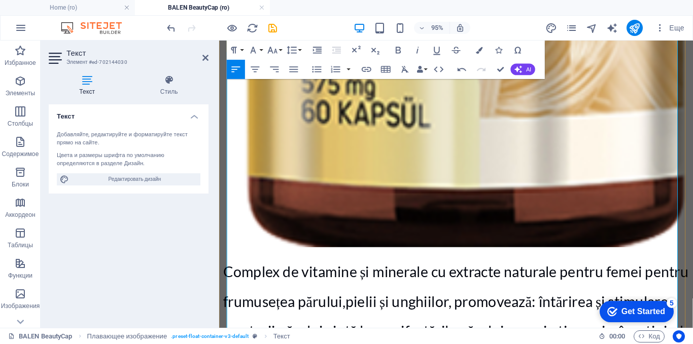
scroll to position [1673, 0]
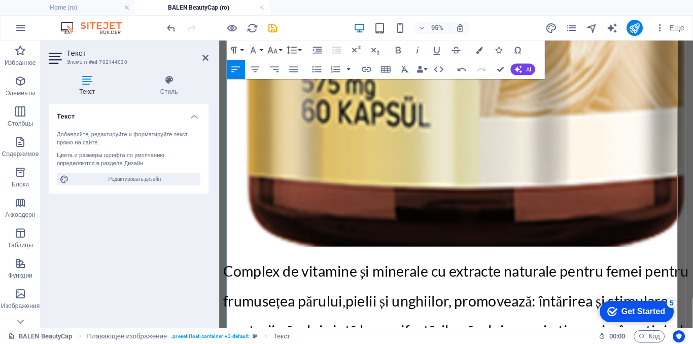
drag, startPoint x: 315, startPoint y: 140, endPoint x: 232, endPoint y: 141, distance: 82.7
click at [482, 47] on icon "button" at bounding box center [479, 50] width 7 height 7
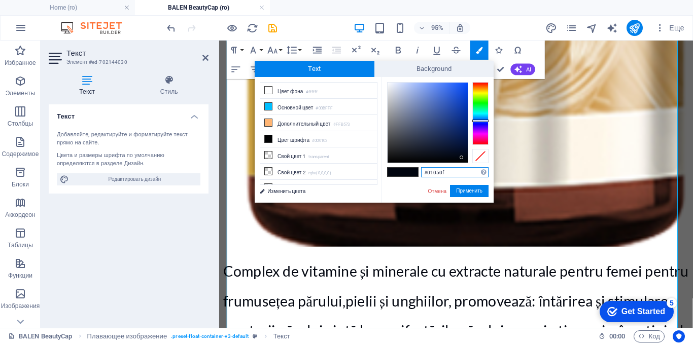
drag, startPoint x: 445, startPoint y: 173, endPoint x: 425, endPoint y: 174, distance: 20.8
click at [425, 174] on input "#01050f" at bounding box center [454, 172] width 67 height 10
paste input "ff2100"
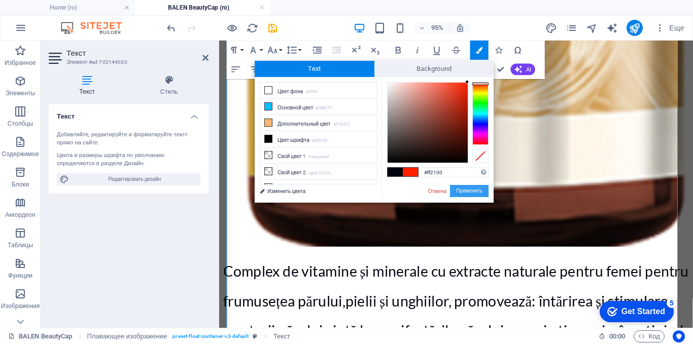
click at [469, 194] on button "Применить" at bounding box center [469, 191] width 39 height 12
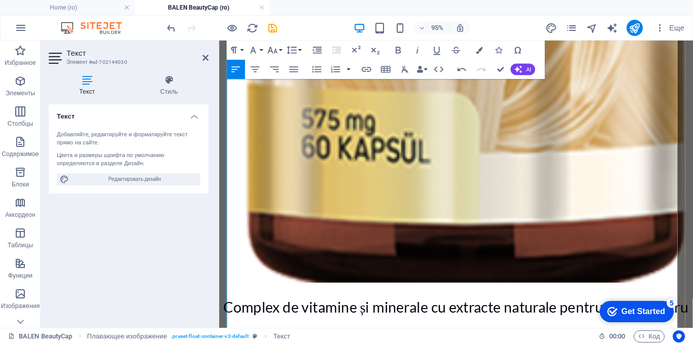
scroll to position [1622, 0]
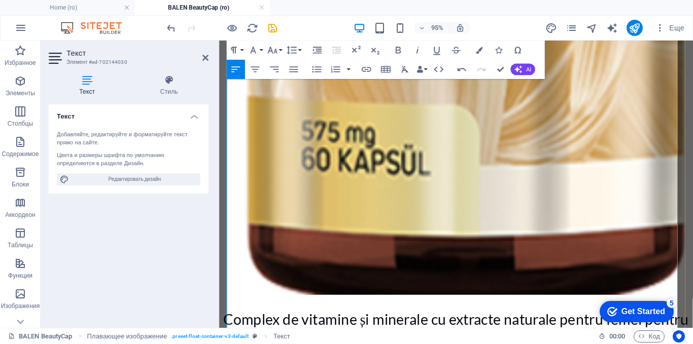
drag, startPoint x: 641, startPoint y: 232, endPoint x: 231, endPoint y: 219, distance: 409.6
click at [479, 50] on icon "button" at bounding box center [479, 50] width 7 height 7
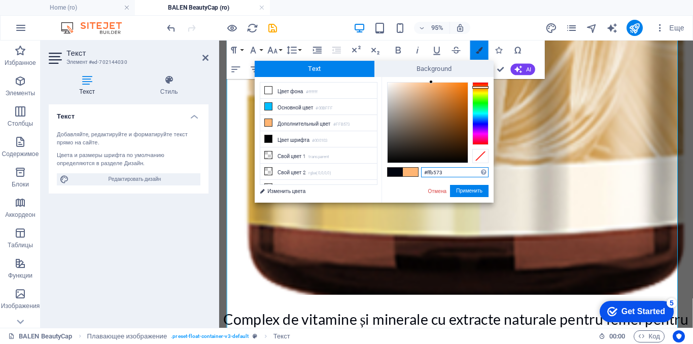
scroll to position [1626, 0]
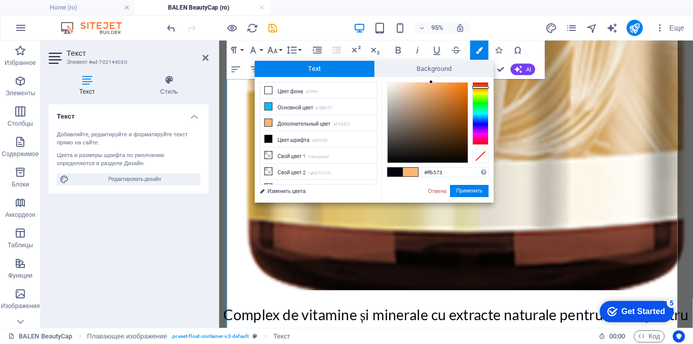
click at [391, 168] on span at bounding box center [395, 172] width 15 height 9
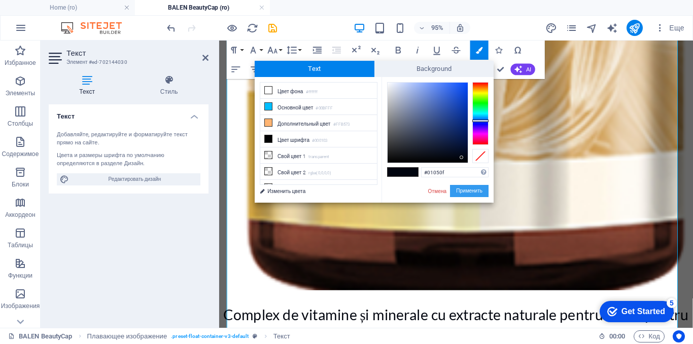
click at [462, 190] on button "Применить" at bounding box center [469, 191] width 39 height 12
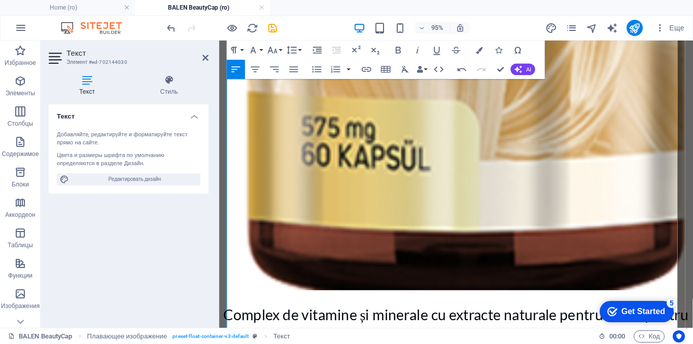
drag, startPoint x: 501, startPoint y: 291, endPoint x: 227, endPoint y: 202, distance: 288.1
click at [273, 49] on icon "button" at bounding box center [273, 51] width 12 height 12
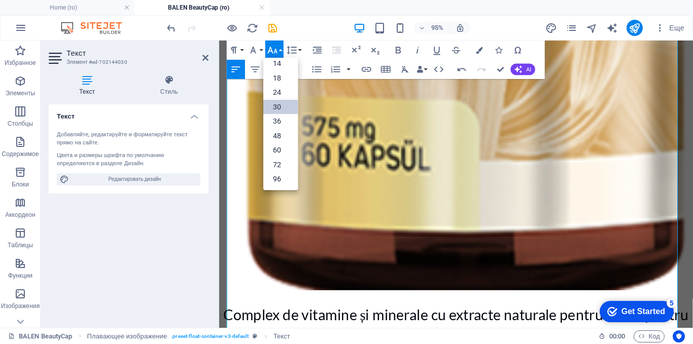
click at [278, 107] on link "30" at bounding box center [280, 107] width 34 height 14
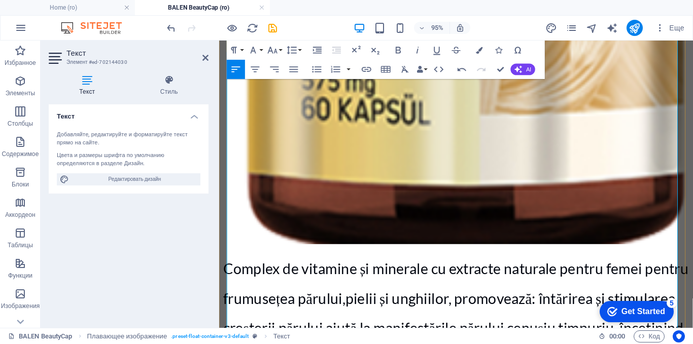
scroll to position [1779, 0]
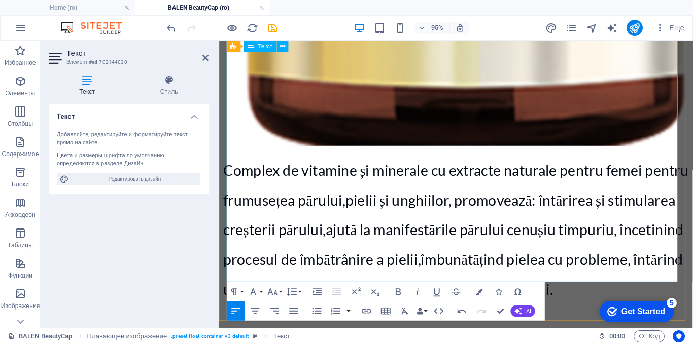
drag, startPoint x: 385, startPoint y: 225, endPoint x: 328, endPoint y: 217, distance: 57.9
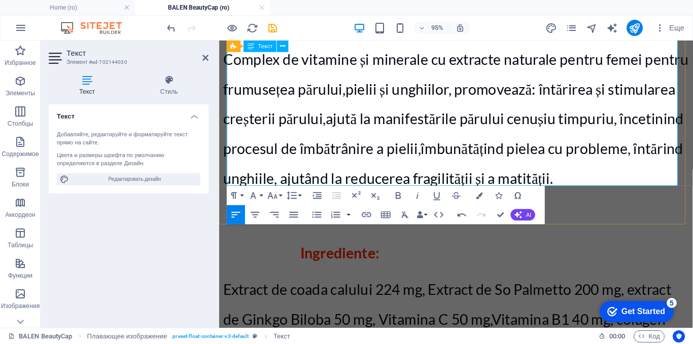
scroll to position [1880, 0]
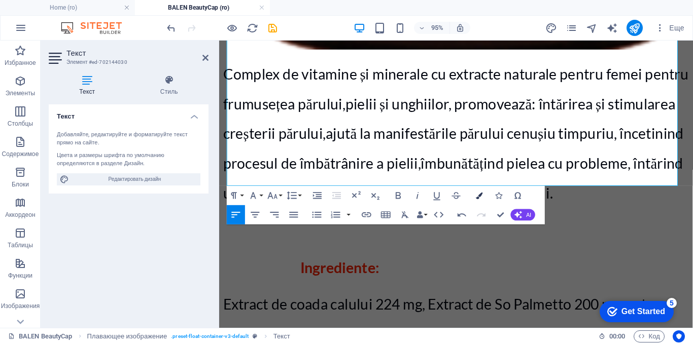
click at [480, 194] on icon "button" at bounding box center [479, 195] width 7 height 7
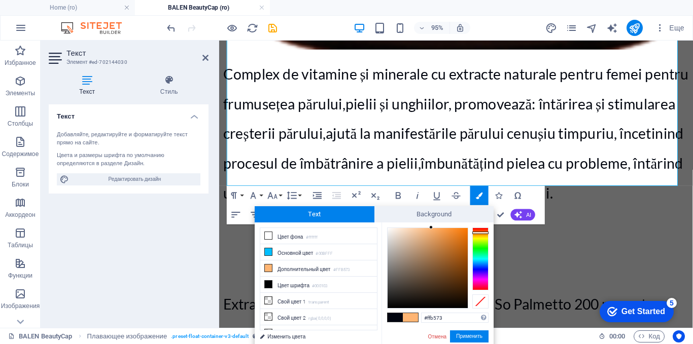
click at [391, 317] on span at bounding box center [395, 318] width 15 height 9
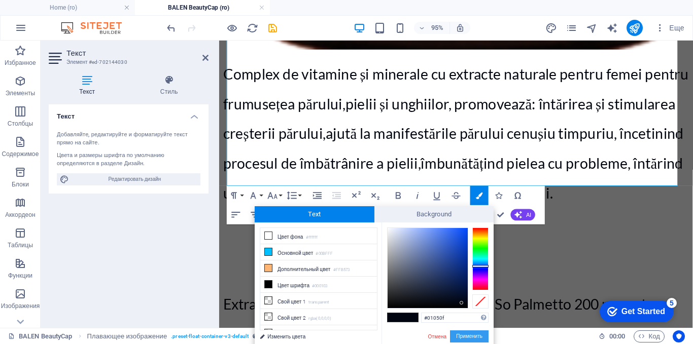
click at [460, 335] on button "Применить" at bounding box center [469, 337] width 39 height 12
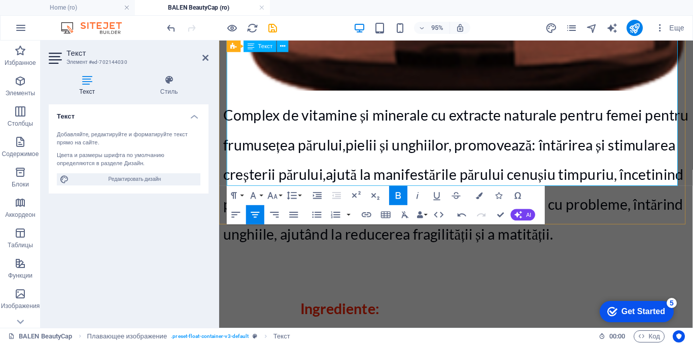
scroll to position [1779, 0]
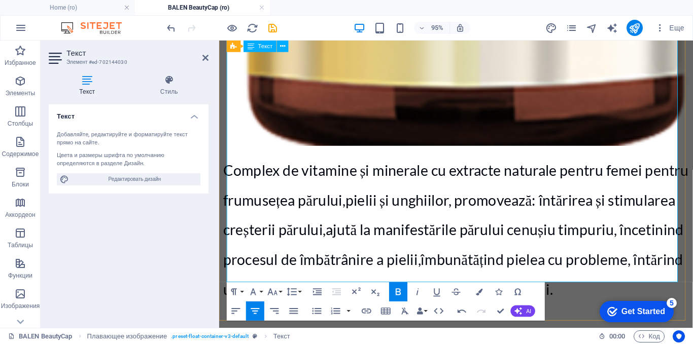
drag, startPoint x: 305, startPoint y: 225, endPoint x: 229, endPoint y: 226, distance: 76.6
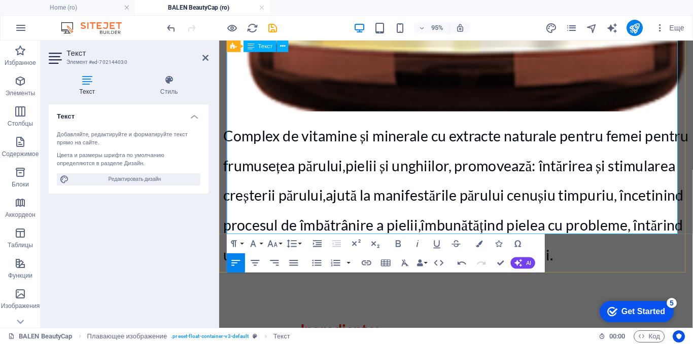
scroll to position [1829, 0]
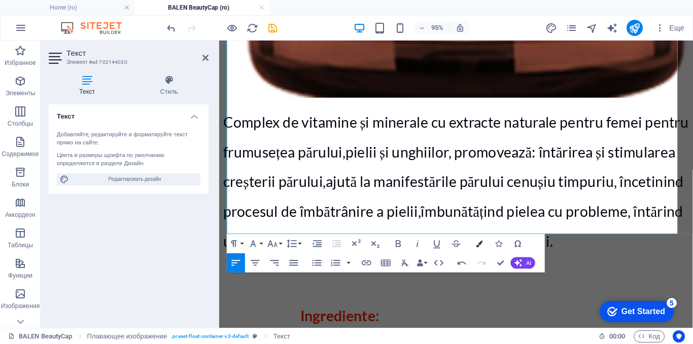
click at [480, 247] on icon "button" at bounding box center [479, 243] width 7 height 7
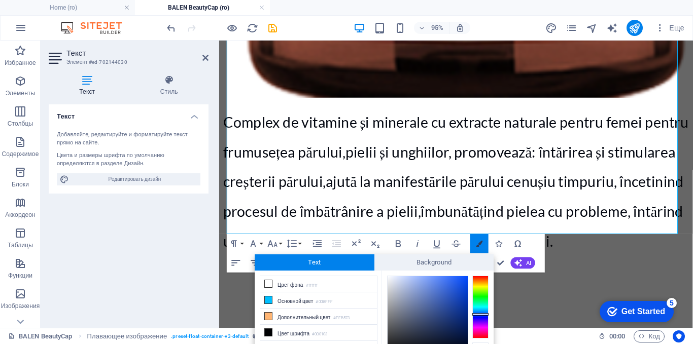
scroll to position [52, 0]
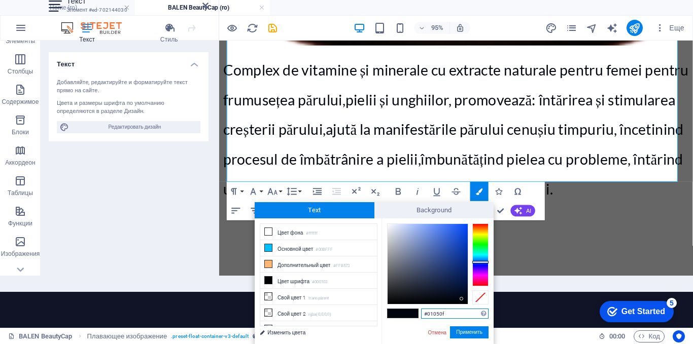
drag, startPoint x: 447, startPoint y: 315, endPoint x: 416, endPoint y: 315, distance: 30.9
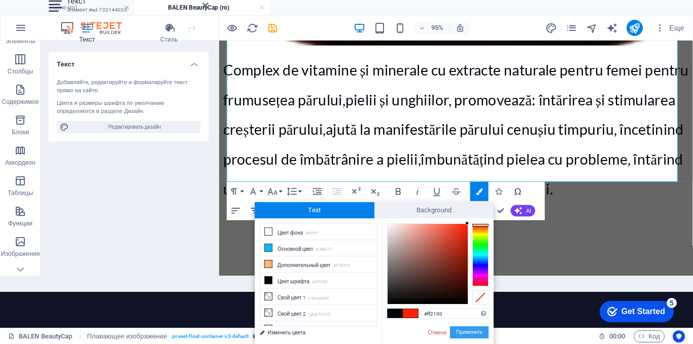
click at [464, 330] on button "Применить" at bounding box center [469, 333] width 39 height 12
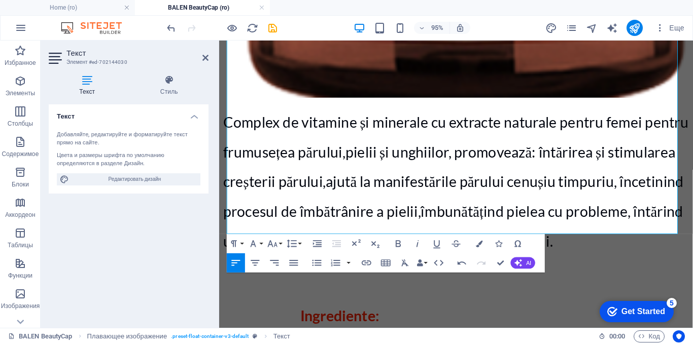
scroll to position [0, 0]
drag, startPoint x: 269, startPoint y: 175, endPoint x: 228, endPoint y: 175, distance: 41.6
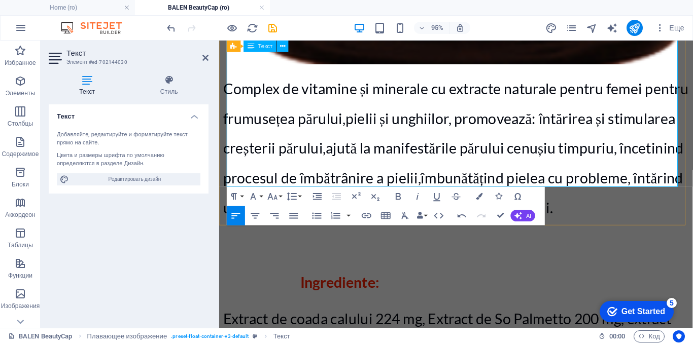
scroll to position [1880, 0]
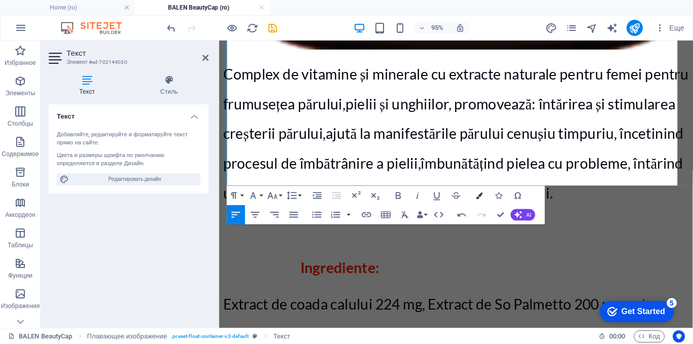
click at [481, 194] on icon "button" at bounding box center [479, 195] width 7 height 7
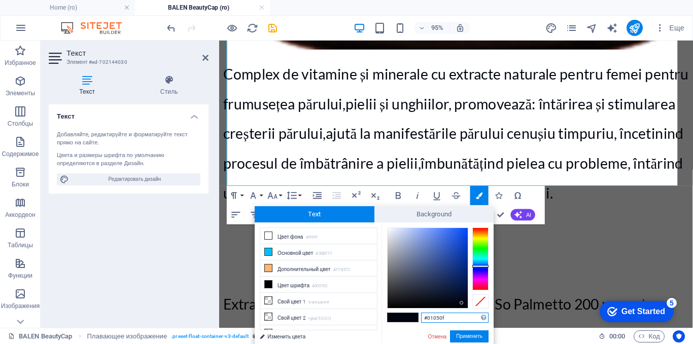
drag, startPoint x: 450, startPoint y: 317, endPoint x: 421, endPoint y: 317, distance: 29.9
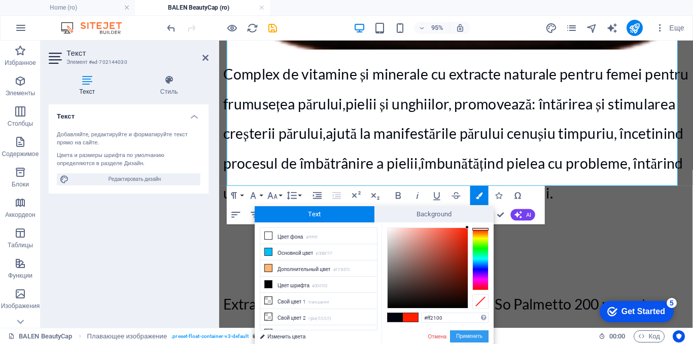
click at [461, 332] on button "Применить" at bounding box center [469, 337] width 39 height 12
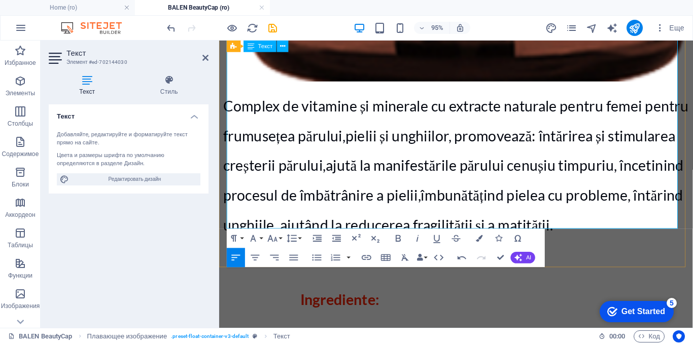
scroll to position [1829, 0]
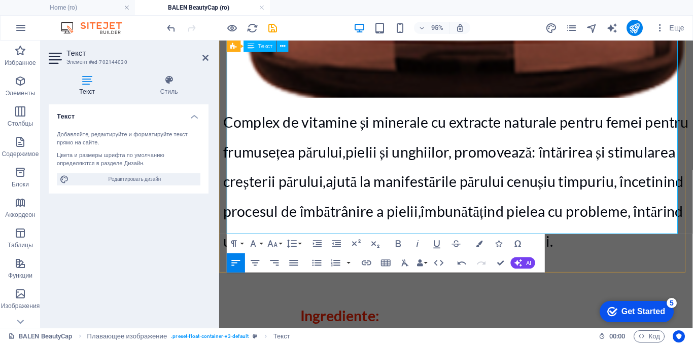
drag, startPoint x: 272, startPoint y: 176, endPoint x: 227, endPoint y: 175, distance: 45.2
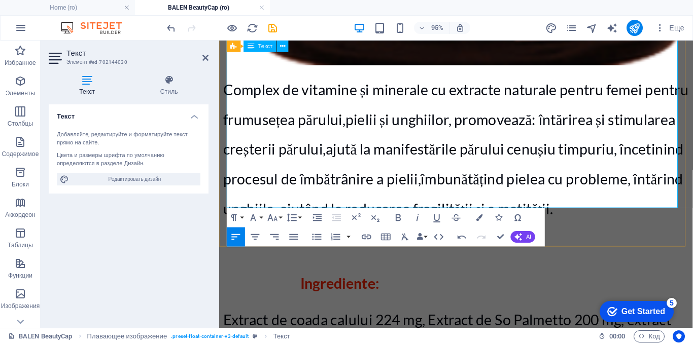
scroll to position [1880, 0]
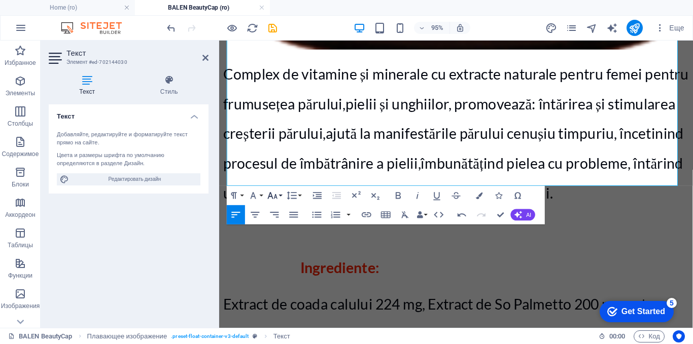
click at [277, 195] on icon "button" at bounding box center [273, 196] width 12 height 12
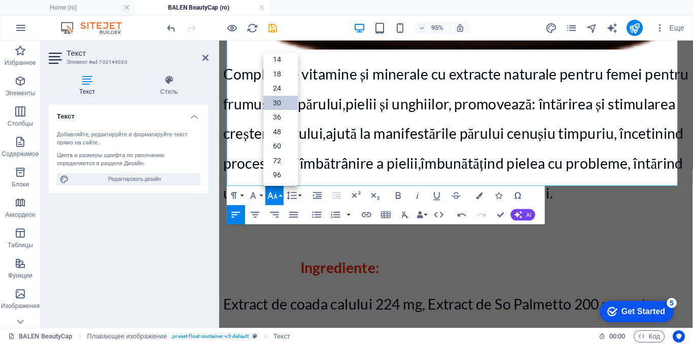
click at [275, 103] on link "30" at bounding box center [280, 102] width 34 height 15
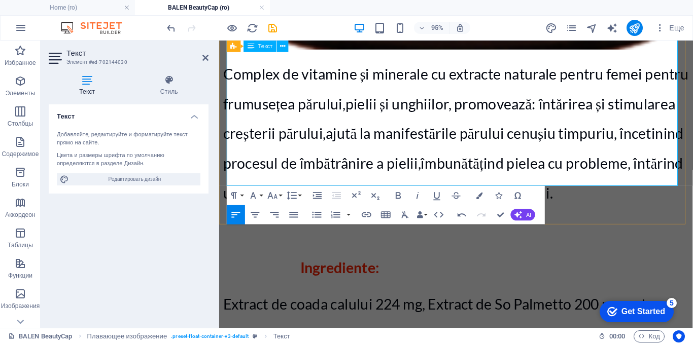
drag, startPoint x: 599, startPoint y: 182, endPoint x: 296, endPoint y: 162, distance: 303.0
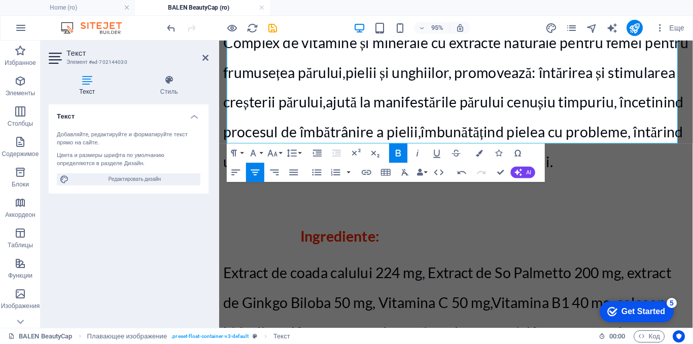
scroll to position [1931, 0]
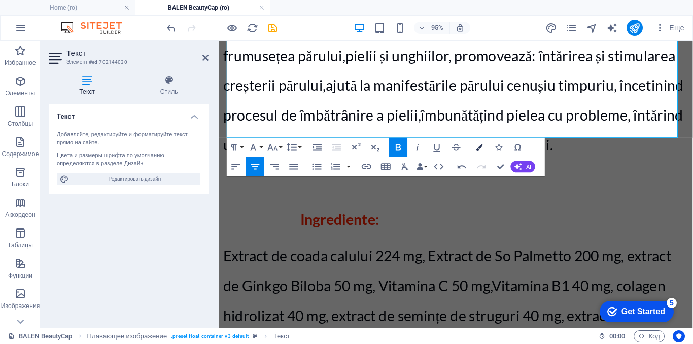
click at [481, 148] on icon "button" at bounding box center [479, 147] width 7 height 7
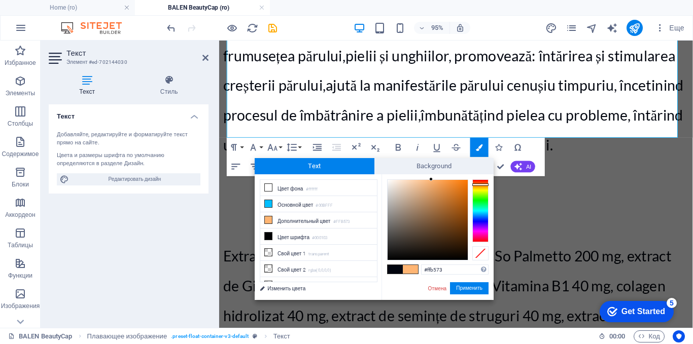
click at [392, 267] on span at bounding box center [395, 269] width 15 height 9
type input "#01050f"
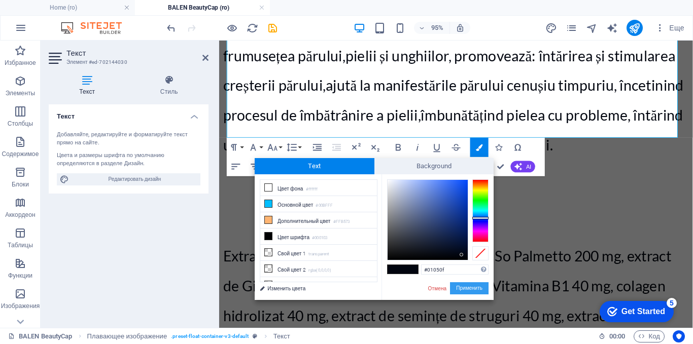
click at [467, 287] on button "Применить" at bounding box center [469, 289] width 39 height 12
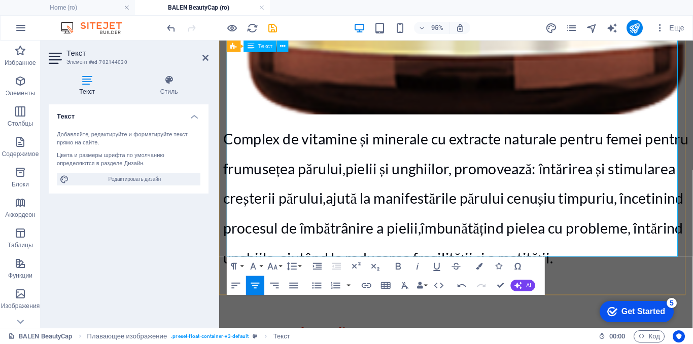
scroll to position [1779, 0]
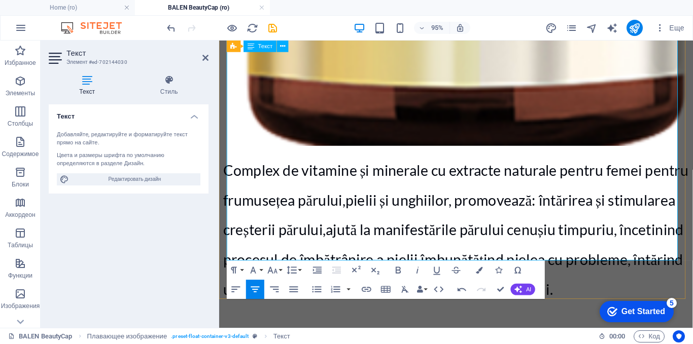
drag, startPoint x: 671, startPoint y: 262, endPoint x: 272, endPoint y: 265, distance: 398.8
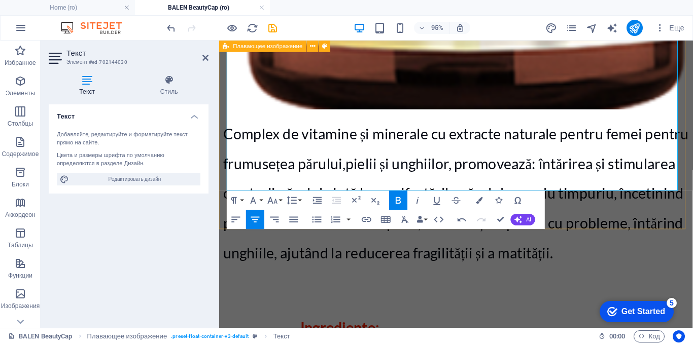
scroll to position [1880, 0]
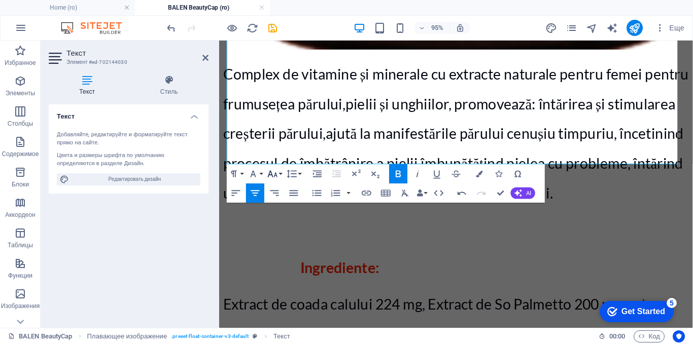
click at [270, 175] on icon "button" at bounding box center [273, 174] width 10 height 7
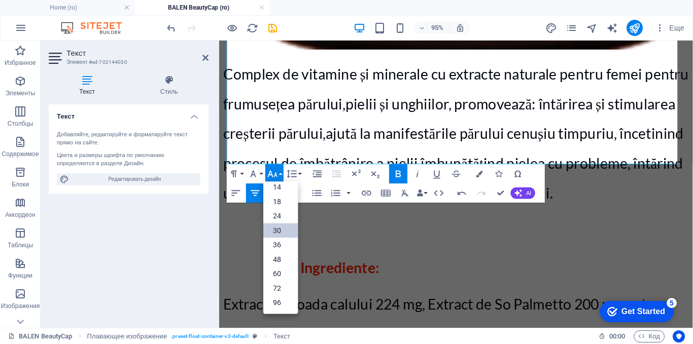
scroll to position [82, 0]
click at [277, 227] on link "30" at bounding box center [280, 231] width 34 height 15
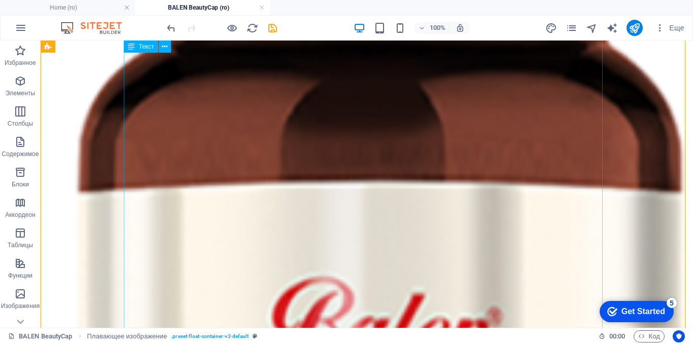
scroll to position [1316, 0]
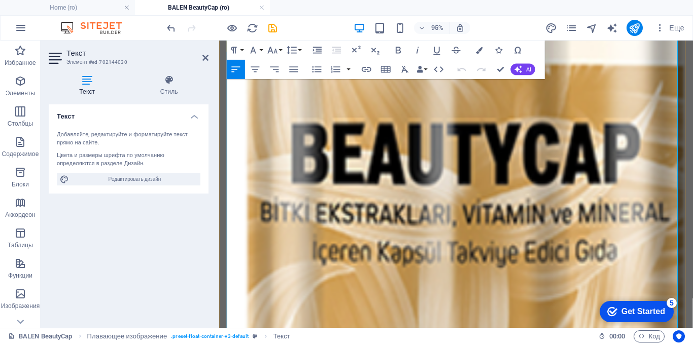
scroll to position [1359, 0]
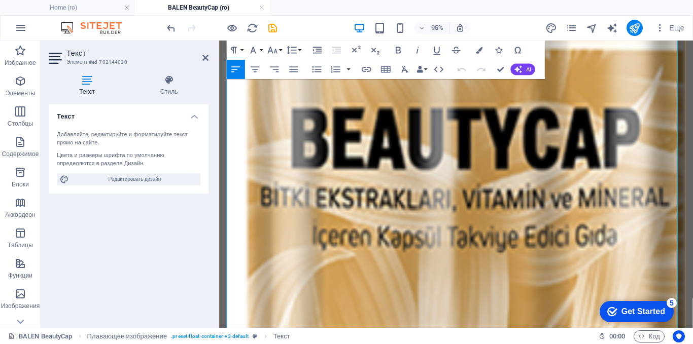
drag, startPoint x: 600, startPoint y: 220, endPoint x: 568, endPoint y: 169, distance: 59.5
click at [232, 65] on icon "button" at bounding box center [236, 70] width 12 height 12
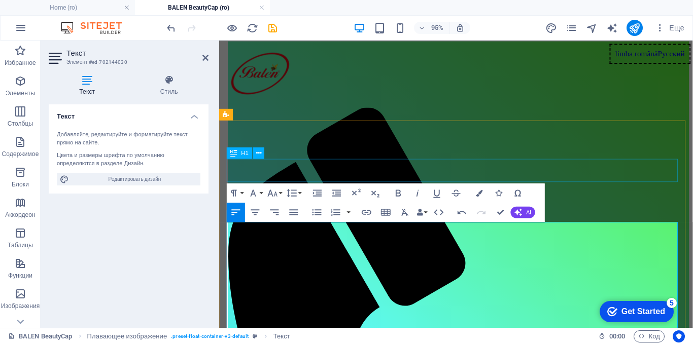
scroll to position [0, 0]
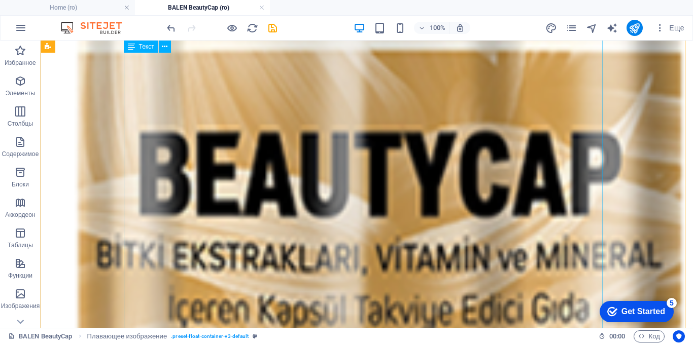
scroll to position [1976, 0]
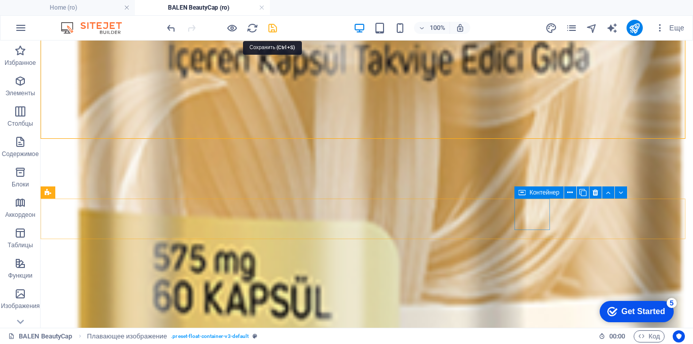
click at [271, 27] on icon "save" at bounding box center [273, 28] width 12 height 12
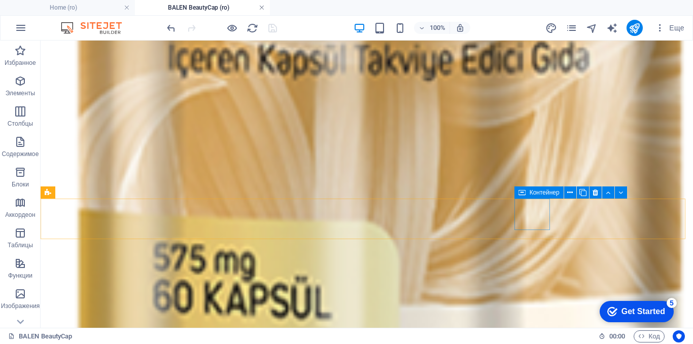
click at [261, 5] on link at bounding box center [262, 8] width 6 height 10
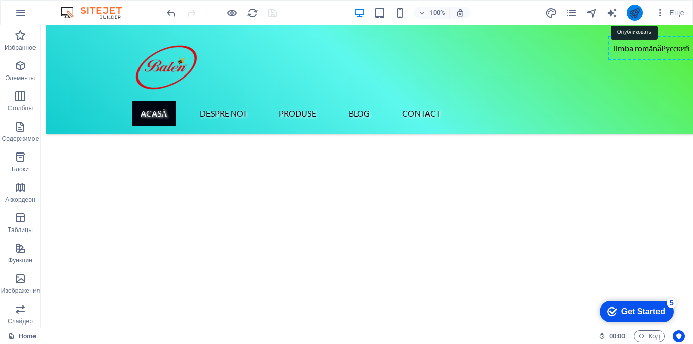
click at [637, 10] on icon "publish" at bounding box center [635, 13] width 12 height 12
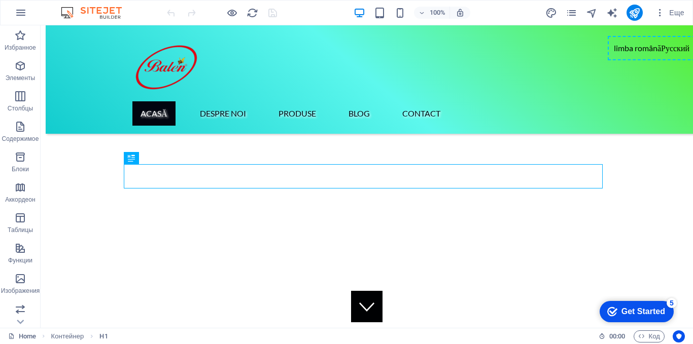
scroll to position [264, 0]
click at [570, 15] on icon "pages" at bounding box center [572, 13] width 12 height 12
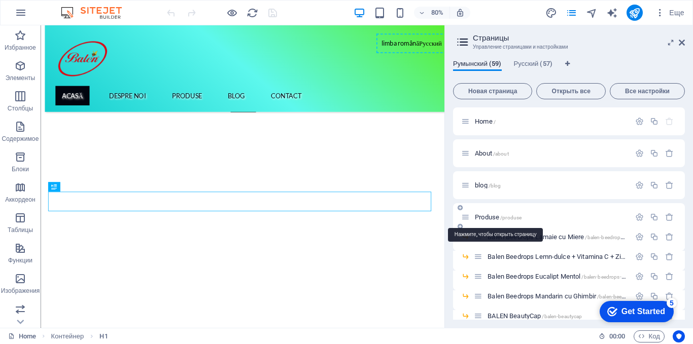
click at [481, 216] on span "Produse /produse" at bounding box center [498, 218] width 47 height 8
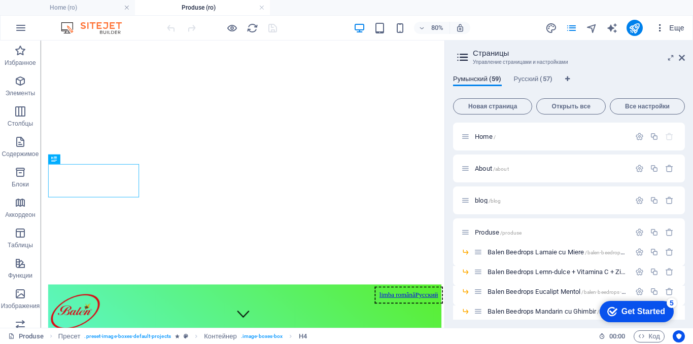
scroll to position [223, 0]
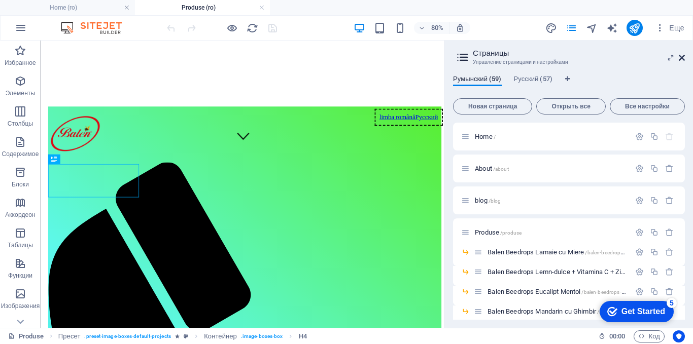
drag, startPoint x: 602, startPoint y: 42, endPoint x: 682, endPoint y: 57, distance: 81.7
click at [682, 57] on icon at bounding box center [682, 58] width 6 height 8
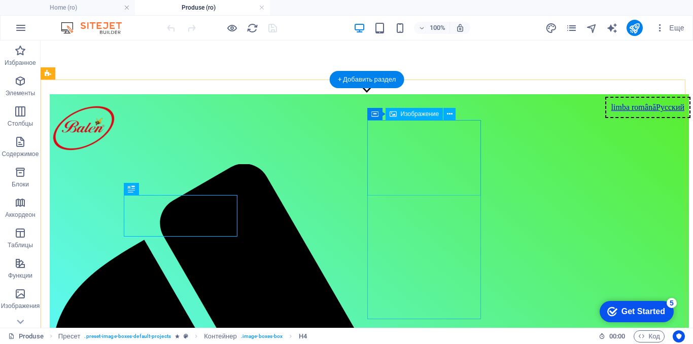
select select "%"
select select "64"
select select
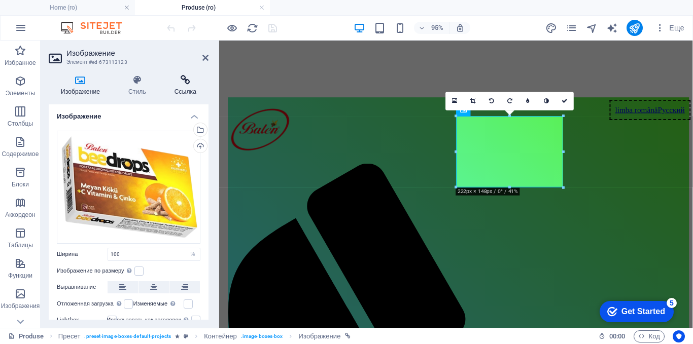
click at [184, 86] on h4 "Ссылка" at bounding box center [185, 85] width 46 height 21
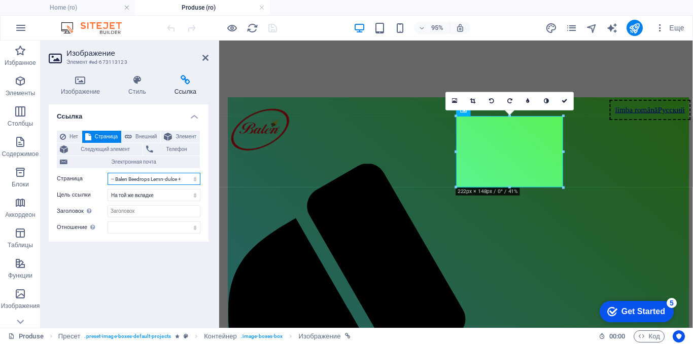
click at [153, 180] on select "Home About blog Produse -- Balen Beedrops Lamaie cu Miere -- Balen Beedrops Lem…" at bounding box center [154, 179] width 93 height 12
select select "5"
click at [108, 173] on select "Home About blog Produse -- Balen Beedrops Lamaie cu Miere -- Balen Beedrops Lem…" at bounding box center [154, 179] width 93 height 12
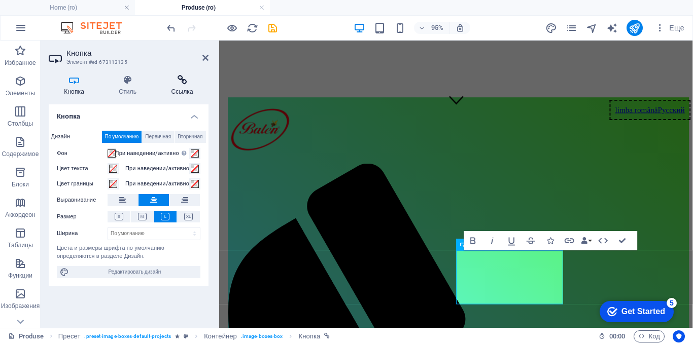
click at [177, 85] on h4 "Ссылка" at bounding box center [182, 85] width 53 height 21
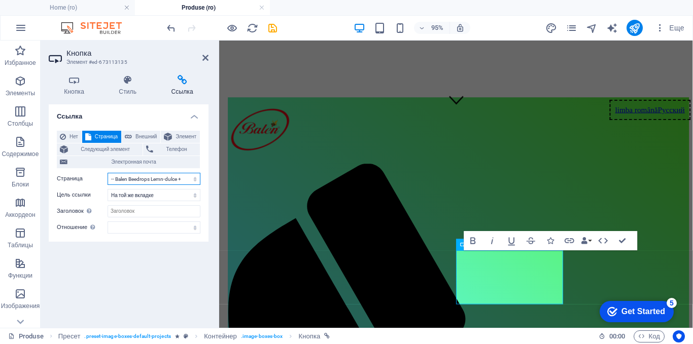
click at [166, 177] on select "Home About blog Produse -- Balen Beedrops Lamaie cu Miere -- Balen Beedrops Lem…" at bounding box center [154, 179] width 93 height 12
click at [108, 173] on select "Home About blog Produse -- Balen Beedrops Lamaie cu Miere -- Balen Beedrops Lem…" at bounding box center [154, 179] width 93 height 12
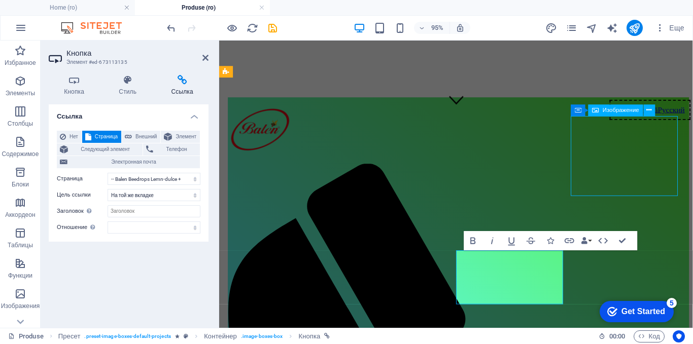
select select "px"
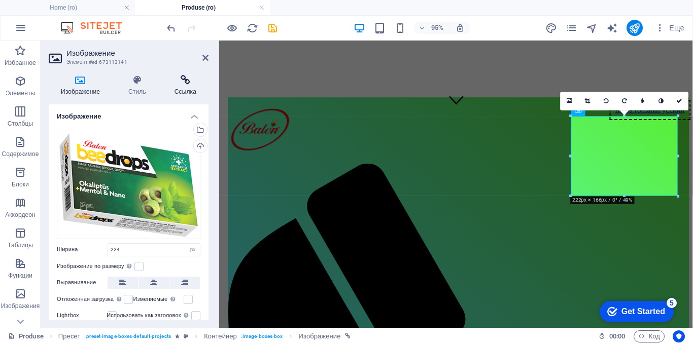
click at [186, 83] on icon at bounding box center [185, 80] width 46 height 10
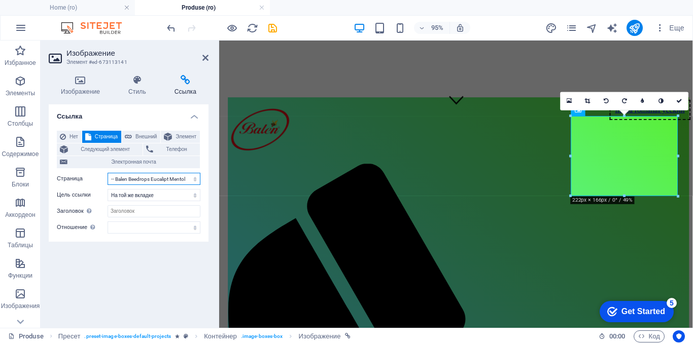
click at [152, 178] on select "Home About blog Produse -- Balen Beedrops Lamaie cu Miere -- Balen Beedrops Lem…" at bounding box center [154, 179] width 93 height 12
click at [108, 173] on select "Home About blog Produse -- Balen Beedrops Lamaie cu Miere -- Balen Beedrops Lem…" at bounding box center [154, 179] width 93 height 12
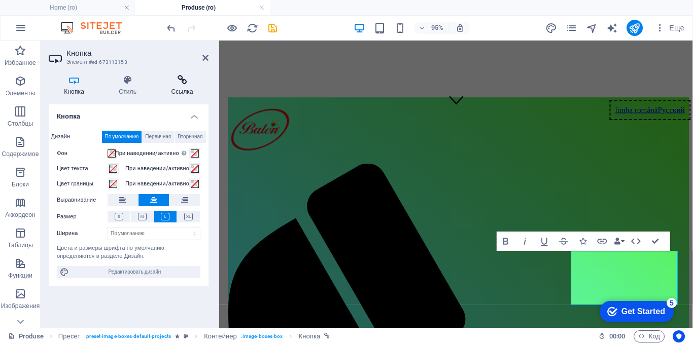
click at [187, 79] on icon at bounding box center [182, 80] width 53 height 10
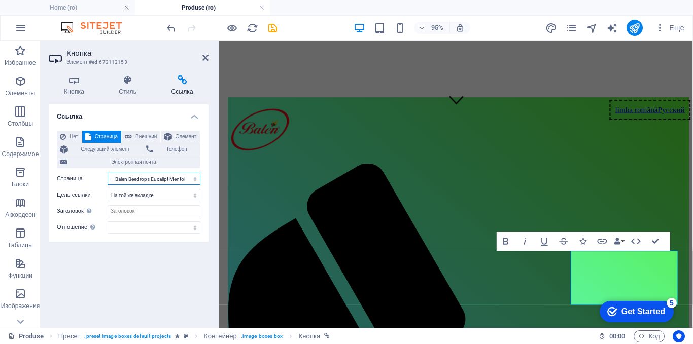
click at [166, 178] on select "Home About blog Produse -- Balen Beedrops Lamaie cu Miere -- Balen Beedrops Lem…" at bounding box center [154, 179] width 93 height 12
click at [108, 173] on select "Home About blog Produse -- Balen Beedrops Lamaie cu Miere -- Balen Beedrops Lem…" at bounding box center [154, 179] width 93 height 12
click at [167, 260] on div "Ссылка Нет Страница Внешний Элемент Следующий элемент Телефон Электронная почта…" at bounding box center [129, 213] width 160 height 216
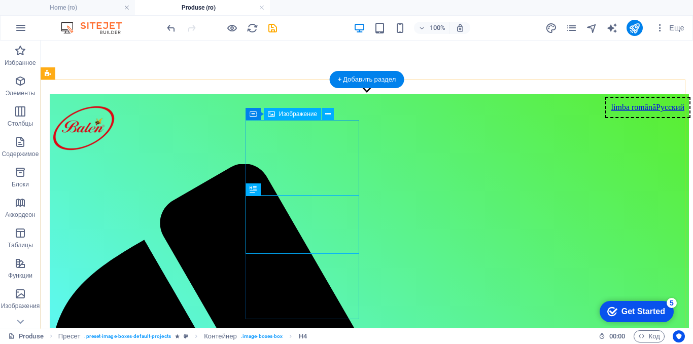
select select "%"
select select "7"
select select
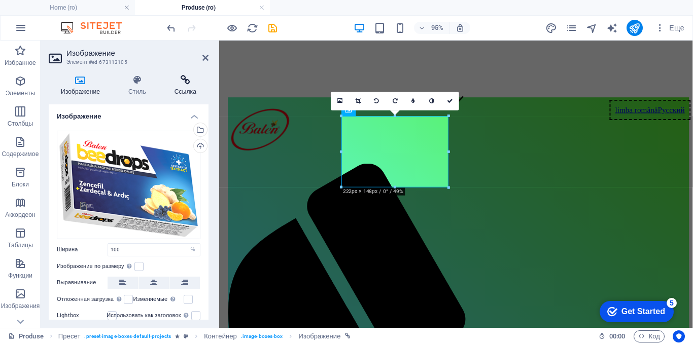
click at [184, 86] on h4 "Ссылка" at bounding box center [185, 85] width 46 height 21
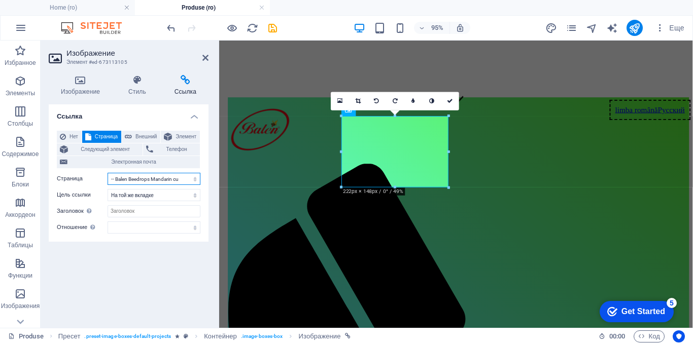
click at [152, 178] on select "Home About blog Produse -- Balen Beedrops Lamaie cu Miere -- Balen Beedrops Lem…" at bounding box center [154, 179] width 93 height 12
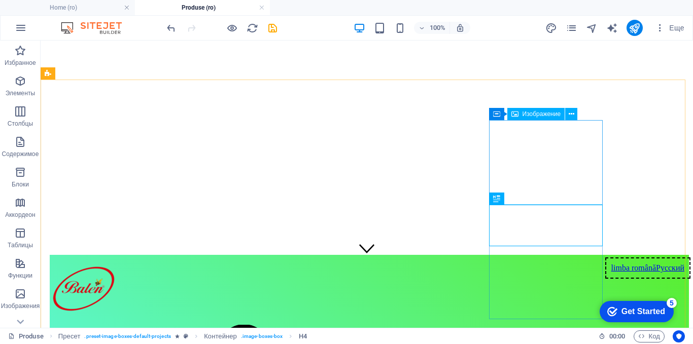
scroll to position [0, 0]
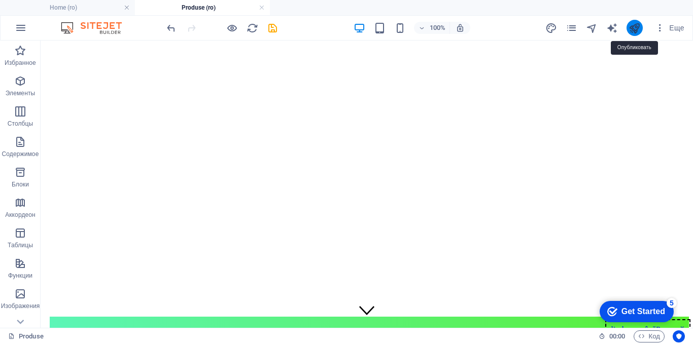
click at [633, 26] on icon "publish" at bounding box center [635, 28] width 12 height 12
